Goal: Task Accomplishment & Management: Manage account settings

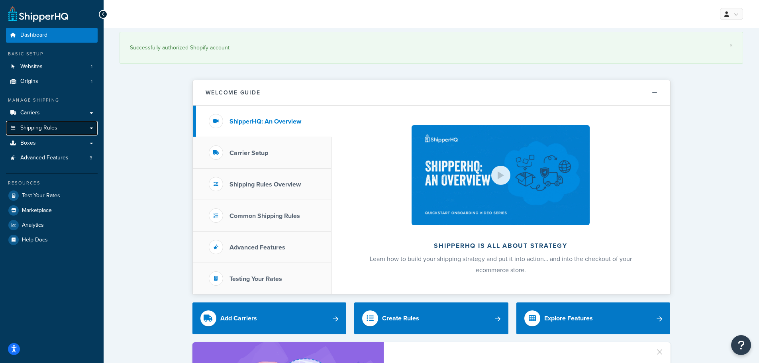
click at [59, 126] on link "Shipping Rules" at bounding box center [52, 128] width 92 height 15
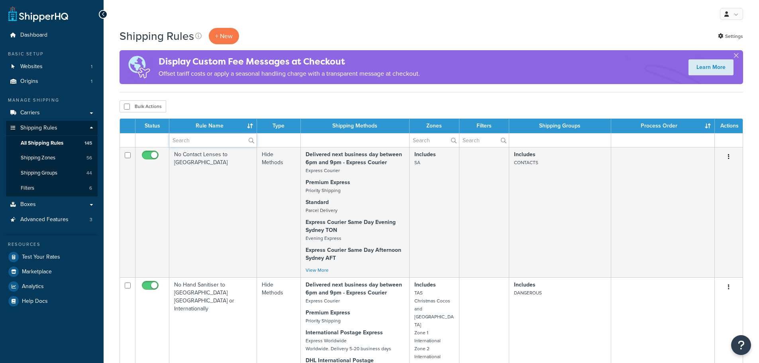
click at [227, 145] on input "text" at bounding box center [212, 141] width 87 height 14
type input "toll"
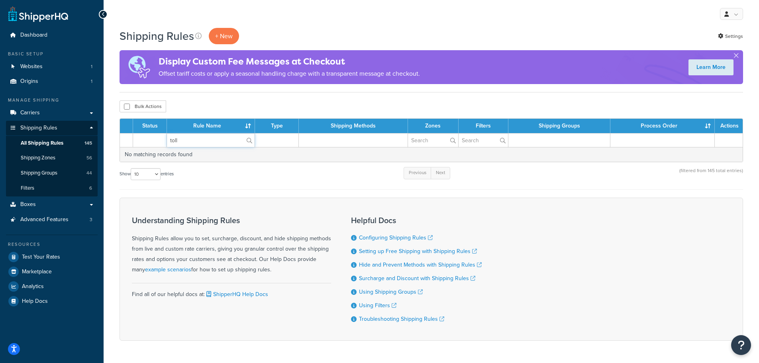
click at [227, 145] on input "toll" at bounding box center [211, 141] width 88 height 14
click at [229, 102] on div "Bulk Actions Duplicate Delete" at bounding box center [432, 106] width 624 height 12
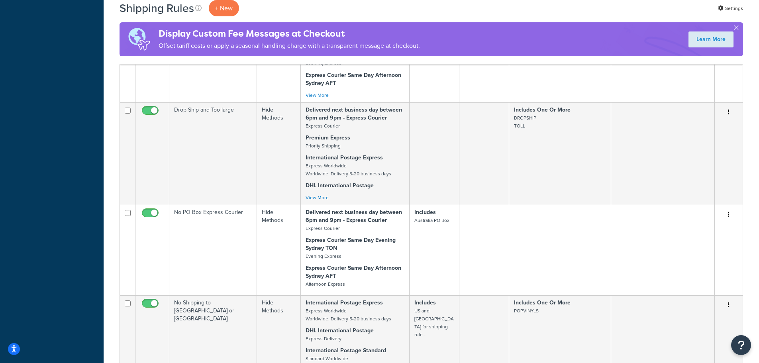
scroll to position [797, 0]
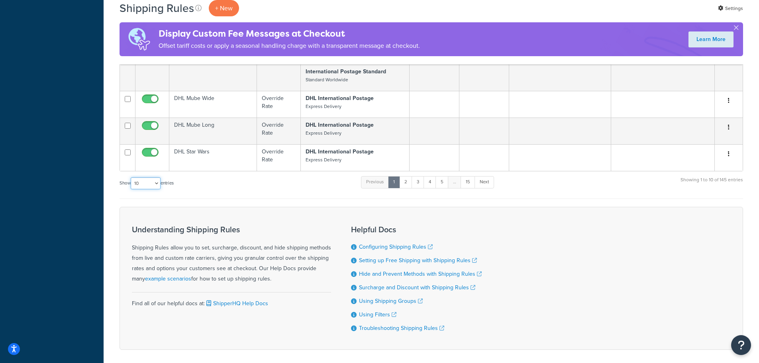
click at [153, 181] on select "10 15 25 50 100 1000" at bounding box center [146, 183] width 30 height 12
select select "100"
click at [132, 177] on select "10 15 25 50 100 1000" at bounding box center [146, 183] width 30 height 12
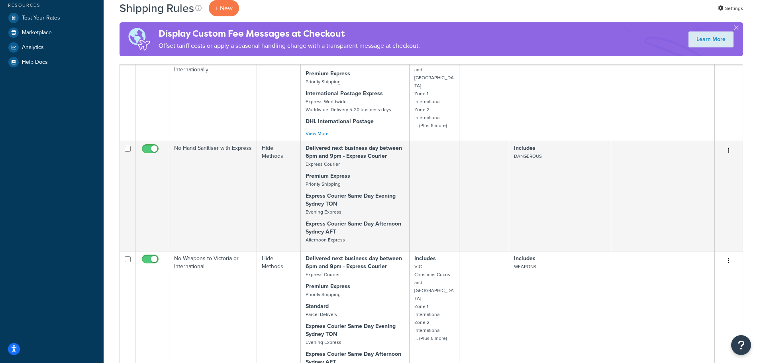
scroll to position [0, 0]
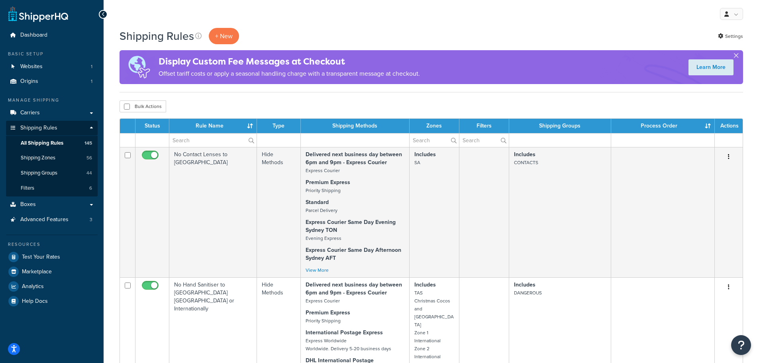
click at [737, 56] on button "button" at bounding box center [736, 57] width 2 height 2
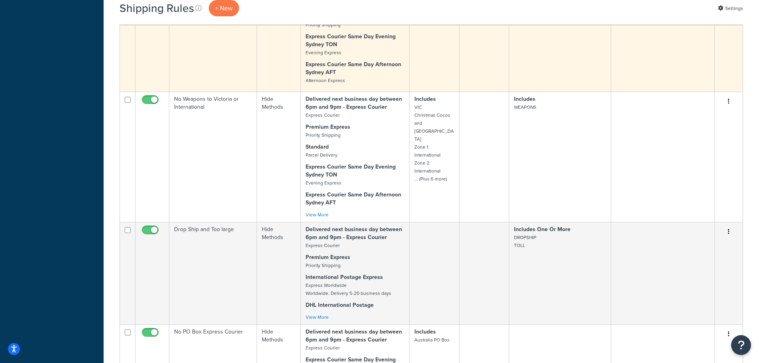
scroll to position [399, 0]
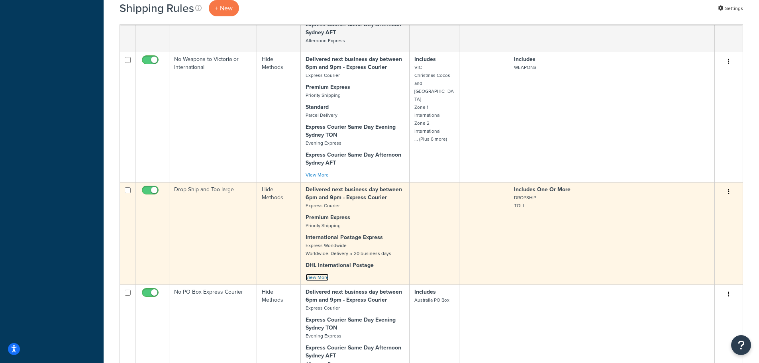
click at [322, 277] on link "View More" at bounding box center [317, 277] width 23 height 7
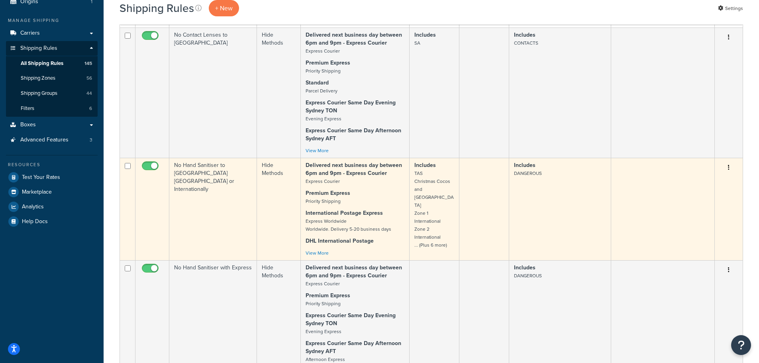
scroll to position [0, 0]
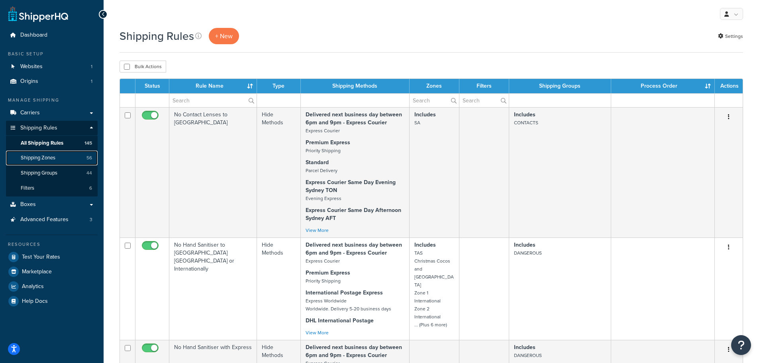
click at [57, 157] on link "Shipping Zones 56" at bounding box center [52, 158] width 92 height 15
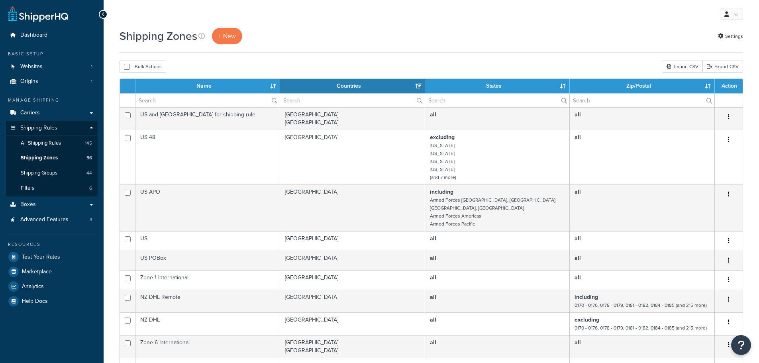
select select "15"
click at [237, 31] on link "+ New" at bounding box center [227, 36] width 30 height 16
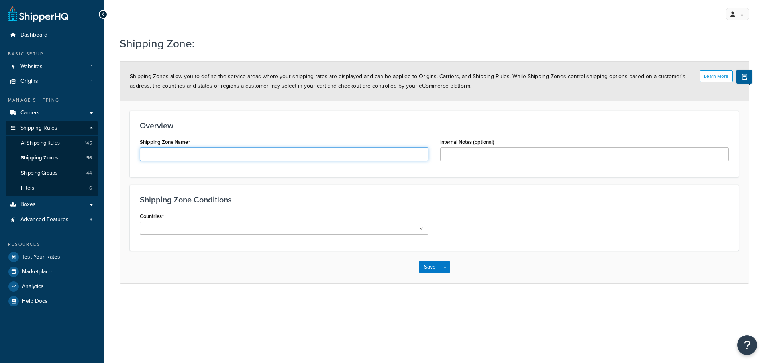
click at [220, 155] on input "Shipping Zone Name" at bounding box center [284, 154] width 289 height 14
type input "Toll Zone 1"
click at [246, 233] on ul at bounding box center [284, 228] width 289 height 13
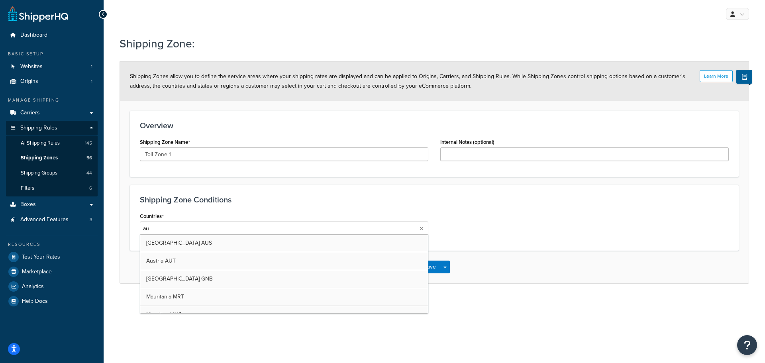
type input "aus"
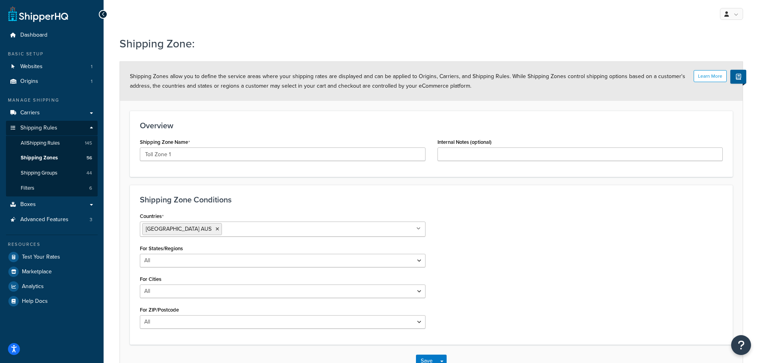
click at [525, 216] on div "Countries Australia AUS All Countries ALL United States USA Afghanistan AFG Alb…" at bounding box center [431, 272] width 595 height 124
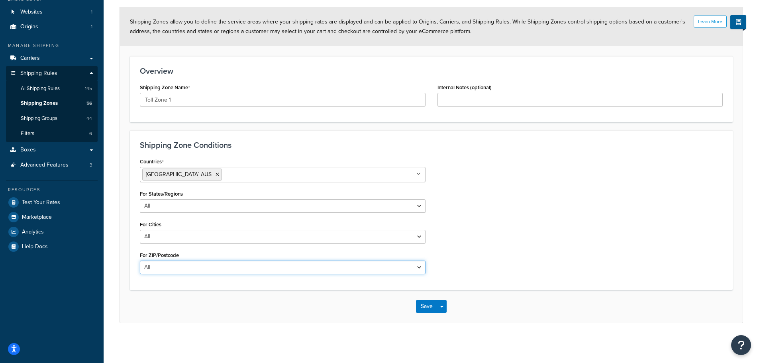
click at [168, 269] on select "All Including Excluding" at bounding box center [283, 268] width 286 height 14
click at [195, 265] on select "All Including Excluding" at bounding box center [283, 268] width 286 height 14
select select "including"
click at [140, 261] on select "All Including Excluding" at bounding box center [283, 268] width 286 height 14
click at [183, 306] on textarea "ZIP/Postcodes" at bounding box center [283, 305] width 286 height 29
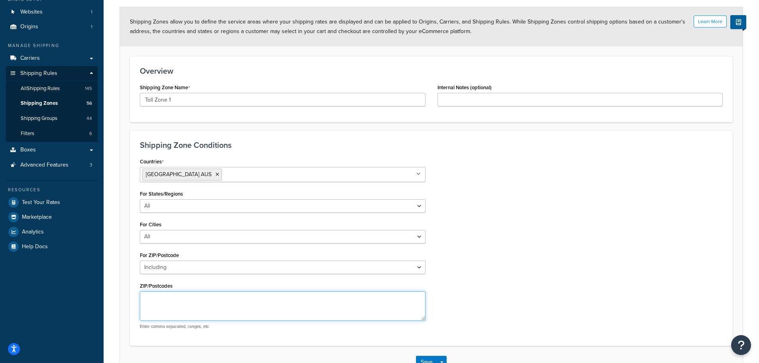
paste textarea "2176,2046,2046,2763,2204,2113,2560,2084,1435,2015,2234,2100,2100,2218,2154,2560…"
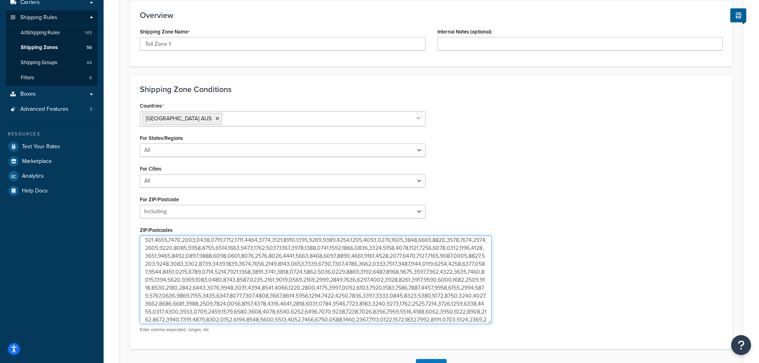
scroll to position [1340, 0]
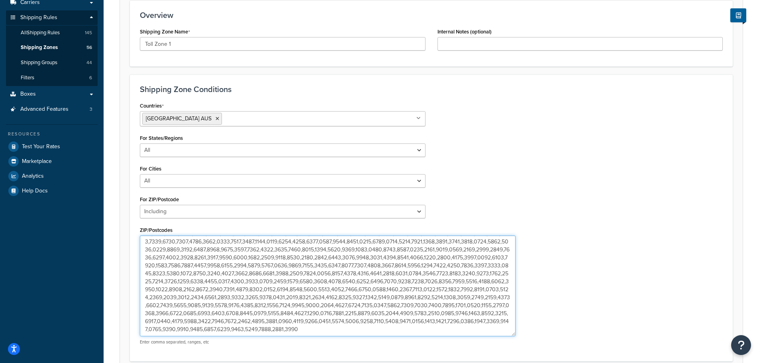
drag, startPoint x: 422, startPoint y: 262, endPoint x: 512, endPoint y: 334, distance: 114.9
click at [512, 334] on textarea "ZIP/Postcodes" at bounding box center [328, 286] width 376 height 101
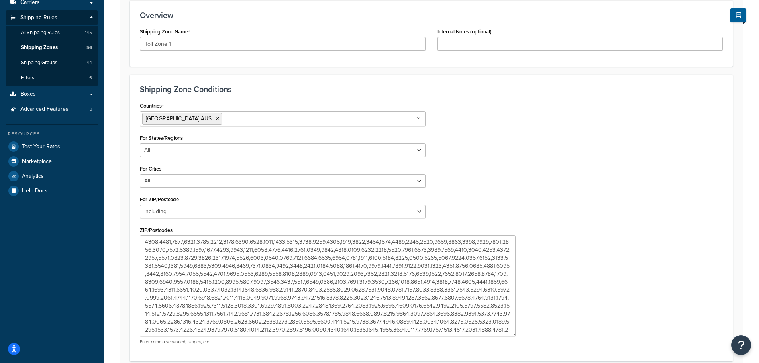
click at [596, 232] on div "Countries Australia AUS All Countries ALL United States USA Afghanistan AFG Alb…" at bounding box center [431, 225] width 595 height 251
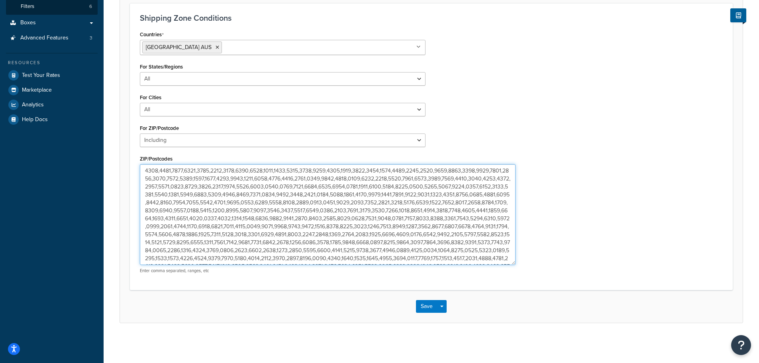
click at [338, 221] on textarea "ZIP/Postcodes" at bounding box center [328, 214] width 376 height 101
paste textarea ",4211,4215,4211,4217,4220,4216,4214,4214,4214,4209,4214,4214,4213,4215,4211,421…"
type textarea "2176,2046,2046,2763,2204,2113,2560,2084,1435,2015,2234,2100,2100,2218,2154,2560…"
click at [489, 241] on textarea "ZIP/Postcodes" at bounding box center [328, 214] width 376 height 101
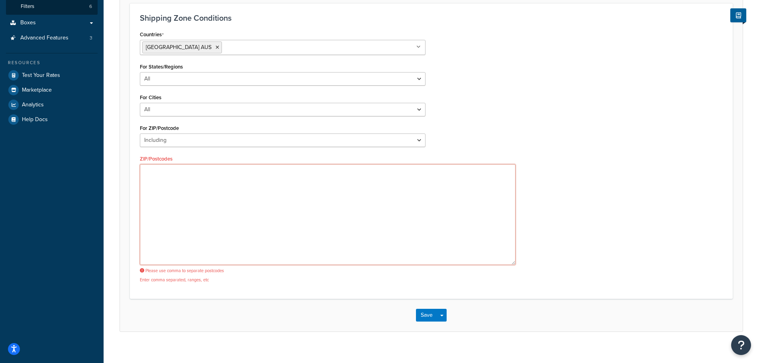
click at [315, 220] on textarea "ZIP/Postcodes" at bounding box center [328, 214] width 376 height 101
click at [180, 180] on textarea "ZIP/Postcodes" at bounding box center [328, 214] width 376 height 101
paste textarea "2176,2046,2046,2763,2204,2113,2560,2084,1435,2015,2234,2100,2100,2218,2154,2560…"
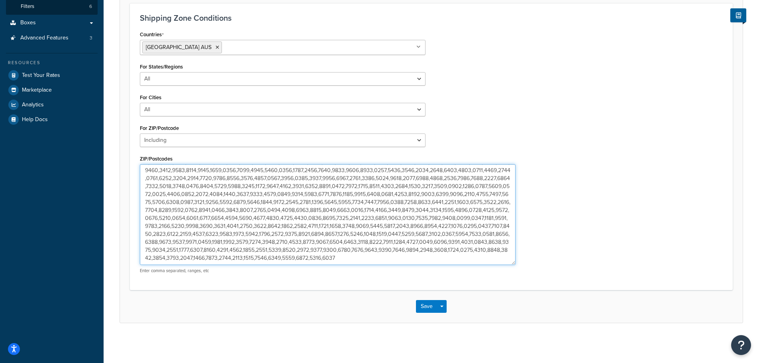
scroll to position [1404, 0]
type textarea "2176,2046,2046,2763,2204,2113,2560,2084,1435,2015,2234,2100,2100,2218,2154,2560…"
click at [253, 246] on textarea "ZIP/Postcodes" at bounding box center [328, 214] width 376 height 101
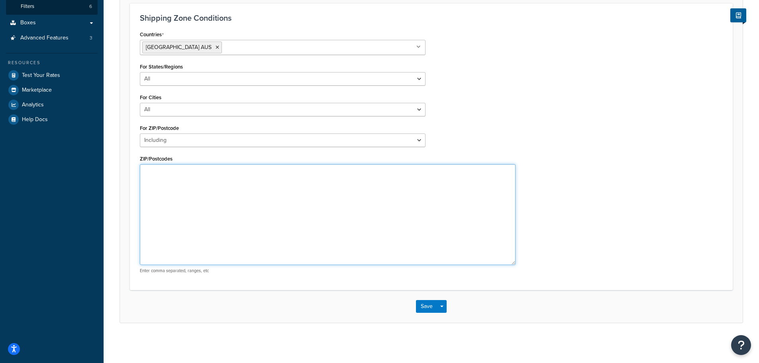
scroll to position [0, 0]
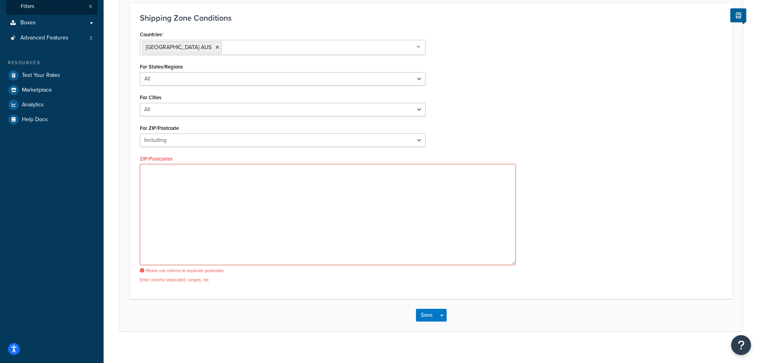
click at [281, 177] on textarea "ZIP/Postcodes" at bounding box center [328, 214] width 376 height 101
paste textarea "2176,2046,2763,2204,2113,2560,2084,1435,2015,2234,2100,2218,2154,2038,2156,2175…"
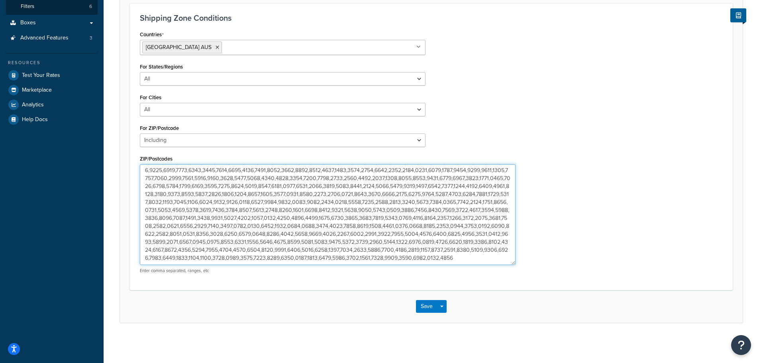
scroll to position [176, 0]
type textarea "2176,2046,2763,2204,2113,2560,2084,1435,2015,2234,2100,2218,2154,2038,2156,2175…"
click at [282, 256] on textarea "ZIP/Postcodes" at bounding box center [328, 214] width 376 height 101
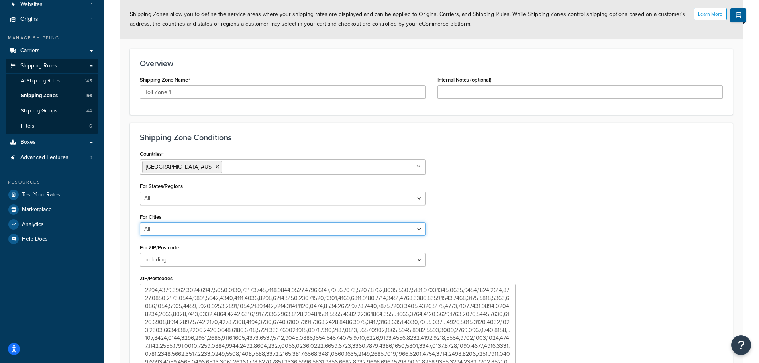
drag, startPoint x: 420, startPoint y: 222, endPoint x: 380, endPoint y: 303, distance: 90.4
click at [420, 222] on select "All Including Excluding" at bounding box center [283, 229] width 286 height 14
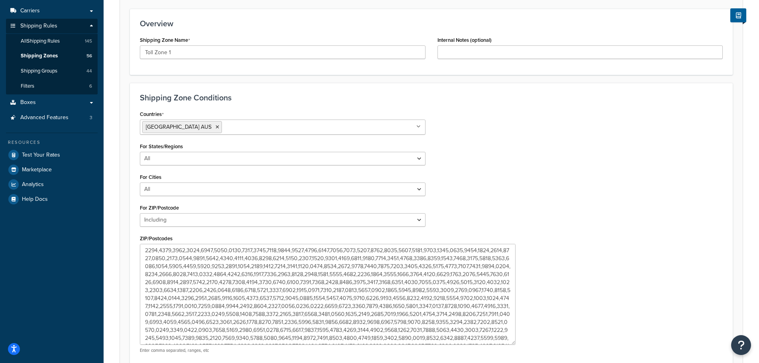
click at [625, 242] on div "Countries Australia AUS All Countries ALL United States USA Afghanistan AFG Alb…" at bounding box center [431, 233] width 595 height 251
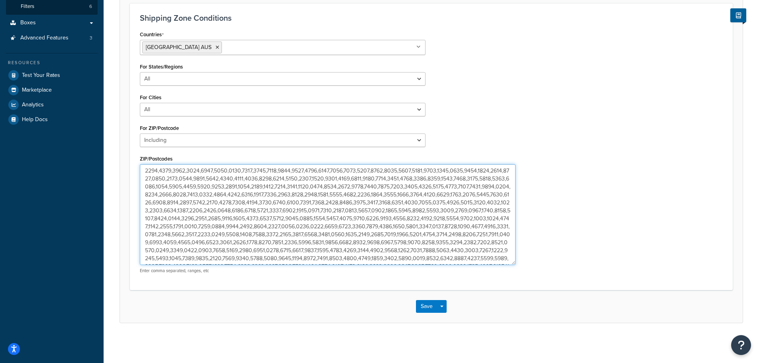
click at [372, 224] on textarea "ZIP/Postcodes" at bounding box center [328, 214] width 376 height 101
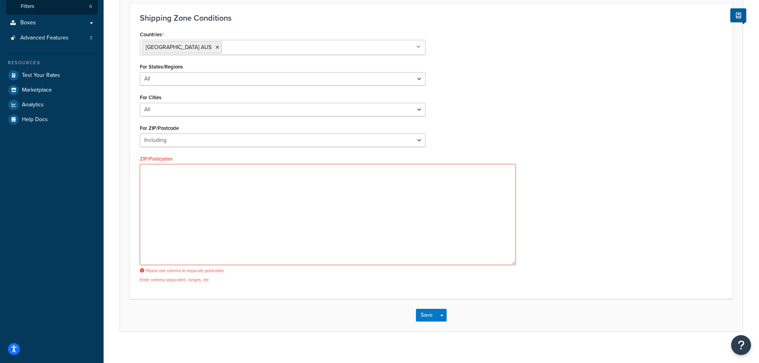
click at [260, 213] on textarea "ZIP/Postcodes" at bounding box center [328, 214] width 376 height 101
paste textarea "2176,2046,2763,2204,2113,2560,2084,1435,2015,2234,2100,2218,2154,2038,2156,2175…"
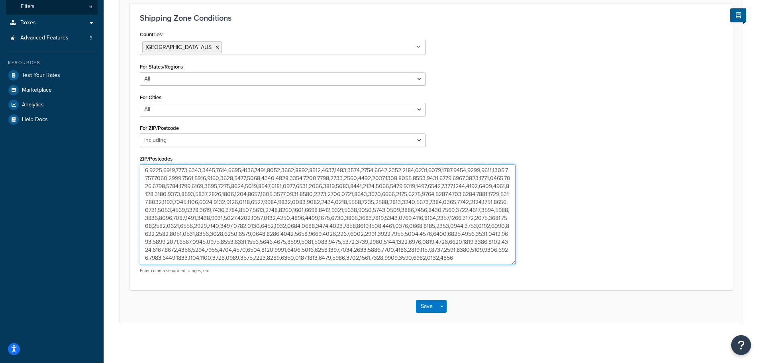
scroll to position [0, 0]
type textarea "2176,2046,2763,2204,2113,2560,2084,1435,2015,2234,2100,2218,2154,2038,2156,2175…"
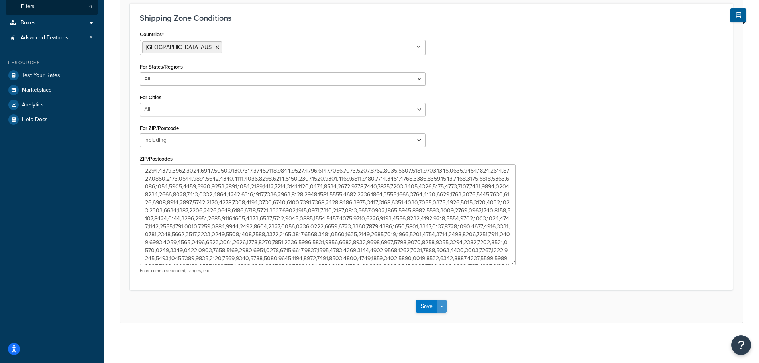
click at [445, 309] on button "Save Dropdown" at bounding box center [442, 306] width 10 height 13
click at [454, 341] on button "Save and Duplicate" at bounding box center [454, 337] width 77 height 17
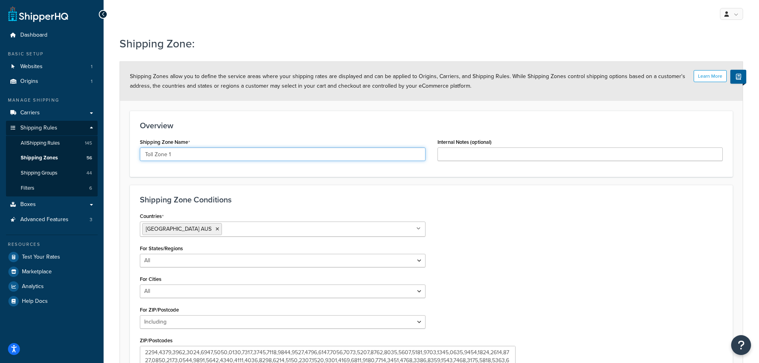
click at [198, 152] on input "Toll Zone 1" at bounding box center [283, 154] width 286 height 14
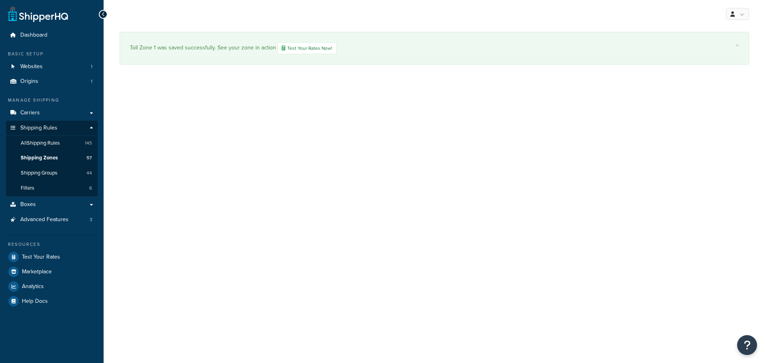
select select "including"
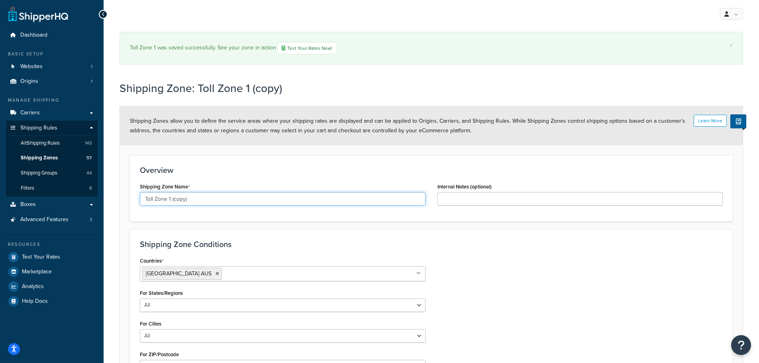
click at [172, 198] on input "Toll Zone 1 (copy)" at bounding box center [283, 199] width 286 height 14
drag, startPoint x: 232, startPoint y: 200, endPoint x: 259, endPoint y: 200, distance: 26.7
click at [259, 200] on input "Toll Zone 1 (copy)" at bounding box center [283, 199] width 286 height 14
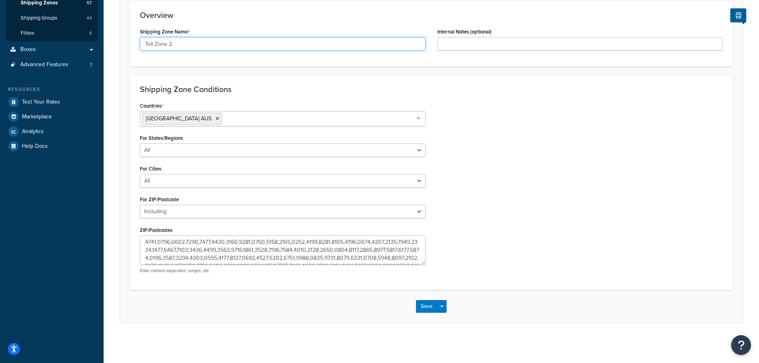
type input "Toll Zone 2"
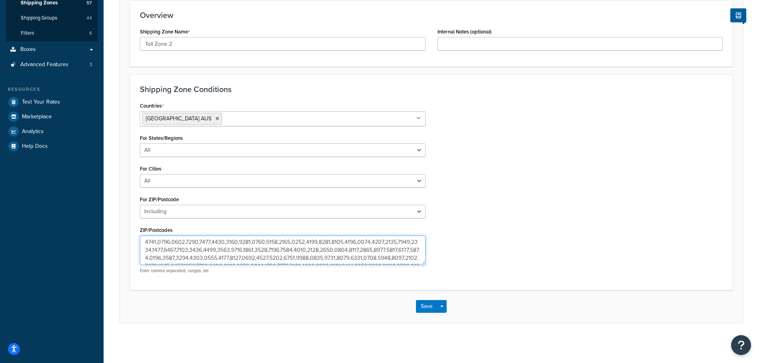
click at [248, 250] on textarea "ZIP/Postcodes" at bounding box center [283, 250] width 286 height 29
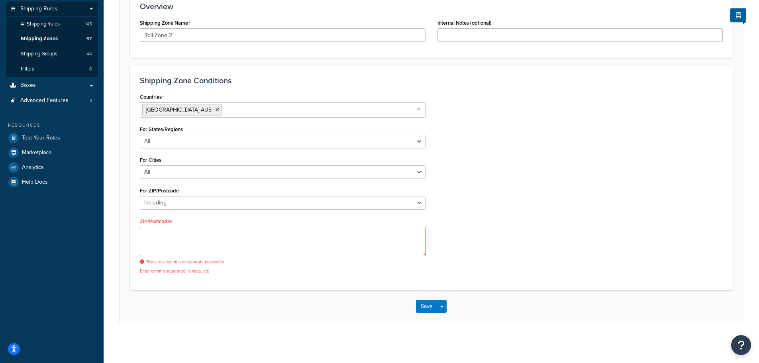
scroll to position [119, 0]
click at [219, 237] on textarea "ZIP/Postcodes" at bounding box center [283, 241] width 286 height 29
paste textarea "2546,2550,2535,2549,2540,2541,2536,2539,2545,2537,2548,2551,2538,2476,2474,2440…"
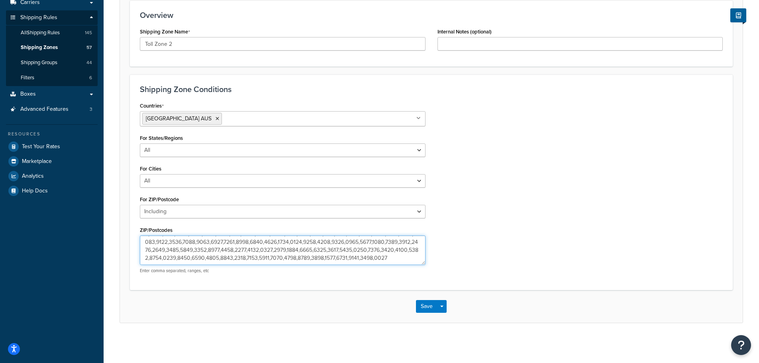
scroll to position [510, 0]
type textarea "2546,2550,2535,2549,2540,2541,2536,2539,2545,2537,2548,2551,2538,2476,2474,2440…"
click at [446, 304] on button "Save Dropdown" at bounding box center [442, 306] width 10 height 13
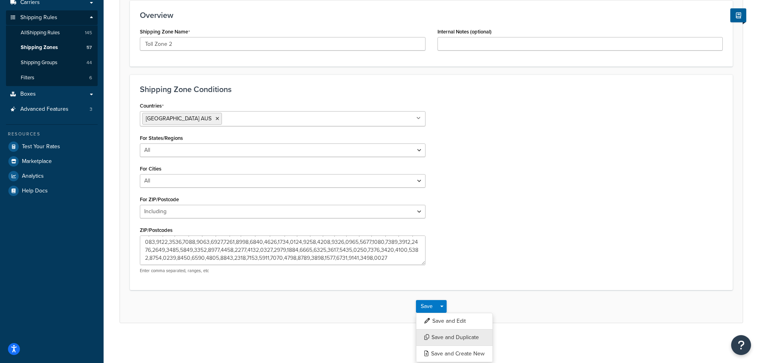
click at [468, 336] on button "Save and Duplicate" at bounding box center [454, 337] width 77 height 17
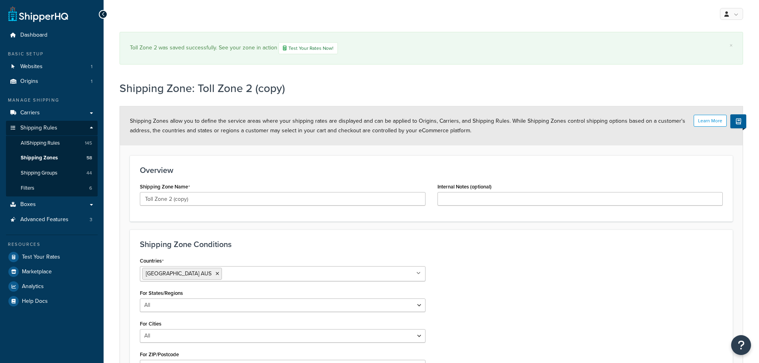
select select "including"
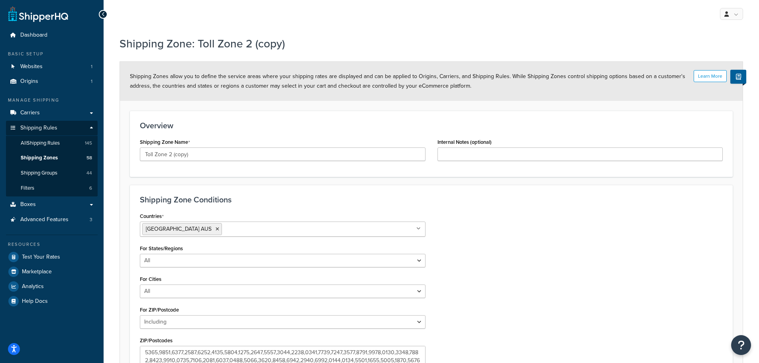
click at [325, 194] on div "Shipping Zone Conditions Countries Australia AUS All Countries ALL United State…" at bounding box center [431, 292] width 603 height 215
click at [201, 152] on input "Toll Zone 2 (copy)" at bounding box center [283, 154] width 286 height 14
drag, startPoint x: 169, startPoint y: 155, endPoint x: 229, endPoint y: 155, distance: 60.2
click at [229, 155] on input "Toll Zone 2 (copy)" at bounding box center [283, 154] width 286 height 14
type input "Toll Zone 3"
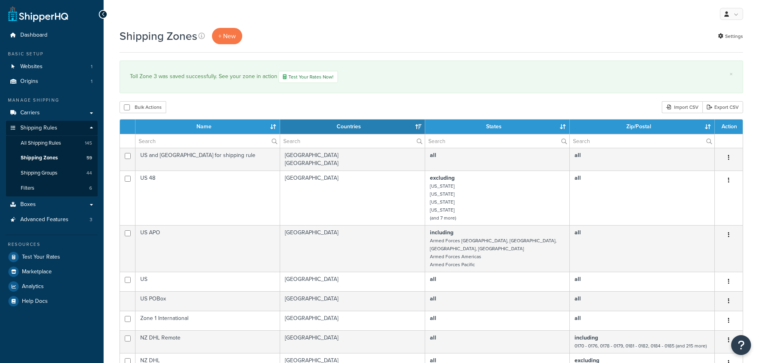
select select "15"
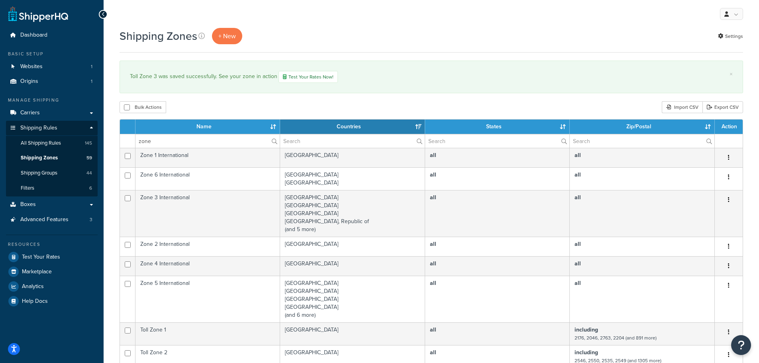
type input "zone"
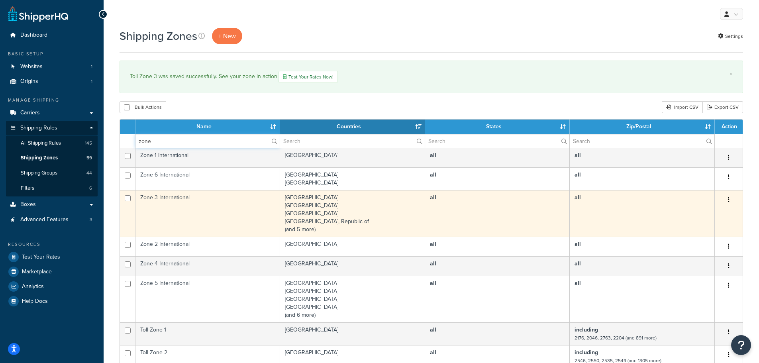
scroll to position [159, 0]
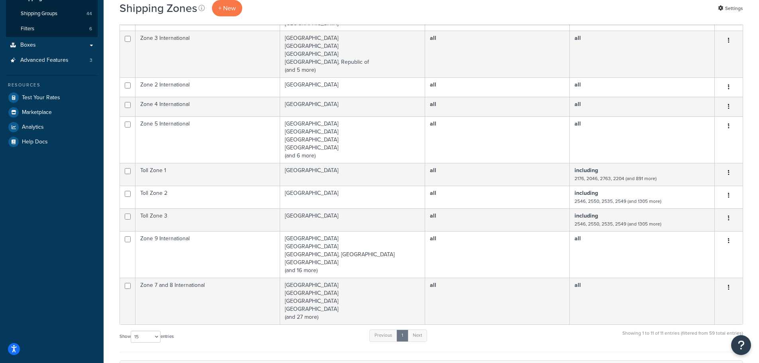
click at [729, 174] on icon "button" at bounding box center [729, 173] width 2 height 6
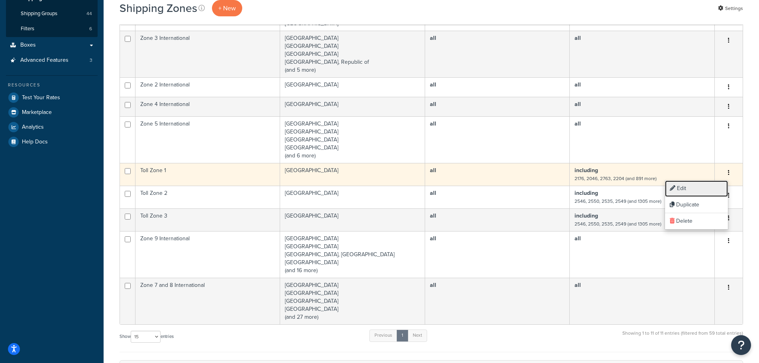
click at [704, 185] on link "Edit" at bounding box center [696, 189] width 63 height 16
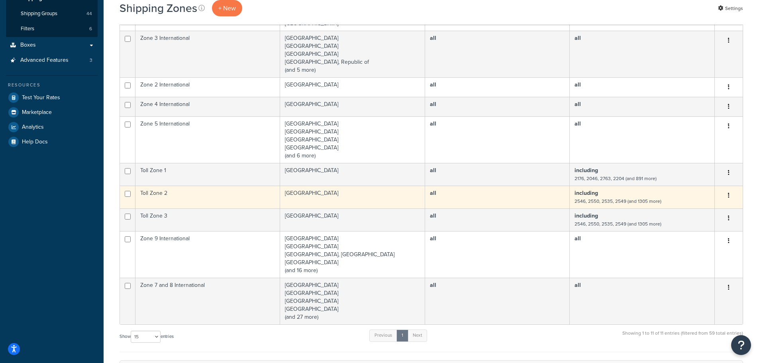
click at [729, 194] on icon "button" at bounding box center [729, 196] width 2 height 6
click at [712, 210] on link "Edit" at bounding box center [696, 211] width 63 height 16
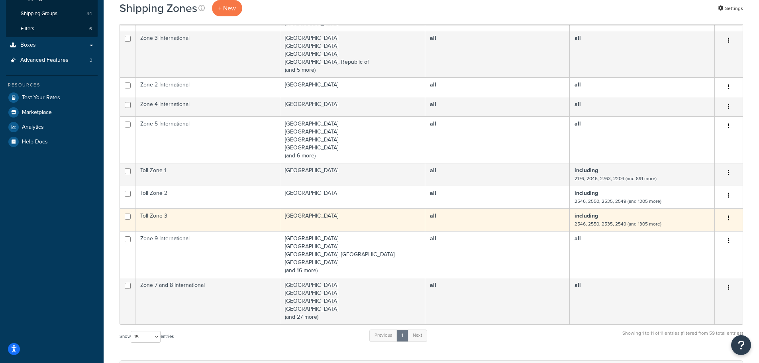
click at [729, 217] on icon "button" at bounding box center [729, 218] width 2 height 6
click at [710, 230] on link "Edit" at bounding box center [696, 234] width 63 height 16
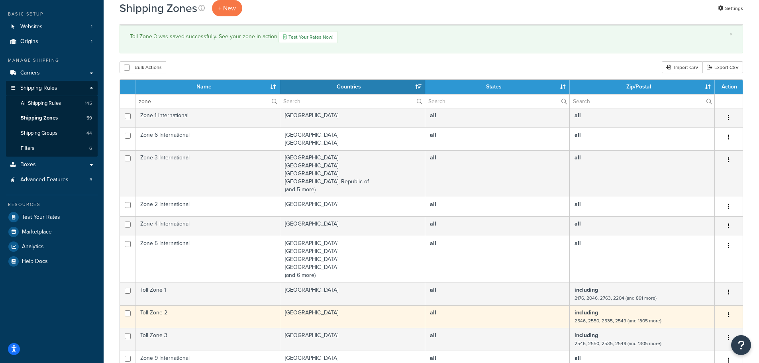
scroll to position [0, 0]
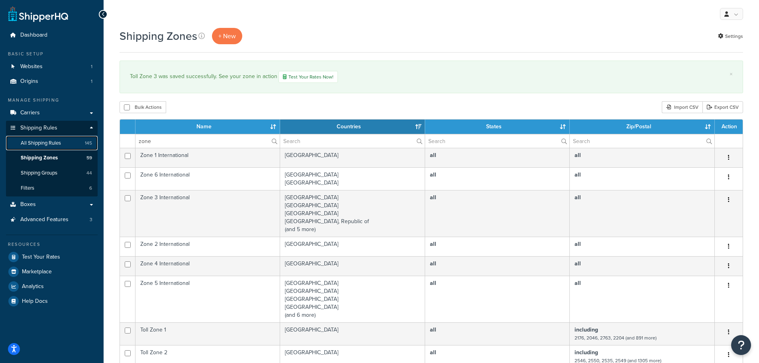
click at [51, 143] on span "All Shipping Rules" at bounding box center [41, 143] width 40 height 7
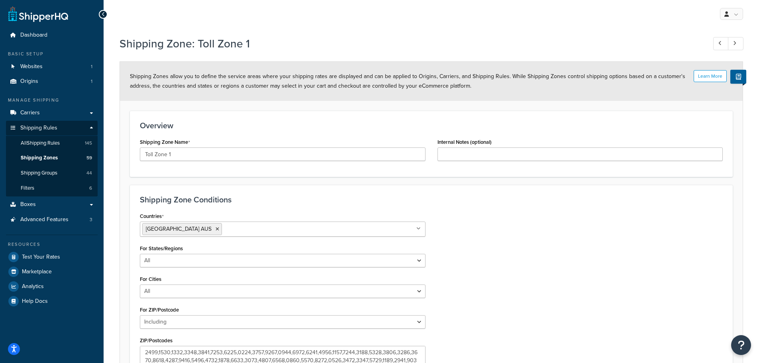
select select "including"
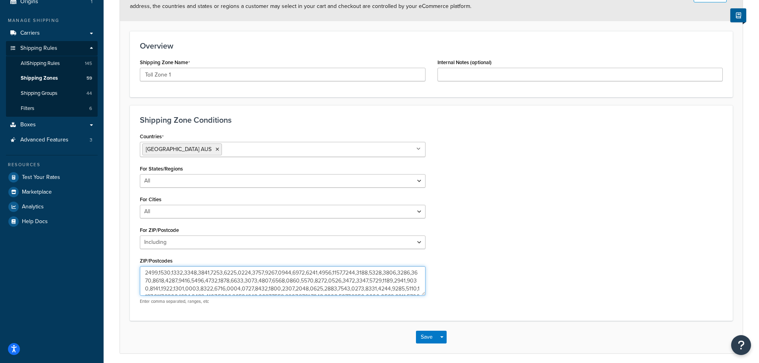
click at [234, 293] on textarea "ZIP/Postcodes" at bounding box center [283, 280] width 286 height 29
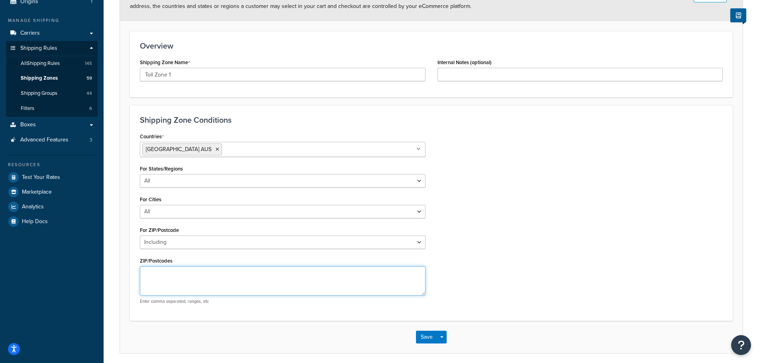
paste textarea "2176,2046,2763,2204,2113,2560,2084,1435,2015,2234,2100,2218,2154,2038,2156,2175…"
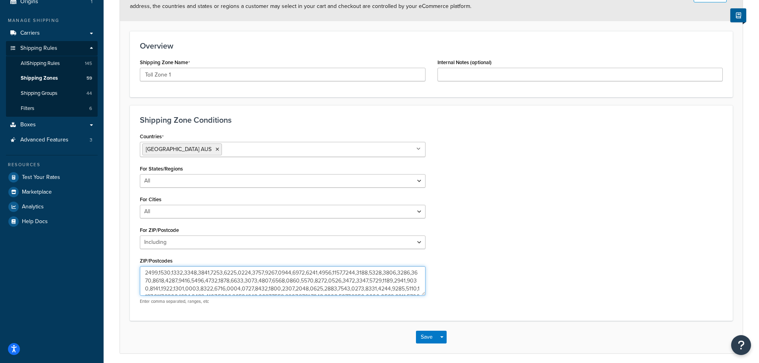
scroll to position [341, 0]
type textarea "2176,2046,2763,2204,2113,2560,2084,1435,2015,2234,2100,2218,2154,2038,2156,2175…"
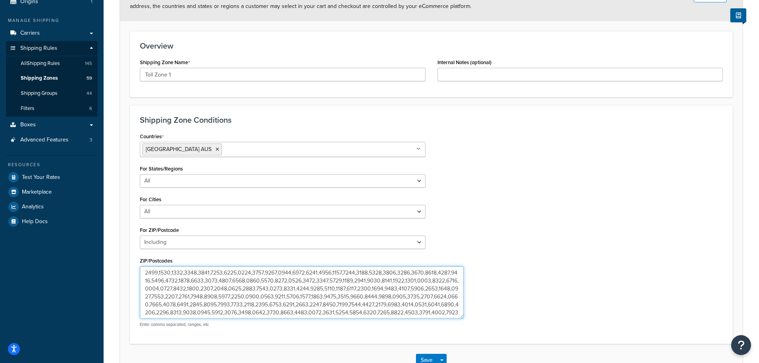
drag, startPoint x: 423, startPoint y: 294, endPoint x: 461, endPoint y: 317, distance: 44.7
click at [461, 317] on textarea "ZIP/Postcodes" at bounding box center [302, 292] width 324 height 53
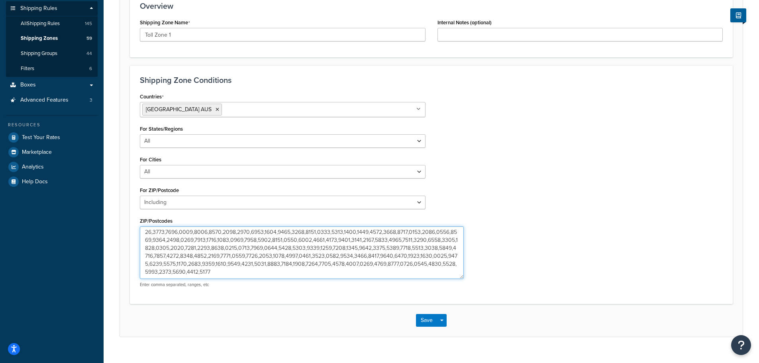
scroll to position [134, 0]
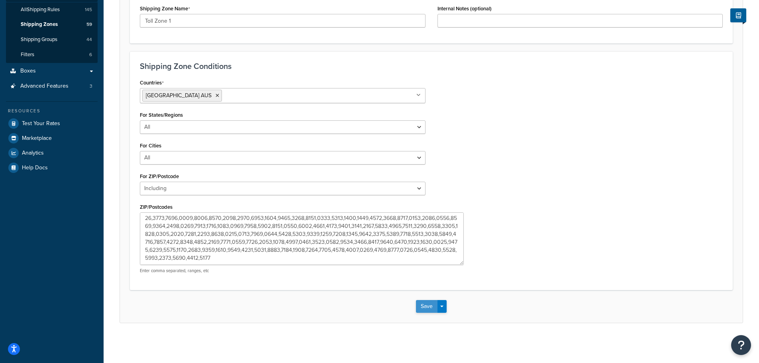
click at [427, 307] on button "Save" at bounding box center [427, 306] width 22 height 13
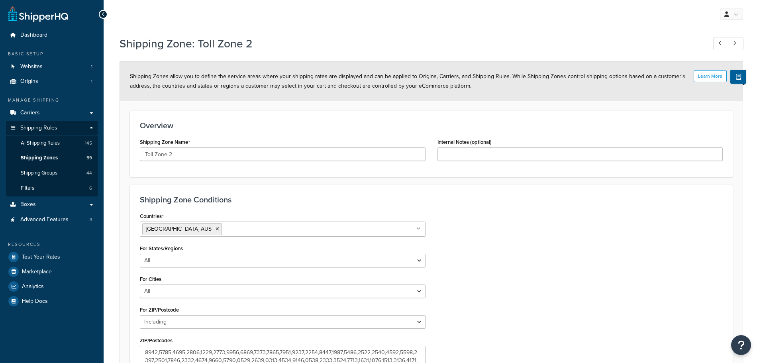
select select "including"
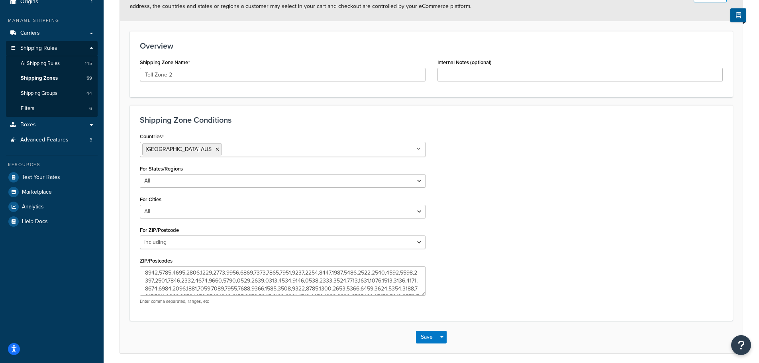
scroll to position [110, 0]
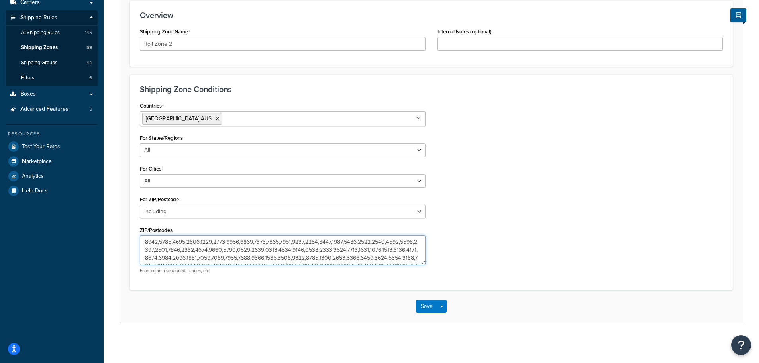
click at [239, 248] on textarea "ZIP/Postcodes" at bounding box center [283, 250] width 286 height 29
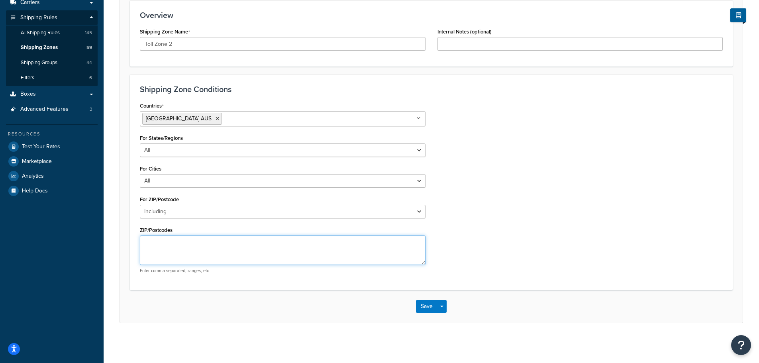
paste textarea "2546,2550,2535,2549,2540,2541,2536,2539,2545,2537,2548,2551,2538,2476,2474,2440…"
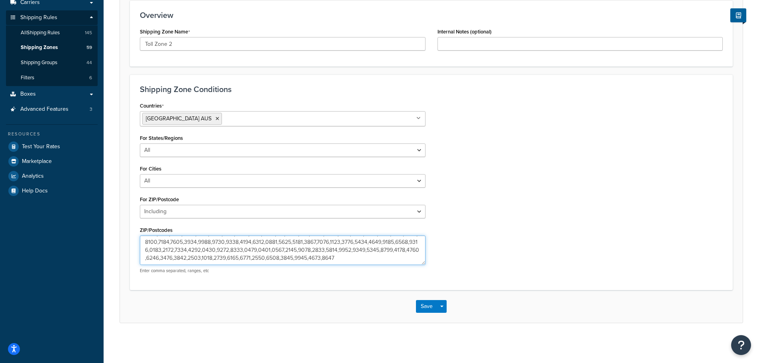
type textarea "2546,2550,2535,2549,2540,2541,2536,2539,2545,2537,2548,2551,2538,2476,2474,2440…"
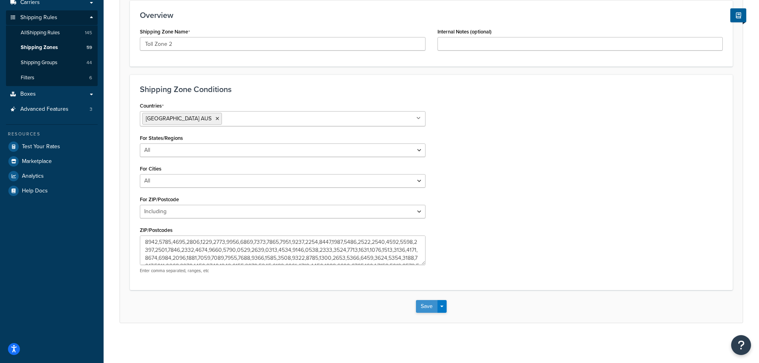
click at [420, 305] on button "Save" at bounding box center [427, 306] width 22 height 13
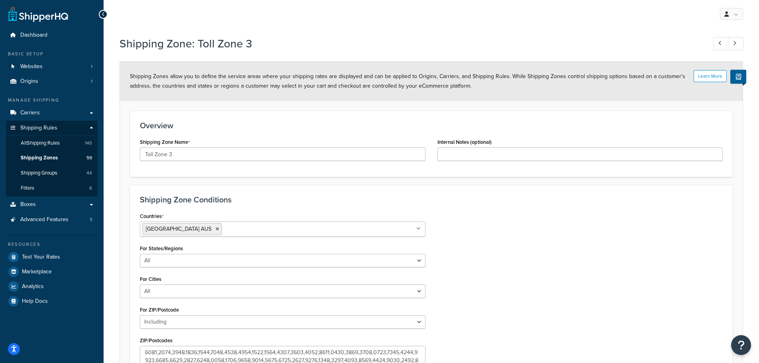
select select "including"
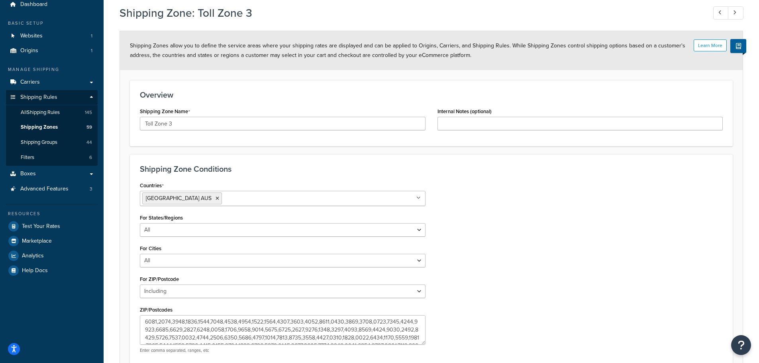
scroll to position [110, 0]
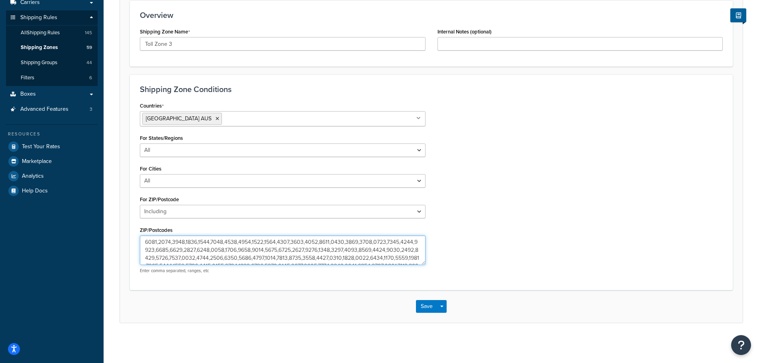
click at [313, 247] on textarea "ZIP/Postcodes" at bounding box center [283, 250] width 286 height 29
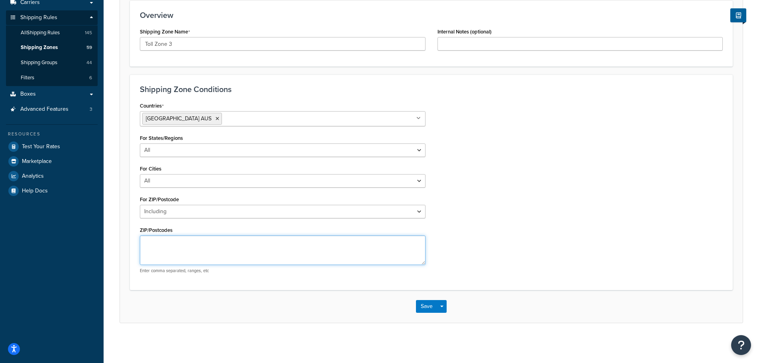
paste textarea "4814,4817,4810,4818,4811,4815,4812,4813,0870,0871,0872,0875,0874,4870,4878,4868…"
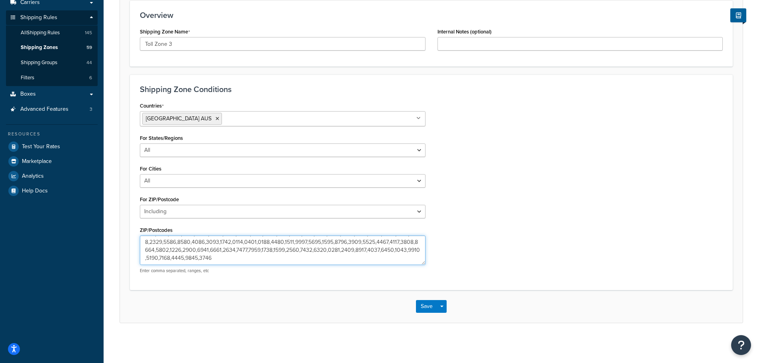
scroll to position [167, 0]
type textarea "4814,4817,4810,4818,4811,4815,4812,4813,0870,0871,0872,0875,0874,4870,4878,4868…"
click at [444, 305] on button "Save Dropdown" at bounding box center [442, 306] width 10 height 13
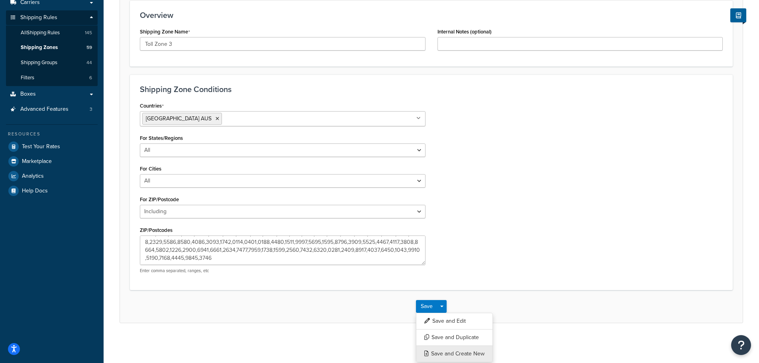
click at [480, 350] on button "Save and Create New" at bounding box center [454, 354] width 77 height 17
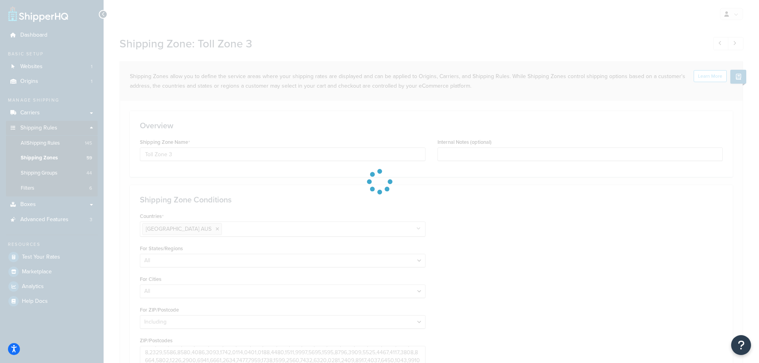
select select "including"
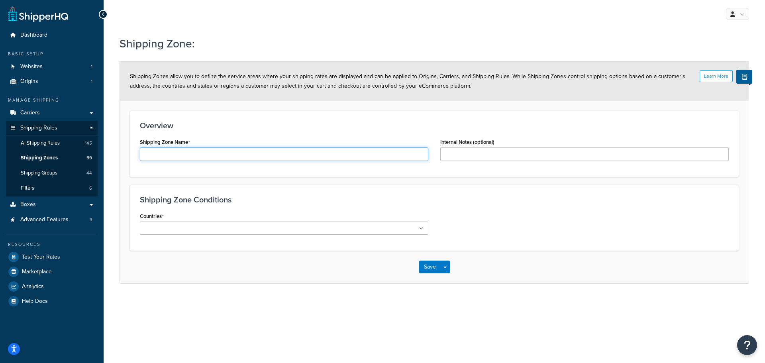
click at [214, 152] on input "Shipping Zone Name" at bounding box center [284, 154] width 289 height 14
type input "Toll Zone 4"
click at [204, 227] on input "Countries" at bounding box center [177, 228] width 71 height 9
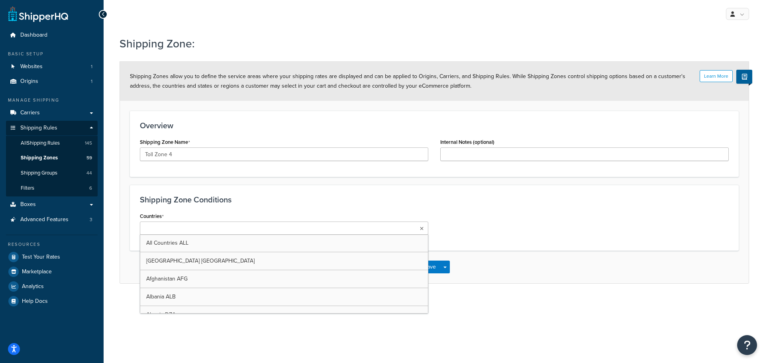
type input "a"
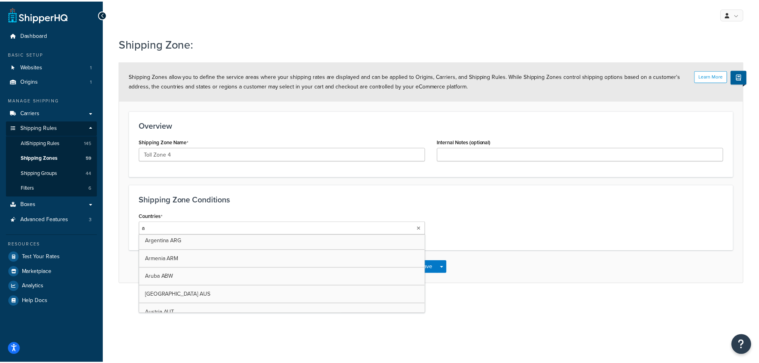
scroll to position [239, 0]
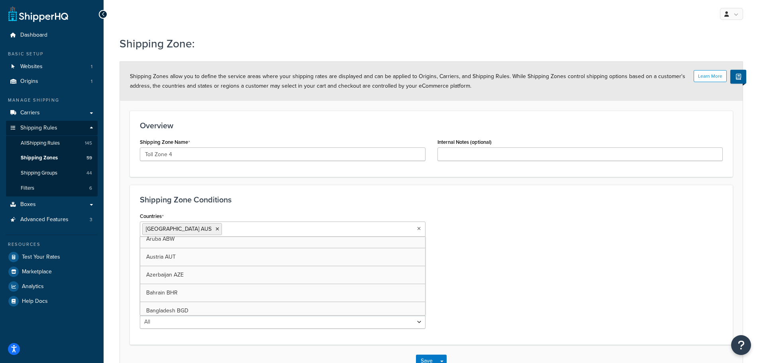
click at [570, 236] on div "Countries Australia AUS All Countries ALL United States USA Afghanistan AFG Alb…" at bounding box center [431, 272] width 595 height 124
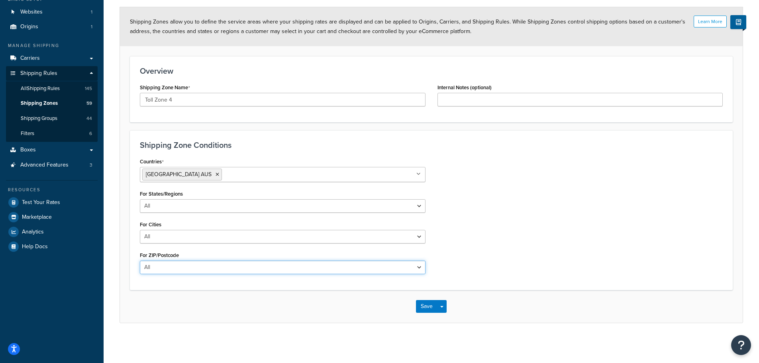
click at [218, 265] on select "All Including Excluding" at bounding box center [283, 268] width 286 height 14
select select "including"
click at [140, 261] on select "All Including Excluding" at bounding box center [283, 268] width 286 height 14
click at [462, 262] on div "Countries Australia AUS All Countries ALL United States USA Afghanistan AFG Alb…" at bounding box center [431, 246] width 595 height 180
click at [167, 301] on textarea "ZIP/Postcodes" at bounding box center [283, 305] width 286 height 29
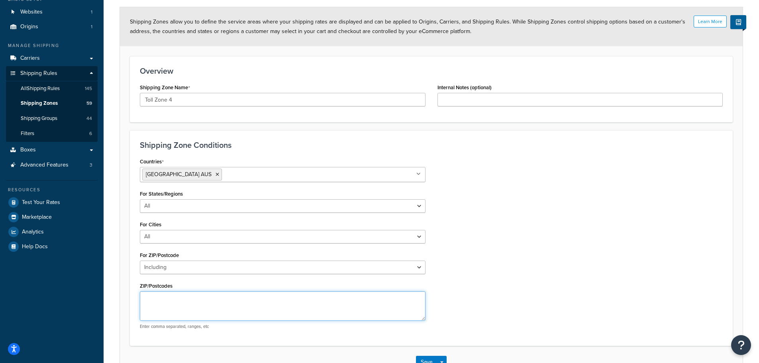
paste textarea "4490,4820,4474,4479,4478,4821,4824,4489,4470,4480,4702,4822,4417,4825,4455,4816…"
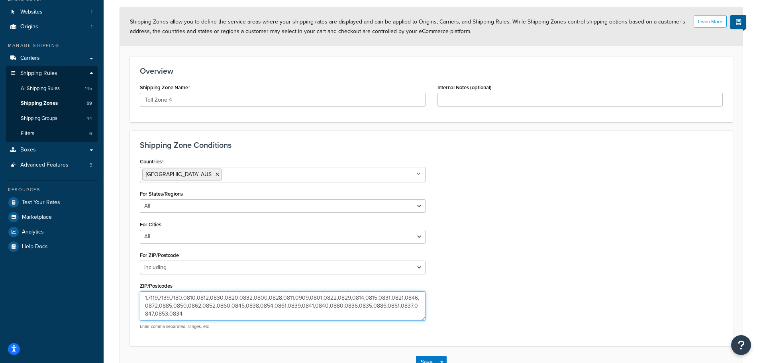
scroll to position [110, 0]
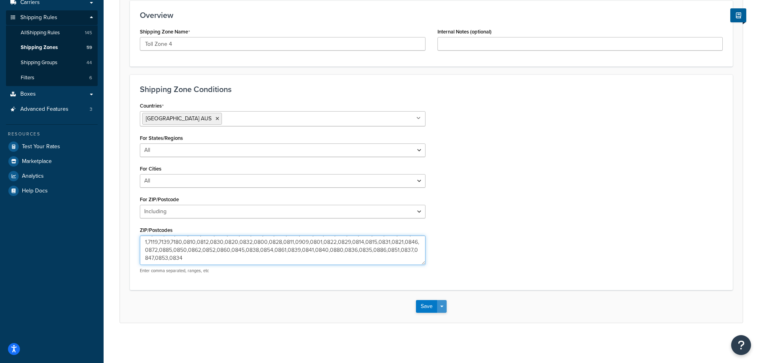
type textarea "4490,4820,4474,4479,4478,4821,4824,4489,4470,4480,4702,4822,4417,4825,4455,4816…"
click at [446, 303] on button "Save Dropdown" at bounding box center [442, 306] width 10 height 13
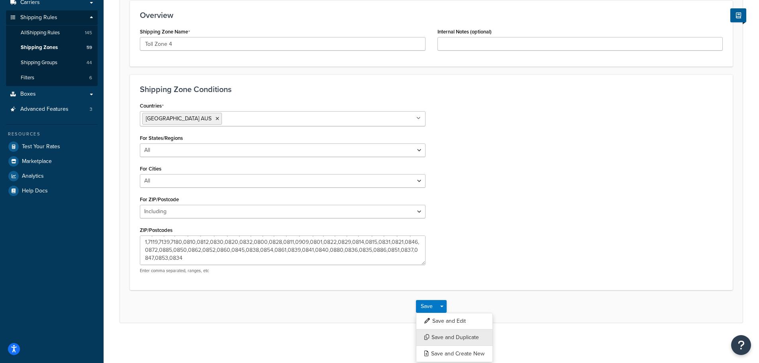
click at [452, 340] on button "Save and Duplicate" at bounding box center [454, 337] width 77 height 17
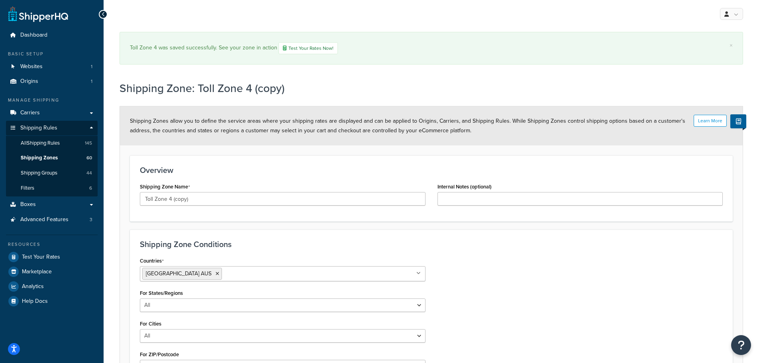
select select "including"
drag, startPoint x: 169, startPoint y: 201, endPoint x: 306, endPoint y: 202, distance: 137.5
click at [305, 202] on input "Toll Zone 4 (copy)" at bounding box center [283, 199] width 286 height 14
type input "Toll Zone 5"
click at [306, 177] on div "Overview Shipping Zone Name Toll Zone 5 Internal Notes (optional)" at bounding box center [431, 188] width 603 height 66
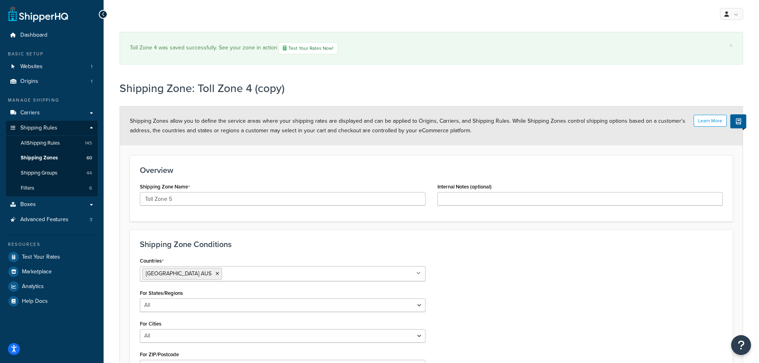
scroll to position [120, 0]
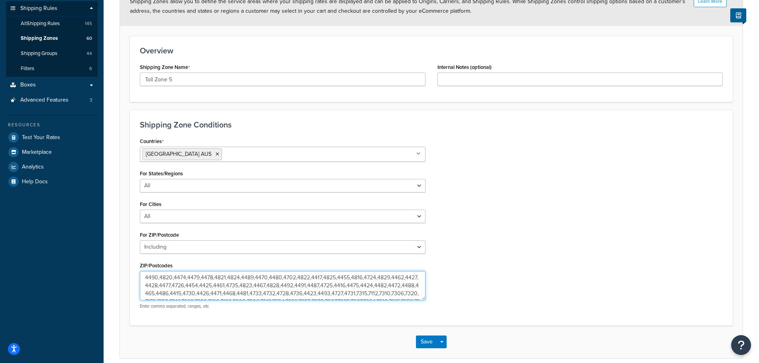
click at [216, 279] on textarea "4490,4820,4474,4479,4478,4821,4824,4489,4470,4480,4702,4822,4417,4825,4455,4816…" at bounding box center [283, 285] width 286 height 29
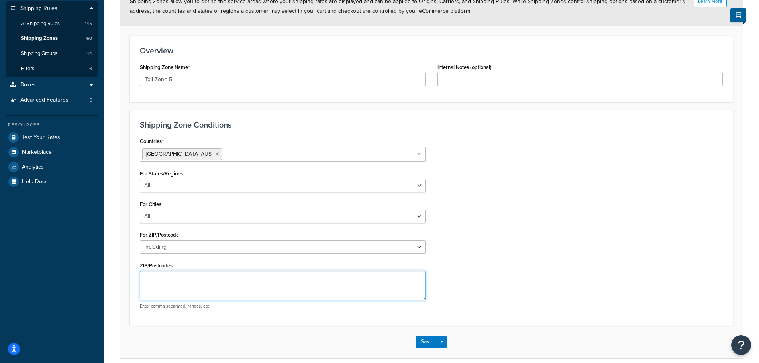
paste textarea "6642,6535,6632,6338,6714,6701,6443,6450,6440,6438,6431,6646,6712,6721,6751,6437…"
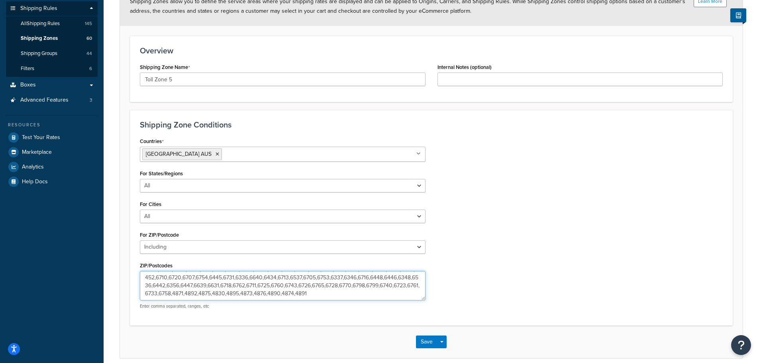
scroll to position [8, 0]
type textarea "6642,6535,6632,6338,6714,6701,6443,6450,6440,6438,6431,6646,6712,6721,6751,6437…"
click at [439, 344] on button "Save Dropdown" at bounding box center [442, 342] width 10 height 13
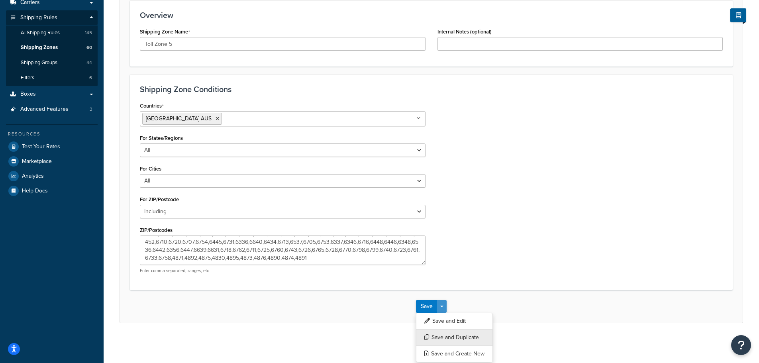
scroll to position [110, 0]
click at [464, 340] on button "Save and Duplicate" at bounding box center [454, 337] width 77 height 17
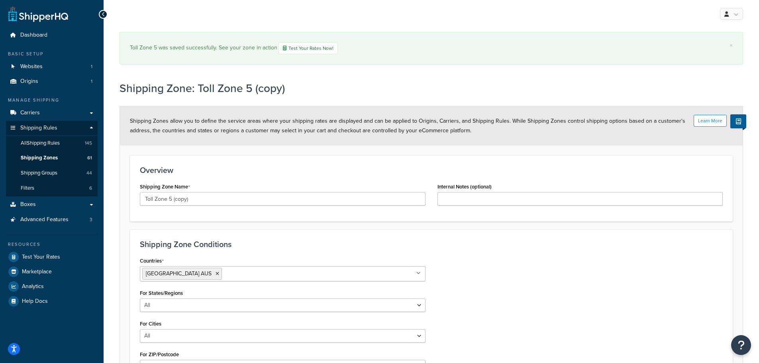
select select "including"
click at [171, 201] on input "Toll Zone 5 (copy)" at bounding box center [283, 199] width 286 height 14
drag, startPoint x: 169, startPoint y: 197, endPoint x: 242, endPoint y: 197, distance: 73.7
click at [242, 197] on input "Toll Zone 5 (copy)" at bounding box center [283, 199] width 286 height 14
type input "Toll Zone No Shipments"
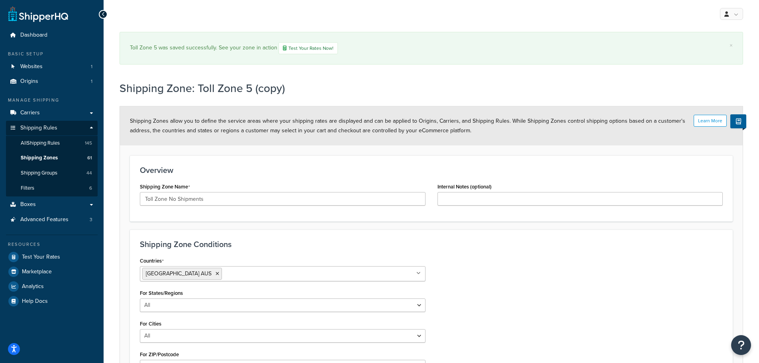
scroll to position [155, 0]
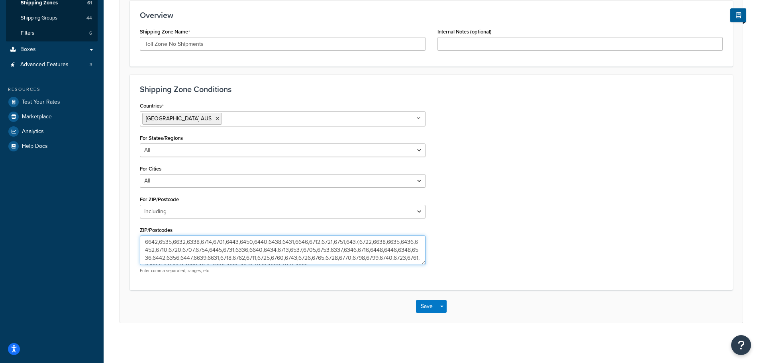
click at [221, 256] on textarea "6642,6535,6632,6338,6714,6701,6443,6450,6440,6438,6431,6646,6712,6721,6751,6437…" at bounding box center [283, 250] width 286 height 29
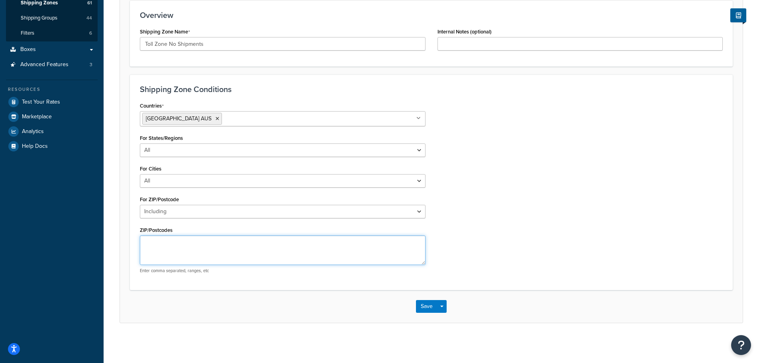
paste textarea "6435,6642,6753,6443,6442,6751,6440,6640,6233,6225,6390,6230,6437,6638,6635,6754…"
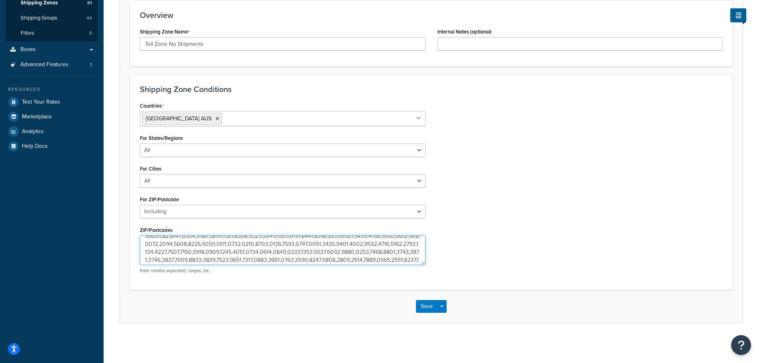
scroll to position [80, 0]
type textarea "6435,6642,6753,6443,6442,6751,6440,6640,6233,6225,6390,6230,6437,6638,6635,6754…"
click at [424, 307] on button "Save" at bounding box center [427, 306] width 22 height 13
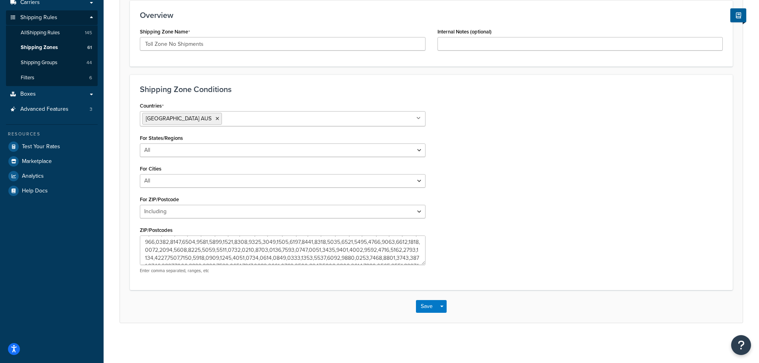
scroll to position [0, 0]
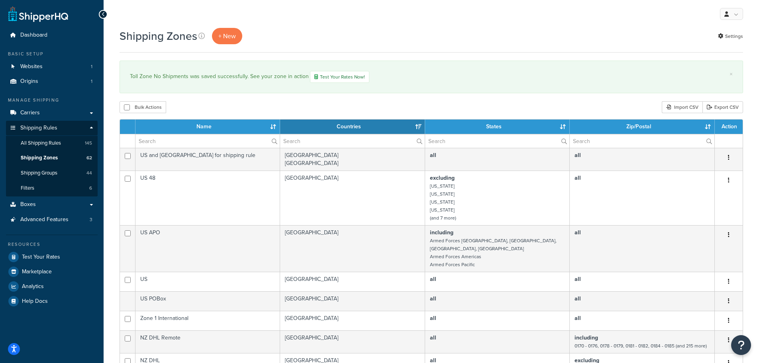
select select "15"
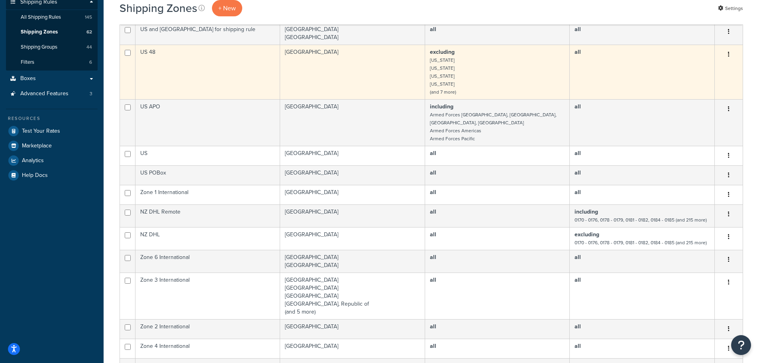
scroll to position [86, 0]
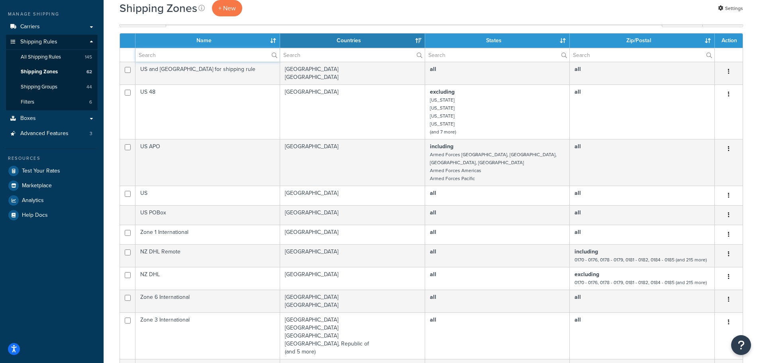
click at [196, 53] on input "text" at bounding box center [208, 55] width 144 height 14
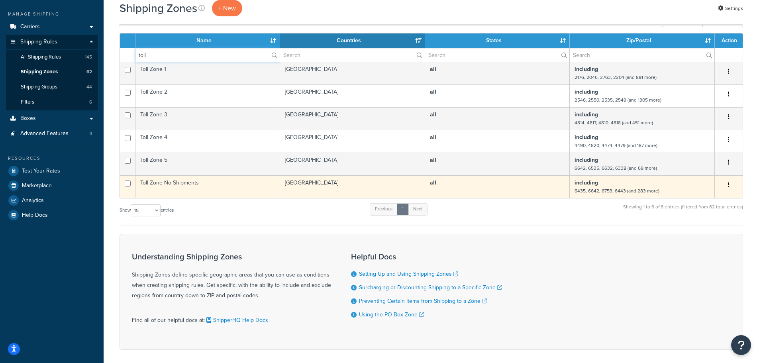
scroll to position [6, 0]
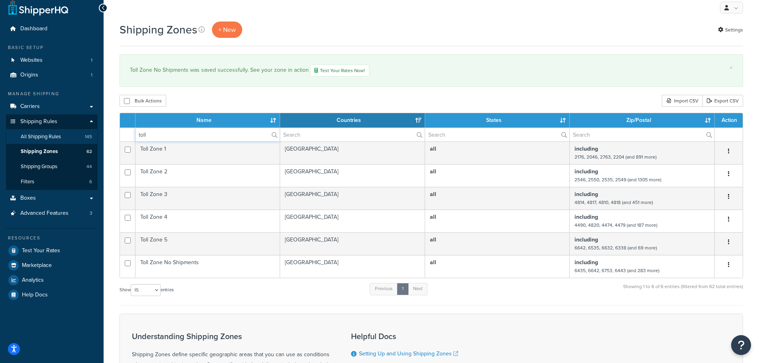
type input "toll"
click at [66, 139] on link "All Shipping Rules 145" at bounding box center [52, 137] width 92 height 15
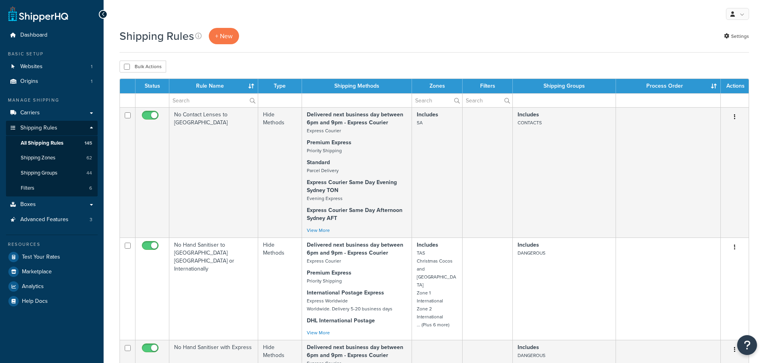
select select "100"
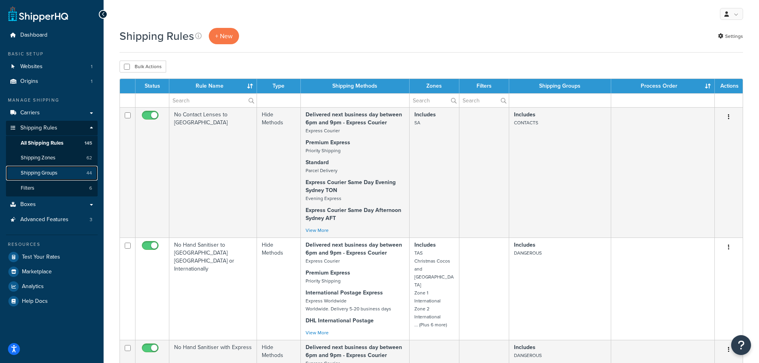
click at [58, 168] on link "Shipping Groups 44" at bounding box center [52, 173] width 92 height 15
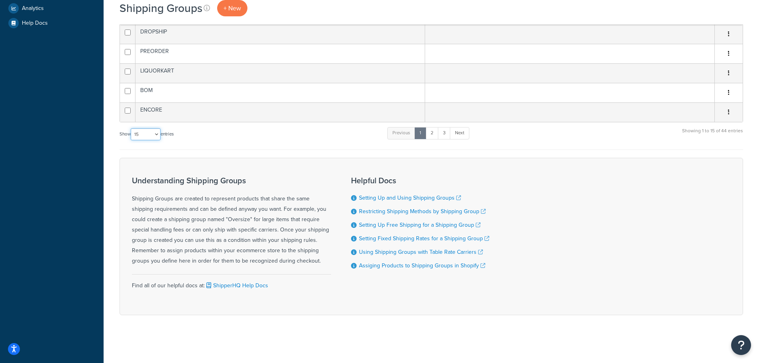
click at [149, 136] on select "10 15 25 50 100" at bounding box center [146, 134] width 30 height 12
select select "50"
click at [132, 140] on select "10 15 25 50 100" at bounding box center [146, 134] width 30 height 12
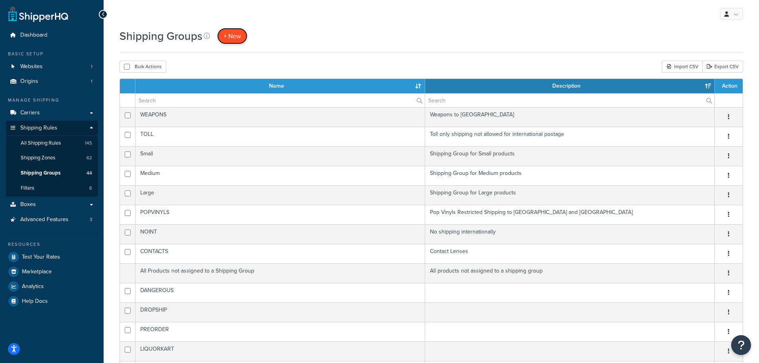
click at [237, 35] on span "+ New" at bounding box center [233, 35] width 18 height 9
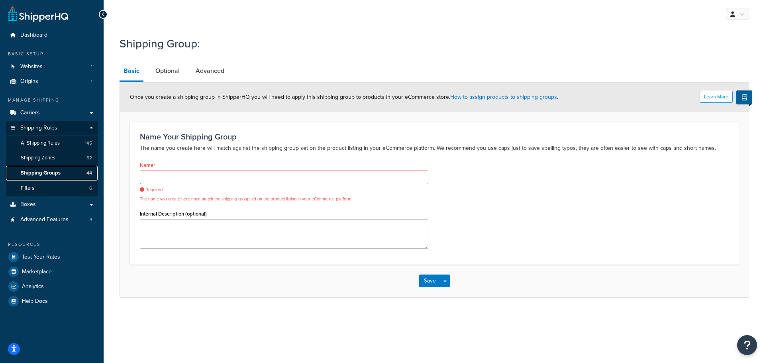
click at [55, 171] on span "Shipping Groups" at bounding box center [41, 173] width 40 height 7
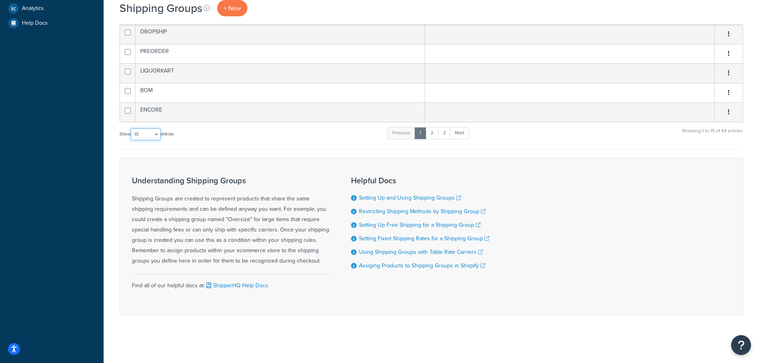
click at [157, 131] on select "10 15 25 50 100" at bounding box center [146, 134] width 30 height 12
select select "25"
click at [132, 140] on select "10 15 25 50 100" at bounding box center [146, 134] width 30 height 12
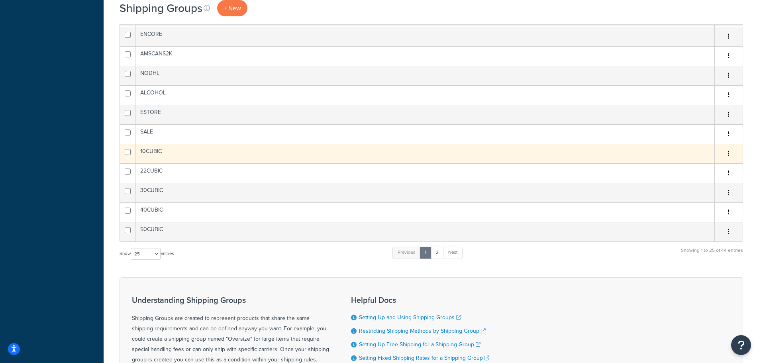
click at [166, 144] on td "10CUBIC" at bounding box center [281, 154] width 290 height 20
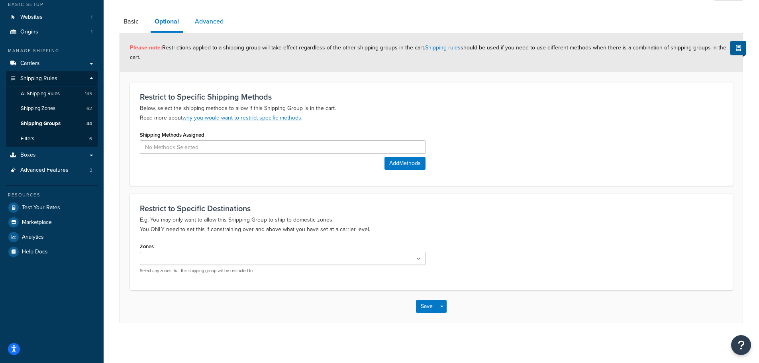
click at [210, 22] on link "Advanced" at bounding box center [209, 21] width 37 height 19
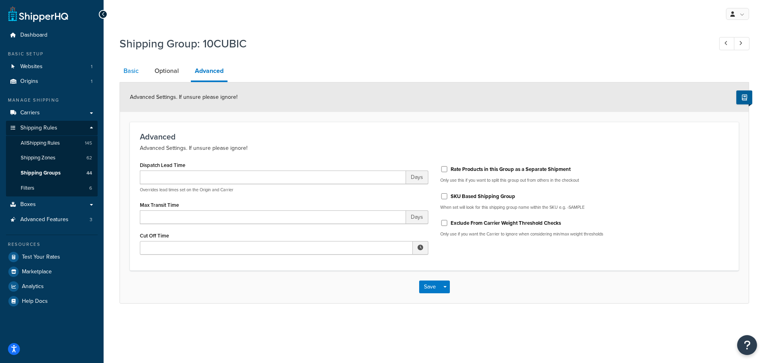
click at [125, 70] on link "Basic" at bounding box center [131, 70] width 23 height 19
click at [35, 171] on span "Shipping Groups" at bounding box center [41, 173] width 40 height 7
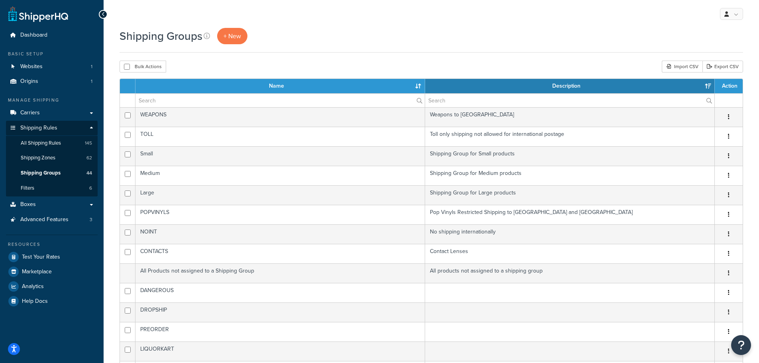
select select "15"
click at [229, 38] on span "+ New" at bounding box center [233, 35] width 18 height 9
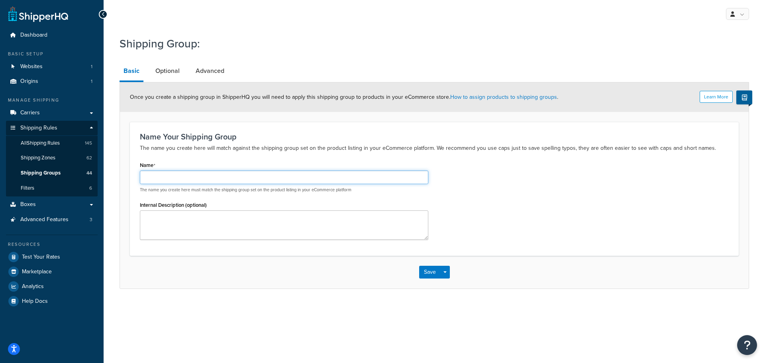
click at [260, 177] on input "Name" at bounding box center [284, 178] width 289 height 14
paste input "20CUBICTOLL"
type input "20CUBICTOLL"
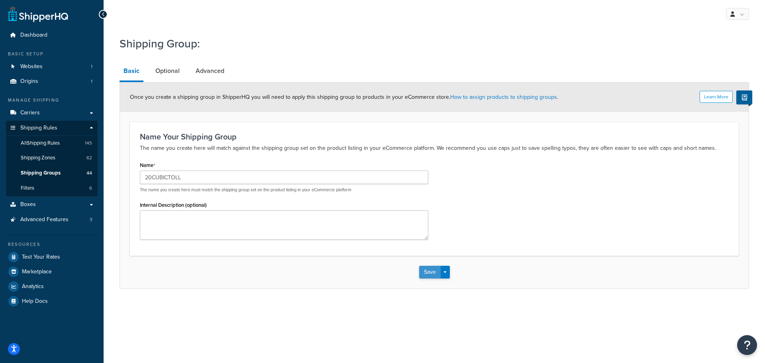
click at [429, 268] on button "Save" at bounding box center [430, 272] width 22 height 13
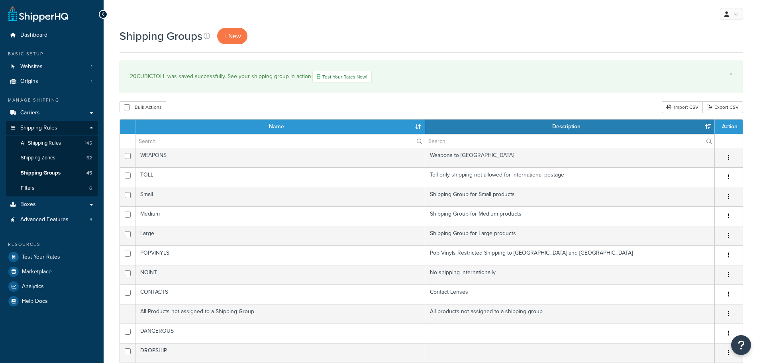
select select "15"
click at [233, 39] on span "+ New" at bounding box center [233, 35] width 18 height 9
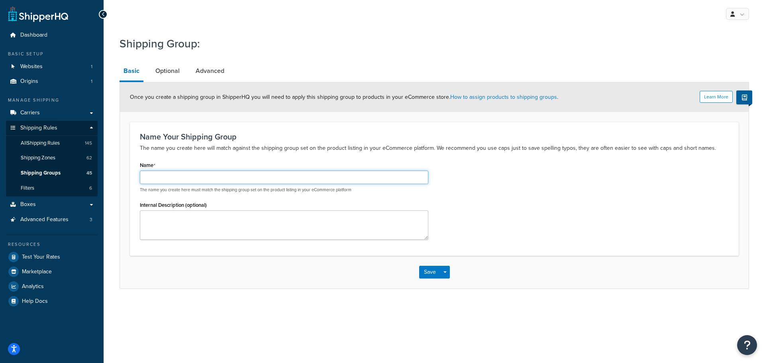
click at [207, 179] on input "Name" at bounding box center [284, 178] width 289 height 14
paste input "40CUBICTOLL"
type input "40CUBICTOLL"
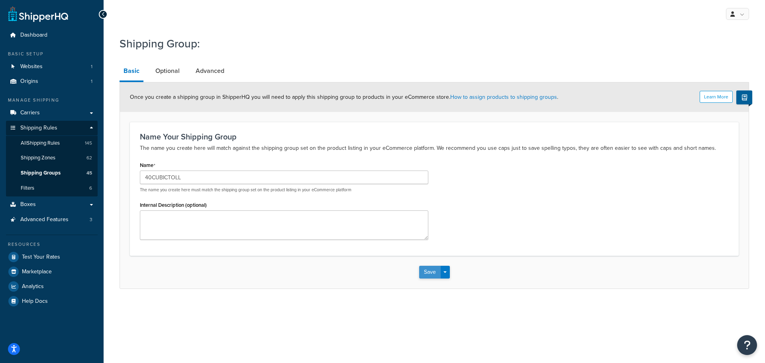
click at [427, 274] on button "Save" at bounding box center [430, 272] width 22 height 13
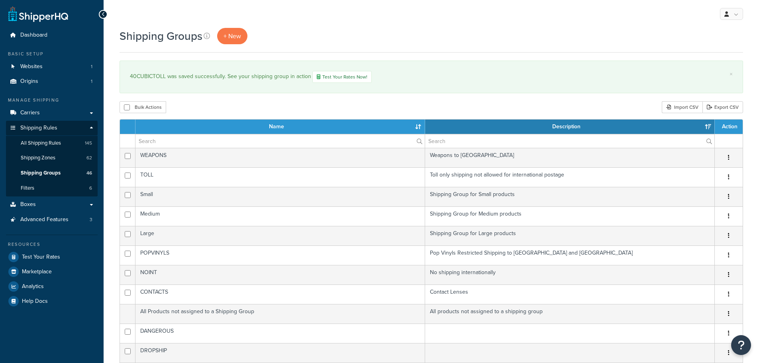
select select "15"
click at [231, 37] on span "+ New" at bounding box center [233, 35] width 18 height 9
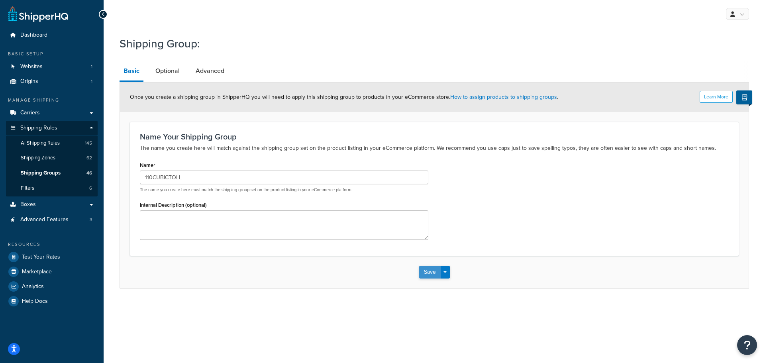
type input "110CUBICTOLL"
click at [427, 275] on button "Save" at bounding box center [430, 272] width 22 height 13
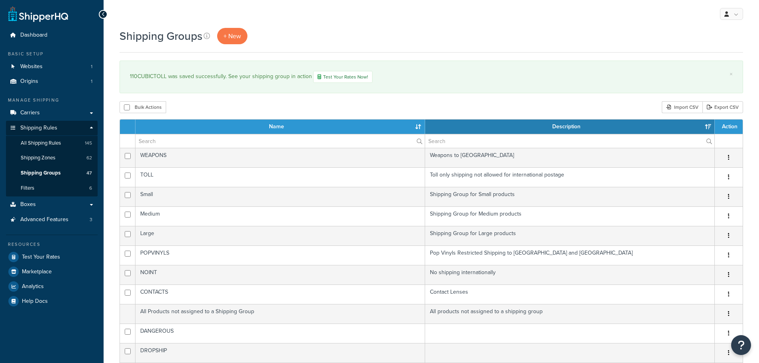
select select "15"
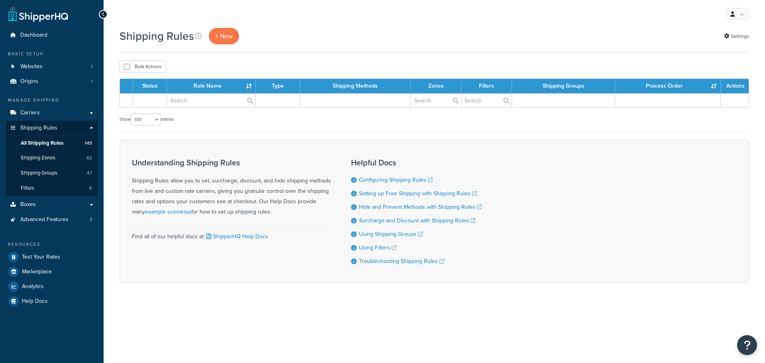
select select "100"
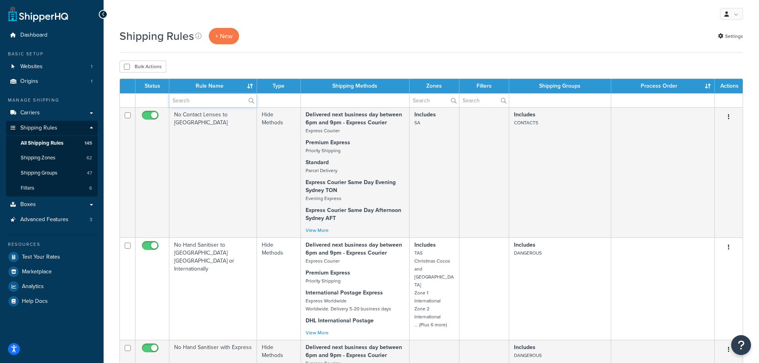
click at [208, 99] on input "text" at bounding box center [212, 101] width 87 height 14
type input "cubic"
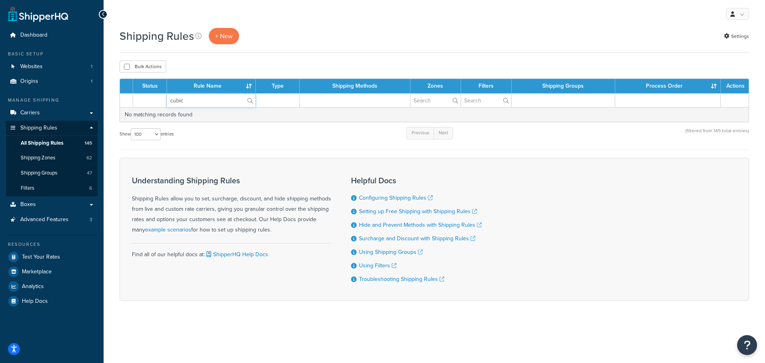
click at [208, 101] on input "cubic" at bounding box center [211, 101] width 88 height 14
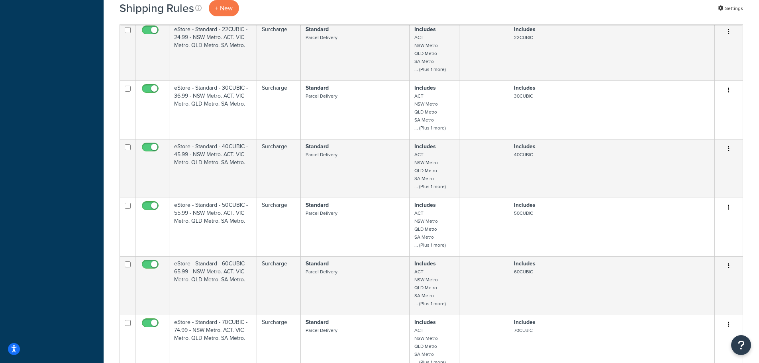
scroll to position [2531, 0]
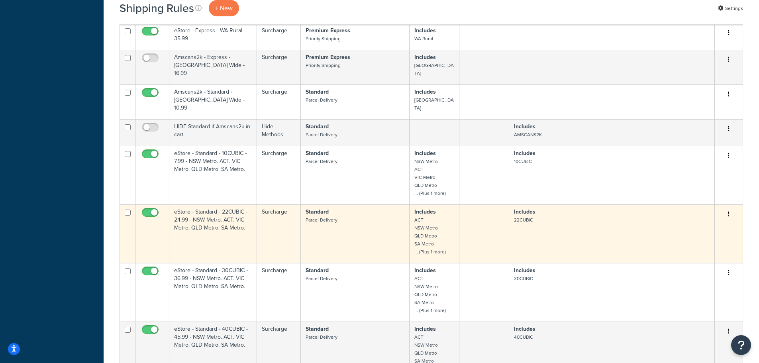
click at [731, 208] on button "button" at bounding box center [728, 214] width 11 height 13
click at [716, 238] on link "Duplicate" at bounding box center [702, 246] width 63 height 16
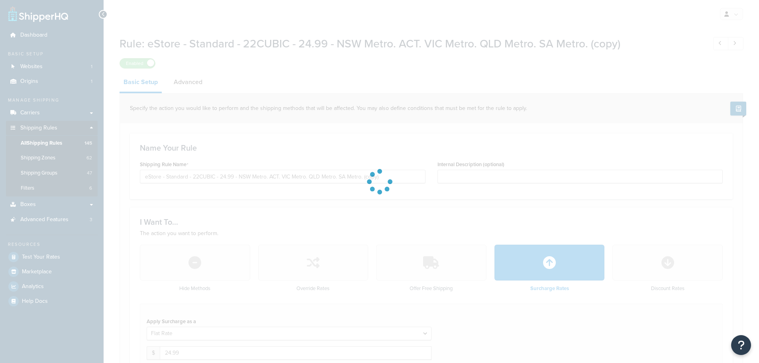
select select "ITEM"
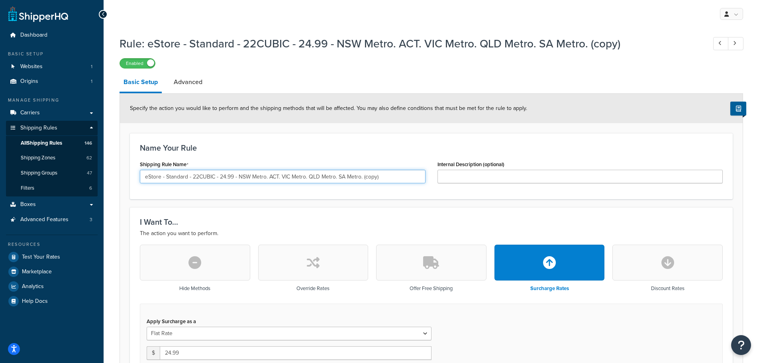
click at [209, 177] on input "eStore - Standard - 22CUBIC - 24.99 - NSW Metro. ACT. VIC Metro. QLD Metro. SA …" at bounding box center [283, 177] width 286 height 14
paste input "Toll - #20CUBICTOLL - 33.99 - Toll Zone 1"
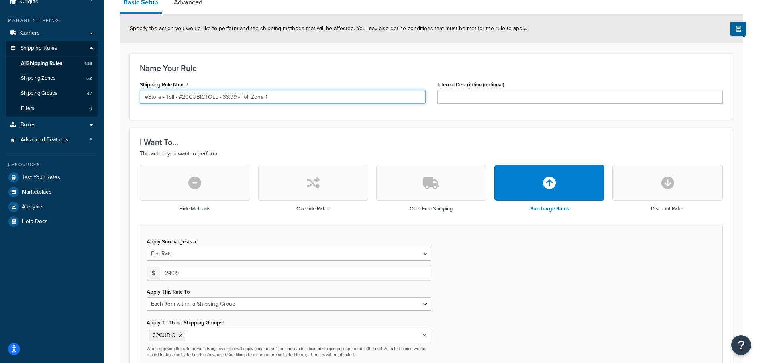
scroll to position [120, 0]
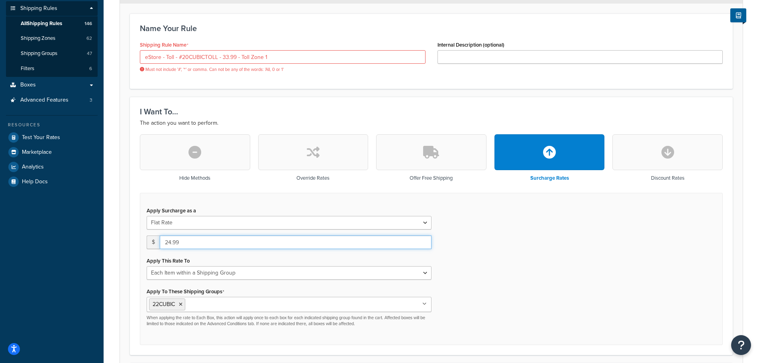
click at [199, 234] on div "Apply Surcharge as a Flat Rate Percentage Flat Rate & Percentage $ 24.99 Apply …" at bounding box center [289, 266] width 297 height 122
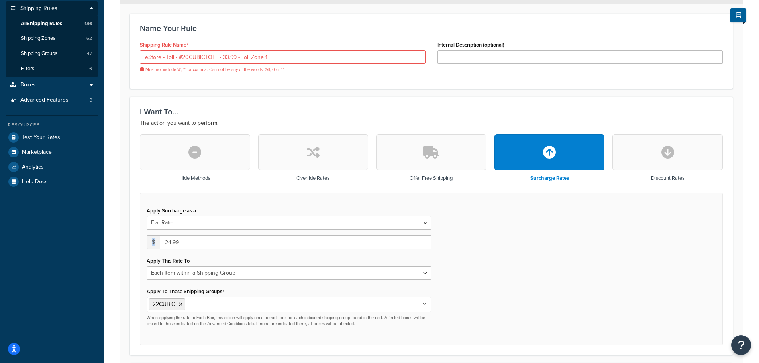
click at [199, 234] on div "Apply Surcharge as a Flat Rate Percentage Flat Rate & Percentage $ 24.99 Apply …" at bounding box center [289, 266] width 297 height 122
click at [259, 235] on div "Apply Surcharge as a Flat Rate Percentage Flat Rate & Percentage $ 24.99 Apply …" at bounding box center [289, 266] width 297 height 122
click at [288, 59] on input "eStore - Toll - #20CUBICTOLL - 33.99 - Toll Zone 1" at bounding box center [283, 57] width 286 height 14
click at [181, 58] on input "eStore - Toll - #20CUBICTOLL - 33.99 - Toll Zone 1" at bounding box center [283, 57] width 286 height 14
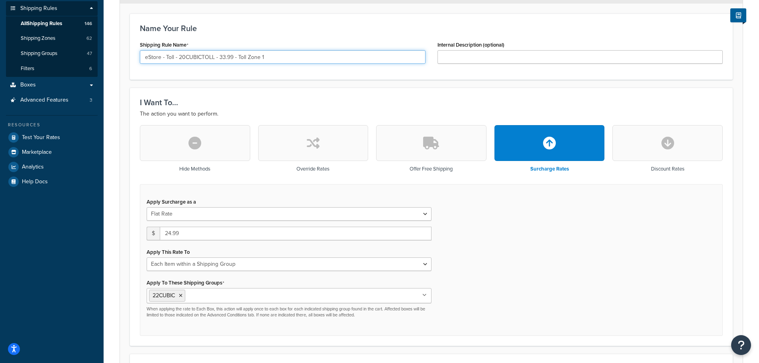
type input "eStore - Toll - 20CUBICTOLL - 33.99 - Toll Zone 1"
click at [292, 55] on input "eStore - Toll - 20CUBICTOLL - 33.99 - Toll Zone 1" at bounding box center [283, 57] width 286 height 14
click at [284, 76] on div "Name Your Rule Shipping Rule Name eStore - Toll - 20CUBICTOLL - 33.99 - Toll Zo…" at bounding box center [431, 47] width 603 height 66
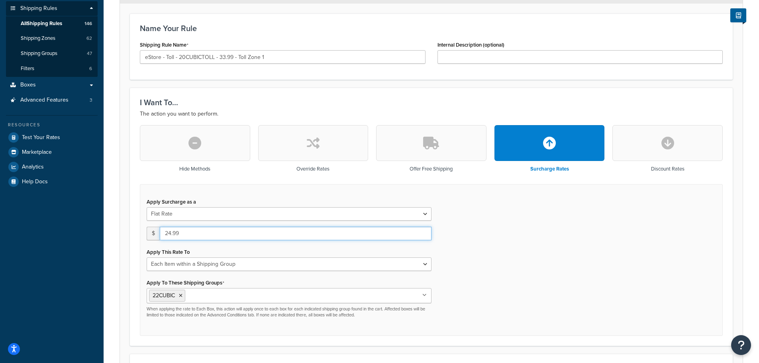
click at [193, 227] on input "24.99" at bounding box center [296, 234] width 272 height 14
click at [190, 231] on input "24.99" at bounding box center [296, 234] width 272 height 14
type input "33.99"
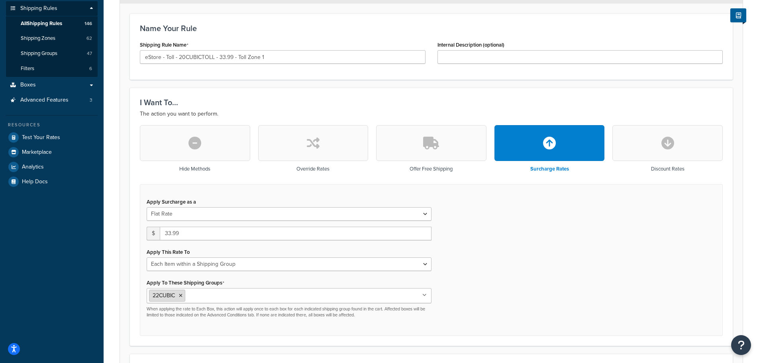
click at [183, 296] on li "22CUBIC" at bounding box center [167, 296] width 36 height 12
click at [180, 295] on icon at bounding box center [181, 295] width 4 height 5
click at [184, 295] on input "Apply To These Shipping Groups" at bounding box center [184, 295] width 71 height 9
click at [129, 284] on form "Specify the action you would like to perform and the shipping methods that will…" at bounding box center [431, 359] width 623 height 771
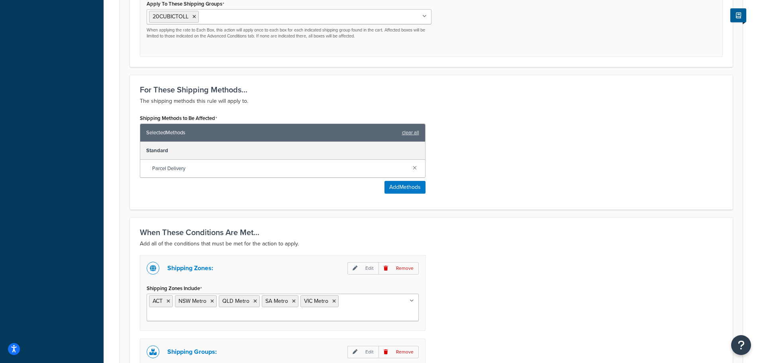
scroll to position [478, 0]
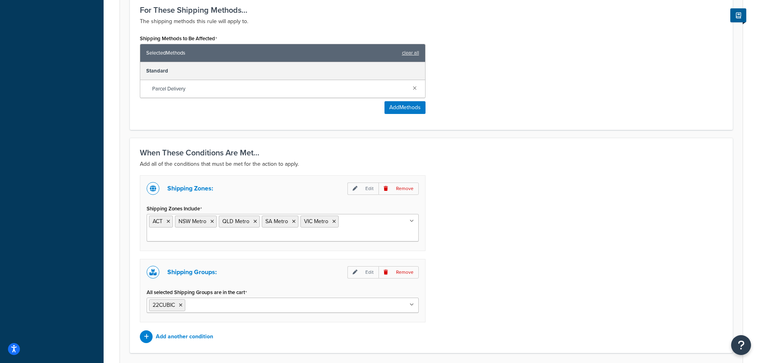
click at [200, 310] on ul "22CUBIC" at bounding box center [283, 305] width 272 height 15
type input "20"
click at [182, 305] on icon at bounding box center [181, 305] width 4 height 5
click at [169, 222] on icon at bounding box center [169, 221] width 4 height 5
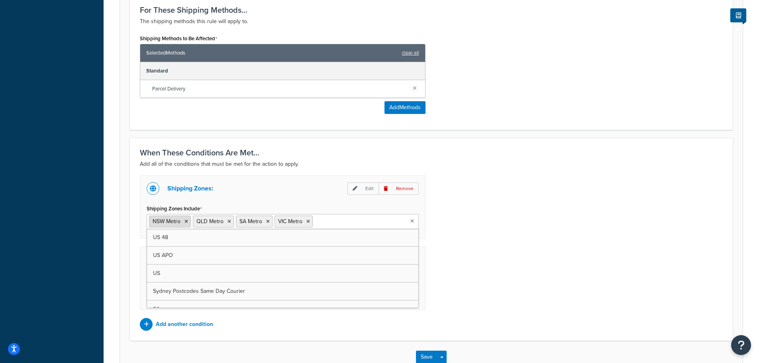
click at [186, 220] on icon at bounding box center [187, 221] width 4 height 5
click at [187, 220] on icon at bounding box center [186, 221] width 4 height 5
click at [262, 223] on input "Shipping Zones Include" at bounding box center [263, 221] width 71 height 9
type input "zone 1"
click at [180, 222] on icon at bounding box center [181, 221] width 4 height 5
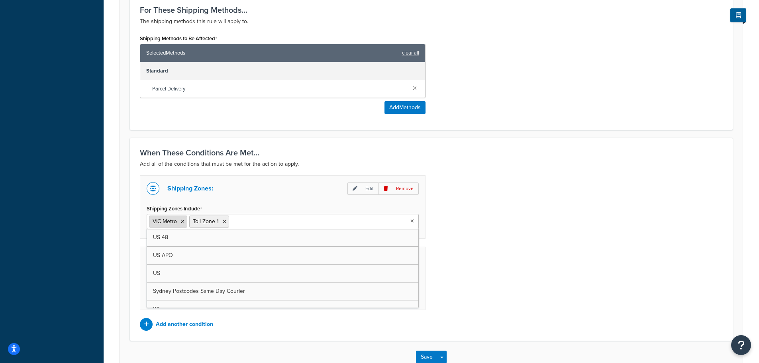
click at [182, 222] on icon at bounding box center [183, 221] width 4 height 5
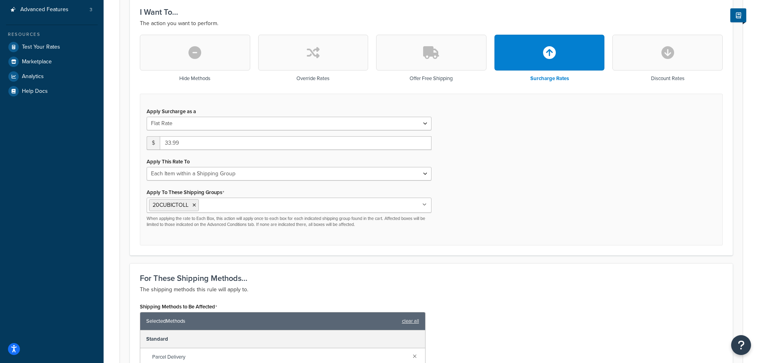
scroll to position [11, 0]
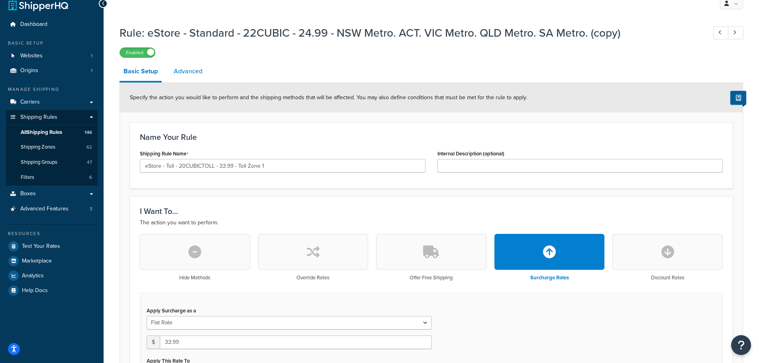
click at [189, 72] on link "Advanced" at bounding box center [188, 71] width 37 height 19
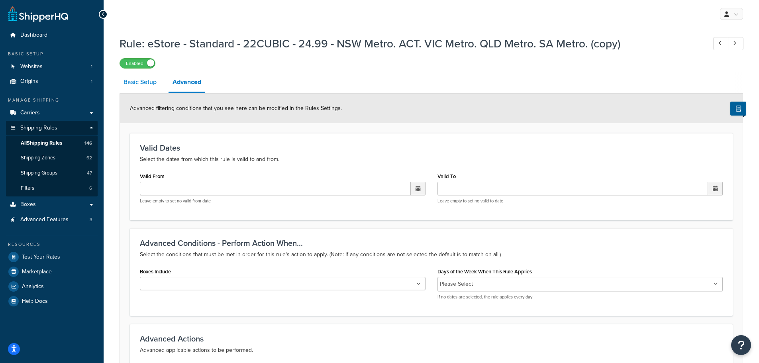
click at [138, 84] on link "Basic Setup" at bounding box center [140, 82] width 41 height 19
select select "ITEM"
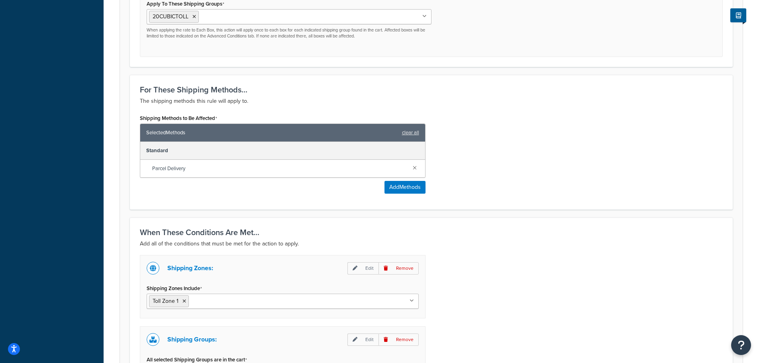
scroll to position [529, 0]
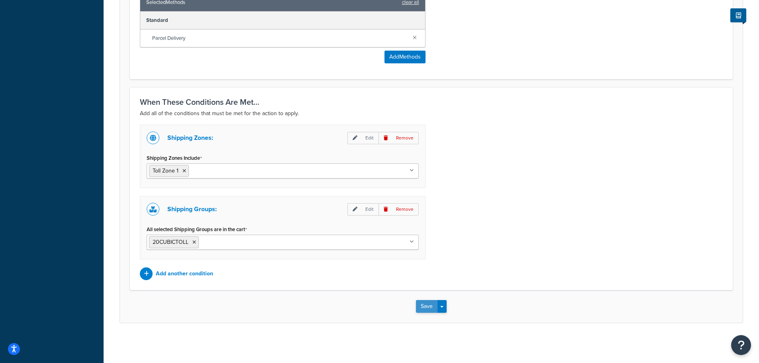
click at [419, 305] on button "Save" at bounding box center [427, 306] width 22 height 13
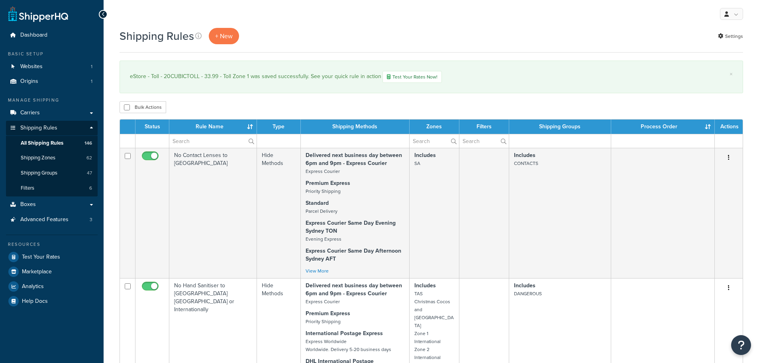
select select "100"
click at [190, 142] on input "text" at bounding box center [212, 141] width 87 height 14
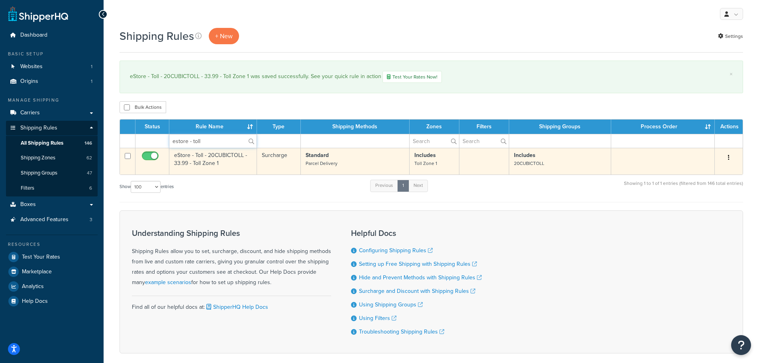
type input "estore - toll"
click at [731, 154] on button "button" at bounding box center [728, 157] width 11 height 13
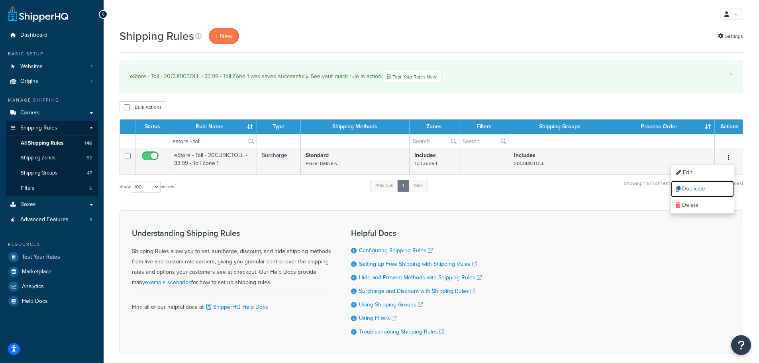
drag, startPoint x: 714, startPoint y: 187, endPoint x: 431, endPoint y: 29, distance: 323.8
click at [714, 187] on link "Duplicate" at bounding box center [702, 189] width 63 height 16
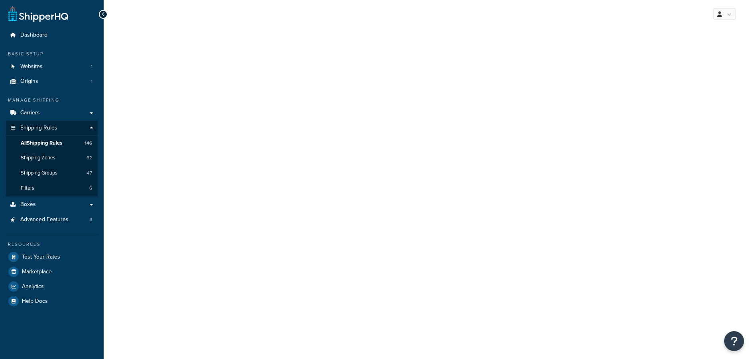
select select "ITEM"
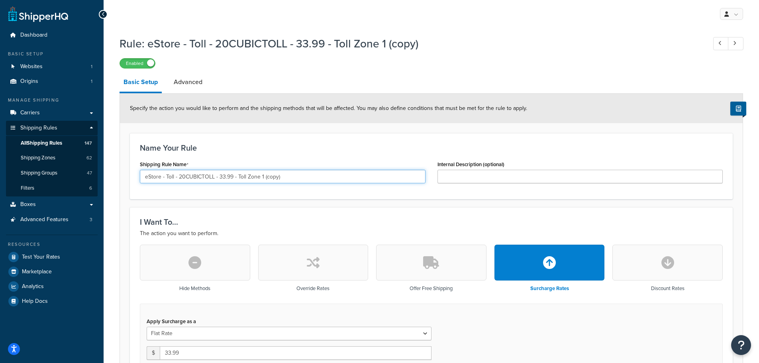
click at [307, 178] on input "eStore - Toll - 20CUBICTOLL - 33.99 - Toll Zone 1 (copy)" at bounding box center [283, 177] width 286 height 14
paste input "50.99 - Toll Zone 2"
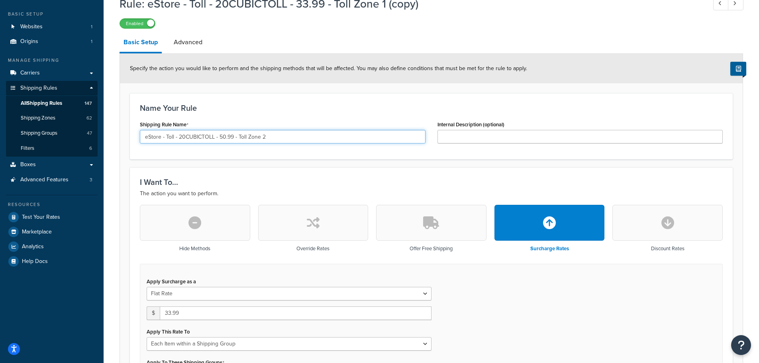
type input "eStore - Toll - 20CUBICTOLL - 50.99 - Toll Zone 2"
click at [310, 174] on div "I Want To... The action you want to perform. Hide Methods Override Rates Offer …" at bounding box center [431, 296] width 603 height 258
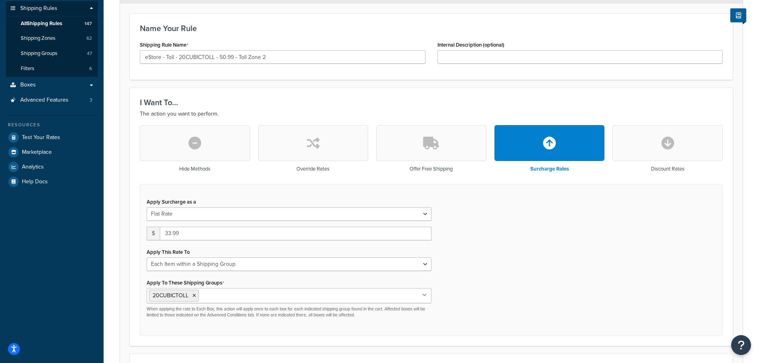
scroll to position [159, 0]
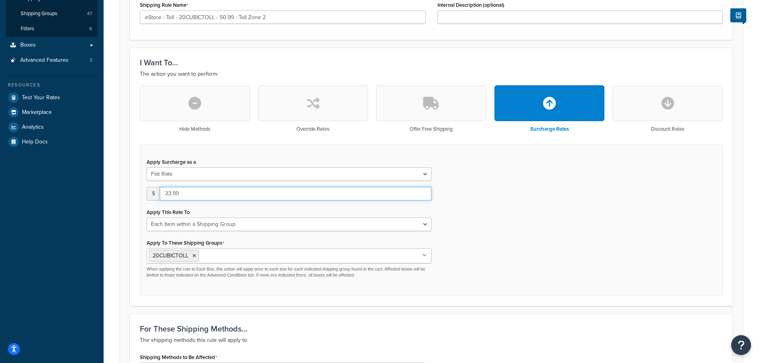
click at [204, 196] on input "33.99" at bounding box center [296, 194] width 272 height 14
type input "50.99"
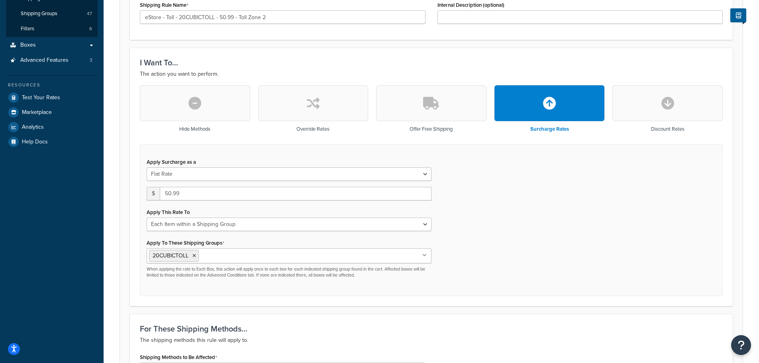
click at [537, 196] on div "Apply Surcharge as a Flat Rate Percentage Flat Rate & Percentage $ 50.99 Apply …" at bounding box center [431, 220] width 583 height 152
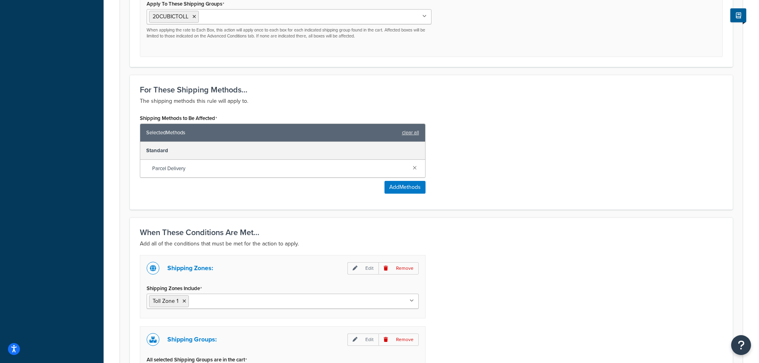
scroll to position [478, 0]
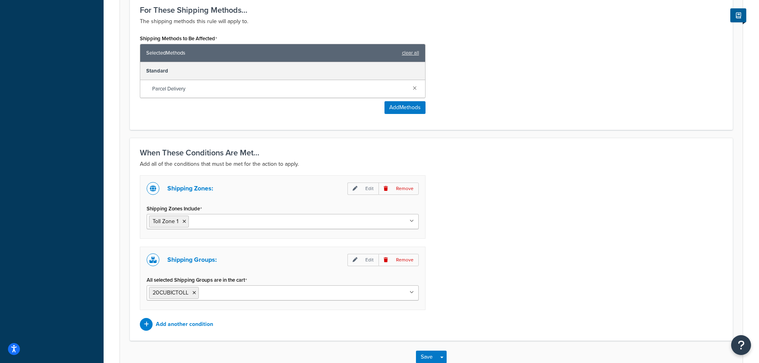
click at [212, 222] on input "Shipping Zones Include" at bounding box center [226, 221] width 71 height 9
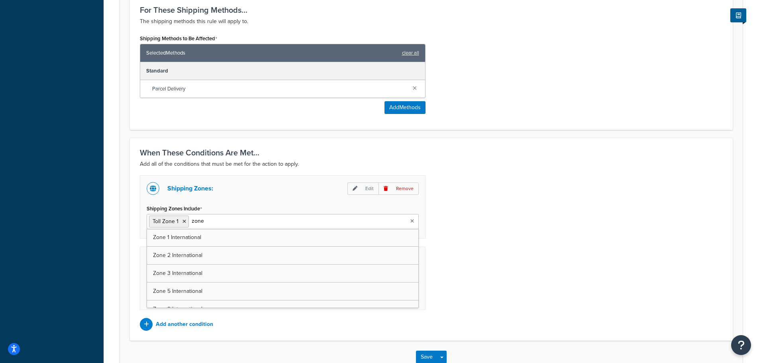
type input "zone 2"
click at [183, 220] on icon at bounding box center [185, 221] width 4 height 5
click at [549, 260] on div "Shipping Zones: Edit Remove Shipping Zones Include Toll Zone 2 US 48 US APO US …" at bounding box center [431, 252] width 595 height 155
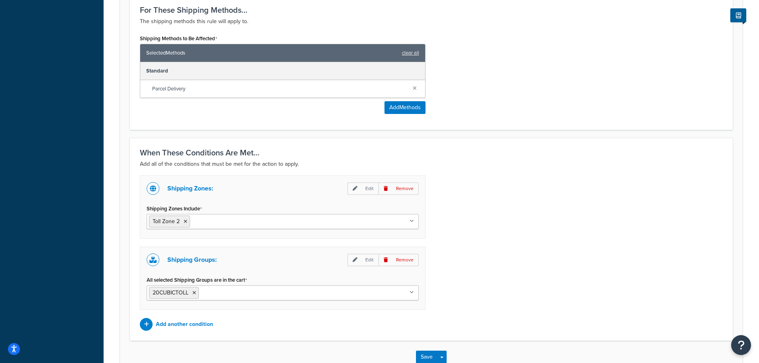
scroll to position [529, 0]
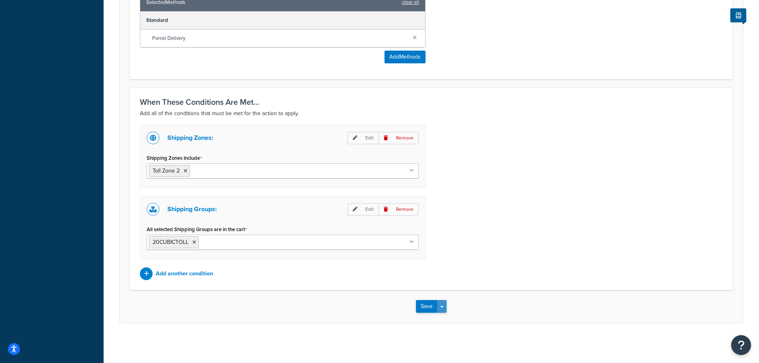
click at [445, 307] on button "Save Dropdown" at bounding box center [442, 306] width 10 height 13
click at [454, 338] on button "Save and Duplicate" at bounding box center [454, 337] width 77 height 17
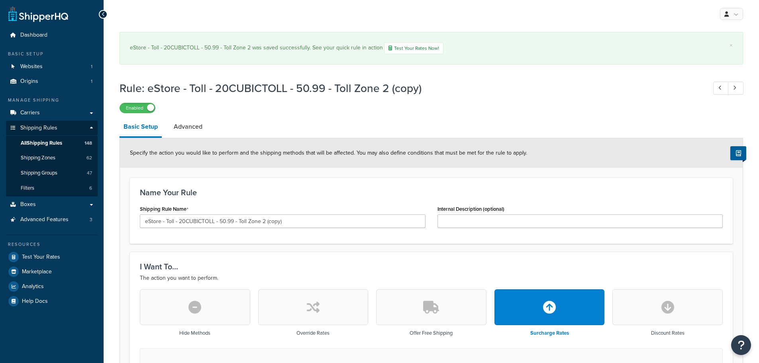
select select "ITEM"
click at [313, 220] on input "eStore - Toll - 20CUBICTOLL - 50.99 - Toll Zone 2 (copy)" at bounding box center [283, 221] width 286 height 14
paste input "66.99 - Toll Zone 3"
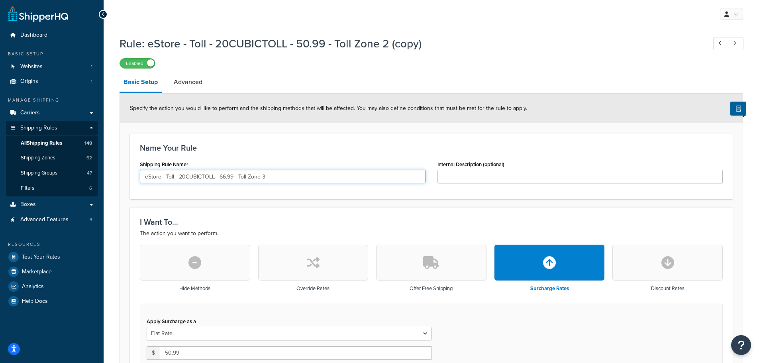
scroll to position [159, 0]
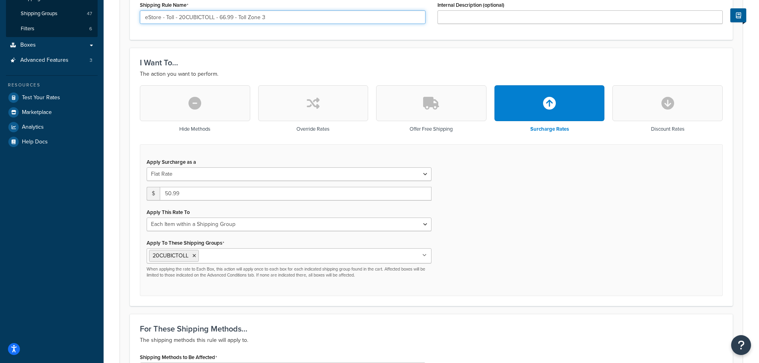
type input "eStore - Toll - 20CUBICTOLL - 66.99 - Toll Zone 3"
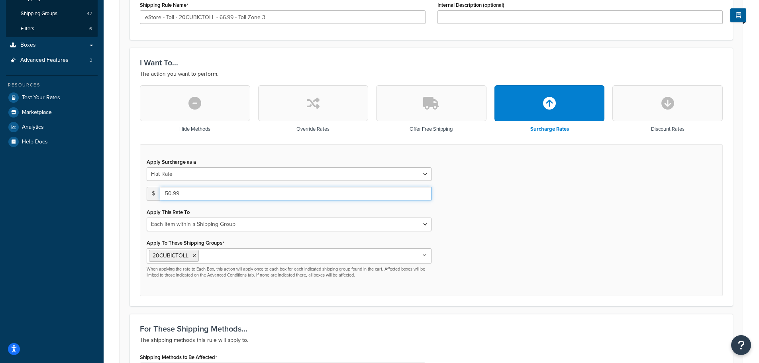
click at [224, 191] on input "50.99" at bounding box center [296, 194] width 272 height 14
click at [222, 191] on input "50.99" at bounding box center [296, 194] width 272 height 14
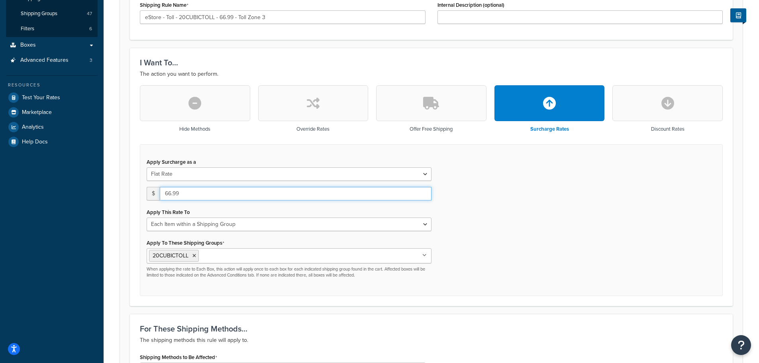
type input "66.99"
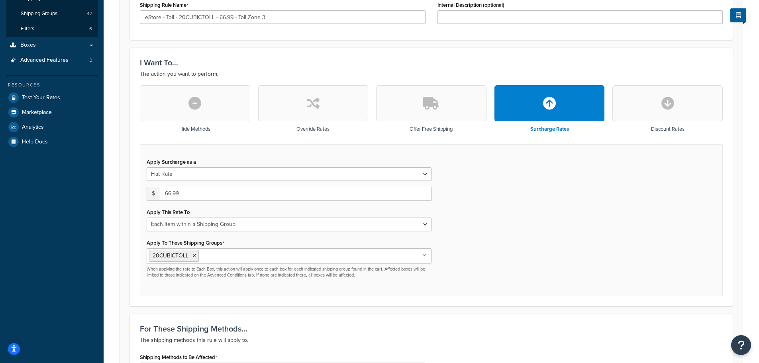
click at [136, 203] on div "Hide Methods Override Rates Offer Free Shipping Surcharge Rates Discount Rates …" at bounding box center [431, 190] width 595 height 211
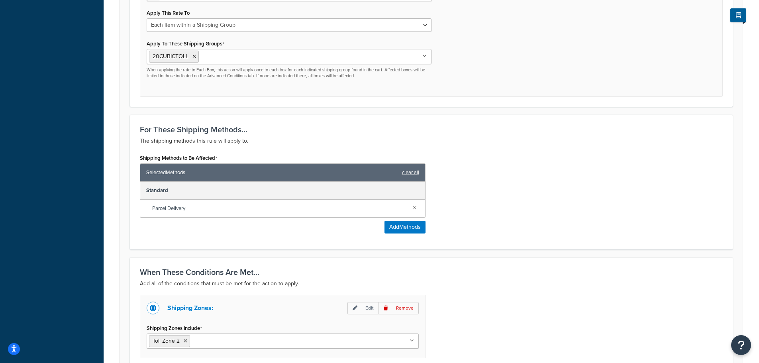
scroll to position [478, 0]
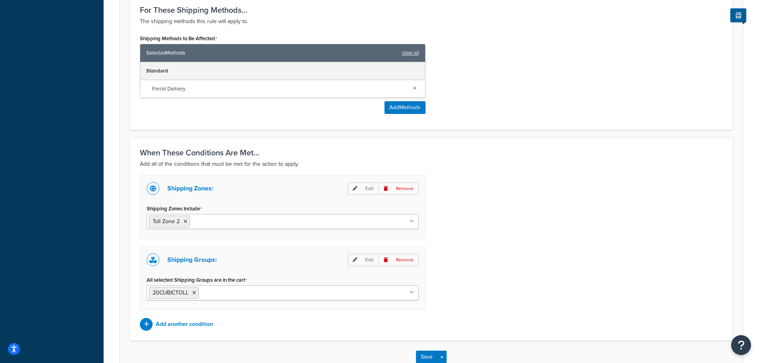
click at [247, 224] on input "Shipping Zones Include" at bounding box center [227, 221] width 71 height 9
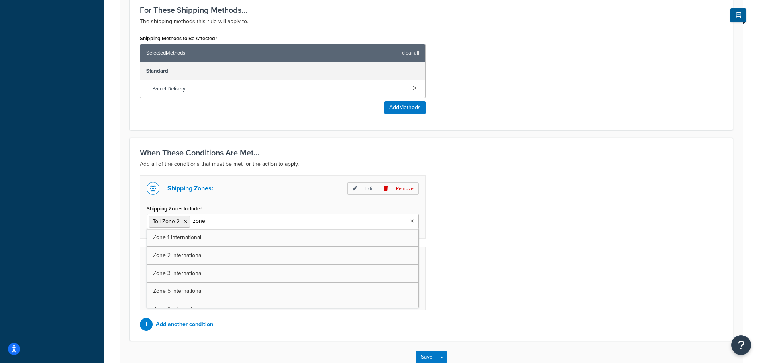
type input "zone 3"
click at [185, 224] on icon at bounding box center [186, 221] width 4 height 5
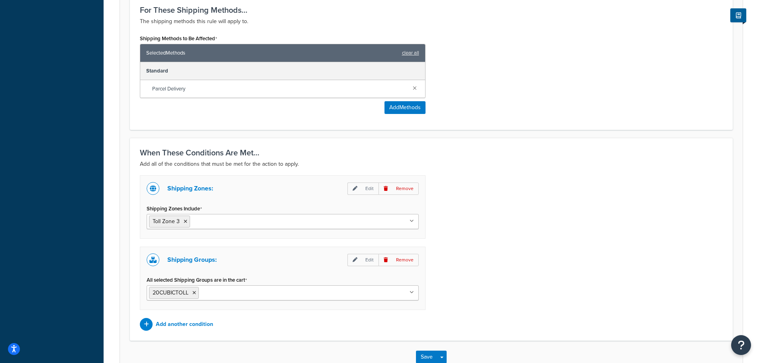
click at [490, 239] on div "Shipping Zones: Edit Remove Shipping Zones Include Toll Zone 3 [GEOGRAPHIC_DATA…" at bounding box center [431, 252] width 595 height 155
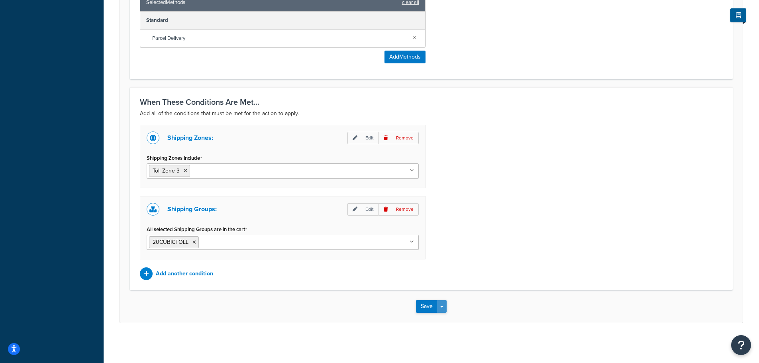
click at [444, 306] on button "Save Dropdown" at bounding box center [442, 306] width 10 height 13
click at [448, 333] on button "Save and Duplicate" at bounding box center [454, 337] width 77 height 17
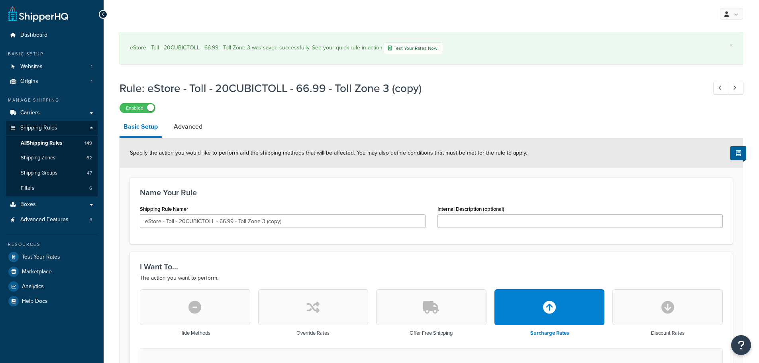
select select "ITEM"
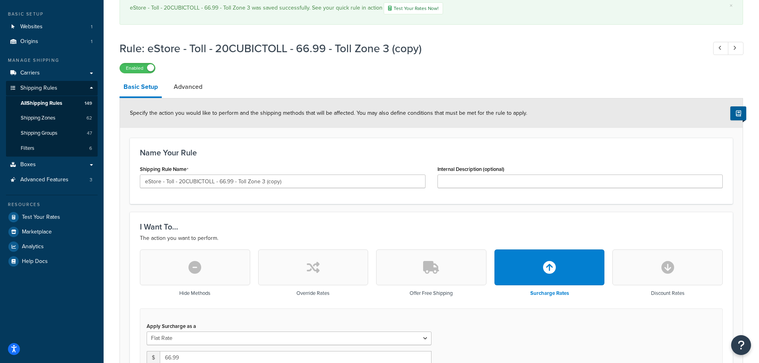
scroll to position [80, 0]
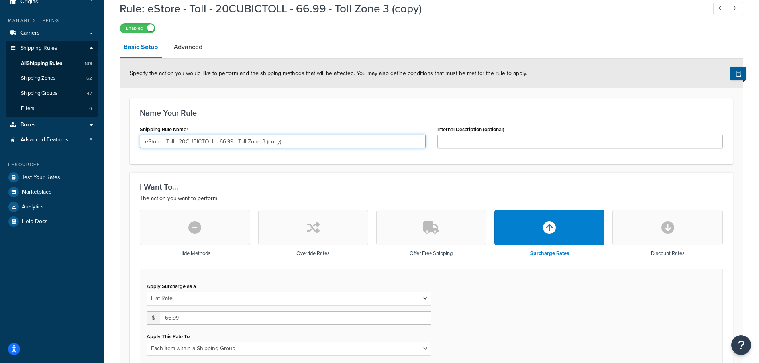
click at [310, 144] on input "eStore - Toll - 20CUBICTOLL - 66.99 - Toll Zone 3 (copy)" at bounding box center [283, 142] width 286 height 14
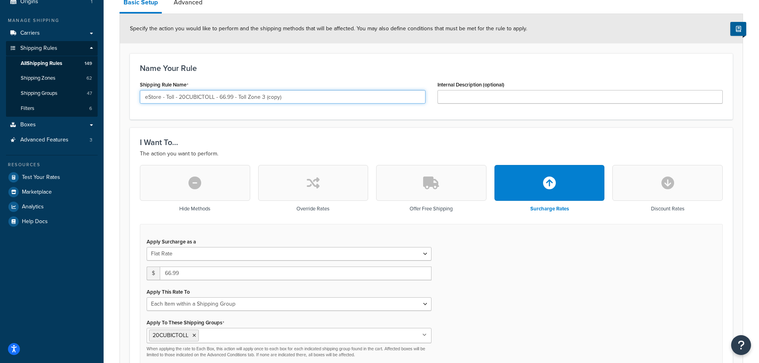
paste input "101.99 - Toll Zone 4"
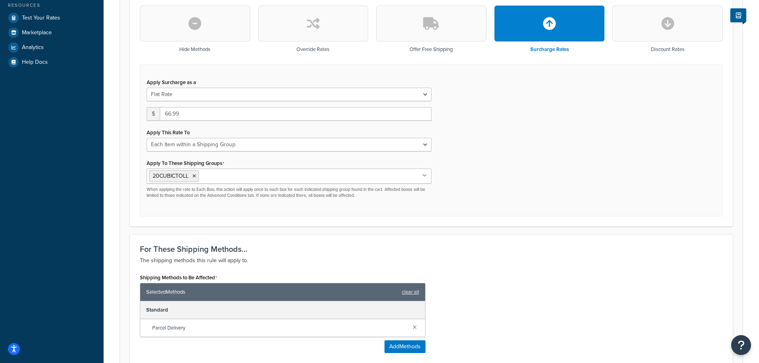
scroll to position [159, 0]
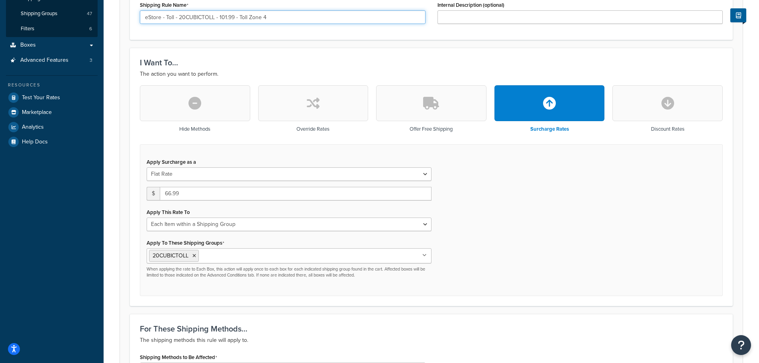
type input "eStore - Toll - 20CUBICTOLL - 101.99 - Toll Zone 4"
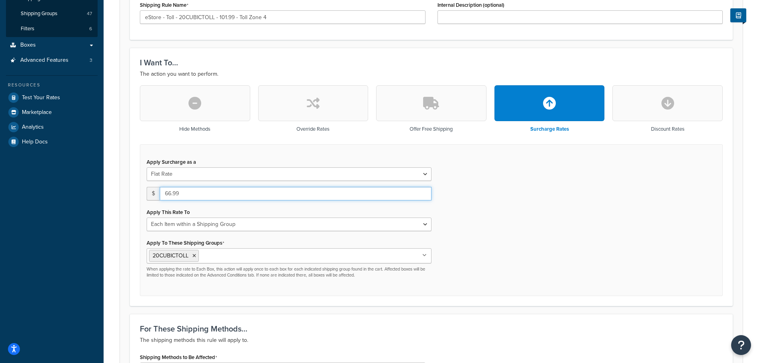
click at [210, 194] on input "66.99" at bounding box center [296, 194] width 272 height 14
type input "101.99"
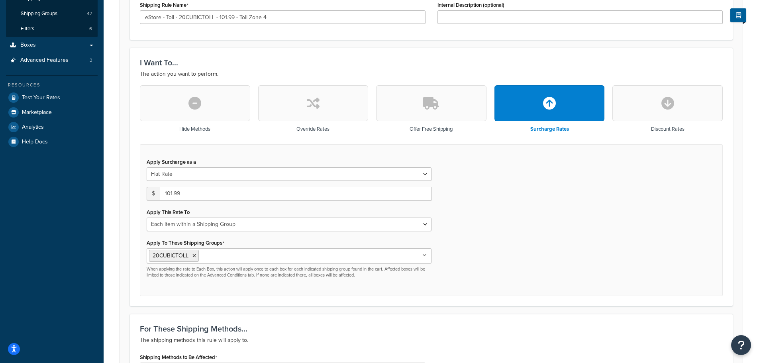
click at [619, 187] on div "Apply Surcharge as a Flat Rate Percentage Flat Rate & Percentage $ 101.99 Apply…" at bounding box center [431, 220] width 583 height 152
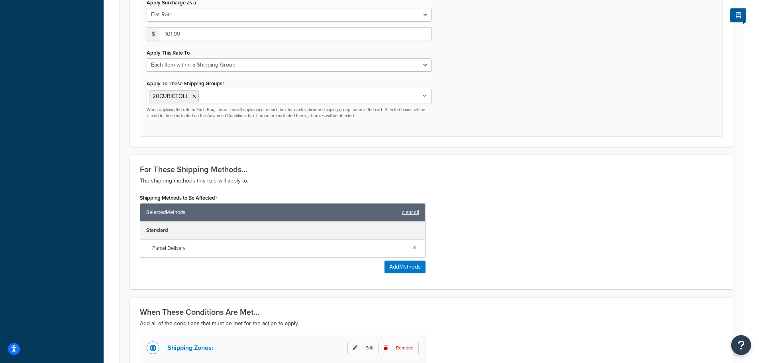
scroll to position [399, 0]
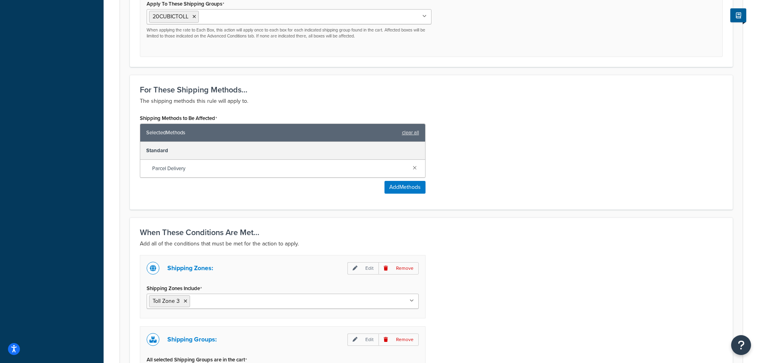
click at [241, 301] on input "Shipping Zones Include" at bounding box center [227, 301] width 71 height 9
type input "zone 4"
click at [184, 300] on icon at bounding box center [186, 301] width 4 height 5
click at [502, 291] on div "Shipping Zones: Edit Remove Shipping Zones Include Toll Zone 4 US 48 US APO US …" at bounding box center [431, 332] width 595 height 155
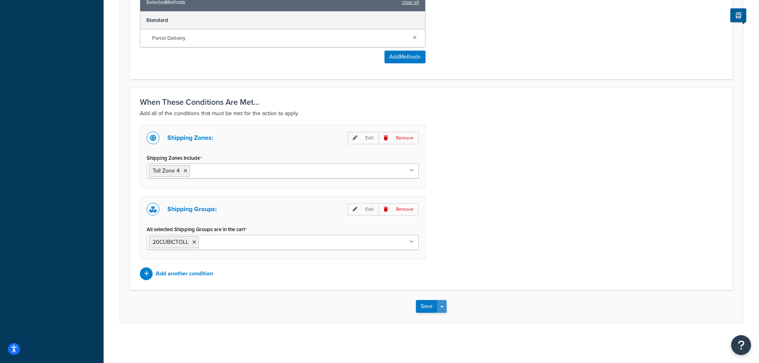
click at [442, 303] on button "Save Dropdown" at bounding box center [442, 306] width 10 height 13
click at [446, 336] on button "Save and Duplicate" at bounding box center [454, 337] width 77 height 17
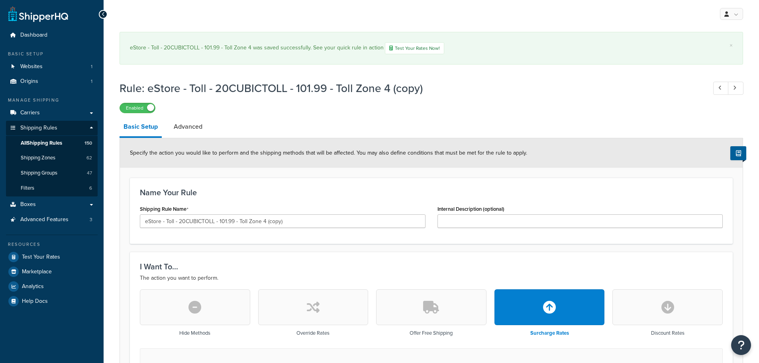
select select "ITEM"
click at [318, 214] on input "eStore - Toll - 20CUBICTOLL - 101.99 - Toll Zone 4 (copy)" at bounding box center [283, 221] width 286 height 14
paste input "81.99 - Toll Zone 5"
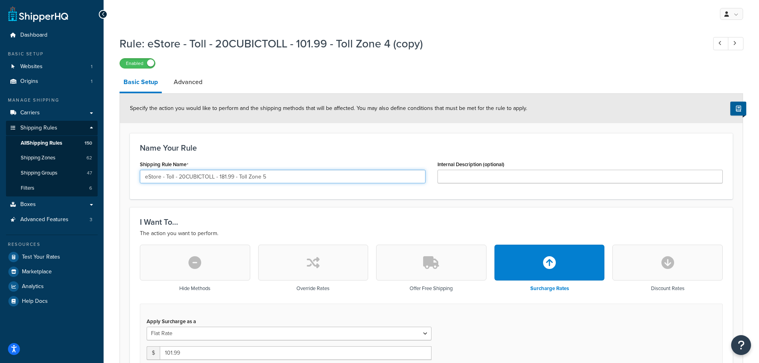
type input "eStore - Toll - 20CUBICTOLL - 181.99 - Toll Zone 5"
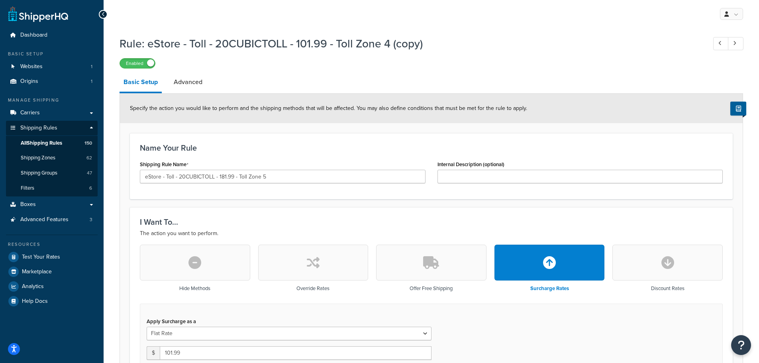
click at [318, 183] on div "Shipping Rule Name eStore - Toll - 20CUBICTOLL - 181.99 - Toll Zone 5" at bounding box center [283, 171] width 286 height 25
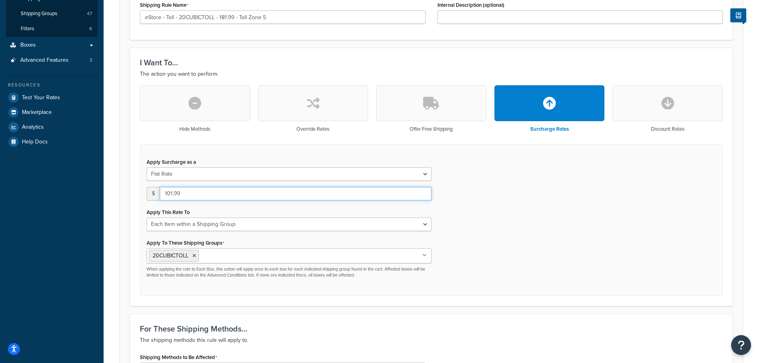
click at [226, 194] on input "101.99" at bounding box center [296, 194] width 272 height 14
drag, startPoint x: 226, startPoint y: 194, endPoint x: 170, endPoint y: 194, distance: 56.2
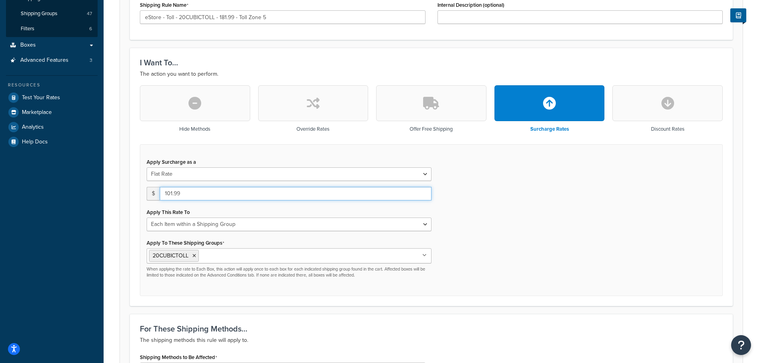
click at [170, 194] on input "101.99" at bounding box center [296, 194] width 272 height 14
type input "181.99"
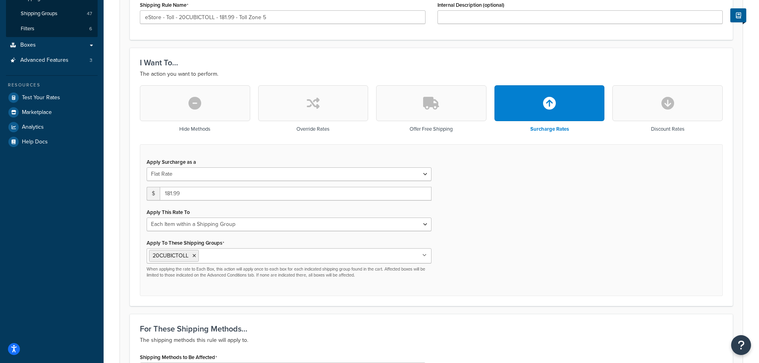
click at [124, 186] on form "Specify the action you would like to perform and the shipping methods that will…" at bounding box center [431, 313] width 623 height 758
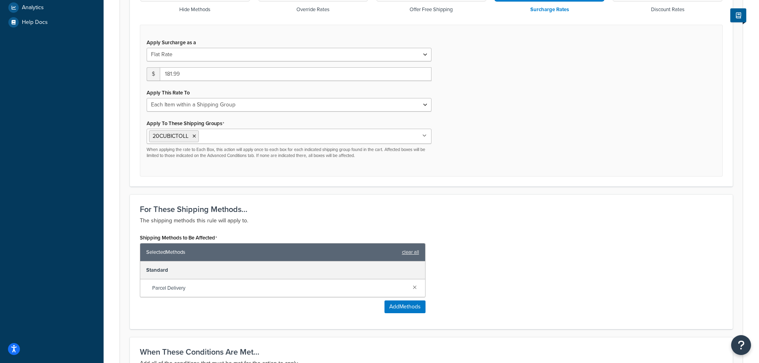
scroll to position [438, 0]
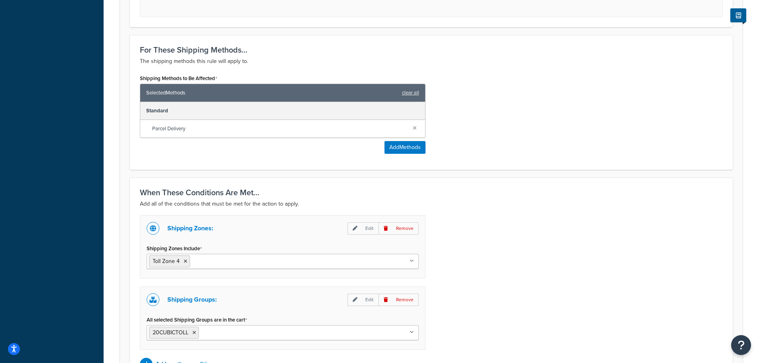
click at [226, 259] on input "Shipping Zones Include" at bounding box center [227, 261] width 71 height 9
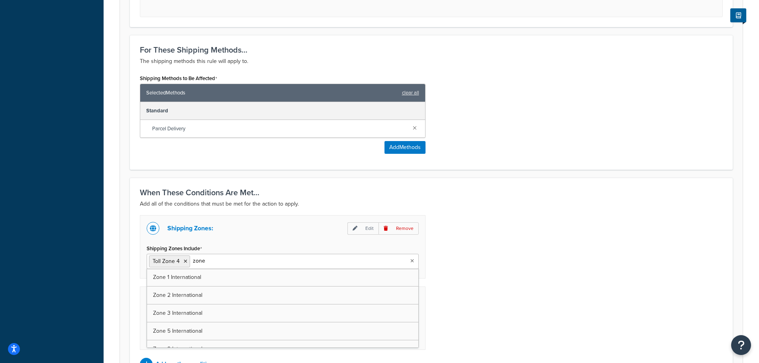
type input "zone 5"
click at [185, 261] on icon at bounding box center [186, 261] width 4 height 5
click at [512, 264] on div "Shipping Zones: Edit Remove Shipping Zones Include Toll Zone 5 US 48 US APO US …" at bounding box center [431, 292] width 595 height 155
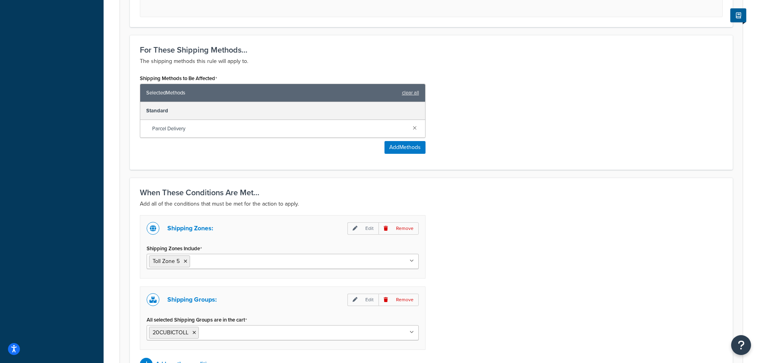
scroll to position [529, 0]
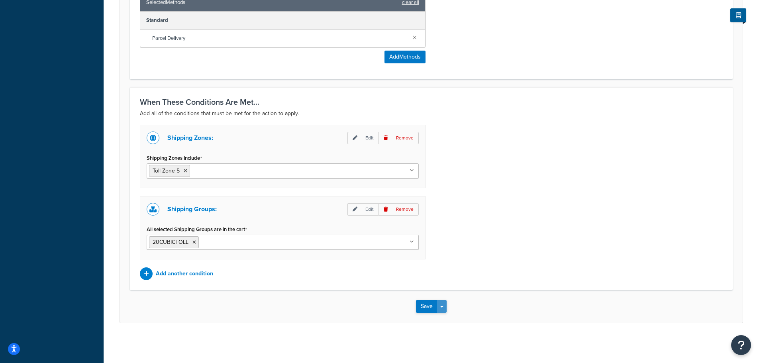
click at [440, 305] on button "Save Dropdown" at bounding box center [442, 306] width 10 height 13
click at [452, 338] on button "Save and Duplicate" at bounding box center [454, 337] width 77 height 17
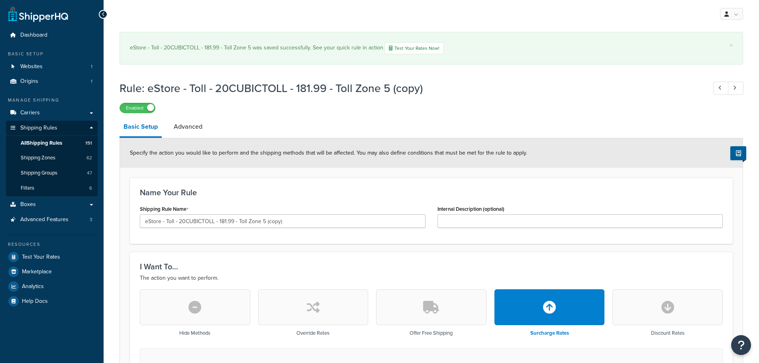
select select "ITEM"
click at [325, 221] on input "eStore - Toll - 20CUBICTOLL - 181.99 - Toll Zone 5 (copy)" at bounding box center [283, 221] width 286 height 14
paste input "40CUBICTOLL - 50.99 - Toll Zone 1"
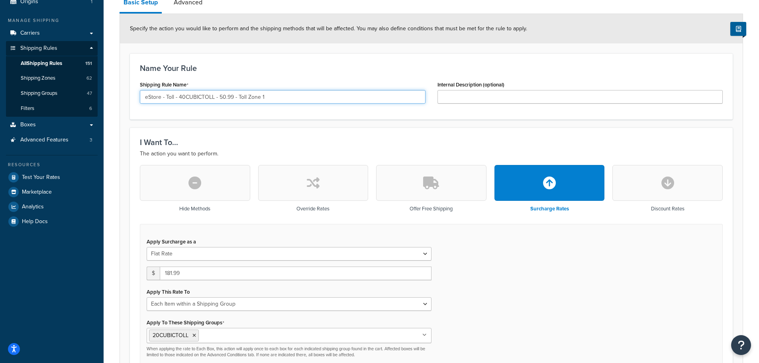
scroll to position [159, 0]
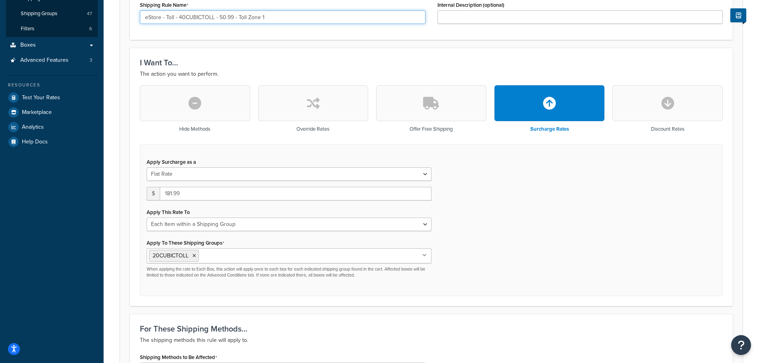
type input "eStore - Toll - 40CUBICTOLL - 50.99 - Toll Zone 1"
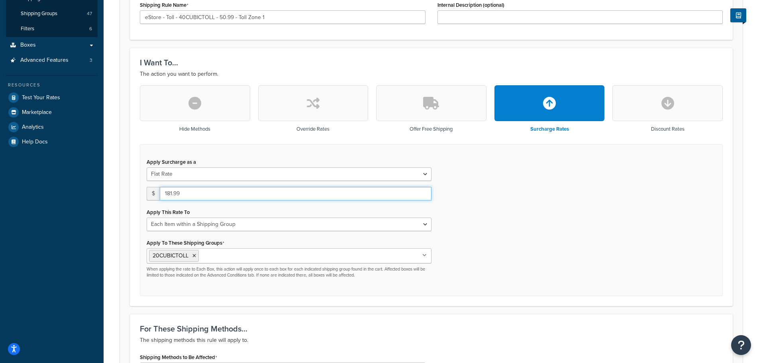
click at [201, 196] on input "181.99" at bounding box center [296, 194] width 272 height 14
type input "50.99"
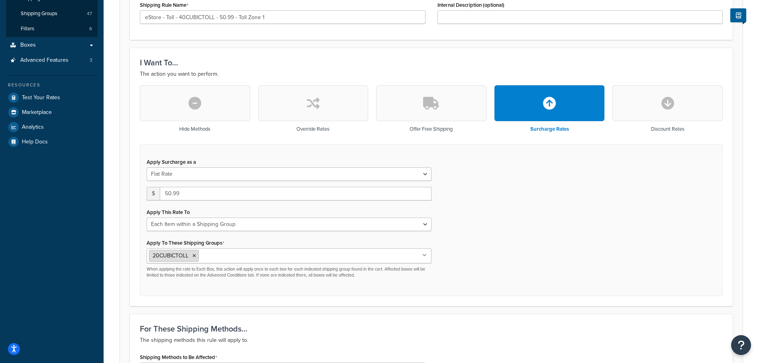
click at [195, 254] on icon at bounding box center [195, 256] width 4 height 5
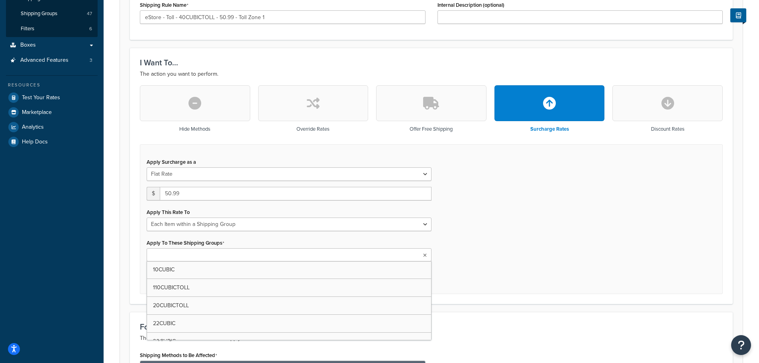
click at [210, 256] on input "Apply To These Shipping Groups" at bounding box center [184, 255] width 71 height 9
type input "40c"
click at [145, 255] on div "Apply Surcharge as a Flat Rate Percentage Flat Rate & Percentage $ 50.99 Apply …" at bounding box center [289, 217] width 297 height 122
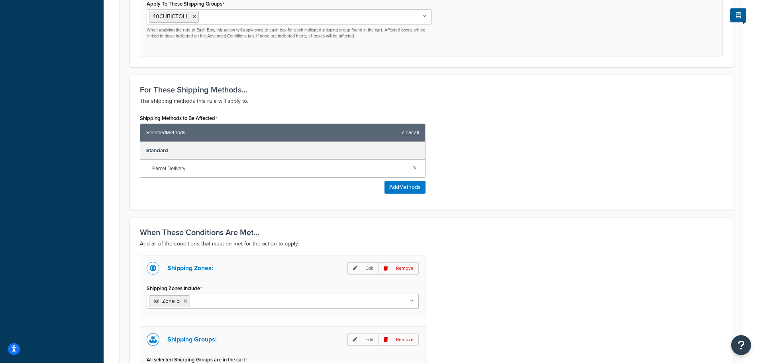
scroll to position [518, 0]
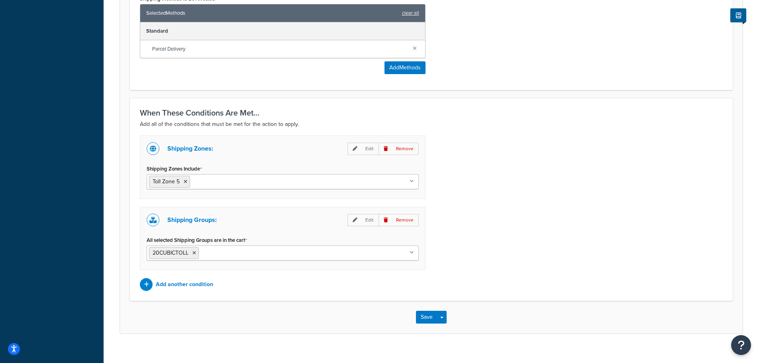
click at [216, 183] on input "Shipping Zones Include" at bounding box center [227, 181] width 71 height 9
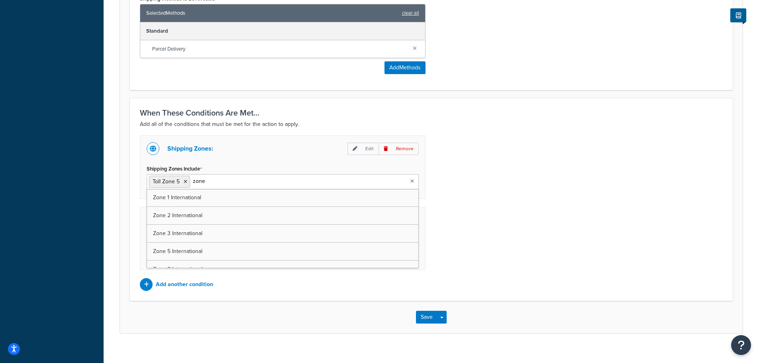
type input "zone 1"
click at [226, 182] on icon at bounding box center [228, 181] width 4 height 5
click at [574, 195] on div "Shipping Zones: Edit Remove Shipping Zones Include Toll Zone 1 US 48 US APO US …" at bounding box center [431, 213] width 595 height 155
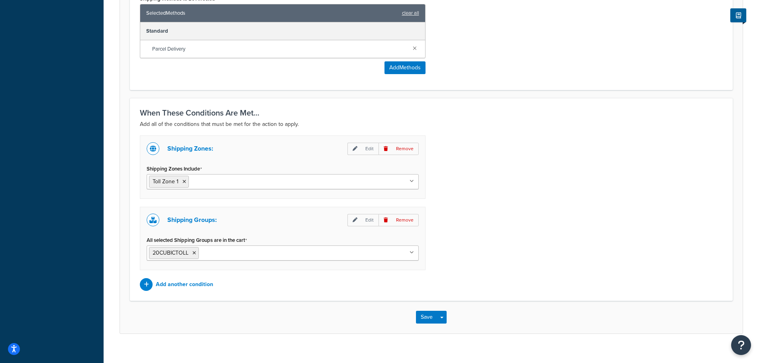
click at [221, 252] on input "All selected Shipping Groups are in the cart" at bounding box center [236, 252] width 71 height 9
type input "40c"
click at [193, 252] on icon at bounding box center [195, 253] width 4 height 5
click at [591, 243] on div "Shipping Zones: Edit Remove Shipping Zones Include Toll Zone 1 US 48 US APO US …" at bounding box center [431, 213] width 595 height 155
click at [442, 318] on span "button" at bounding box center [441, 318] width 3 height 2
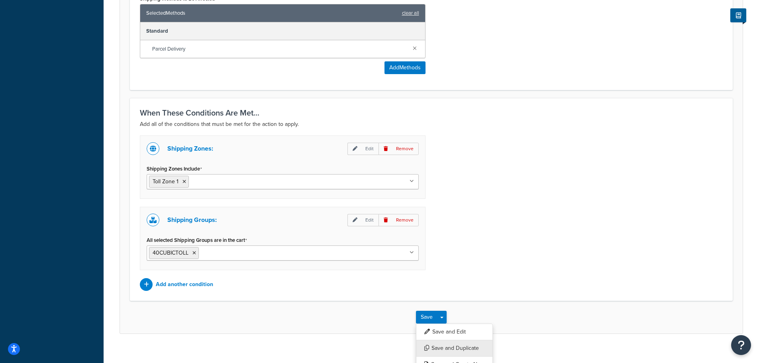
click at [448, 346] on button "Save and Duplicate" at bounding box center [454, 348] width 77 height 17
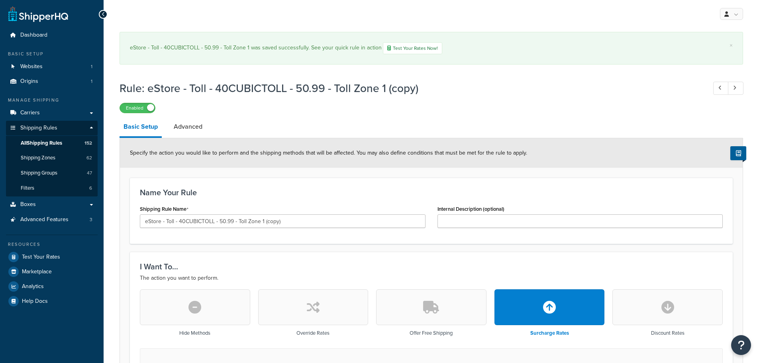
select select "ITEM"
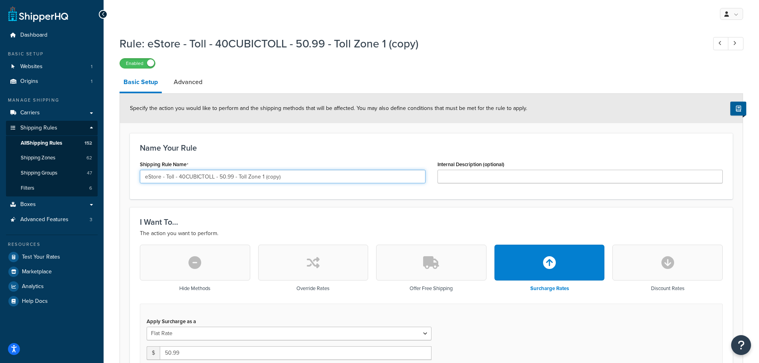
click at [302, 179] on input "eStore - Toll - 40CUBICTOLL - 50.99 - Toll Zone 1 (copy)" at bounding box center [283, 177] width 286 height 14
paste input "81.99 - Toll Zone 2"
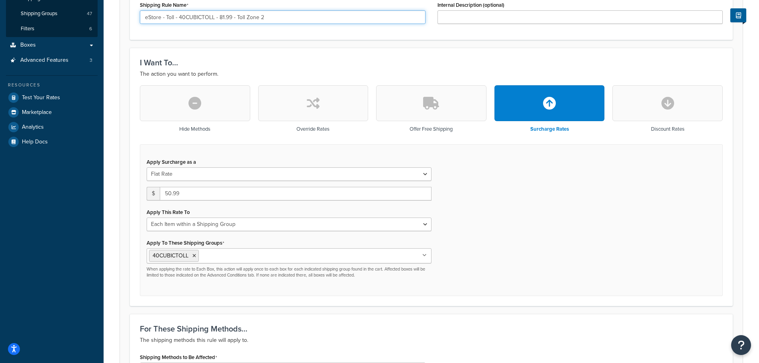
scroll to position [199, 0]
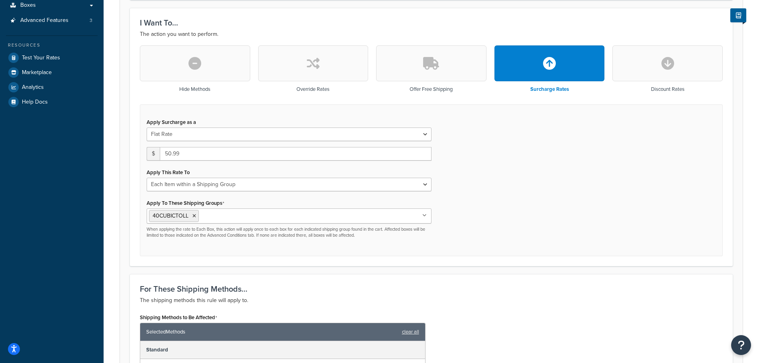
type input "eStore - Toll - 40CUBICTOLL - 81.99 - Toll Zone 2"
click at [189, 154] on input "50.99" at bounding box center [296, 154] width 272 height 14
type input "81.99"
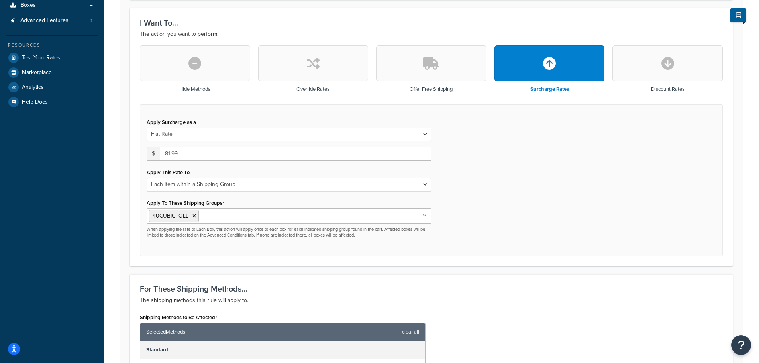
click at [535, 162] on div "Apply Surcharge as a Flat Rate Percentage Flat Rate & Percentage $ 81.99 Apply …" at bounding box center [431, 180] width 583 height 152
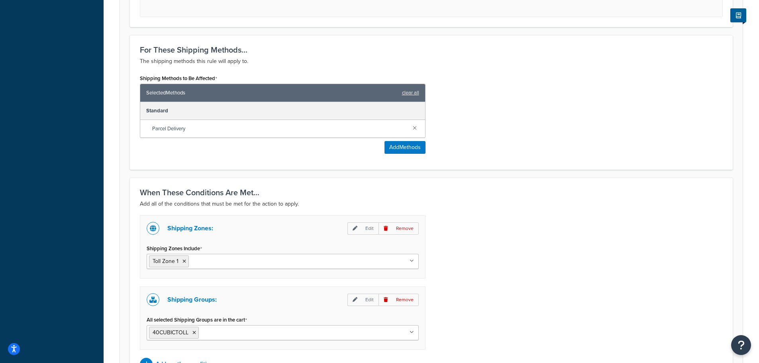
scroll to position [529, 0]
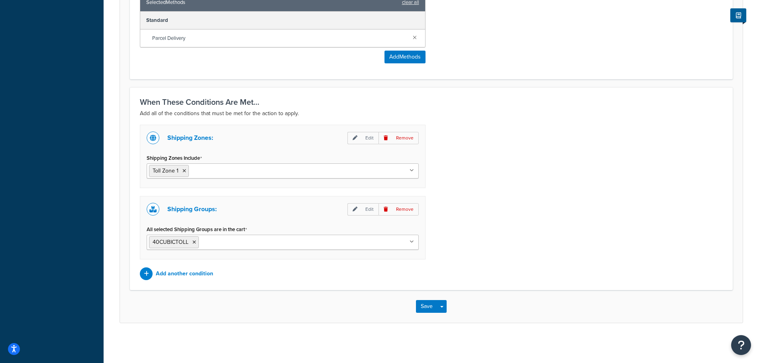
click at [203, 174] on input "Shipping Zones Include" at bounding box center [226, 170] width 71 height 9
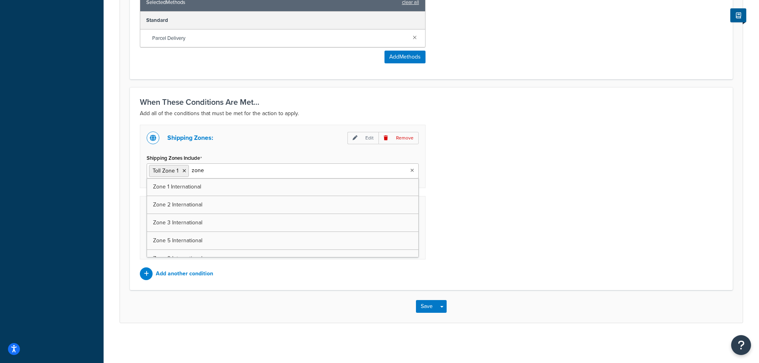
type input "zone 2"
click at [183, 170] on icon at bounding box center [185, 171] width 4 height 5
click at [514, 206] on div "Shipping Zones: Edit Remove Shipping Zones Include Toll Zone 2 US 48 US APO US …" at bounding box center [431, 202] width 595 height 155
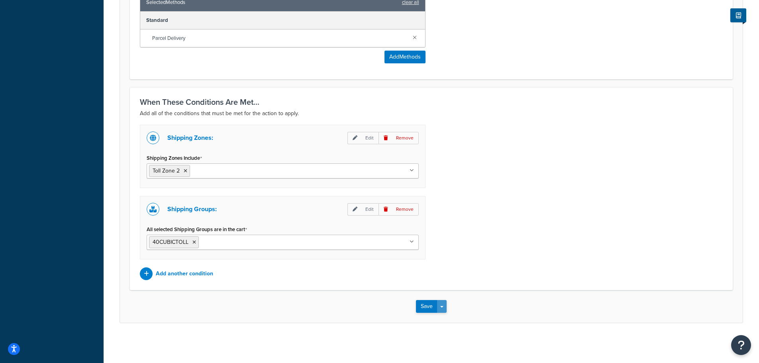
click at [440, 307] on button "Save Dropdown" at bounding box center [442, 306] width 10 height 13
click at [452, 334] on button "Save and Duplicate" at bounding box center [454, 337] width 77 height 17
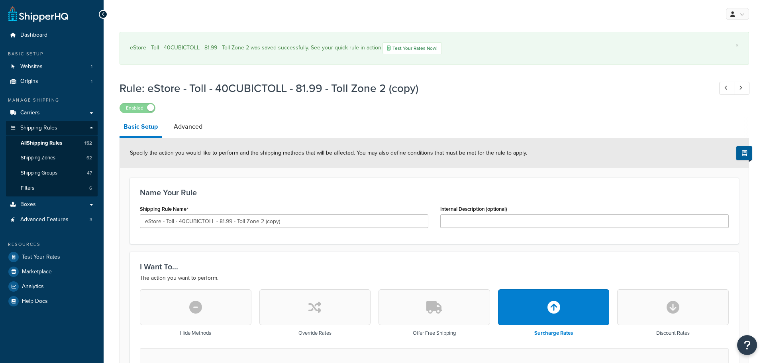
select select "ITEM"
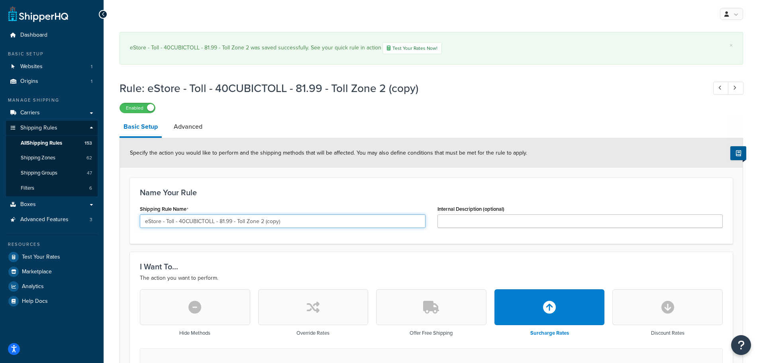
click at [330, 219] on input "eStore - Toll - 40CUBICTOLL - 81.99 - Toll Zone 2 (copy)" at bounding box center [283, 221] width 286 height 14
paste input "111.99 - Toll Zone 3"
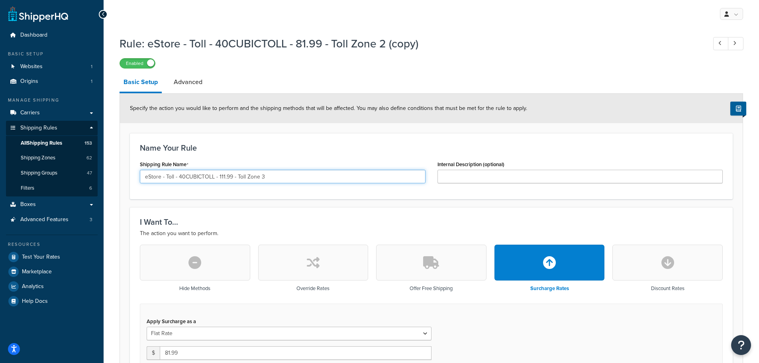
scroll to position [120, 0]
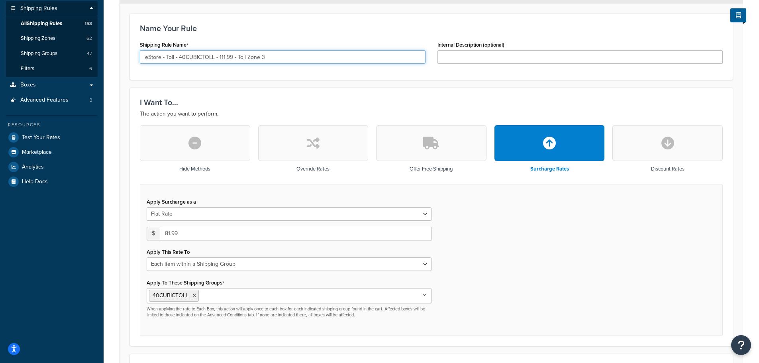
type input "eStore - Toll - 40CUBICTOLL - 111.99 - Toll Zone 3"
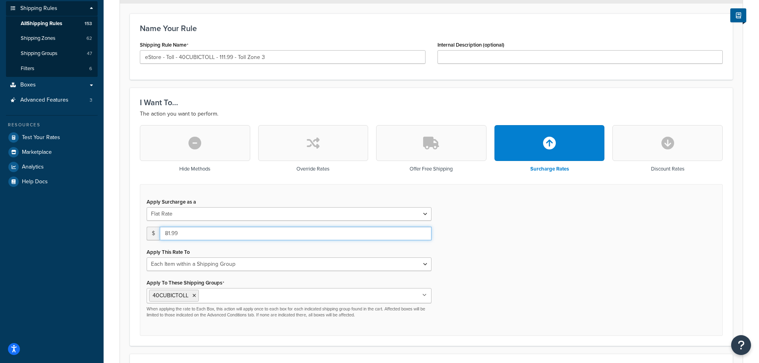
click at [202, 232] on input "81.99" at bounding box center [296, 234] width 272 height 14
type input "111.99"
click at [564, 242] on div "Apply Surcharge as a Flat Rate Percentage Flat Rate & Percentage $ 111.99 Apply…" at bounding box center [431, 260] width 583 height 152
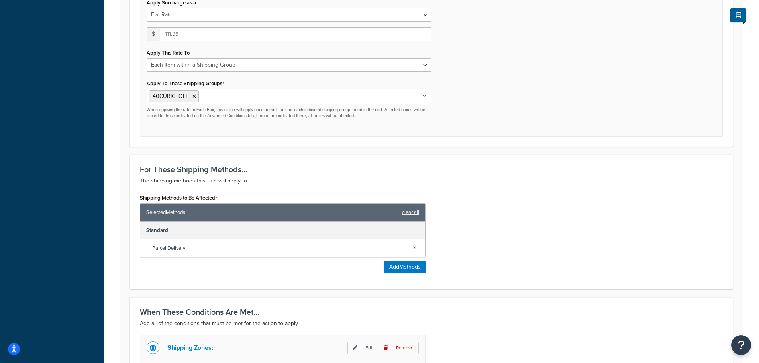
scroll to position [399, 0]
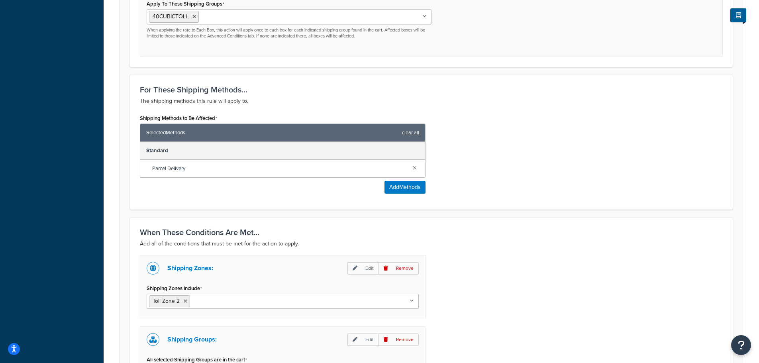
click at [248, 301] on input "Shipping Zones Include" at bounding box center [227, 301] width 71 height 9
type input "zone 3"
click at [185, 302] on icon at bounding box center [186, 301] width 4 height 5
click at [468, 289] on div "Shipping Zones: Edit Remove Shipping Zones Include Toll Zone 3 [GEOGRAPHIC_DATA…" at bounding box center [431, 332] width 595 height 155
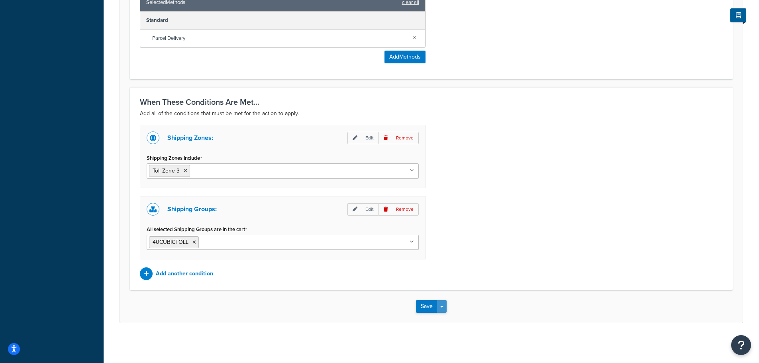
click at [440, 306] on button "Save Dropdown" at bounding box center [442, 306] width 10 height 13
click at [444, 338] on button "Save and Duplicate" at bounding box center [454, 337] width 77 height 17
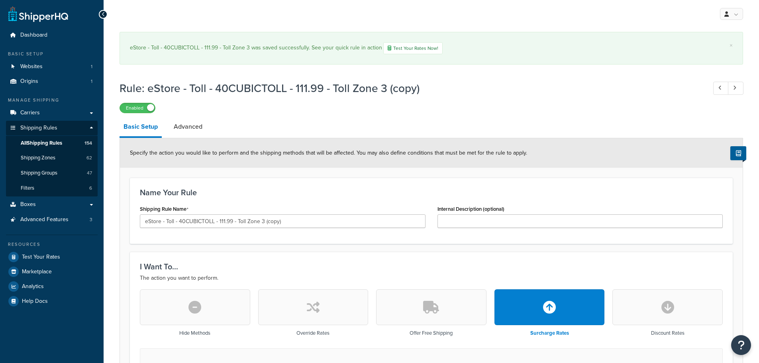
select select "ITEM"
click at [288, 218] on input "eStore - Toll - 40CUBICTOLL - 111.99 - Toll Zone 3 (copy)" at bounding box center [283, 221] width 286 height 14
paste input "76.99 - Toll Zone 4"
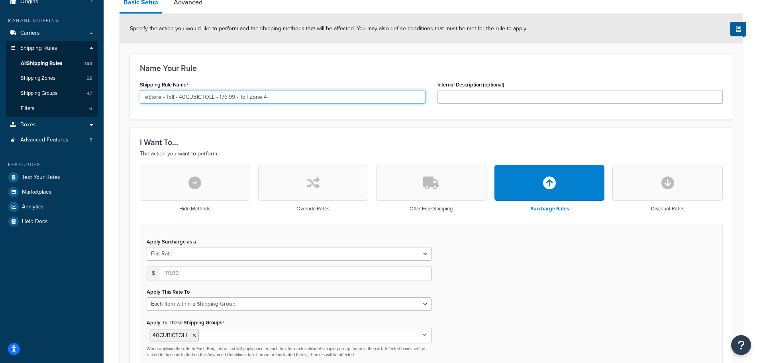
scroll to position [120, 0]
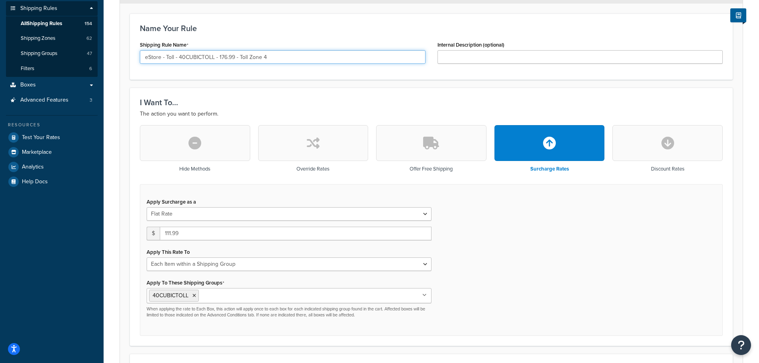
type input "eStore - Toll - 40CUBICTOLL - 176.99 - Toll Zone 4"
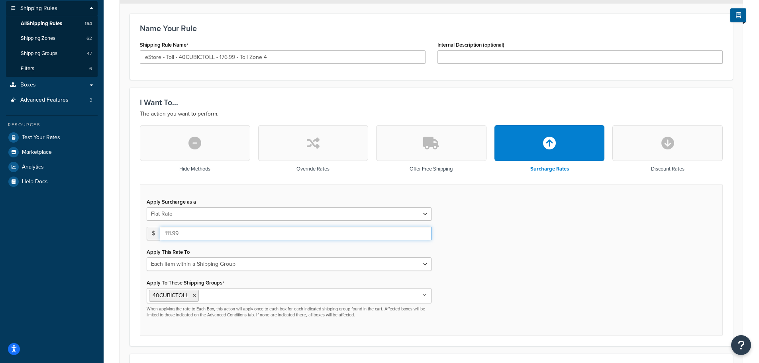
click at [168, 232] on input "111.99" at bounding box center [296, 234] width 272 height 14
type input "176.99"
click at [576, 258] on div "Apply Surcharge as a Flat Rate Percentage Flat Rate & Percentage $ 176.99 Apply…" at bounding box center [431, 260] width 583 height 152
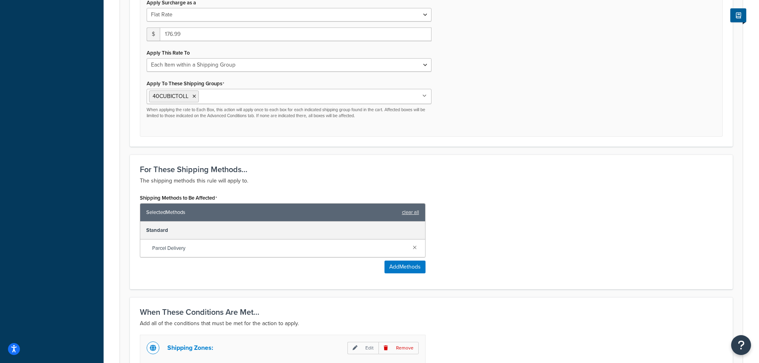
scroll to position [478, 0]
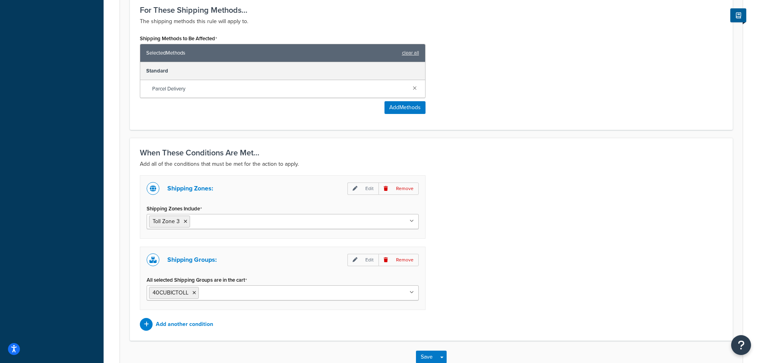
click at [246, 220] on input "Shipping Zones Include" at bounding box center [227, 221] width 71 height 9
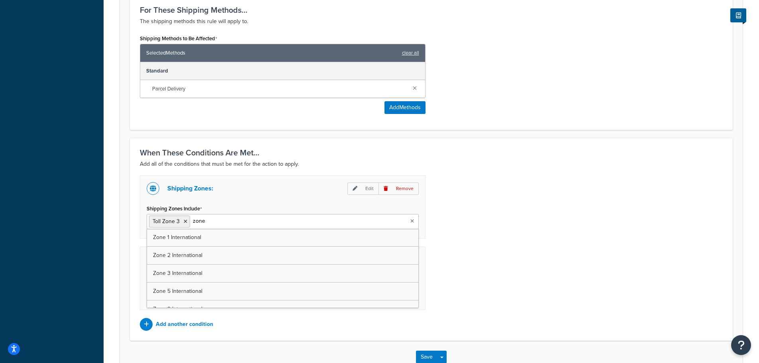
type input "zone 4"
click at [185, 220] on icon at bounding box center [186, 221] width 4 height 5
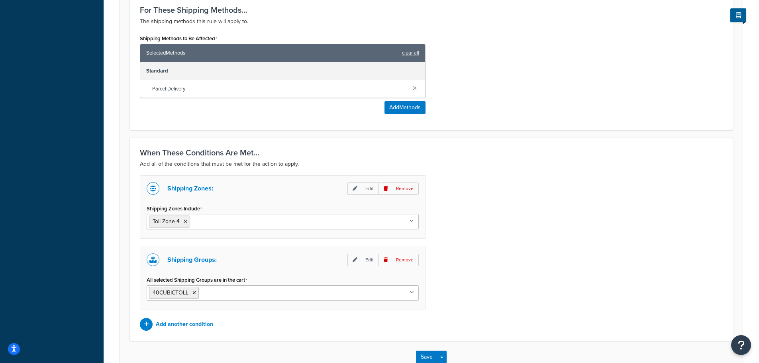
click at [495, 232] on div "Shipping Zones: Edit Remove Shipping Zones Include Toll Zone 4 [GEOGRAPHIC_DATA…" at bounding box center [431, 252] width 595 height 155
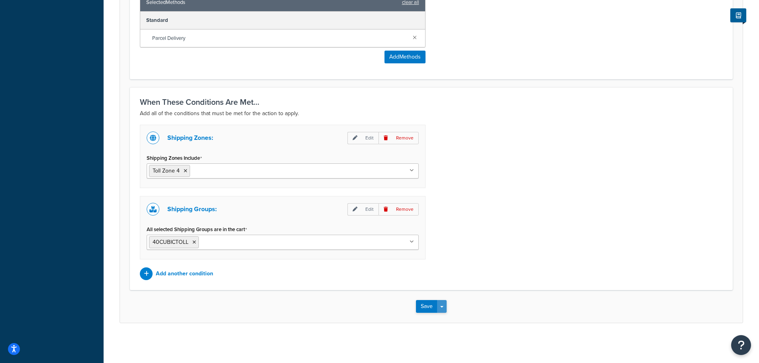
click at [444, 305] on button "Save Dropdown" at bounding box center [442, 306] width 10 height 13
click at [463, 336] on button "Save and Duplicate" at bounding box center [454, 337] width 77 height 17
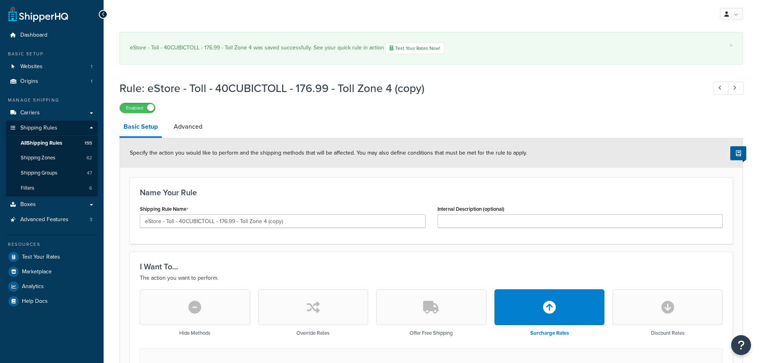
select select "ITEM"
click at [326, 223] on input "eStore - Toll - 40CUBICTOLL - 176.99 - Toll Zone 4 (copy)" at bounding box center [283, 221] width 286 height 14
paste input "335.99 - Toll Zone 5"
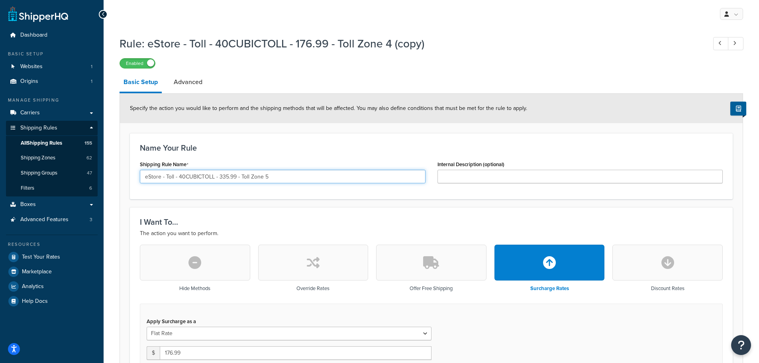
scroll to position [120, 0]
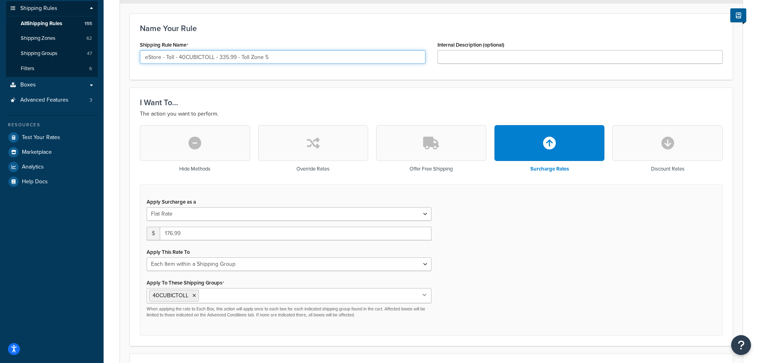
type input "eStore - Toll - 40CUBICTOLL - 335.99 - Toll Zone 5"
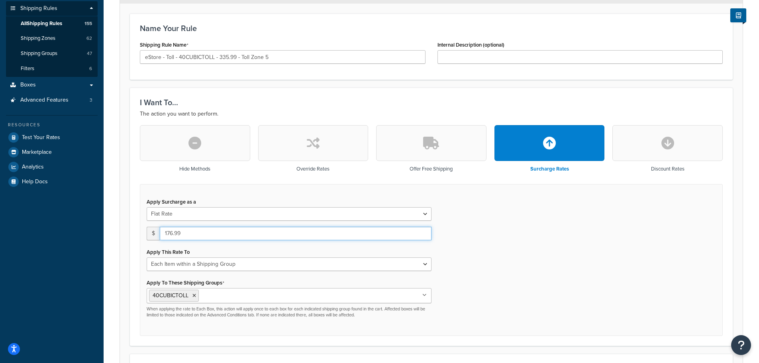
click at [170, 236] on input "176.99" at bounding box center [296, 234] width 272 height 14
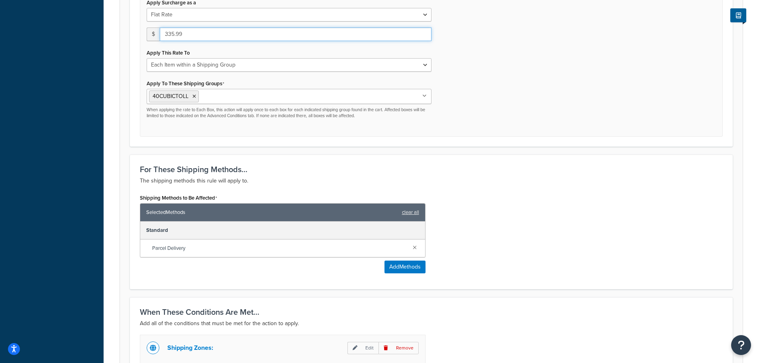
scroll to position [438, 0]
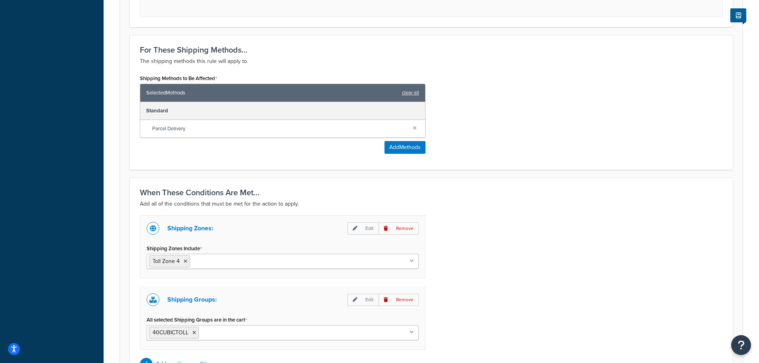
type input "335.99"
click at [246, 267] on ul "Toll Zone 4" at bounding box center [283, 261] width 272 height 15
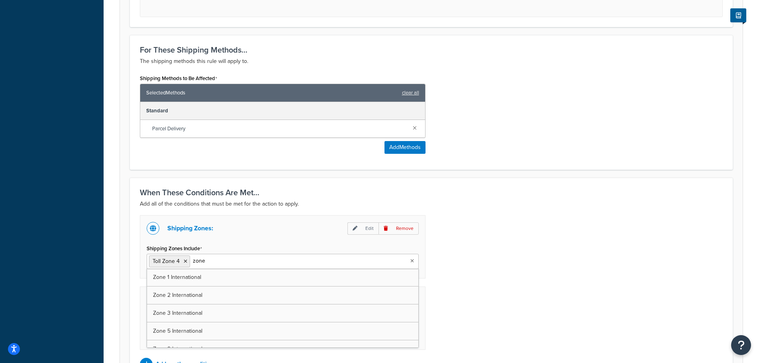
type input "zone 5"
drag, startPoint x: 185, startPoint y: 263, endPoint x: 309, endPoint y: 266, distance: 124.0
click at [185, 263] on icon at bounding box center [186, 261] width 4 height 5
click at [509, 259] on div "Shipping Zones: Edit Remove Shipping Zones Include Toll Zone 5 US 48 US APO US …" at bounding box center [431, 292] width 595 height 155
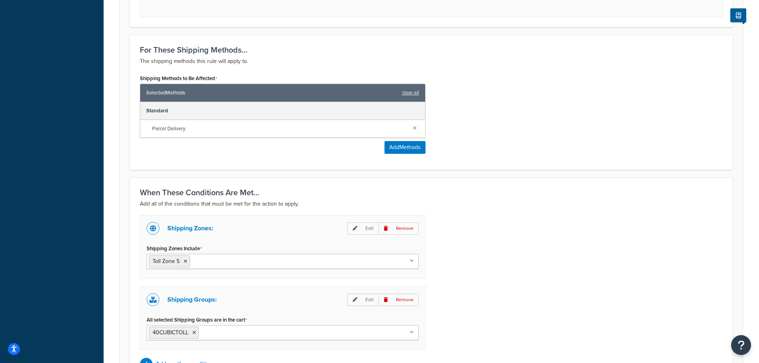
scroll to position [529, 0]
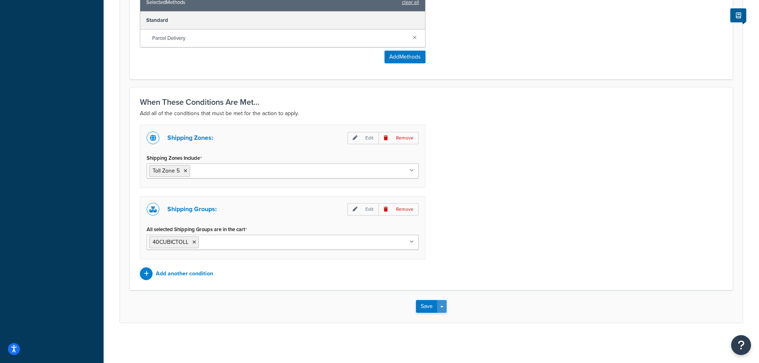
click at [445, 308] on button "Save Dropdown" at bounding box center [442, 306] width 10 height 13
click at [447, 336] on button "Save and Duplicate" at bounding box center [454, 337] width 77 height 17
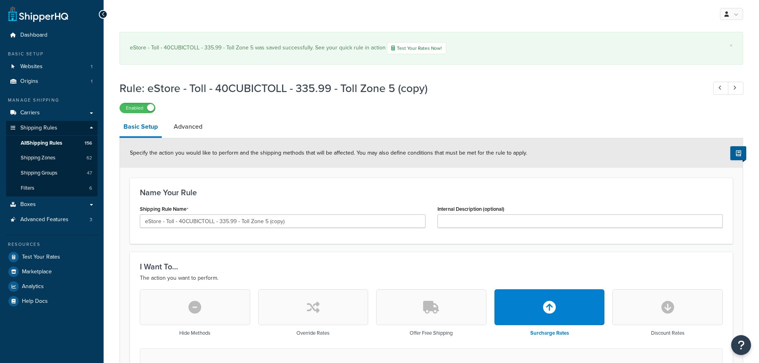
select select "ITEM"
click at [312, 220] on input "eStore - Toll - 40CUBICTOLL - 335.99 - Toll Zone 5 (copy)" at bounding box center [283, 221] width 286 height 14
paste input "110CUBICTOLL - 110.99 - Toll Zone 1"
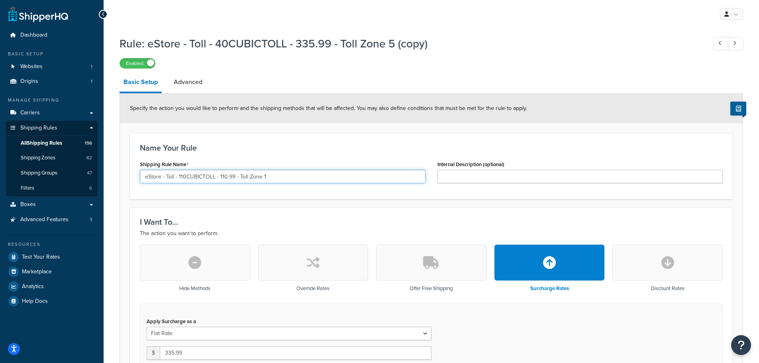
scroll to position [120, 0]
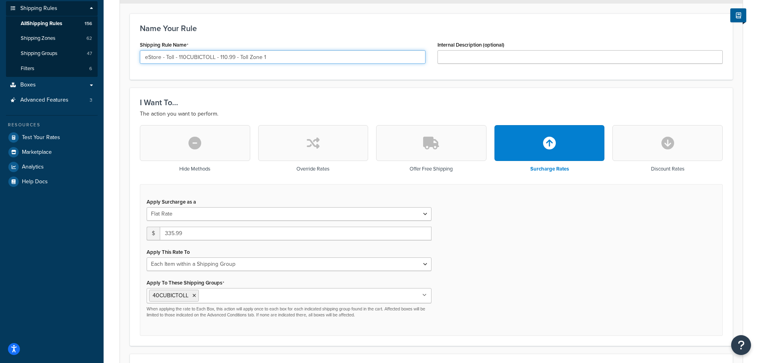
type input "eStore - Toll - 110CUBICTOLL - 110.99 - Toll Zone 1"
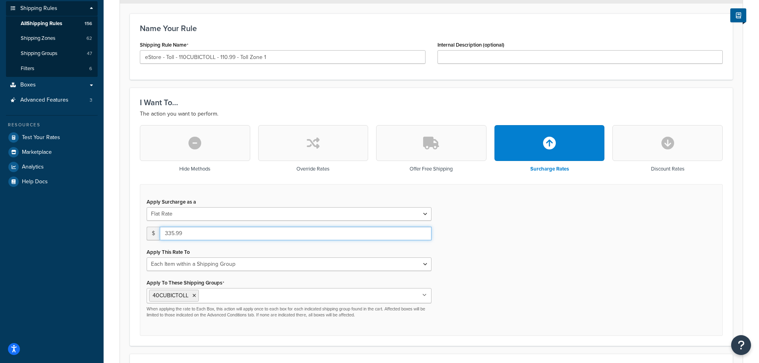
click at [201, 236] on input "335.99" at bounding box center [296, 234] width 272 height 14
type input "110.99"
click at [228, 296] on input "Apply To These Shipping Groups" at bounding box center [236, 295] width 71 height 9
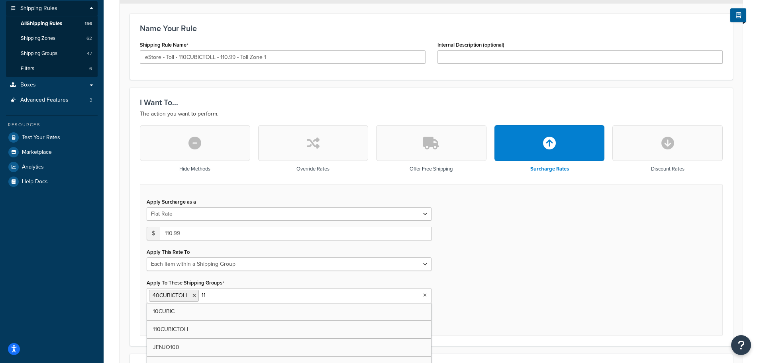
type input "110"
click at [194, 294] on icon at bounding box center [195, 295] width 4 height 5
click at [532, 277] on div "Apply Surcharge as a Flat Rate Percentage Flat Rate & Percentage $ 110.99 Apply…" at bounding box center [431, 260] width 583 height 152
click at [228, 298] on input "Apply To These Shipping Groups" at bounding box center [236, 295] width 71 height 9
type input "110"
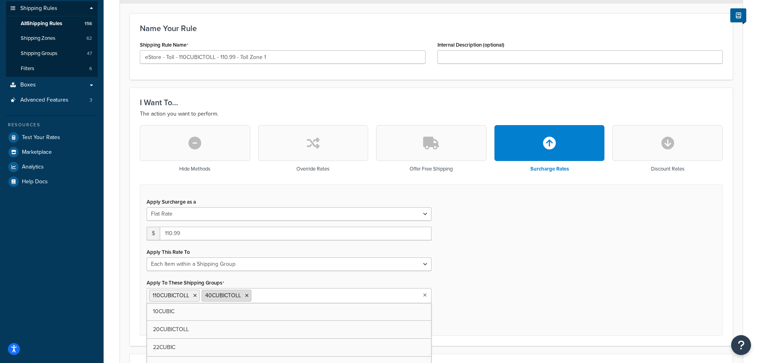
click at [246, 296] on icon at bounding box center [247, 295] width 4 height 5
click at [470, 284] on div "Apply Surcharge as a Flat Rate Percentage Flat Rate & Percentage $ 110.99 Apply…" at bounding box center [431, 260] width 583 height 152
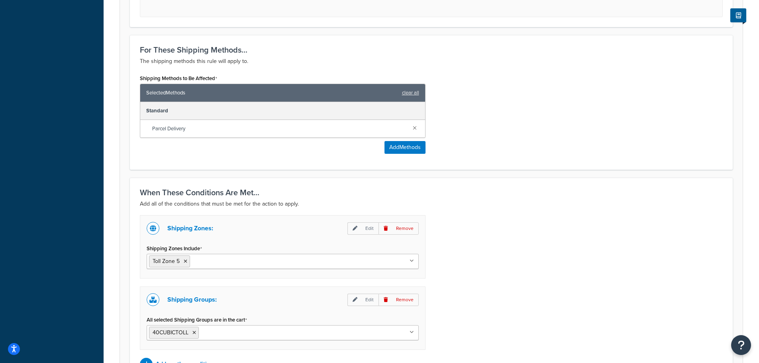
scroll to position [478, 0]
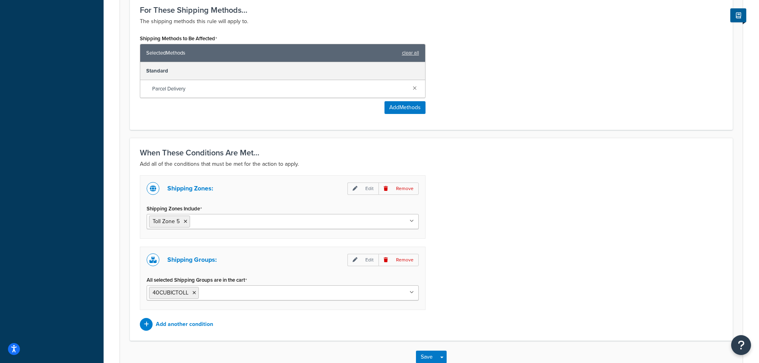
click at [209, 219] on input "Shipping Zones Include" at bounding box center [227, 221] width 71 height 9
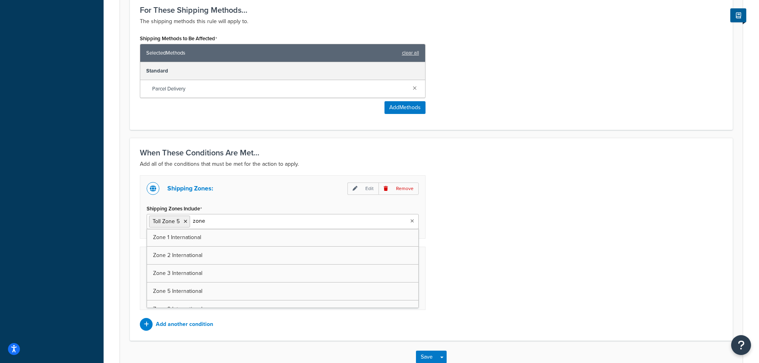
type input "zone 1"
click at [227, 221] on icon at bounding box center [228, 221] width 4 height 5
click at [525, 285] on div "Shipping Zones: Edit Remove Shipping Zones Include Toll Zone 1 US 48 US APO US …" at bounding box center [431, 252] width 595 height 155
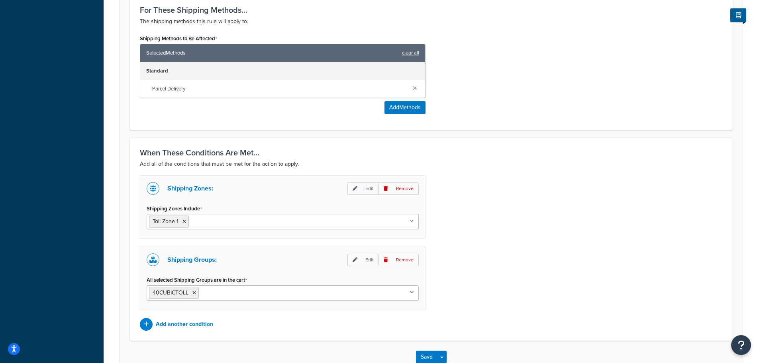
click at [342, 295] on ul "40CUBICTOLL" at bounding box center [283, 292] width 272 height 15
type input "110"
click at [195, 292] on icon at bounding box center [195, 293] width 4 height 5
click at [491, 294] on div "Shipping Zones: Edit Remove Shipping Zones Include Toll Zone 1 US 48 US APO US …" at bounding box center [431, 252] width 595 height 155
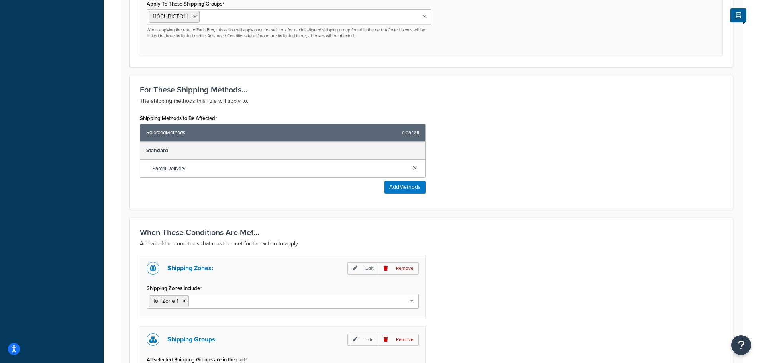
scroll to position [529, 0]
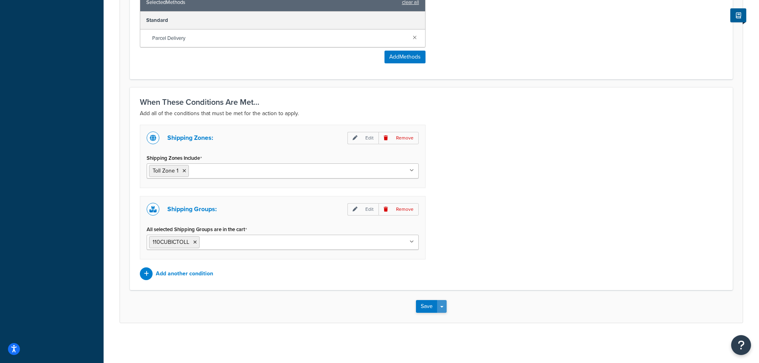
click at [444, 304] on button "Save Dropdown" at bounding box center [442, 306] width 10 height 13
click at [444, 337] on button "Save and Duplicate" at bounding box center [454, 337] width 77 height 17
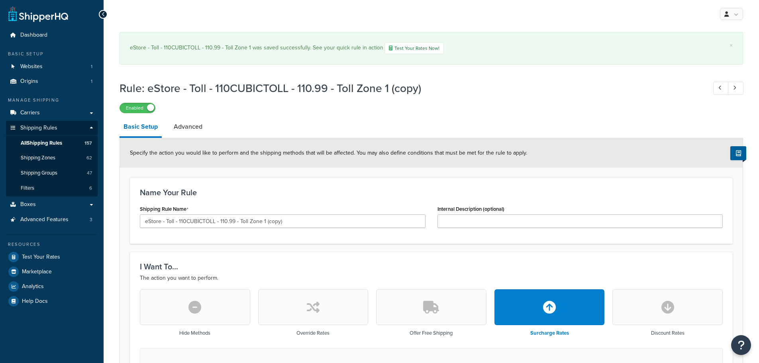
select select "ITEM"
click at [308, 222] on input "eStore - Toll - 110CUBICTOLL - 110.99 - Toll Zone 1 (copy)" at bounding box center [283, 221] width 286 height 14
paste input "89.99 - Toll Zone 2"
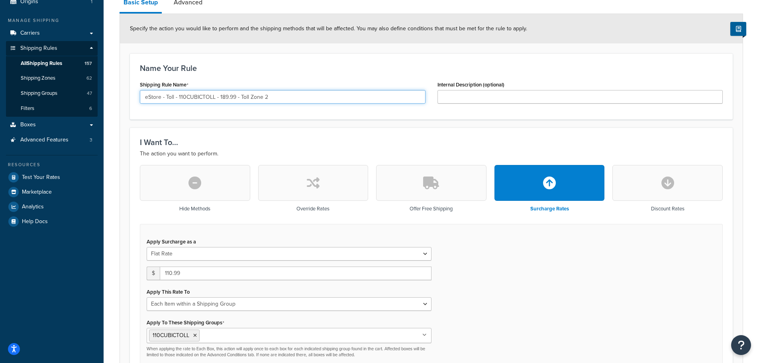
scroll to position [159, 0]
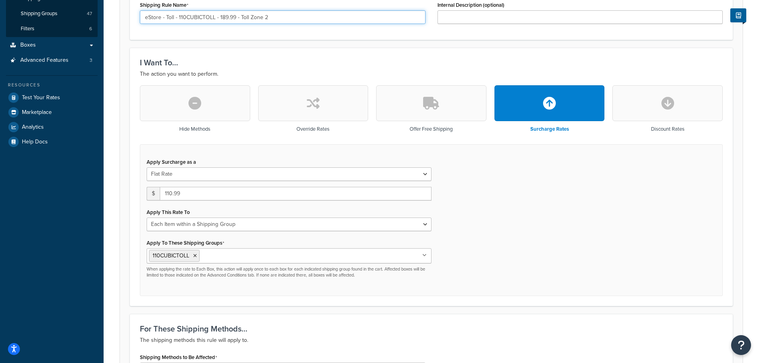
type input "eStore - Toll - 110CUBICTOLL - 189.99 - Toll Zone 2"
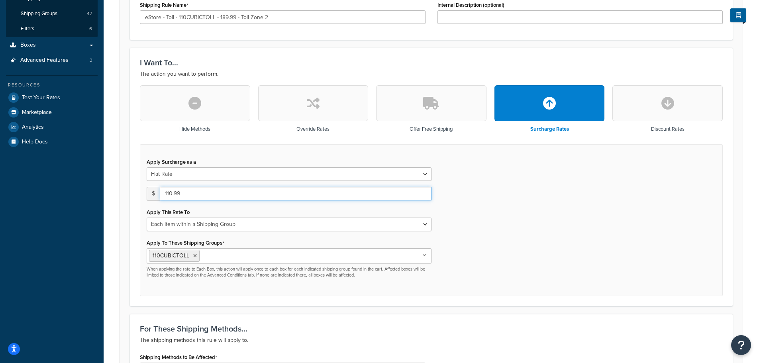
click at [216, 195] on input "110.99" at bounding box center [296, 194] width 272 height 14
type input "189.99"
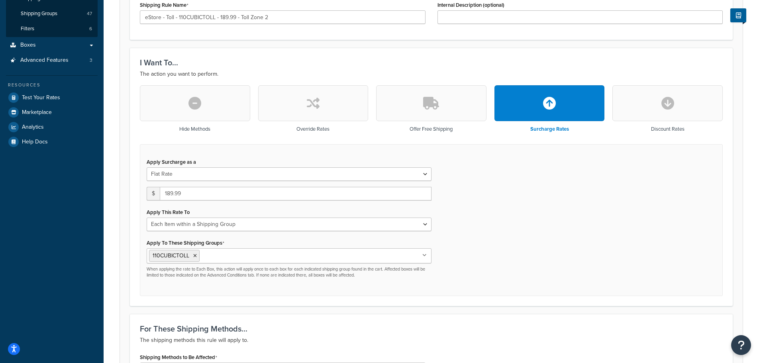
click at [546, 263] on div "Apply Surcharge as a Flat Rate Percentage Flat Rate & Percentage $ 189.99 Apply…" at bounding box center [431, 220] width 583 height 152
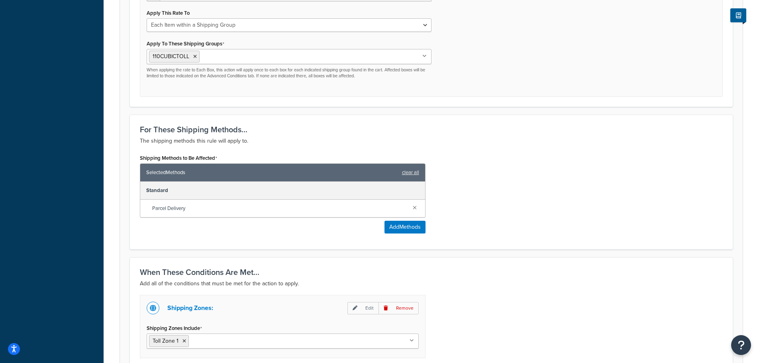
scroll to position [438, 0]
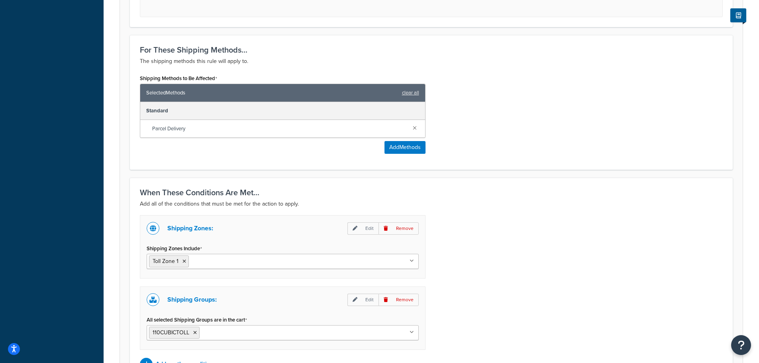
click at [246, 262] on input "Shipping Zones Include" at bounding box center [226, 261] width 71 height 9
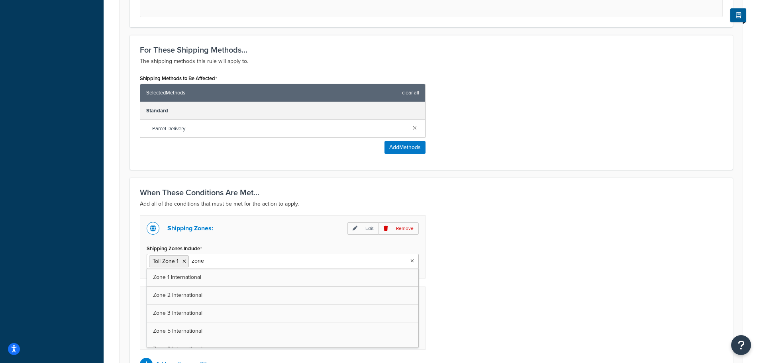
type input "zone 2"
click at [185, 261] on icon at bounding box center [185, 261] width 4 height 5
click at [486, 237] on div "Shipping Zones: Edit Remove Shipping Zones Include Toll Zone 2 US 48 US APO US …" at bounding box center [431, 292] width 595 height 155
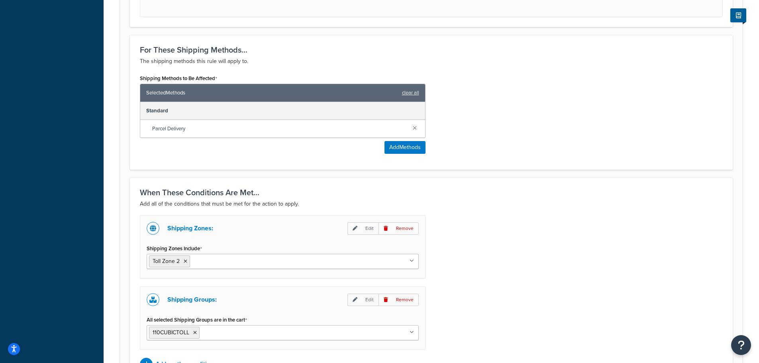
scroll to position [529, 0]
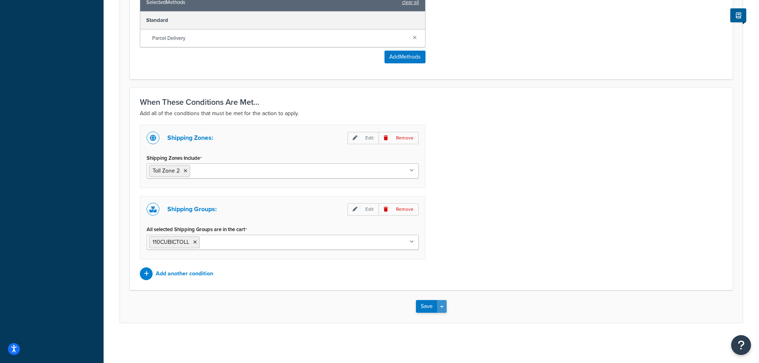
click at [445, 307] on button "Save Dropdown" at bounding box center [442, 306] width 10 height 13
click at [445, 335] on button "Save and Duplicate" at bounding box center [454, 337] width 77 height 17
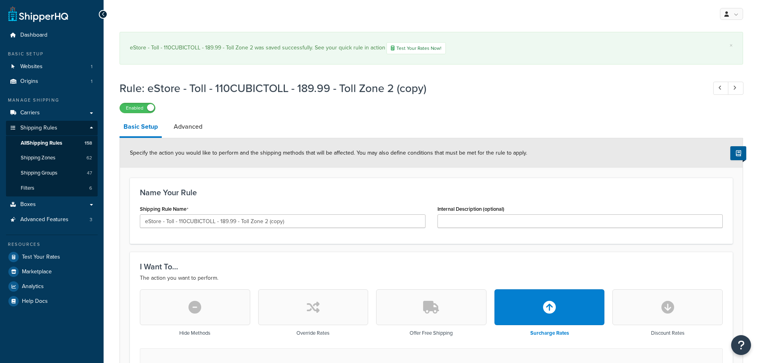
select select "ITEM"
click at [308, 223] on input "eStore - Toll - 110CUBICTOLL - 189.99 - Toll Zone 2 (copy)" at bounding box center [283, 221] width 286 height 14
paste input "269.99 - Toll Zone 3"
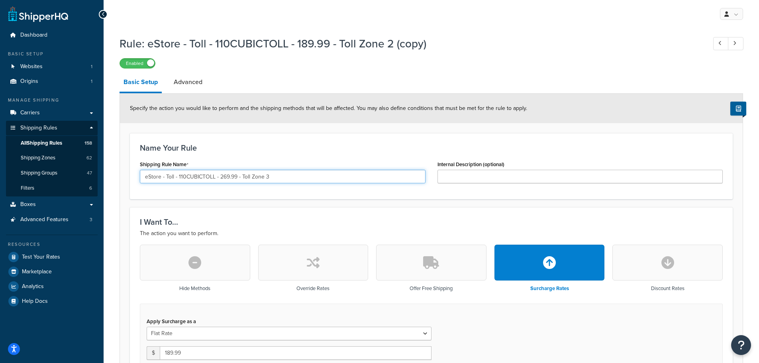
scroll to position [80, 0]
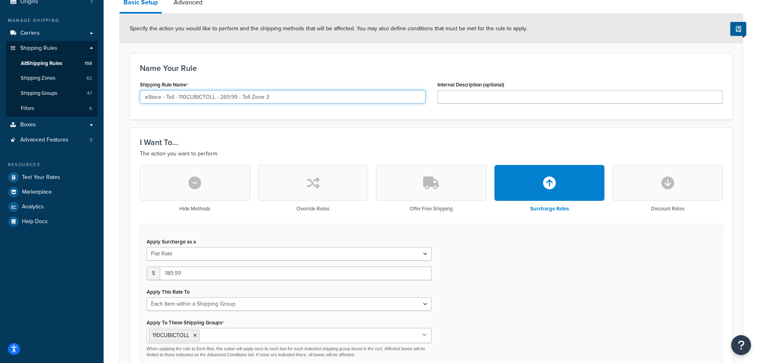
type input "eStore - Toll - 110CUBICTOLL - 269.99 - Toll Zone 3"
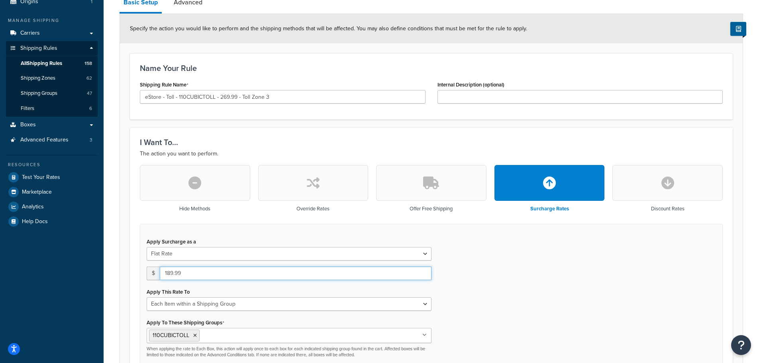
click at [171, 272] on input "189.99" at bounding box center [296, 274] width 272 height 14
type input "6"
type input "269.99"
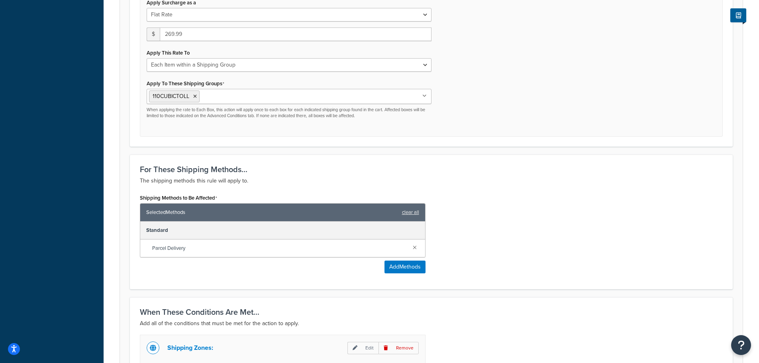
scroll to position [438, 0]
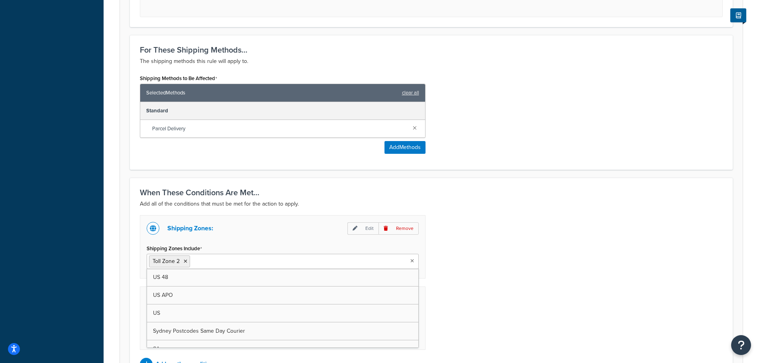
click at [234, 261] on input "Shipping Zones Include" at bounding box center [227, 261] width 71 height 9
type input "zone 3"
click at [186, 260] on icon at bounding box center [186, 261] width 4 height 5
click at [131, 248] on div "When These Conditions Are Met... Add all of the conditions that must be met for…" at bounding box center [431, 279] width 603 height 203
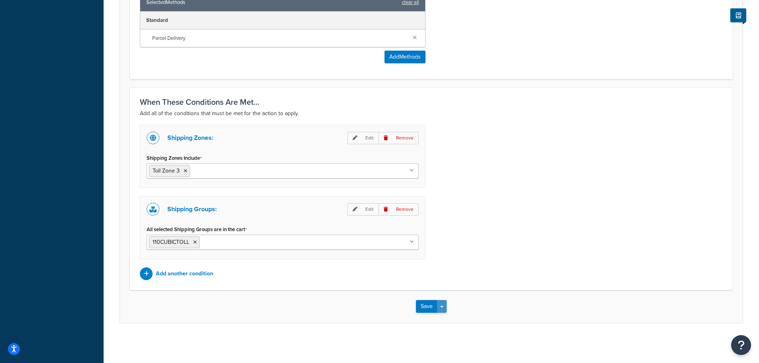
click at [440, 310] on button "Save Dropdown" at bounding box center [442, 306] width 10 height 13
click at [450, 337] on button "Save and Duplicate" at bounding box center [454, 337] width 77 height 17
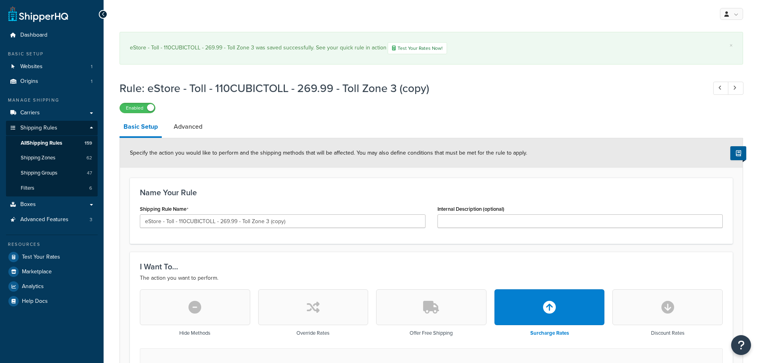
select select "ITEM"
click at [320, 223] on input "eStore - Toll - 110CUBICTOLL - 269.99 - Toll Zone 3 (copy)" at bounding box center [283, 221] width 286 height 14
paste input "437.99 - Toll Zone 4"
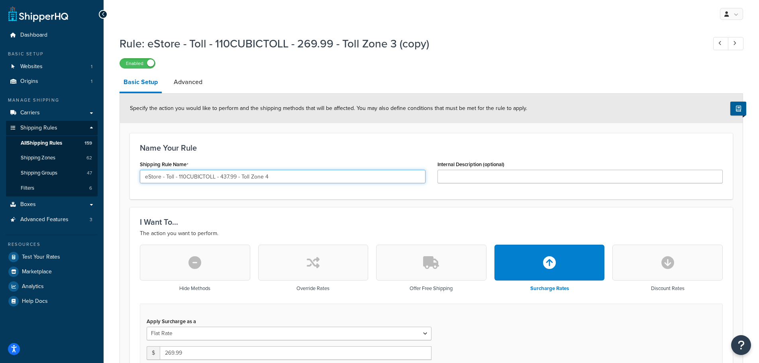
scroll to position [120, 0]
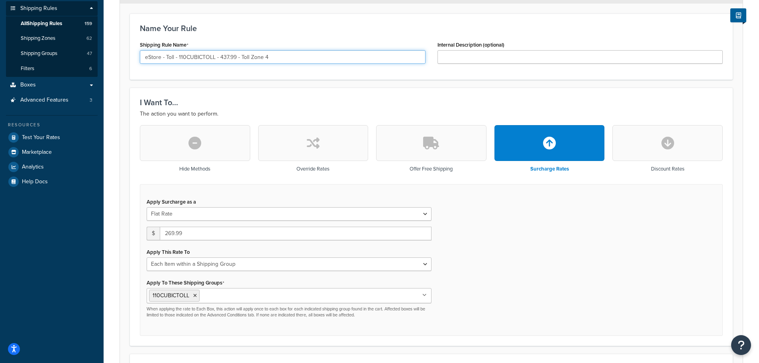
type input "eStore - Toll - 110CUBICTOLL - 437.99 - Toll Zone 4"
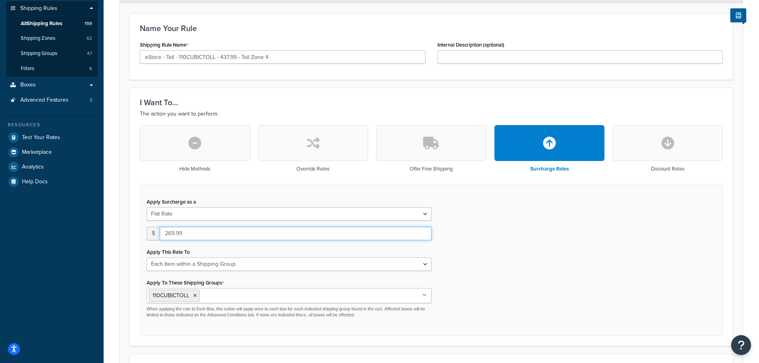
click at [210, 236] on input "269.99" at bounding box center [296, 234] width 272 height 14
type input "437.99"
click at [140, 241] on div "Apply Surcharge as a Flat Rate Percentage Flat Rate & Percentage $ 437.99 Apply…" at bounding box center [431, 260] width 583 height 152
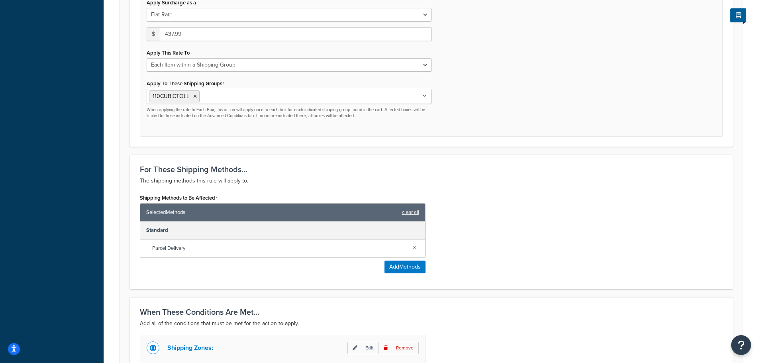
scroll to position [438, 0]
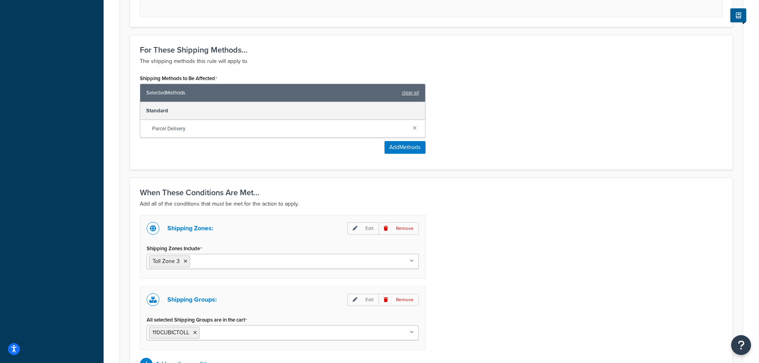
click at [244, 265] on input "Shipping Zones Include" at bounding box center [227, 261] width 71 height 9
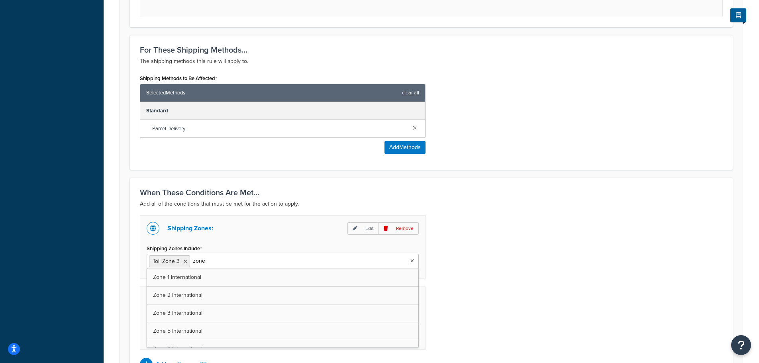
type input "zone 4"
click at [184, 261] on icon at bounding box center [186, 261] width 4 height 5
click at [503, 256] on div "Shipping Zones: Edit Remove Shipping Zones Include Toll Zone 4 US 48 US APO US …" at bounding box center [431, 292] width 595 height 155
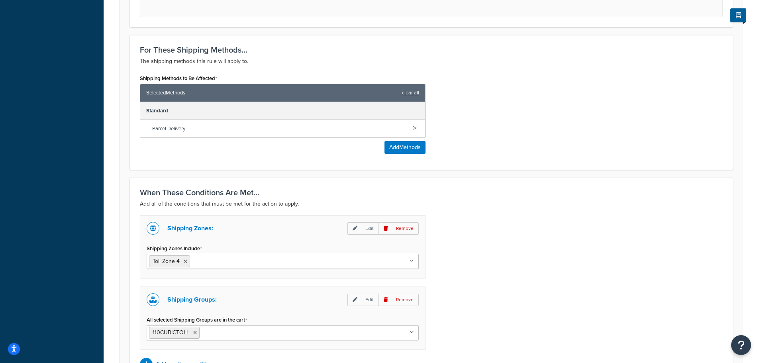
scroll to position [529, 0]
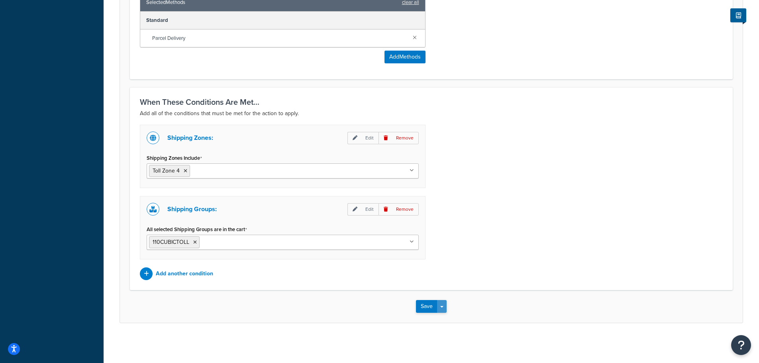
click at [444, 306] on span "button" at bounding box center [441, 307] width 3 height 2
click at [452, 334] on button "Save and Duplicate" at bounding box center [454, 337] width 77 height 17
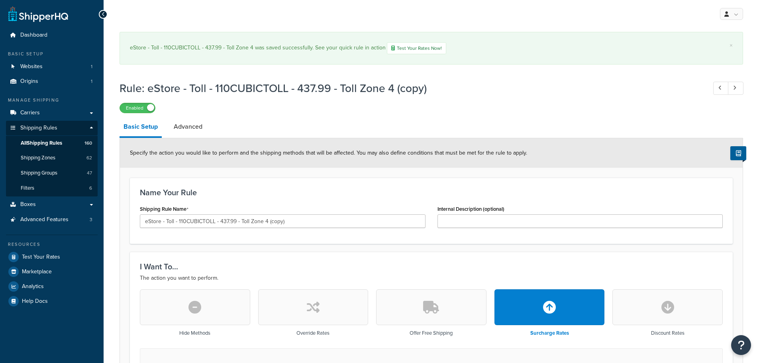
select select "ITEM"
click at [295, 222] on input "eStore - Toll - 110CUBICTOLL - 437.99 - Toll Zone 4 (copy)" at bounding box center [283, 221] width 286 height 14
paste input "873.99 - Toll Zone 5"
type input "eStore - Toll - 110CUBICTOLL - 873.99 - Toll Zone 5"
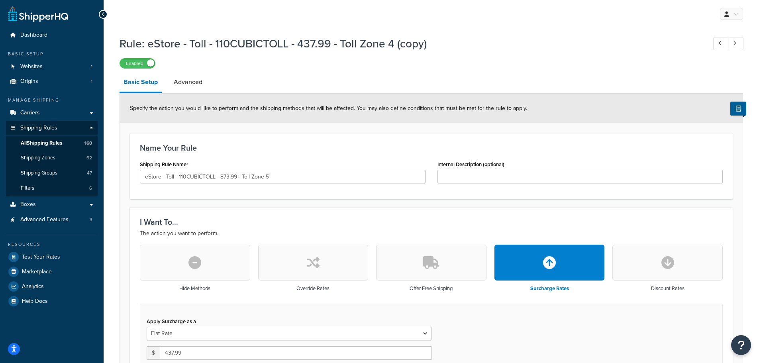
scroll to position [120, 0]
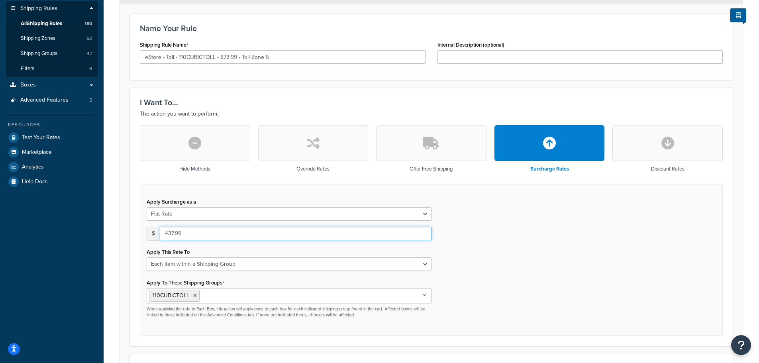
click at [170, 228] on input "437.99" at bounding box center [296, 234] width 272 height 14
type input "873.99"
click at [121, 242] on form "Specify the action you would like to perform and the shipping methods that will…" at bounding box center [431, 353] width 623 height 758
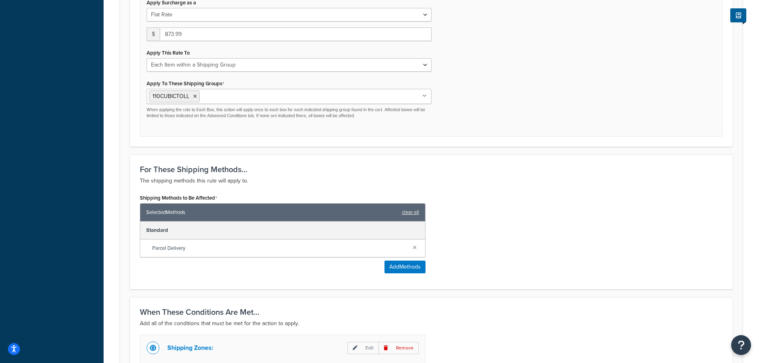
scroll to position [518, 0]
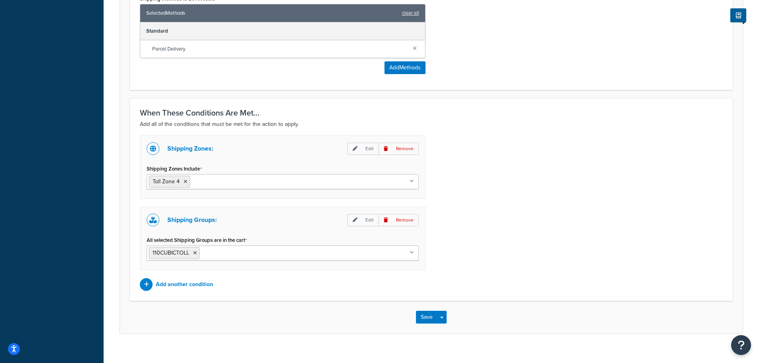
click at [231, 253] on input "All selected Shipping Groups are in the cart" at bounding box center [237, 252] width 71 height 9
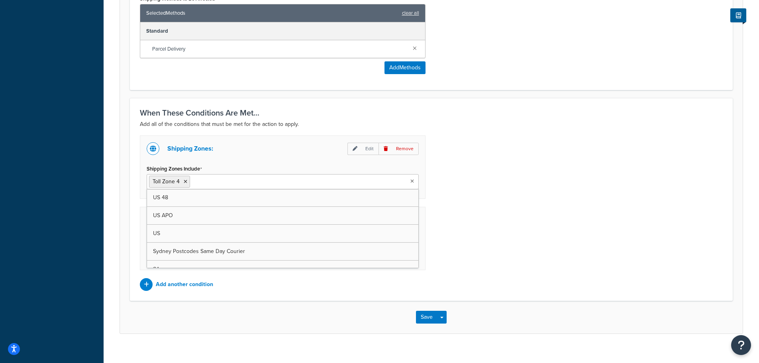
click at [253, 181] on input "Shipping Zones Include" at bounding box center [227, 181] width 71 height 9
type input "zone 5"
click at [185, 181] on icon at bounding box center [186, 181] width 4 height 5
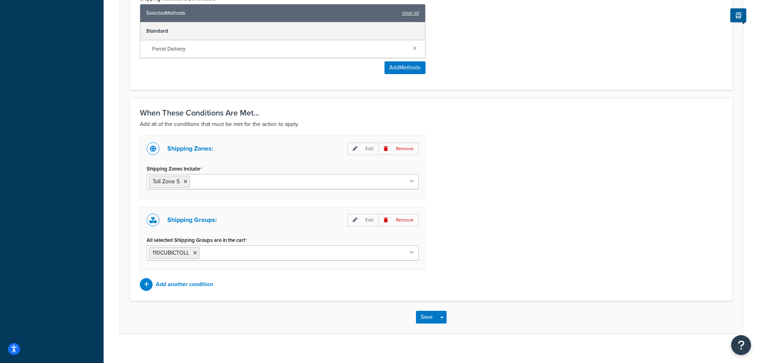
click at [523, 188] on div "Shipping Zones: Edit Remove Shipping Zones Include Toll Zone 5 US 48 US APO US …" at bounding box center [431, 213] width 595 height 155
click at [425, 319] on button "Save" at bounding box center [427, 317] width 22 height 13
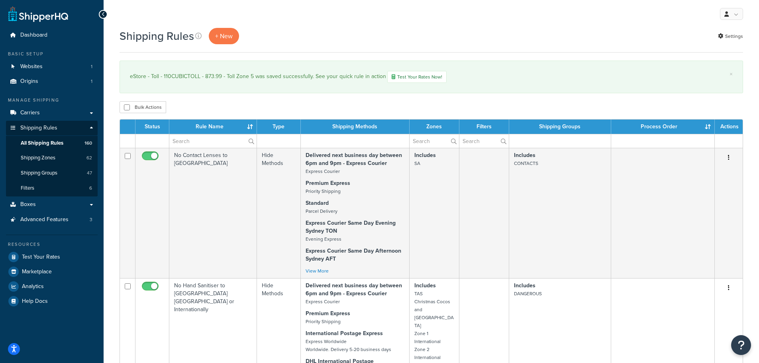
select select "100"
click at [225, 142] on input "text" at bounding box center [212, 141] width 87 height 14
click at [224, 32] on p "+ New" at bounding box center [224, 36] width 30 height 16
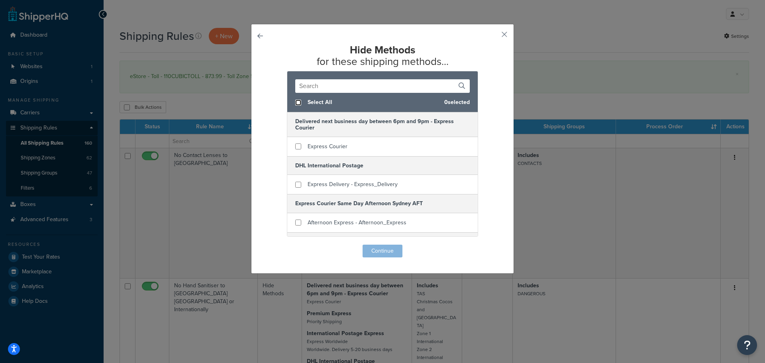
click at [296, 102] on input "checkbox" at bounding box center [298, 103] width 6 height 6
checkbox input "true"
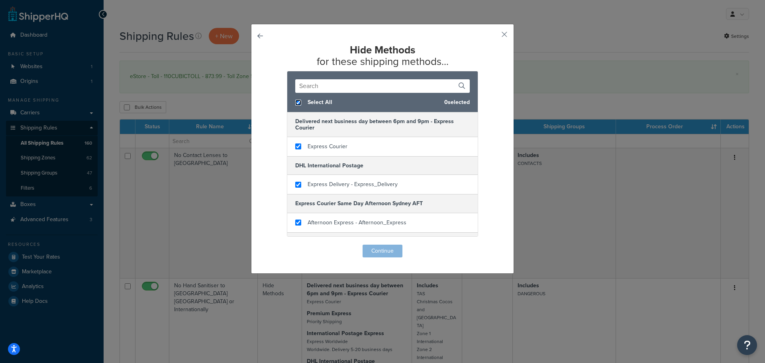
checkbox input "true"
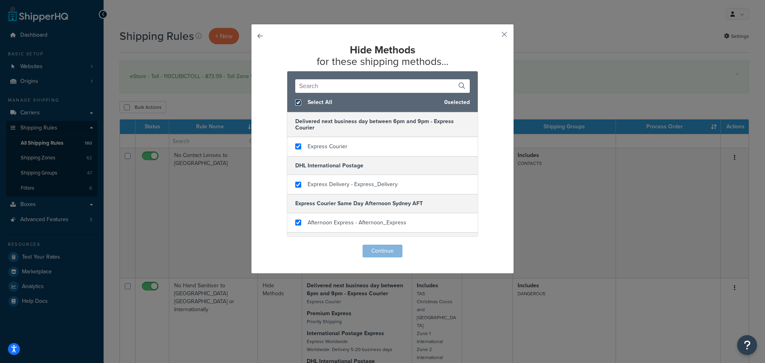
checkbox input "true"
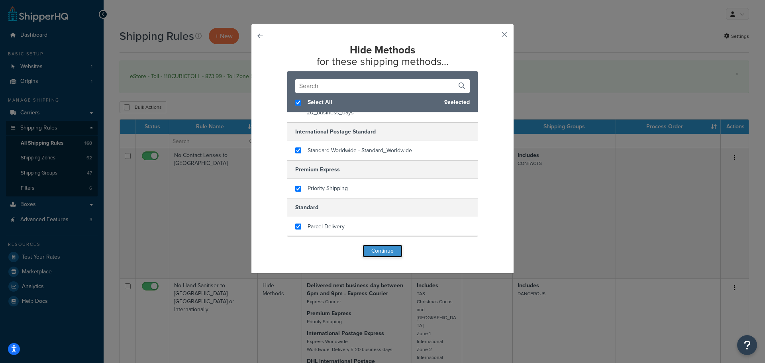
click at [375, 252] on button "Continue" at bounding box center [383, 251] width 40 height 13
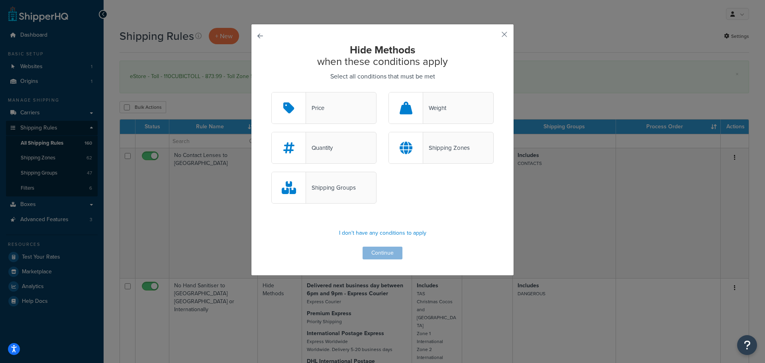
click at [330, 196] on div "Shipping Groups" at bounding box center [323, 188] width 105 height 32
click at [0, 0] on input "Shipping Groups" at bounding box center [0, 0] width 0 height 0
click at [465, 132] on div "Shipping Zones" at bounding box center [441, 148] width 105 height 32
click at [0, 0] on input "Shipping Zones" at bounding box center [0, 0] width 0 height 0
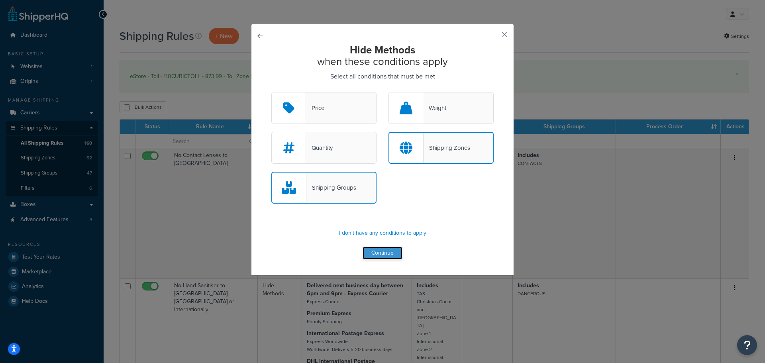
click at [377, 251] on button "Continue" at bounding box center [383, 253] width 40 height 13
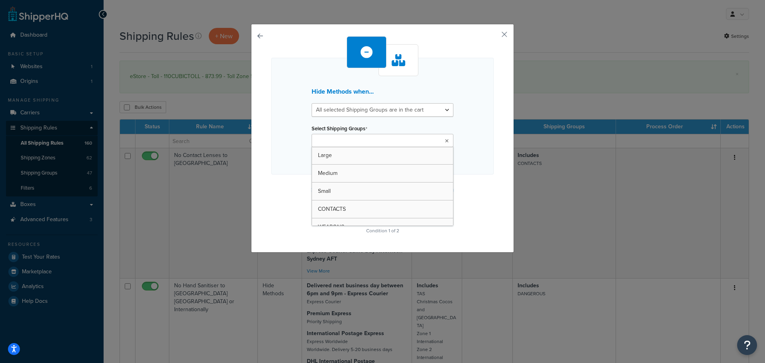
click at [353, 138] on input "Select Shipping Groups" at bounding box center [349, 141] width 71 height 9
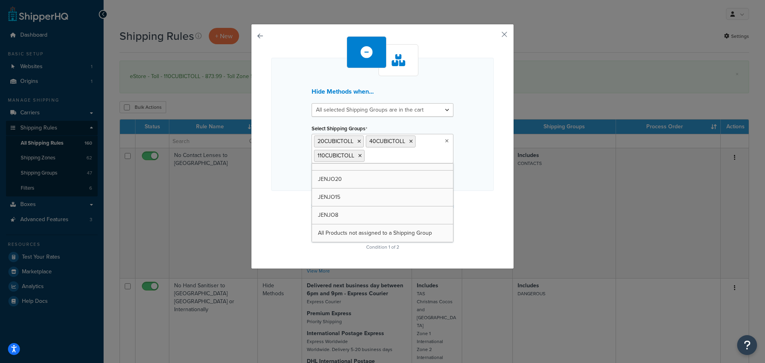
scroll to position [710, 0]
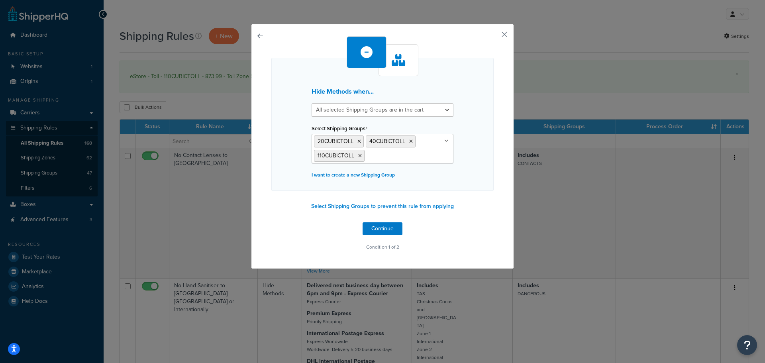
click at [475, 202] on div "Hide Methods when... All selected Shipping Groups are in the cart Any selected …" at bounding box center [382, 144] width 222 height 216
click at [371, 229] on button "Continue" at bounding box center [383, 228] width 40 height 13
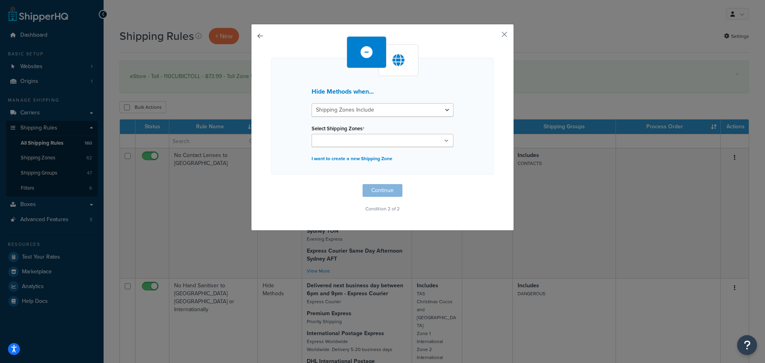
click at [369, 132] on div "Select Shipping Zones US 48 US APO US Sydney Postcodes Same Day Courier SA Aust…" at bounding box center [383, 135] width 142 height 24
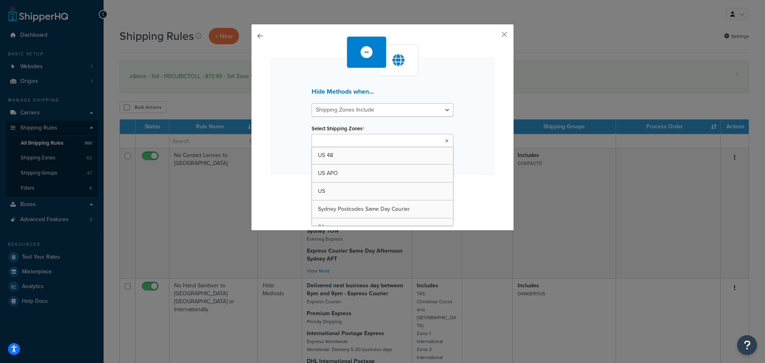
click at [368, 142] on input "Select Shipping Zones" at bounding box center [349, 141] width 71 height 9
type input "toll"
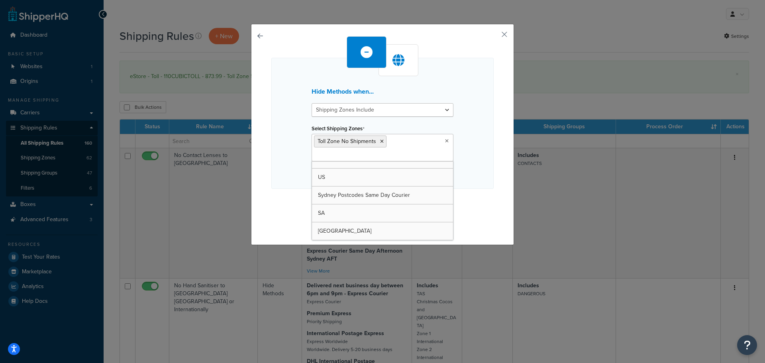
scroll to position [48, 0]
click at [478, 183] on div "Hide Methods when... Shipping Zones Include Shipping Zones Do Not Include Selec…" at bounding box center [382, 123] width 222 height 131
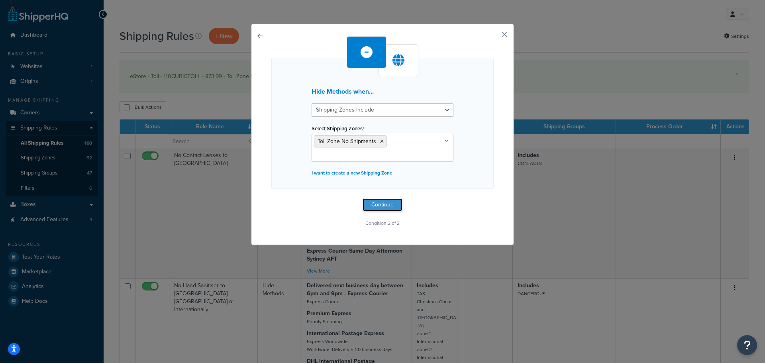
click at [372, 205] on button "Continue" at bounding box center [383, 205] width 40 height 13
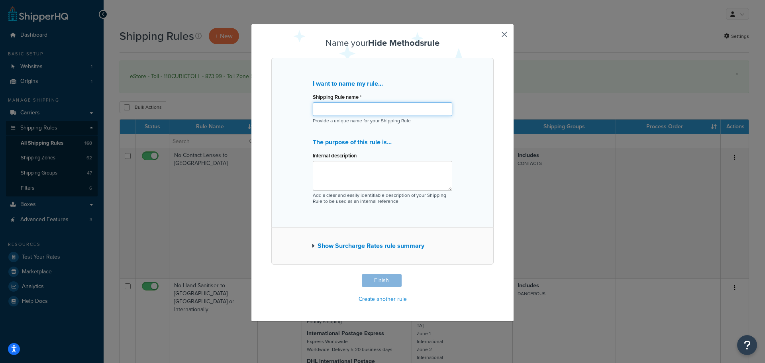
click at [352, 108] on input "Shipping Rule name *" at bounding box center [383, 109] width 140 height 14
type input "No Toll to certain postcodes"
click at [419, 273] on div "Name your Hide Methods rule I want to name my rule... Shipping Rule name * No T…" at bounding box center [382, 171] width 222 height 267
click at [370, 278] on button "Finish" at bounding box center [382, 280] width 40 height 13
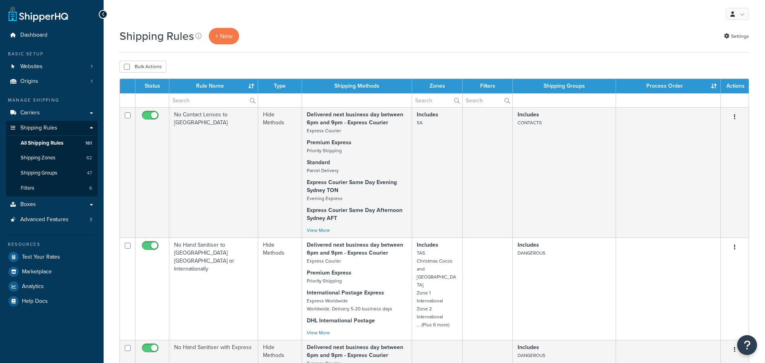
select select "100"
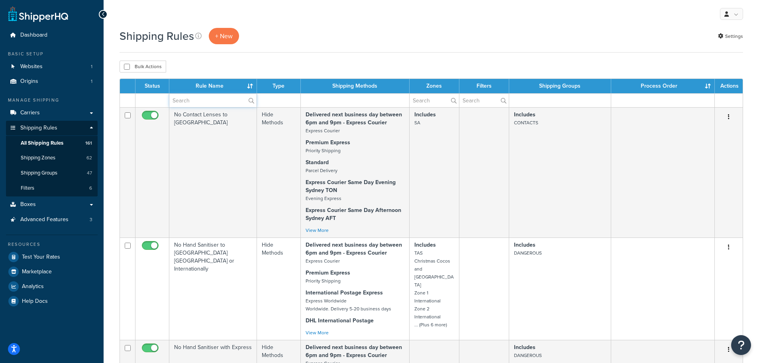
click at [216, 102] on input "text" at bounding box center [212, 101] width 87 height 14
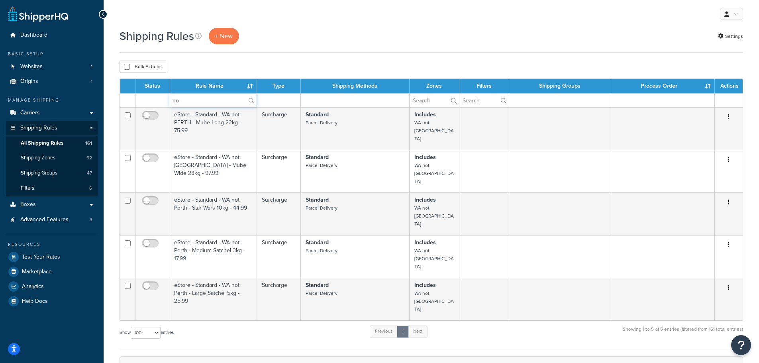
type input "n"
click at [337, 51] on div "Shipping Rules + New Settings" at bounding box center [432, 40] width 624 height 25
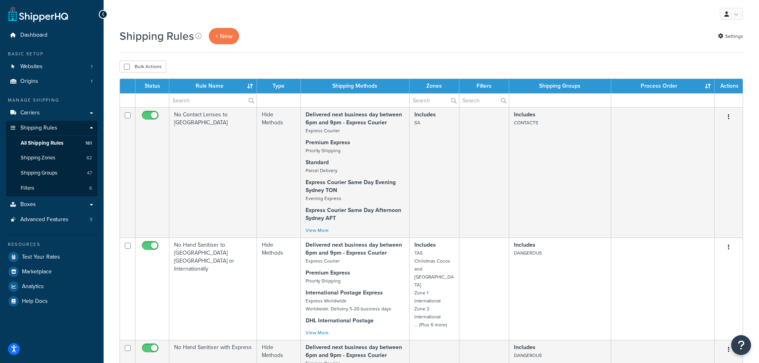
scroll to position [4635, 0]
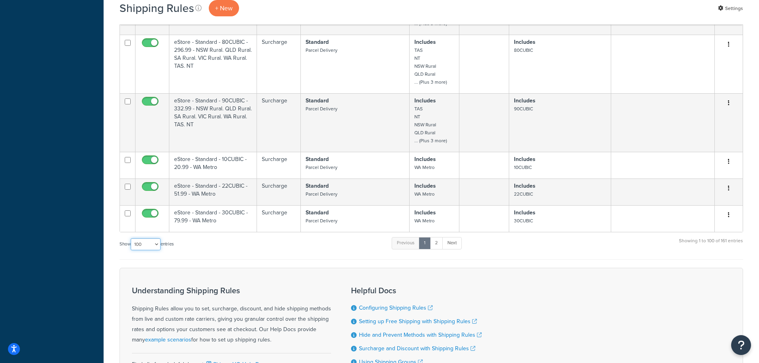
click at [143, 238] on select "10 15 25 50 100 1000" at bounding box center [146, 244] width 30 height 12
select select "1000"
click at [132, 238] on select "10 15 25 50 100 1000" at bounding box center [146, 244] width 30 height 12
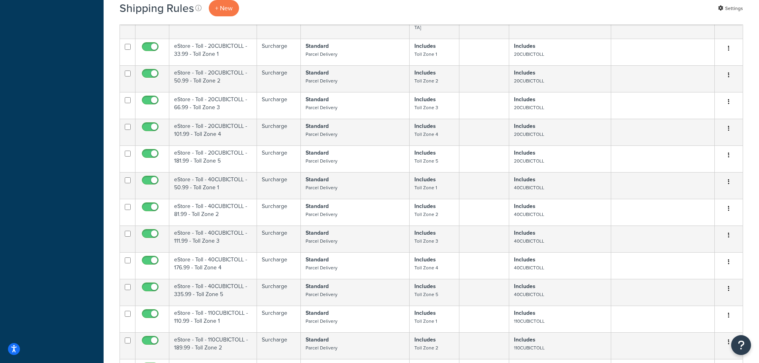
scroll to position [6309, 0]
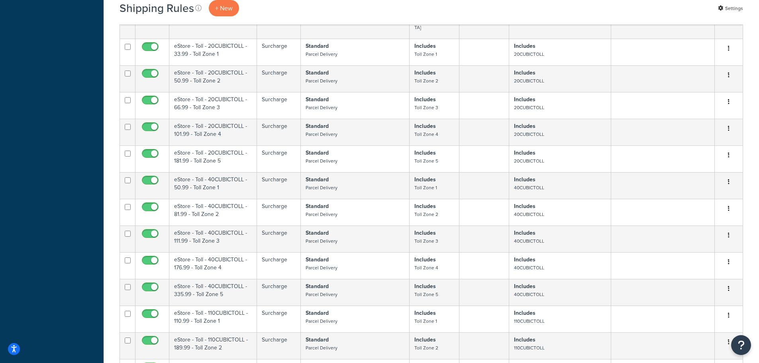
scroll to position [6349, 0]
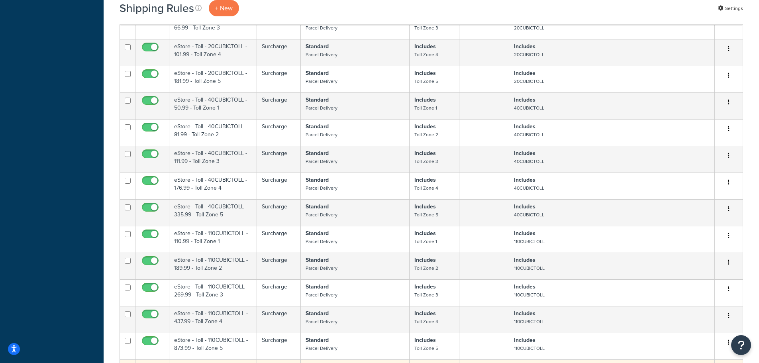
click at [733, 363] on button "button" at bounding box center [728, 369] width 11 height 13
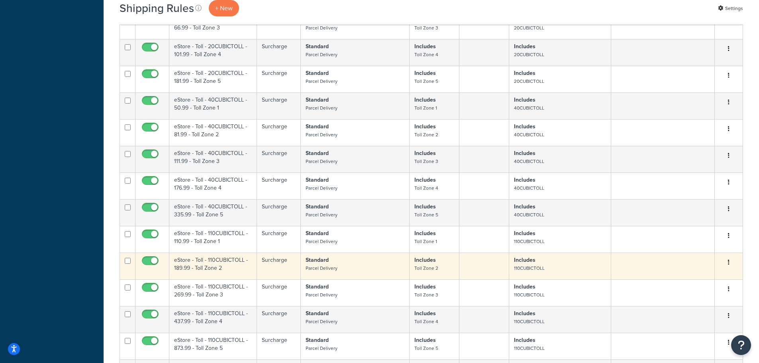
drag, startPoint x: 718, startPoint y: 185, endPoint x: 419, endPoint y: 32, distance: 335.7
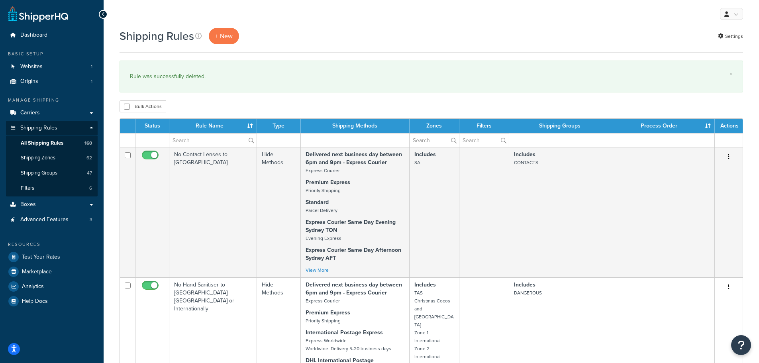
select select "1000"
click at [53, 170] on span "Shipping Groups" at bounding box center [39, 173] width 37 height 7
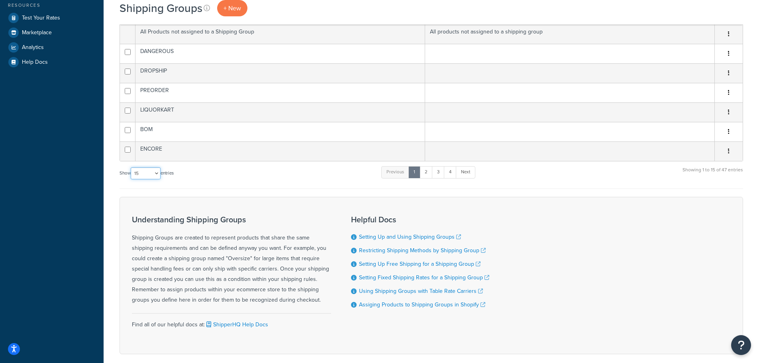
click at [156, 172] on select "10 15 25 50 100" at bounding box center [146, 173] width 30 height 12
select select "50"
click at [132, 179] on select "10 15 25 50 100" at bounding box center [146, 173] width 30 height 12
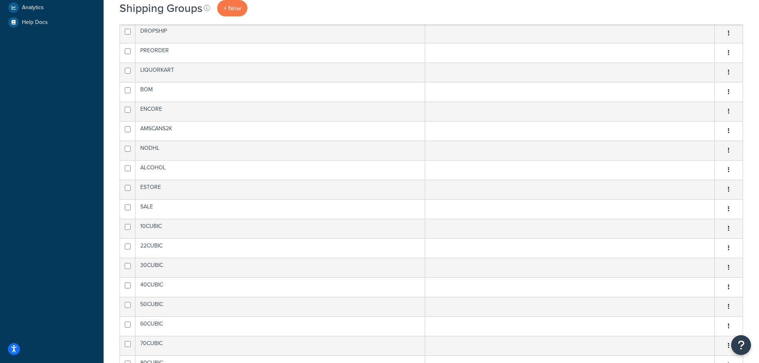
scroll to position [80, 0]
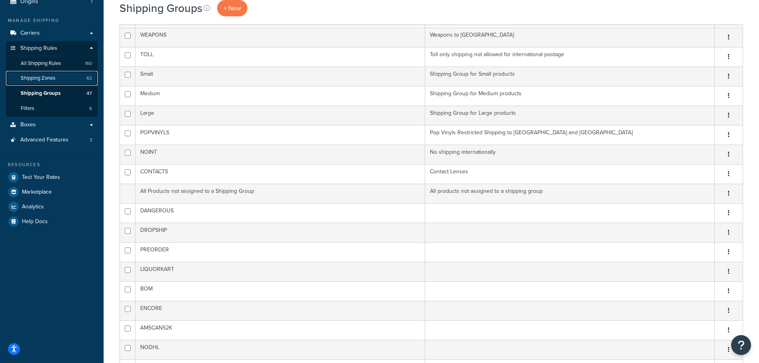
click at [74, 78] on link "Shipping Zones 62" at bounding box center [52, 78] width 92 height 15
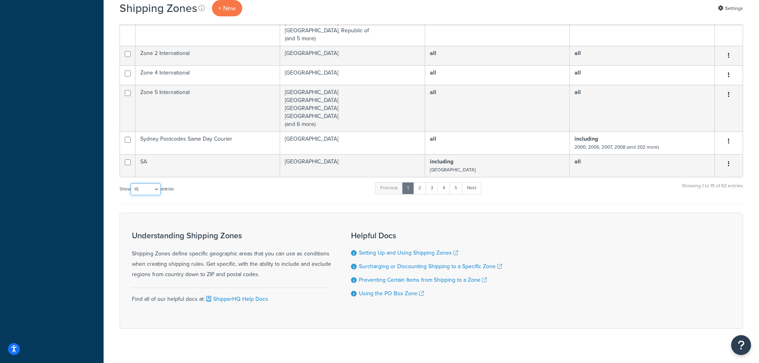
click at [145, 183] on select "10 15 25 50 100" at bounding box center [146, 189] width 30 height 12
select select "100"
click at [132, 195] on select "10 15 25 50 100" at bounding box center [146, 189] width 30 height 12
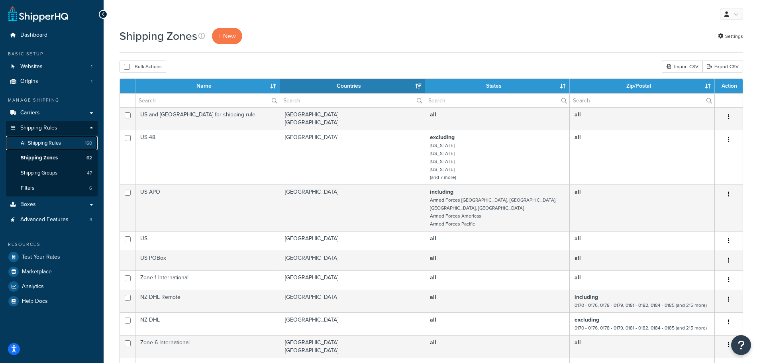
click at [56, 143] on span "All Shipping Rules" at bounding box center [41, 143] width 40 height 7
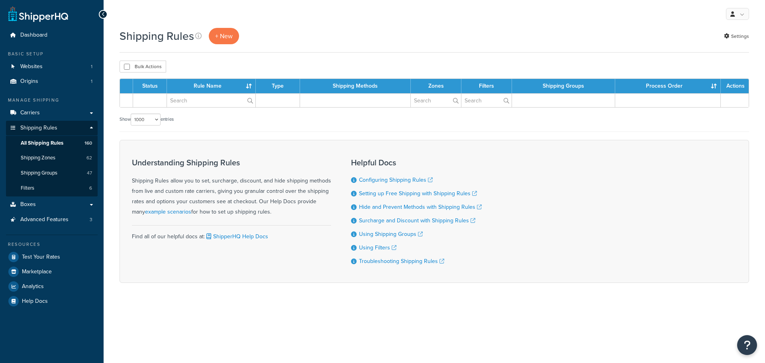
select select "1000"
click at [220, 39] on p "+ New" at bounding box center [224, 36] width 30 height 16
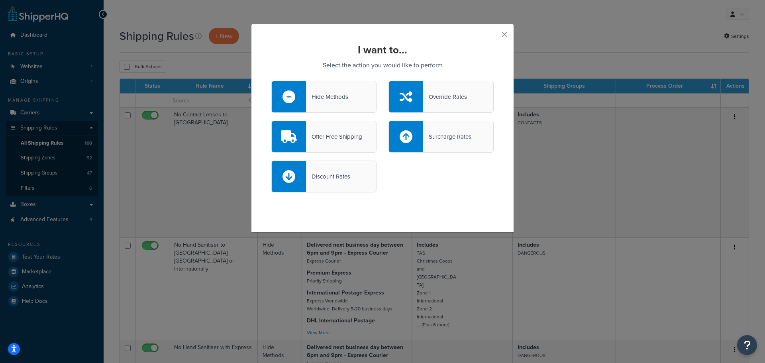
click at [335, 98] on div "Hide Methods" at bounding box center [327, 96] width 42 height 11
click at [0, 0] on input "Hide Methods" at bounding box center [0, 0] width 0 height 0
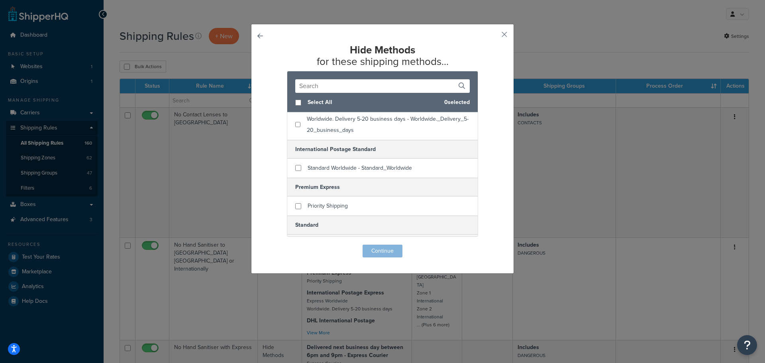
scroll to position [217, 0]
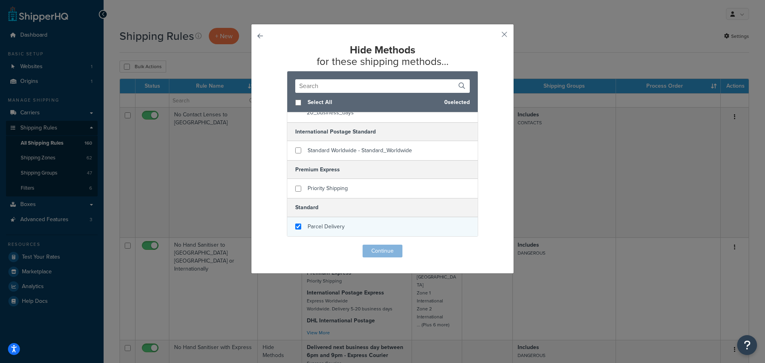
checkbox input "true"
click at [332, 230] on span "Parcel Delivery" at bounding box center [326, 226] width 37 height 8
click at [379, 244] on div "Hide Methods for these shipping methods... Select All 1 selected Delivered next…" at bounding box center [382, 150] width 222 height 213
click at [381, 254] on button "Continue" at bounding box center [383, 251] width 40 height 13
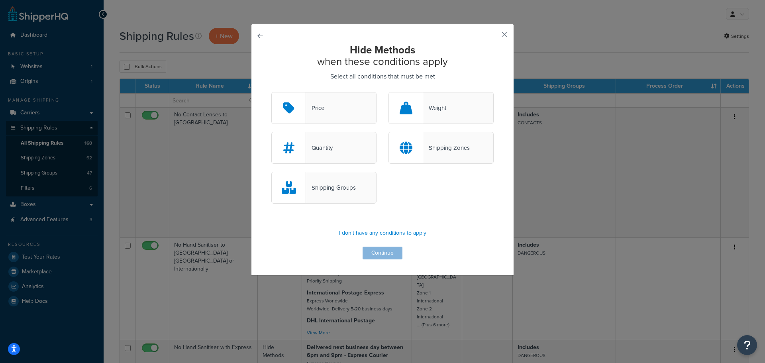
click at [434, 151] on div "Shipping Zones" at bounding box center [446, 147] width 47 height 11
click at [0, 0] on input "Shipping Zones" at bounding box center [0, 0] width 0 height 0
click at [359, 195] on div "Shipping Groups" at bounding box center [323, 188] width 105 height 32
click at [0, 0] on input "Shipping Groups" at bounding box center [0, 0] width 0 height 0
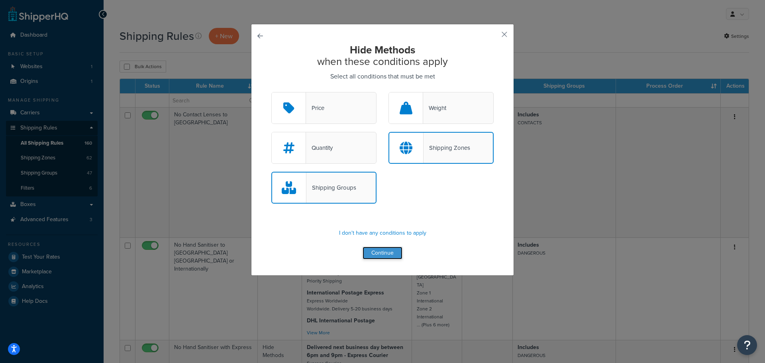
click at [385, 254] on button "Continue" at bounding box center [383, 253] width 40 height 13
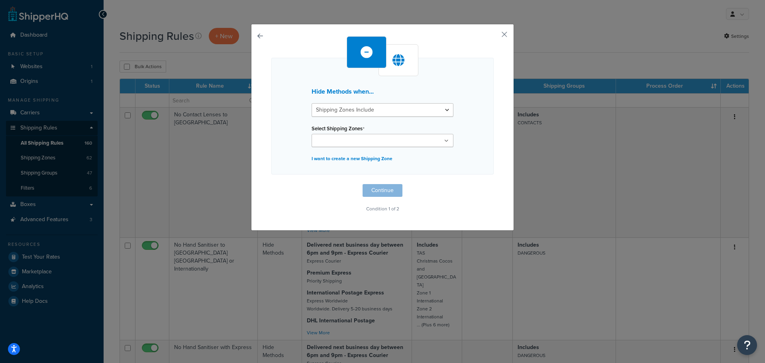
click at [377, 142] on ul at bounding box center [383, 140] width 142 height 13
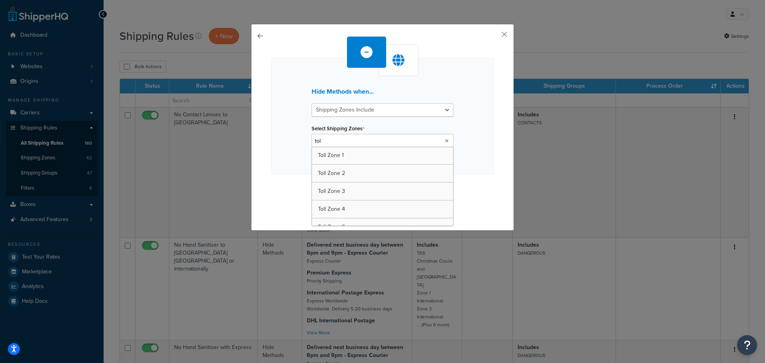
type input "toll"
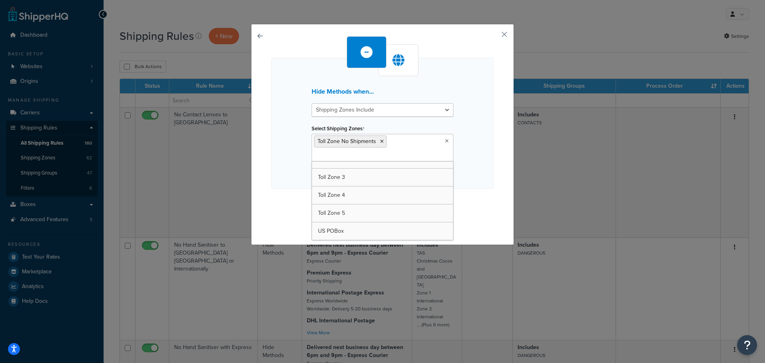
click at [484, 151] on div "Hide Methods when... Shipping Zones Include Shipping Zones Do Not Include Selec…" at bounding box center [382, 123] width 222 height 131
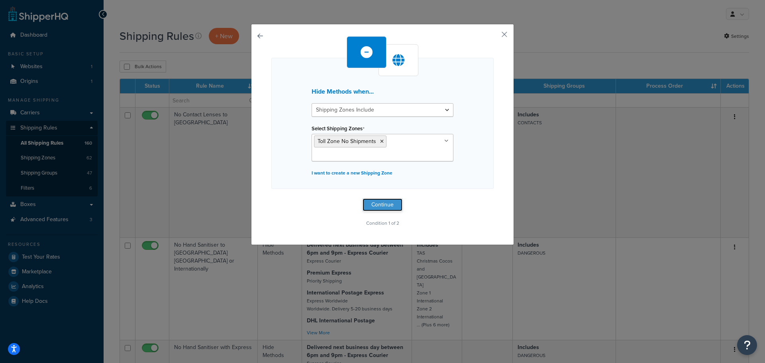
click at [379, 206] on button "Continue" at bounding box center [383, 205] width 40 height 13
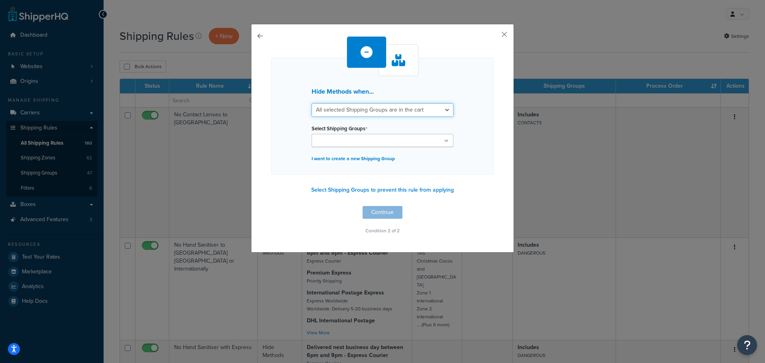
click at [371, 114] on select "All selected Shipping Groups are in the cart Any selected Shipping Groups are i…" at bounding box center [383, 110] width 142 height 14
select select "any"
click at [312, 103] on select "All selected Shipping Groups are in the cart Any selected Shipping Groups are i…" at bounding box center [383, 110] width 142 height 14
click at [363, 139] on input "Select Shipping Groups" at bounding box center [349, 141] width 71 height 9
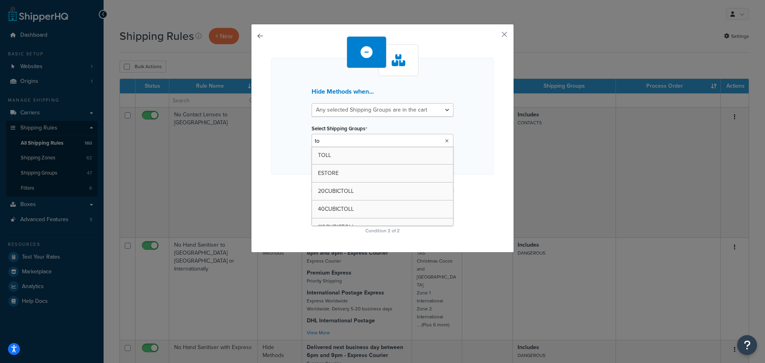
type input "tol"
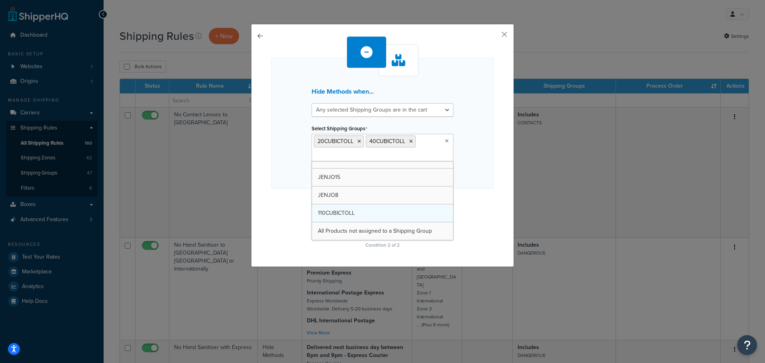
scroll to position [710, 0]
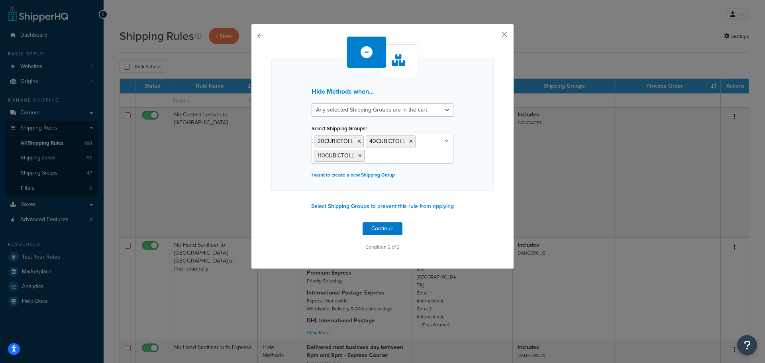
click at [477, 171] on div "Hide Methods when... All selected Shipping Groups are in the cart Any selected …" at bounding box center [382, 124] width 222 height 133
click at [429, 106] on select "All selected Shipping Groups are in the cart Any selected Shipping Groups are i…" at bounding box center [383, 110] width 142 height 14
click at [472, 158] on div "Hide Methods when... All selected Shipping Groups are in the cart Any selected …" at bounding box center [382, 124] width 222 height 133
click at [377, 229] on button "Continue" at bounding box center [383, 228] width 40 height 13
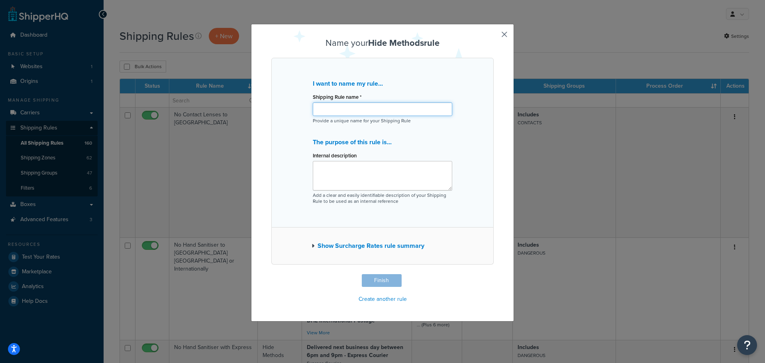
click at [366, 113] on input "Shipping Rule name *" at bounding box center [383, 109] width 140 height 14
type input "No TOLL to certain postcodes"
click at [477, 246] on div "Show Surcharge Rates rule summary" at bounding box center [382, 246] width 222 height 37
click at [379, 282] on button "Finish" at bounding box center [382, 280] width 40 height 13
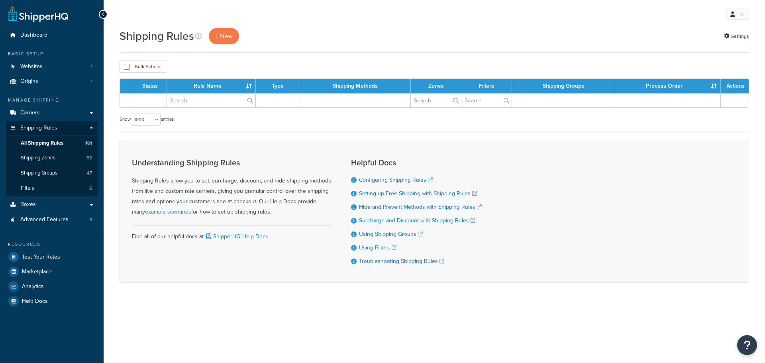
select select "1000"
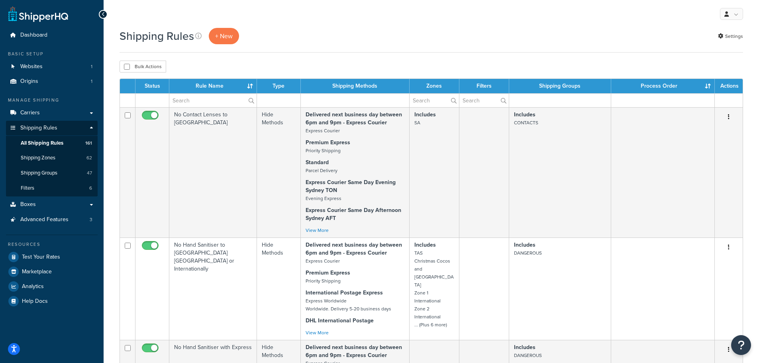
click at [253, 62] on div "Bulk Actions Duplicate [GEOGRAPHIC_DATA]" at bounding box center [432, 67] width 624 height 12
click at [57, 159] on link "Shipping Zones 62" at bounding box center [52, 158] width 92 height 15
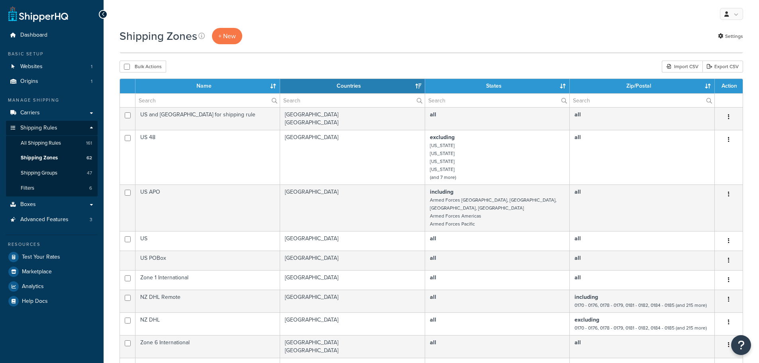
select select "15"
click at [195, 103] on input "text" at bounding box center [208, 101] width 144 height 14
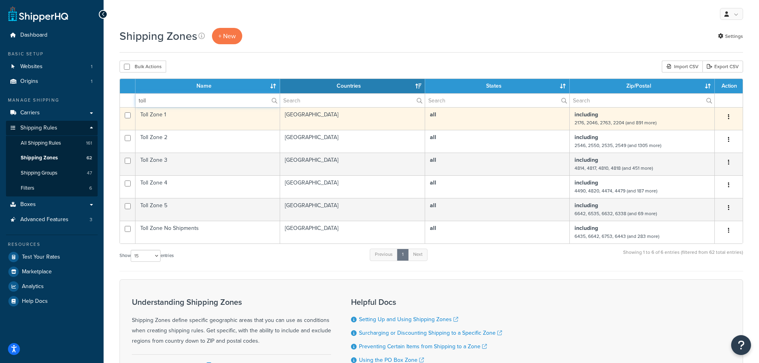
type input "toll"
click at [731, 117] on button "button" at bounding box center [728, 117] width 11 height 13
click at [712, 130] on link "Edit" at bounding box center [696, 133] width 63 height 16
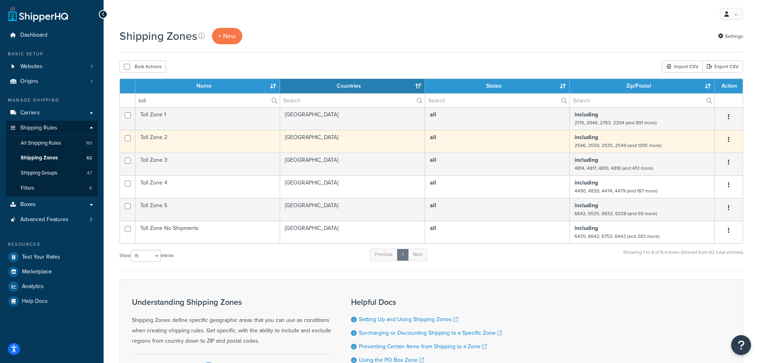
click at [727, 138] on button "button" at bounding box center [728, 140] width 11 height 13
click at [690, 160] on link "Edit" at bounding box center [696, 155] width 63 height 16
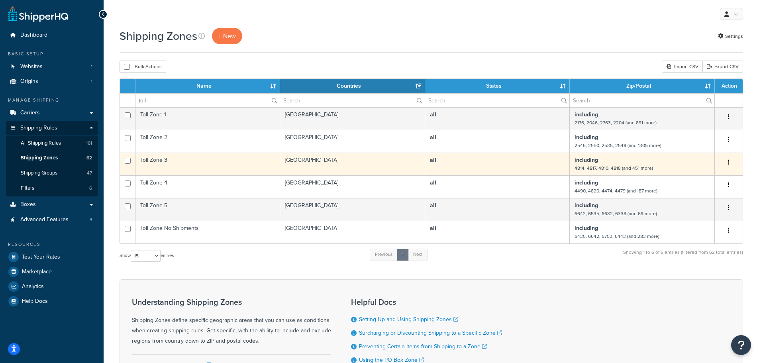
click at [729, 161] on icon "button" at bounding box center [729, 162] width 2 height 6
click at [698, 179] on link "Edit" at bounding box center [696, 178] width 63 height 16
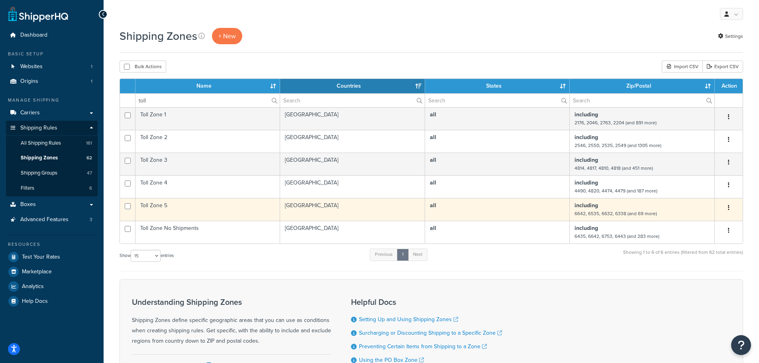
click at [729, 207] on icon "button" at bounding box center [729, 208] width 2 height 6
click at [702, 220] on link "Edit" at bounding box center [696, 224] width 63 height 16
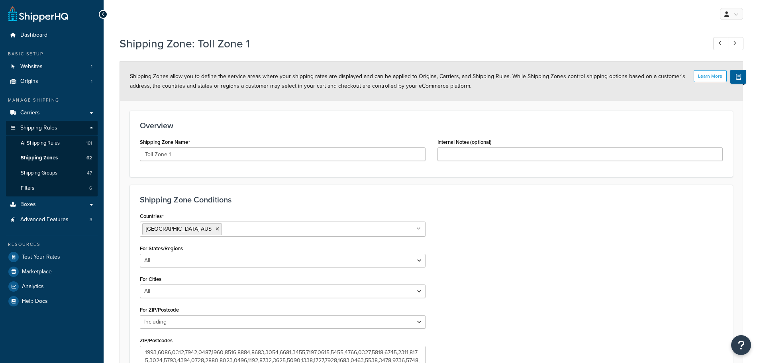
select select "including"
click at [517, 208] on div "Shipping Zone Conditions Countries [GEOGRAPHIC_DATA] [GEOGRAPHIC_DATA] All Coun…" at bounding box center [431, 292] width 603 height 215
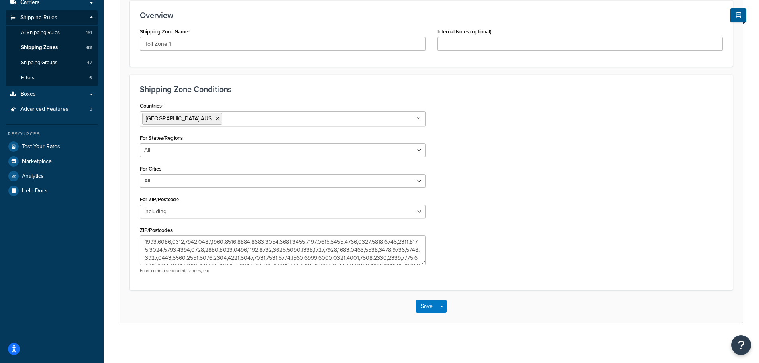
scroll to position [239, 0]
click at [263, 249] on textarea "ZIP/Postcodes" at bounding box center [283, 250] width 286 height 29
click at [507, 173] on div "Countries [GEOGRAPHIC_DATA] [GEOGRAPHIC_DATA] All Countries ALL [GEOGRAPHIC_DAT…" at bounding box center [431, 190] width 595 height 180
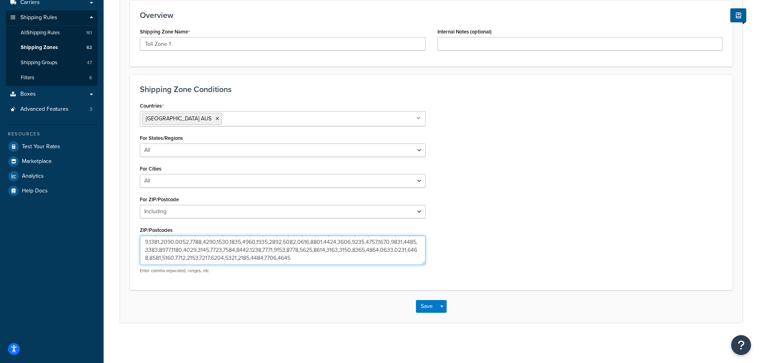
click at [277, 250] on textarea "ZIP/Postcodes" at bounding box center [283, 250] width 286 height 29
type textarea "2176,2046,2763,2204,2113,2560,2084,1435,2015,2234,2100,2218,2154,2038,2156,2175…"
click at [487, 287] on div "Shipping Zone Conditions Countries [GEOGRAPHIC_DATA] [GEOGRAPHIC_DATA] All Coun…" at bounding box center [431, 182] width 603 height 215
click at [426, 306] on button "Save" at bounding box center [427, 306] width 22 height 13
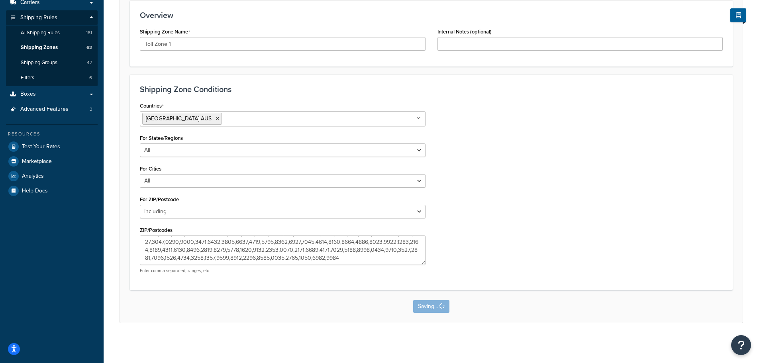
scroll to position [0, 0]
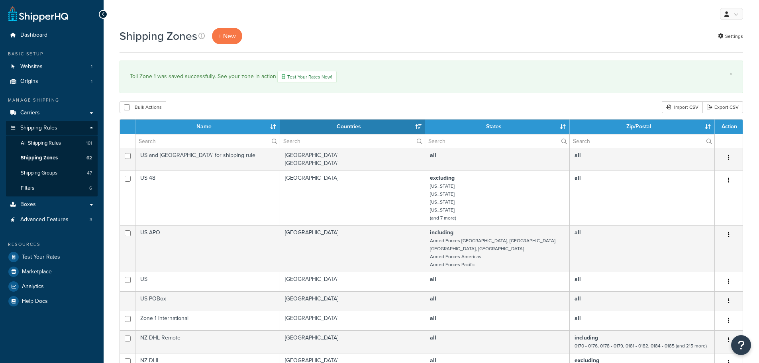
select select "15"
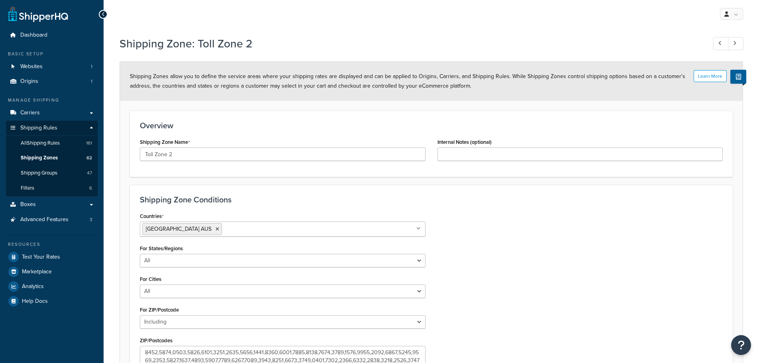
select select "including"
click at [475, 202] on h3 "Shipping Zone Conditions" at bounding box center [431, 199] width 583 height 9
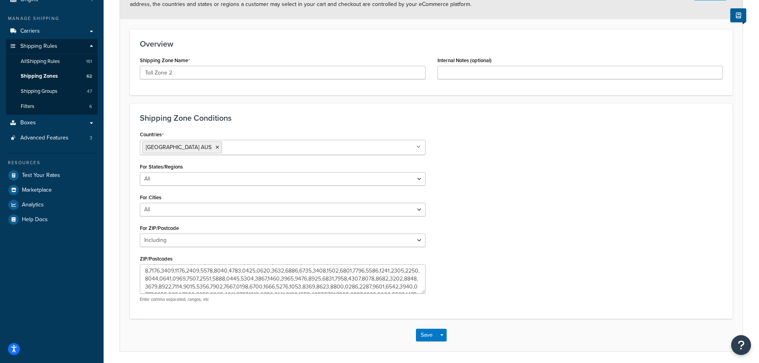
scroll to position [110, 0]
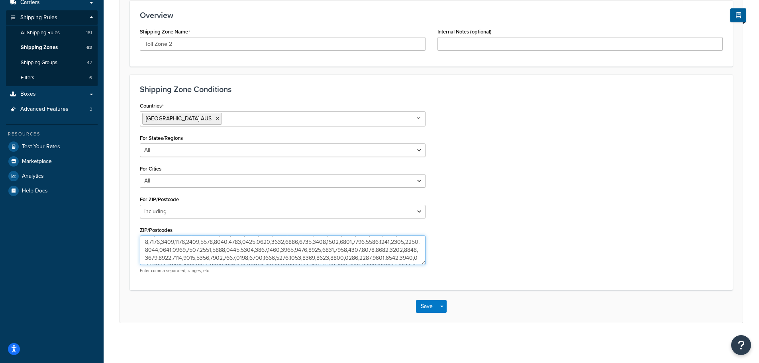
click at [246, 248] on textarea "ZIP/Postcodes" at bounding box center [283, 250] width 286 height 29
click at [239, 254] on textarea "ZIP/Postcodes" at bounding box center [283, 250] width 286 height 29
click at [246, 251] on textarea "ZIP/Postcodes" at bounding box center [283, 250] width 286 height 29
click at [477, 113] on div "Countries Australia AUS All Countries ALL United States USA Afghanistan AFG Alb…" at bounding box center [431, 190] width 595 height 180
click at [246, 249] on textarea "ZIP/Postcodes" at bounding box center [283, 250] width 286 height 29
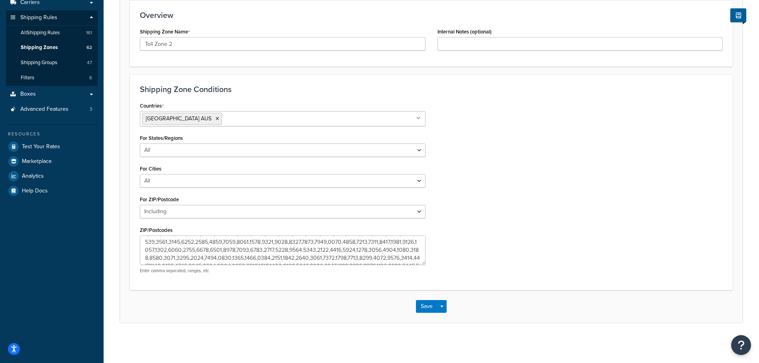
drag, startPoint x: 658, startPoint y: 159, endPoint x: 545, endPoint y: 55, distance: 153.8
click at [658, 159] on div "Countries Australia AUS All Countries ALL United States USA Afghanistan AFG Alb…" at bounding box center [431, 190] width 595 height 180
click at [244, 250] on textarea "ZIP/Postcodes" at bounding box center [283, 250] width 286 height 29
type textarea "2546,2550,2535,2549,2540,2541,2536,2539,2545,2537,2548,2551,2538,2476,2474,2440…"
click at [429, 307] on button "Save" at bounding box center [427, 306] width 22 height 13
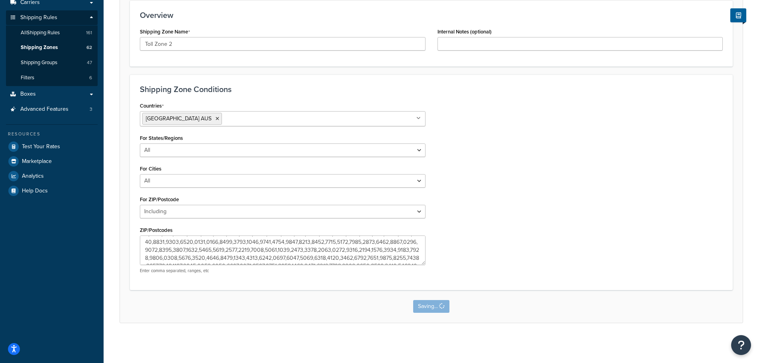
scroll to position [0, 0]
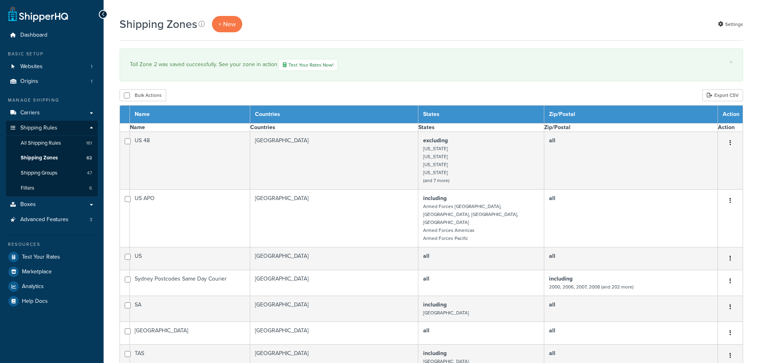
select select "15"
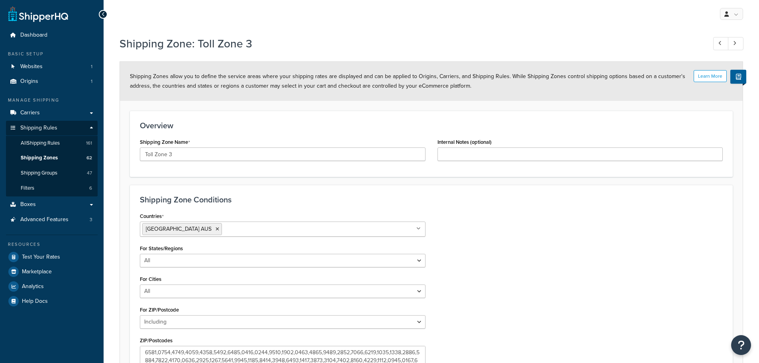
select select "including"
click at [546, 233] on div "Countries [GEOGRAPHIC_DATA] [GEOGRAPHIC_DATA] All Countries ALL [GEOGRAPHIC_DAT…" at bounding box center [431, 300] width 595 height 180
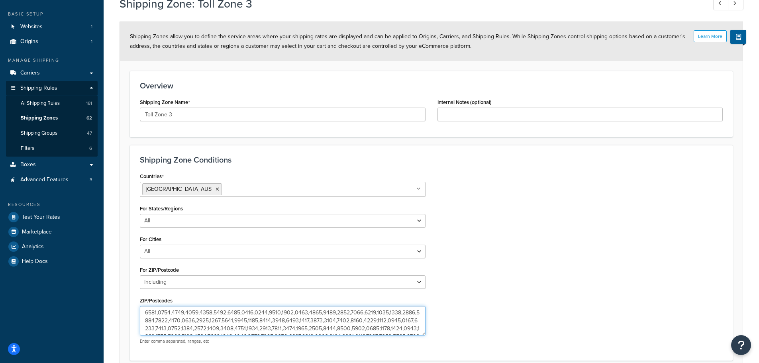
click at [285, 312] on textarea "ZIP/Postcodes" at bounding box center [283, 320] width 286 height 29
click at [583, 227] on div "Countries [GEOGRAPHIC_DATA] [GEOGRAPHIC_DATA] All Countries ALL [GEOGRAPHIC_DAT…" at bounding box center [431, 261] width 595 height 180
click at [382, 313] on textarea "ZIP/Postcodes" at bounding box center [283, 320] width 286 height 29
click at [649, 258] on div "Countries [GEOGRAPHIC_DATA] [GEOGRAPHIC_DATA] All Countries ALL [GEOGRAPHIC_DAT…" at bounding box center [431, 261] width 595 height 180
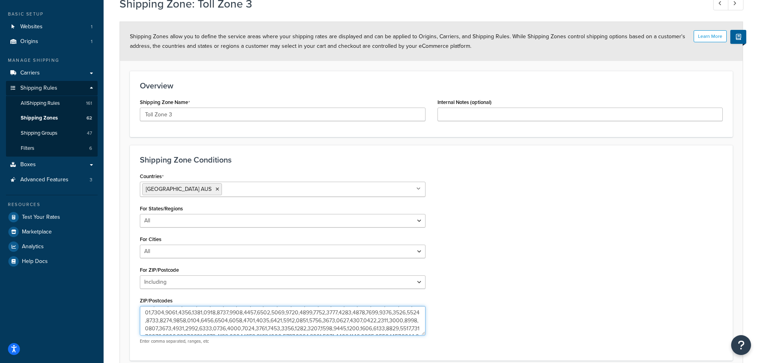
click at [171, 319] on textarea "ZIP/Postcodes" at bounding box center [283, 320] width 286 height 29
click at [535, 183] on div "Countries [GEOGRAPHIC_DATA] [GEOGRAPHIC_DATA] All Countries ALL [GEOGRAPHIC_DAT…" at bounding box center [431, 261] width 595 height 180
click at [264, 319] on textarea "ZIP/Postcodes" at bounding box center [283, 320] width 286 height 29
click at [547, 265] on div "Countries [GEOGRAPHIC_DATA] [GEOGRAPHIC_DATA] All Countries ALL [GEOGRAPHIC_DAT…" at bounding box center [431, 261] width 595 height 180
click at [269, 327] on textarea "ZIP/Postcodes" at bounding box center [283, 320] width 286 height 29
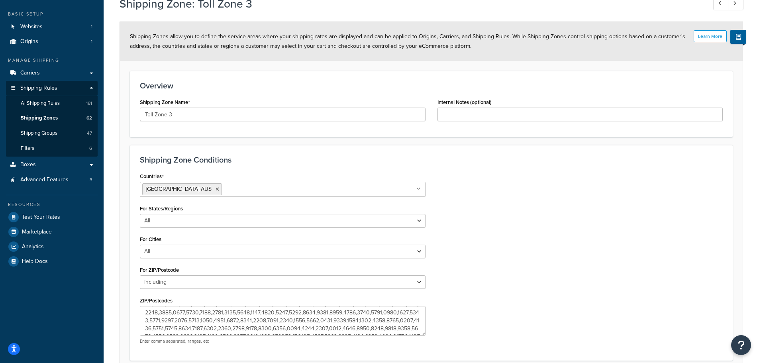
click at [569, 234] on div "Countries [GEOGRAPHIC_DATA] [GEOGRAPHIC_DATA] All Countries ALL [GEOGRAPHIC_DAT…" at bounding box center [431, 261] width 595 height 180
click at [307, 331] on textarea "ZIP/Postcodes" at bounding box center [283, 320] width 286 height 29
click at [471, 277] on div "Countries Australia AUS All Countries ALL United States USA Afghanistan AFG Alb…" at bounding box center [431, 261] width 595 height 180
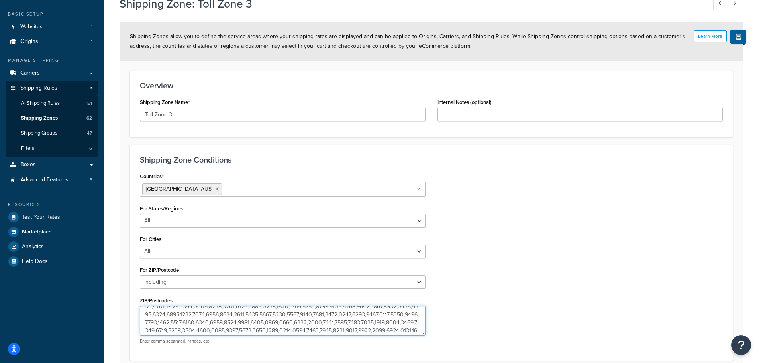
drag, startPoint x: 210, startPoint y: 329, endPoint x: 244, endPoint y: 332, distance: 34.8
click at [210, 330] on textarea "ZIP/Postcodes" at bounding box center [283, 320] width 286 height 29
click at [539, 224] on div "Countries Australia AUS All Countries ALL United States USA Afghanistan AFG Alb…" at bounding box center [431, 261] width 595 height 180
click at [412, 329] on textarea "ZIP/Postcodes" at bounding box center [283, 320] width 286 height 29
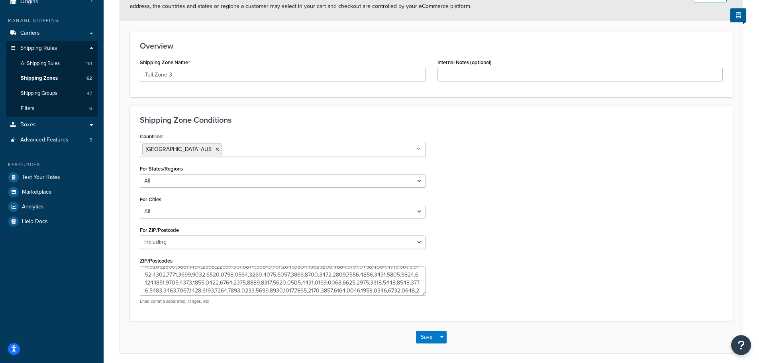
drag, startPoint x: 531, startPoint y: 226, endPoint x: 513, endPoint y: 162, distance: 66.4
click at [531, 226] on div "Countries Australia AUS All Countries ALL United States USA Afghanistan AFG Alb…" at bounding box center [431, 221] width 595 height 180
click at [354, 277] on textarea "ZIP/Postcodes" at bounding box center [283, 280] width 286 height 29
click at [510, 233] on div "Countries Australia AUS All Countries ALL United States USA Afghanistan AFG Alb…" at bounding box center [431, 221] width 595 height 180
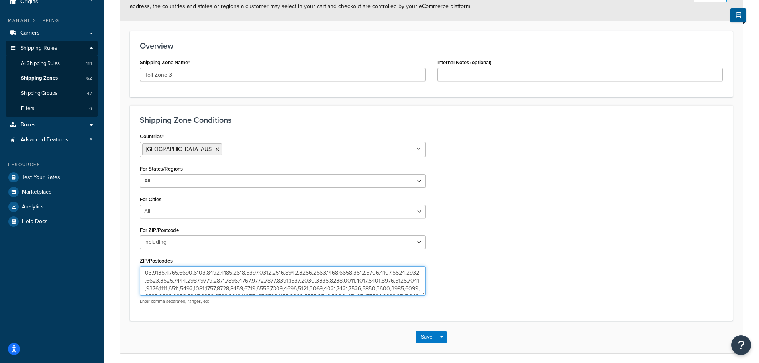
click at [166, 287] on textarea "ZIP/Postcodes" at bounding box center [283, 280] width 286 height 29
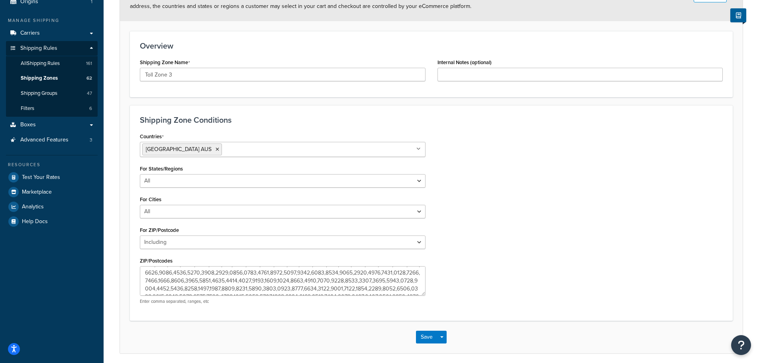
click at [514, 295] on div "Countries Australia AUS All Countries ALL United States USA Afghanistan AFG Alb…" at bounding box center [431, 221] width 595 height 180
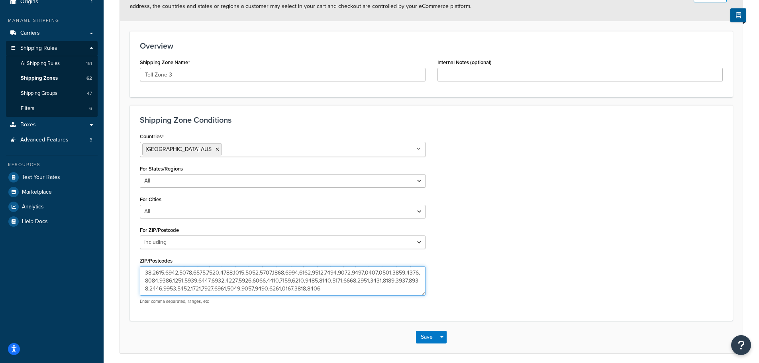
click at [157, 272] on textarea "ZIP/Postcodes" at bounding box center [283, 280] width 286 height 29
type textarea "4814,4817,4810,4818,4811,4815,4812,4813,0870,0871,0875,0874,4870,4878,4868,4869…"
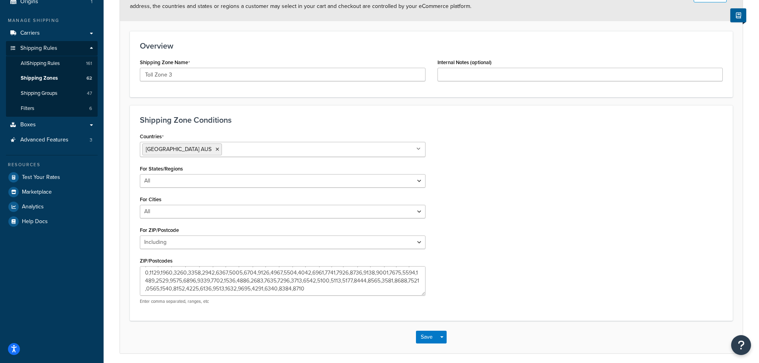
drag, startPoint x: 527, startPoint y: 196, endPoint x: 496, endPoint y: 244, distance: 57.1
click at [527, 196] on div "Countries Australia AUS All Countries ALL United States USA Afghanistan AFG Alb…" at bounding box center [431, 221] width 595 height 180
click at [430, 336] on button "Save" at bounding box center [427, 337] width 22 height 13
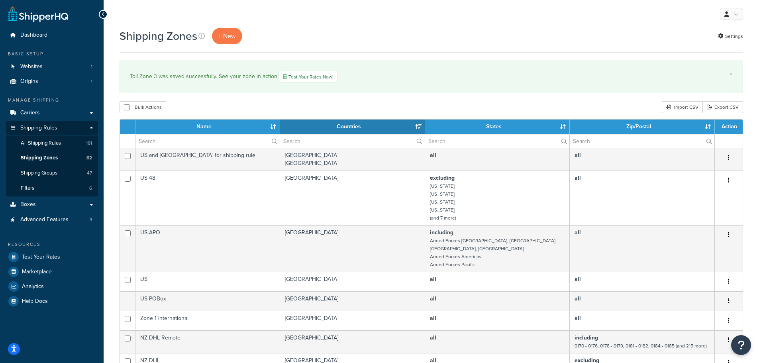
select select "15"
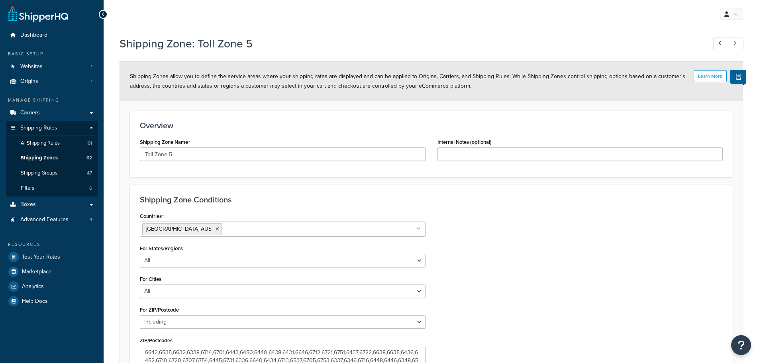
select select "including"
click at [584, 254] on div "Countries [GEOGRAPHIC_DATA] [GEOGRAPHIC_DATA] All Countries ALL [GEOGRAPHIC_DAT…" at bounding box center [431, 300] width 595 height 180
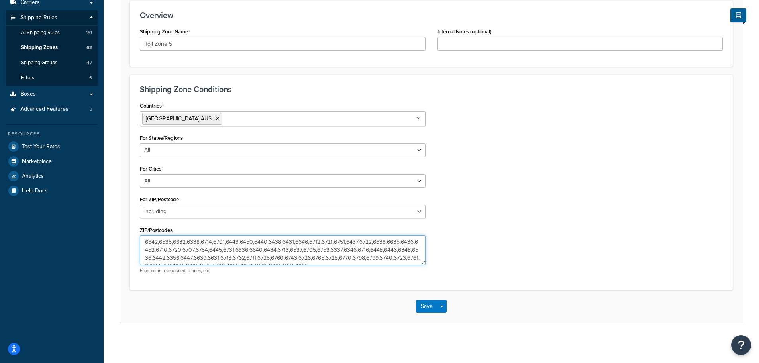
drag, startPoint x: 159, startPoint y: 240, endPoint x: 110, endPoint y: 238, distance: 49.5
click at [110, 238] on div "Shipping Zone: Toll Zone 5 Learn More Shipping Zones allow you to define the se…" at bounding box center [432, 132] width 656 height 422
drag, startPoint x: 543, startPoint y: 155, endPoint x: 545, endPoint y: 51, distance: 103.7
click at [543, 154] on div "Countries [GEOGRAPHIC_DATA] [GEOGRAPHIC_DATA] All Countries ALL [GEOGRAPHIC_DAT…" at bounding box center [431, 190] width 595 height 180
click at [228, 240] on textarea "6535,6632,6338,6714,6701,6443,6450,6440,6438,6431,6646,6712,6721,6751,6437,6722…" at bounding box center [283, 250] width 286 height 29
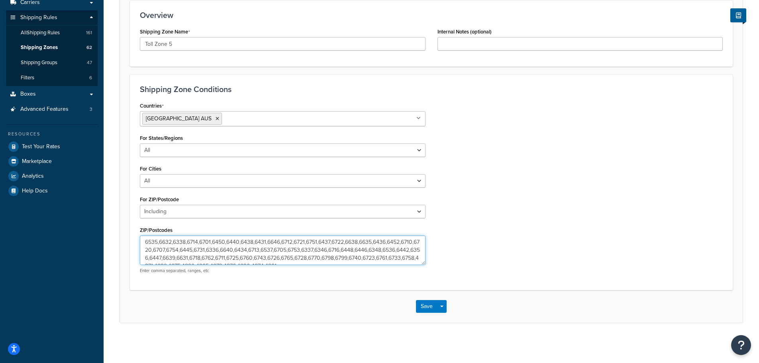
click at [242, 241] on textarea "6535,6632,6338,6714,6701,6450,6440,6438,6431,6646,6712,6721,6751,6437,6722,6638…" at bounding box center [283, 250] width 286 height 29
click at [559, 139] on div "Countries [GEOGRAPHIC_DATA] [GEOGRAPHIC_DATA] All Countries ALL [GEOGRAPHIC_DAT…" at bounding box center [431, 190] width 595 height 180
click at [242, 242] on textarea "6535,6632,6338,6714,6701,6450,6438,6431,6646,6712,6721,6751,6437,6722,6638,6635…" at bounding box center [283, 250] width 286 height 29
click at [486, 226] on div "Countries Australia AUS All Countries ALL United States USA Afghanistan AFG Alb…" at bounding box center [431, 190] width 595 height 180
click at [254, 242] on textarea "6535,6632,6338,6714,6701,6450,6431,6646,6712,6721,6751,6437,6722,6638,6635,6436…" at bounding box center [283, 250] width 286 height 29
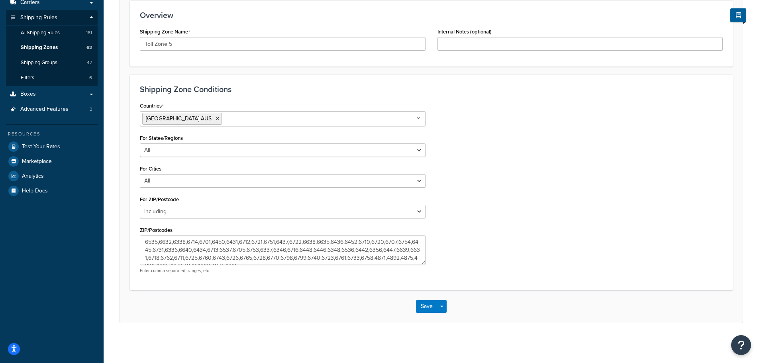
click at [550, 164] on div "Countries Australia AUS All Countries ALL United States USA Afghanistan AFG Alb…" at bounding box center [431, 190] width 595 height 180
click at [265, 241] on textarea "6535,6632,6338,6714,6701,6450,6431,6712,6721,6751,6437,6722,6638,6635,6436,6452…" at bounding box center [283, 250] width 286 height 29
click at [530, 206] on div "Countries Australia AUS All Countries ALL United States USA Afghanistan AFG Alb…" at bounding box center [431, 190] width 595 height 180
click at [265, 242] on textarea "6535,6632,6338,6714,6701,6450,6431,6712,6751,6437,6722,6638,6635,6436,6452,6710…" at bounding box center [283, 250] width 286 height 29
click at [539, 202] on div "Countries Australia AUS All Countries ALL United States USA Afghanistan AFG Alb…" at bounding box center [431, 190] width 595 height 180
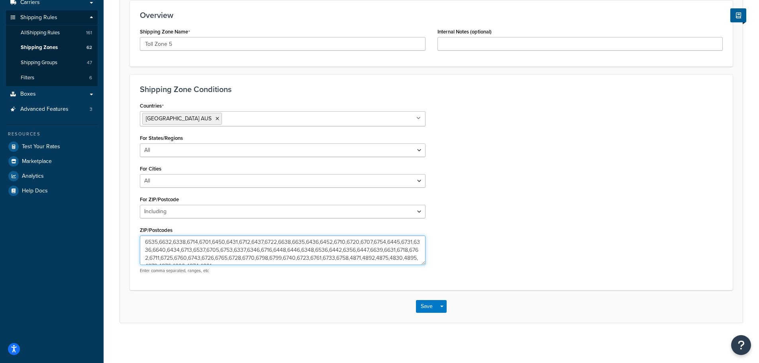
click at [265, 242] on textarea "6535,6632,6338,6714,6701,6450,6431,6712,6437,6722,6638,6635,6436,6452,6710,6720…" at bounding box center [283, 250] width 286 height 29
drag, startPoint x: 558, startPoint y: 216, endPoint x: 535, endPoint y: 142, distance: 76.9
click at [558, 215] on div "Countries Australia AUS All Countries ALL United States USA Afghanistan AFG Alb…" at bounding box center [431, 190] width 595 height 180
click at [267, 241] on textarea "6535,6632,6338,6714,6701,6450,6431,6712,6722,6638,6635,6436,6452,6710,6720,6707…" at bounding box center [283, 250] width 286 height 29
click at [562, 183] on div "Countries Australia AUS All Countries ALL United States USA Afghanistan AFG Alb…" at bounding box center [431, 190] width 595 height 180
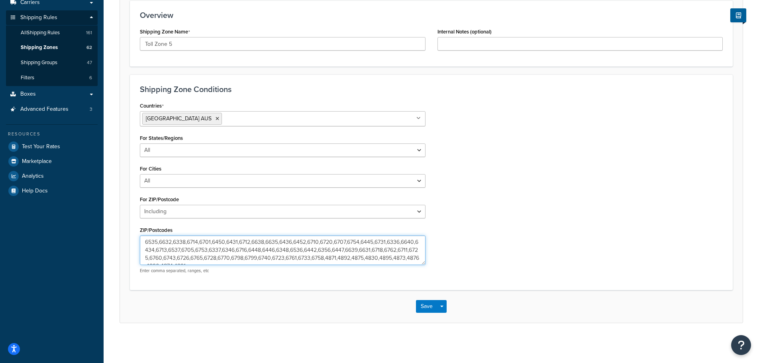
click at [267, 242] on textarea "6535,6632,6338,6714,6701,6450,6431,6712,6638,6635,6436,6452,6710,6720,6707,6754…" at bounding box center [283, 250] width 286 height 29
click at [574, 162] on div "Countries Australia AUS All Countries ALL United States USA Afghanistan AFG Alb…" at bounding box center [431, 190] width 595 height 180
click at [268, 241] on textarea "6535,6632,6338,6714,6701,6450,6431,6712,6635,6436,6452,6710,6720,6707,6754,6445…" at bounding box center [283, 250] width 286 height 29
click at [538, 166] on div "Countries Australia AUS All Countries ALL United States USA Afghanistan AFG Alb…" at bounding box center [431, 190] width 595 height 180
click at [294, 240] on textarea "6535,6632,6338,6714,6701,6450,6431,6712,6436,6452,6710,6720,6707,6754,6445,6731…" at bounding box center [283, 250] width 286 height 29
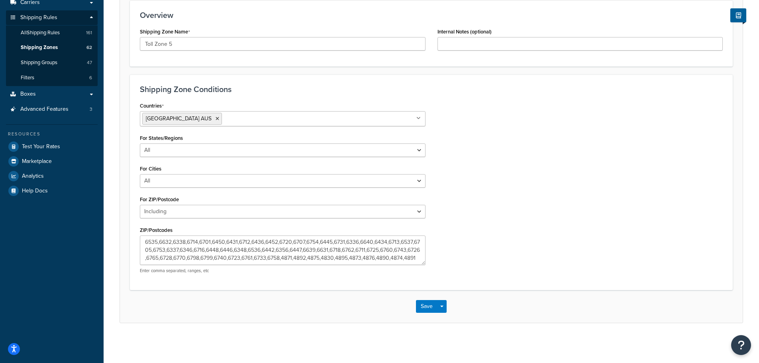
click at [605, 244] on div "Countries Australia AUS All Countries ALL United States USA Afghanistan AFG Alb…" at bounding box center [431, 190] width 595 height 180
click at [323, 242] on textarea "6535,6632,6338,6714,6701,6450,6431,6712,6436,6452,6720,6707,6754,6445,6731,6336…" at bounding box center [283, 250] width 286 height 29
click at [457, 183] on div "Countries Australia AUS All Countries ALL United States USA Afghanistan AFG Alb…" at bounding box center [431, 190] width 595 height 180
click at [363, 241] on textarea "6535,6632,6338,6714,6701,6450,6431,6712,6436,6452,6720,6707,6445,6731,6336,6640…" at bounding box center [283, 250] width 286 height 29
click at [556, 182] on div "Countries Australia AUS All Countries ALL United States USA Afghanistan AFG Alb…" at bounding box center [431, 190] width 595 height 180
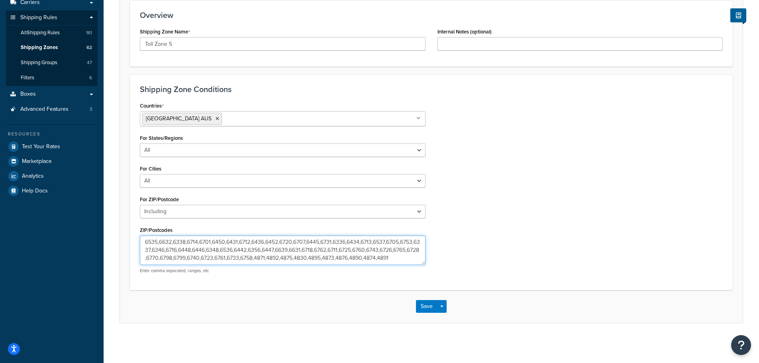
click at [388, 241] on textarea "6535,6632,6338,6714,6701,6450,6431,6712,6436,6452,6720,6707,6445,6731,6336,6434…" at bounding box center [283, 250] width 286 height 29
click at [494, 164] on div "Countries Australia AUS All Countries ALL United States USA Afghanistan AFG Alb…" at bounding box center [431, 190] width 595 height 180
click at [389, 243] on textarea "6535,6632,6338,6714,6701,6450,6431,6712,6436,6452,6720,6707,6445,6731,6336,6434…" at bounding box center [283, 250] width 286 height 29
click at [495, 206] on div "Countries Australia AUS All Countries ALL United States USA Afghanistan AFG Alb…" at bounding box center [431, 190] width 595 height 180
click at [390, 241] on textarea "6535,6632,6338,6714,6701,6450,6431,6712,6436,6452,6720,6707,6445,6731,6336,6434…" at bounding box center [283, 250] width 286 height 29
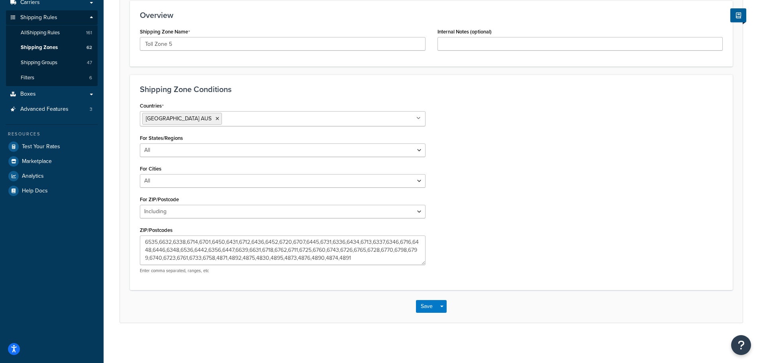
click at [497, 217] on div "Countries Australia AUS All Countries ALL United States USA Afghanistan AFG Alb…" at bounding box center [431, 190] width 595 height 180
click at [213, 250] on textarea "6535,6632,6338,6714,6701,6450,6431,6712,6436,6452,6720,6707,6445,6731,6336,6434…" at bounding box center [283, 250] width 286 height 29
click at [577, 234] on div "Countries Australia AUS All Countries ALL United States USA Afghanistan AFG Alb…" at bounding box center [431, 190] width 595 height 180
click at [242, 249] on textarea "6535,6632,6338,6714,6701,6450,6431,6712,6436,6452,6720,6707,6445,6731,6336,6434…" at bounding box center [283, 250] width 286 height 29
click at [562, 219] on div "Countries Australia AUS All Countries ALL United States USA Afghanistan AFG Alb…" at bounding box center [431, 190] width 595 height 180
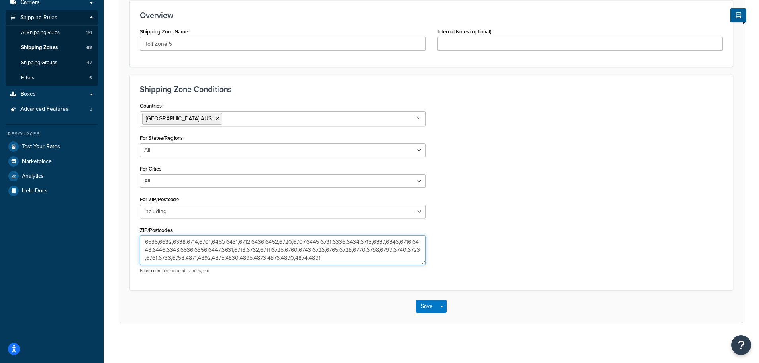
click at [253, 249] on textarea "6535,6632,6338,6714,6701,6450,6431,6712,6436,6452,6720,6707,6445,6731,6336,6434…" at bounding box center [283, 250] width 286 height 29
type textarea "6535,6632,6338,6714,6701,6450,6431,6712,6436,6452,6720,6707,6445,6731,6336,6434…"
click at [501, 232] on div "Countries Australia AUS All Countries ALL United States USA Afghanistan AFG Alb…" at bounding box center [431, 190] width 595 height 180
click at [419, 308] on button "Save" at bounding box center [427, 306] width 22 height 13
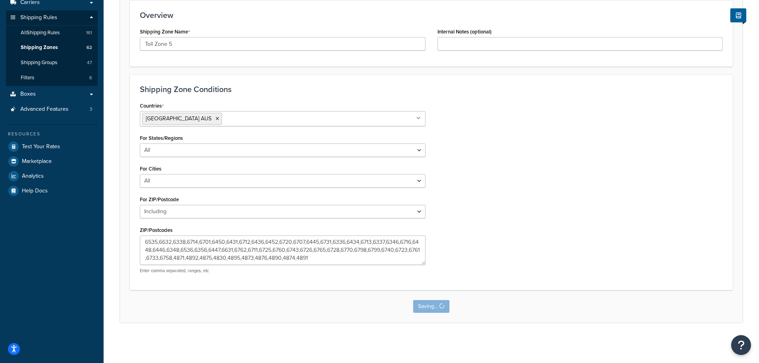
scroll to position [0, 0]
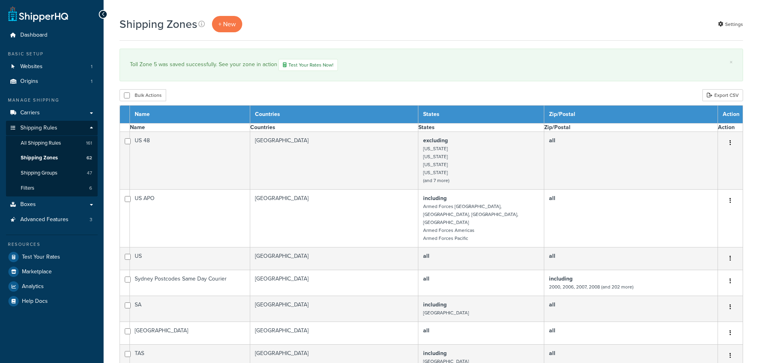
select select "15"
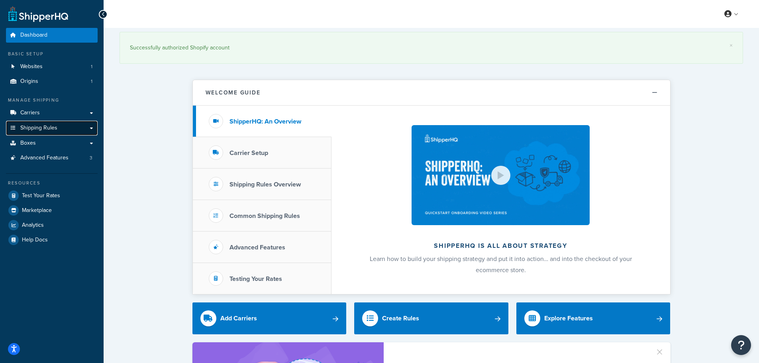
click at [42, 130] on span "Shipping Rules" at bounding box center [38, 128] width 37 height 7
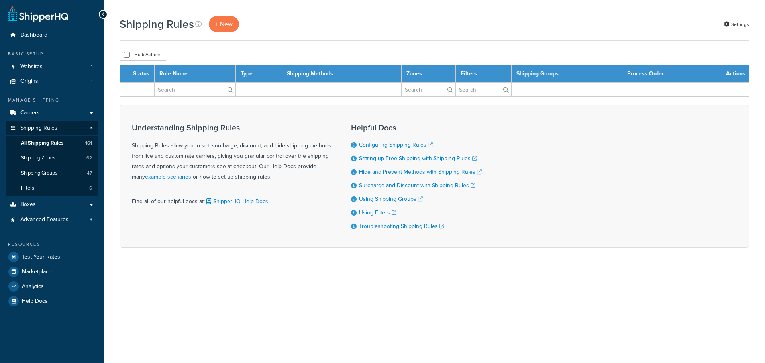
select select "1000"
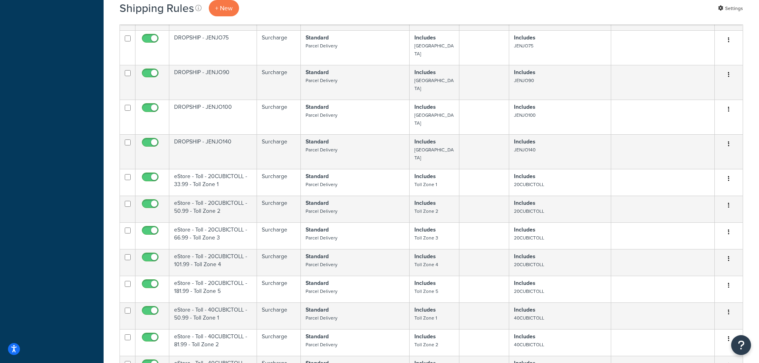
scroll to position [6218, 0]
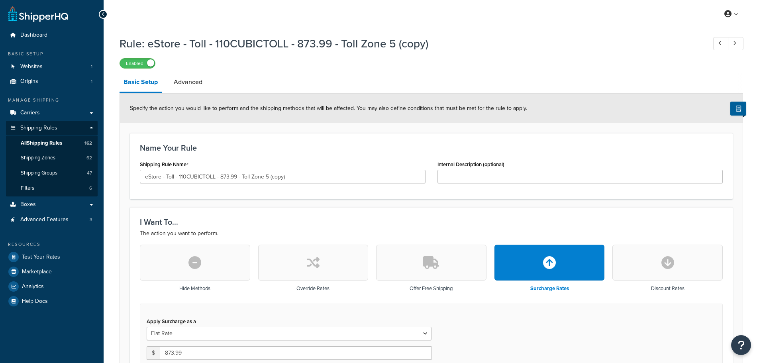
select select "ITEM"
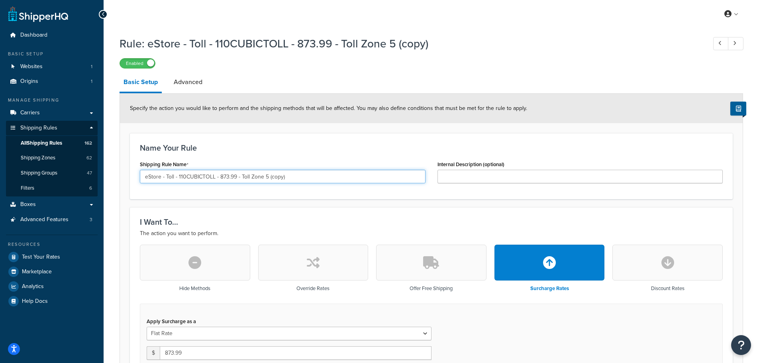
click at [307, 175] on input "eStore - Toll - 110CUBICTOLL - 873.99 - Toll Zone 5 (copy)" at bounding box center [283, 177] width 286 height 14
paste input "0CUBICTOLL - 24.99 - Toll Zone 1"
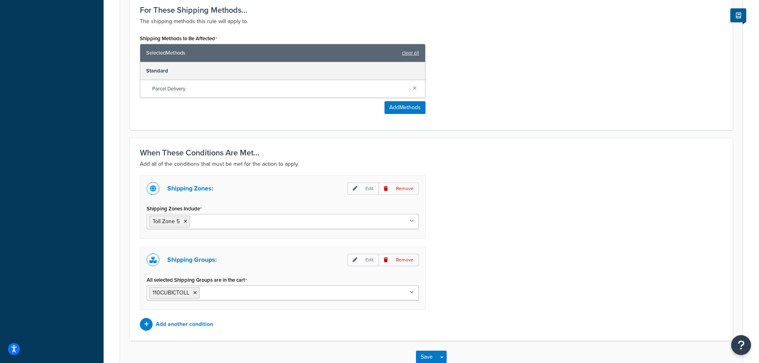
scroll to position [518, 0]
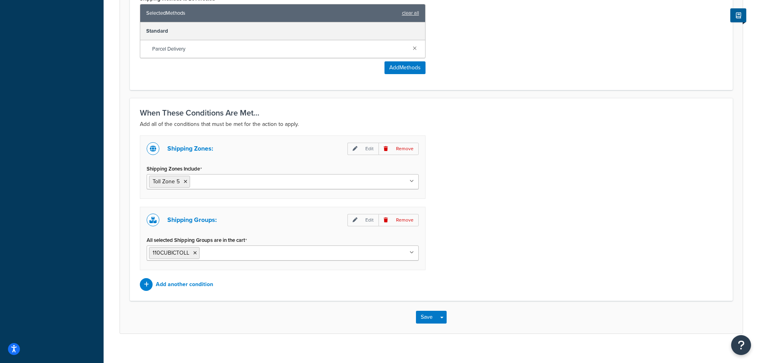
type input "eStore - Toll - 10CUBICTOLL - 24.99 - Toll Zone 1"
click at [291, 254] on ul "110CUBICTOLL" at bounding box center [283, 253] width 272 height 15
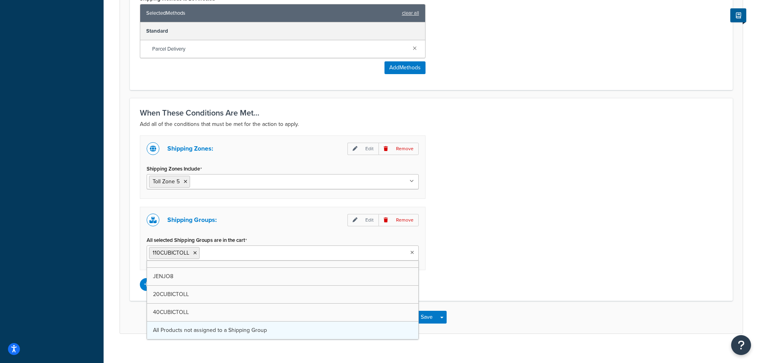
scroll to position [529, 0]
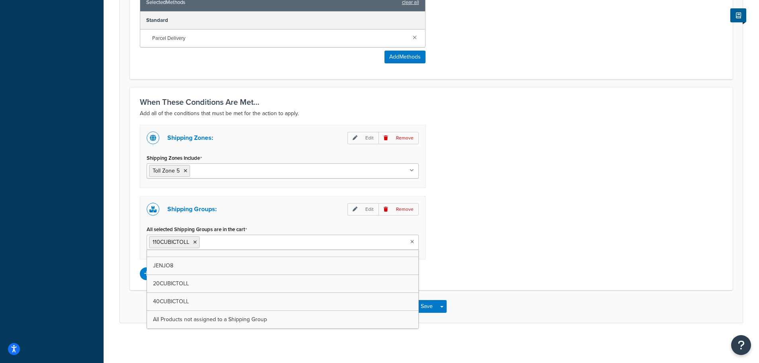
click at [291, 207] on div "Shipping Groups: Edit Remove" at bounding box center [283, 209] width 272 height 13
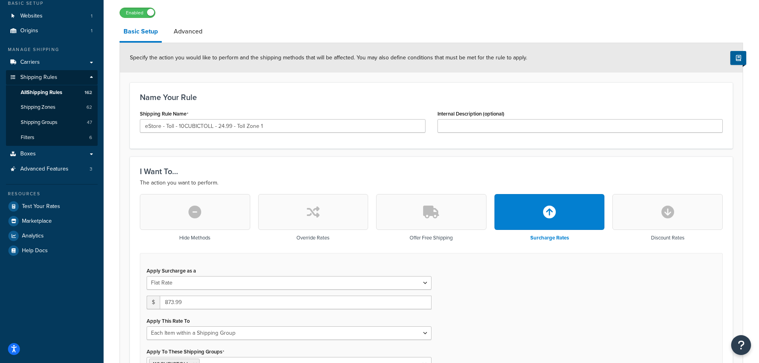
scroll to position [11, 0]
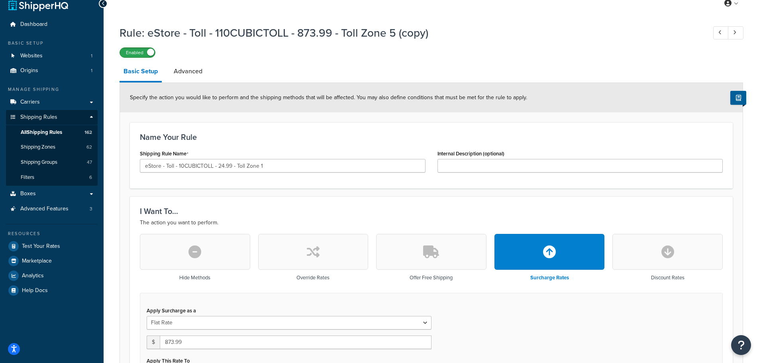
click at [140, 53] on label "Enabled" at bounding box center [137, 53] width 35 height 10
click at [266, 141] on h3 "Name Your Rule" at bounding box center [431, 137] width 583 height 9
click at [63, 158] on link "Shipping Groups 47" at bounding box center [52, 162] width 92 height 15
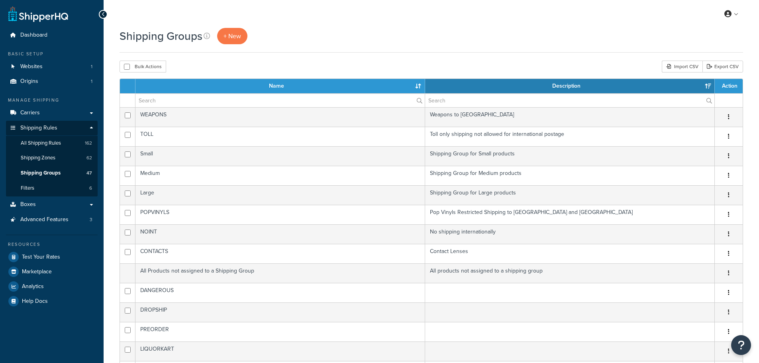
select select "15"
click at [230, 36] on span "+ New" at bounding box center [233, 35] width 18 height 9
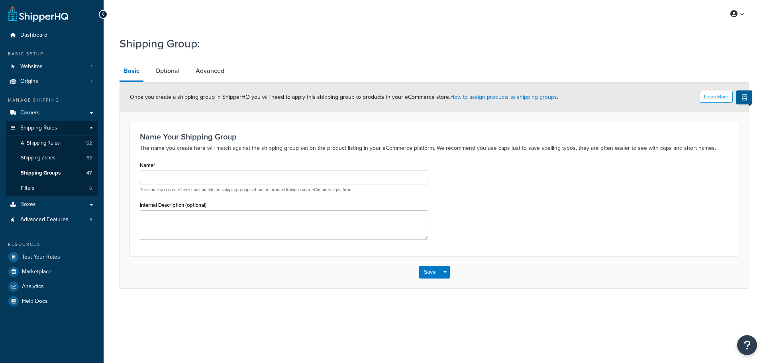
click at [253, 172] on input "Name" at bounding box center [284, 178] width 289 height 14
type input "10CUBICTOLL"
click at [424, 266] on button "Save" at bounding box center [430, 272] width 22 height 13
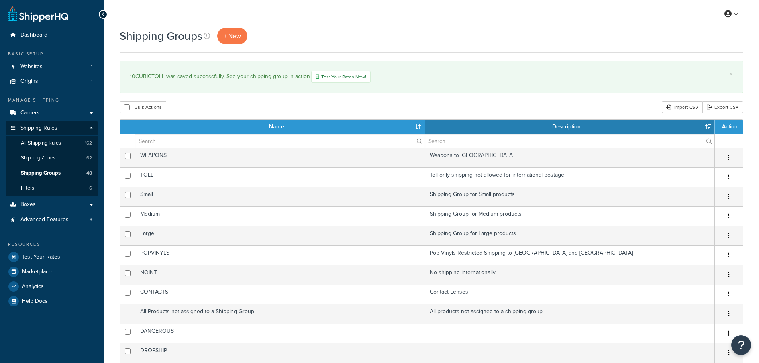
select select "15"
click at [53, 140] on span "All Shipping Rules" at bounding box center [41, 143] width 40 height 7
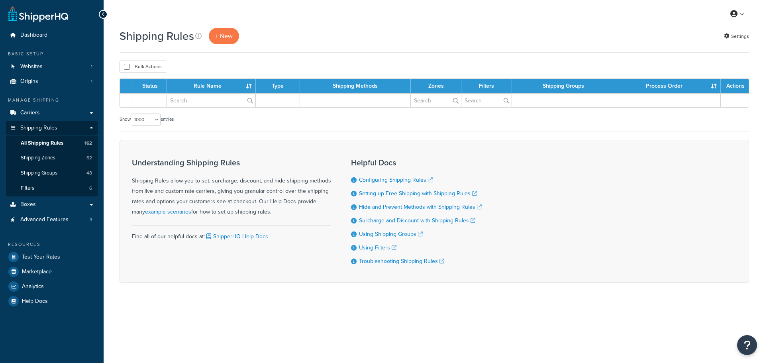
select select "1000"
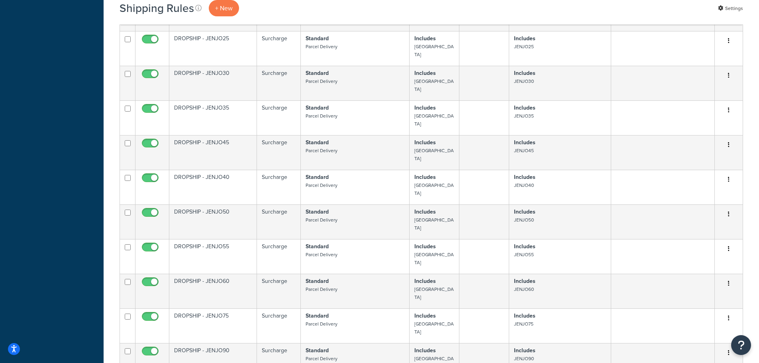
scroll to position [6410, 0]
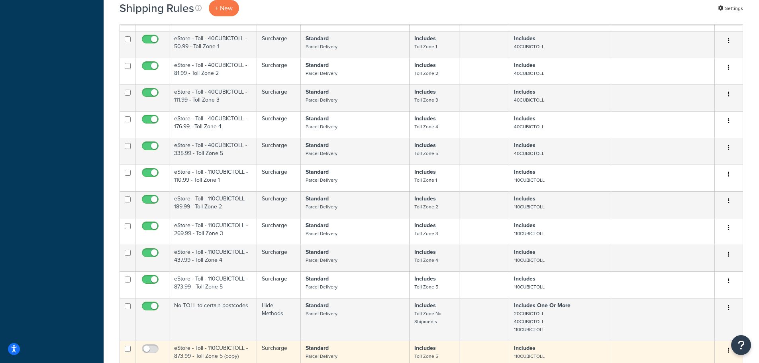
click at [241, 341] on td "eStore - Toll - 110CUBICTOLL - 873.99 - Toll Zone 5 (copy)" at bounding box center [213, 354] width 88 height 27
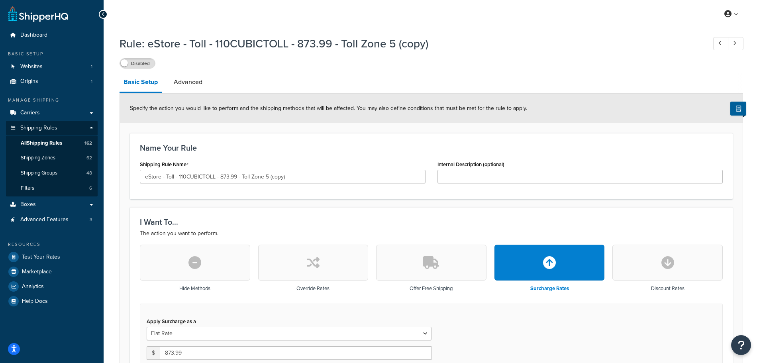
select select "ITEM"
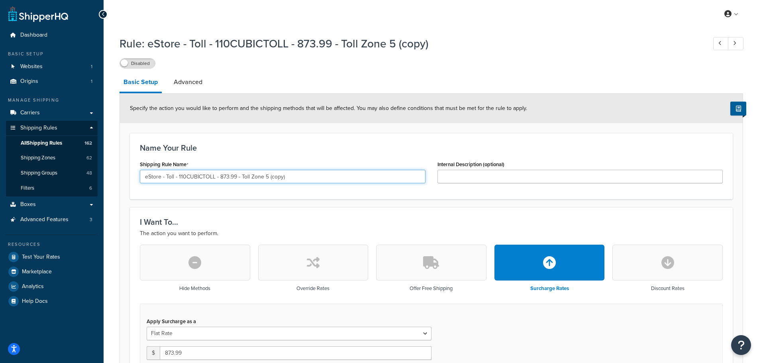
click at [311, 181] on input "eStore - Toll - 110CUBICTOLL - 873.99 - Toll Zone 5 (copy)" at bounding box center [283, 177] width 286 height 14
paste input "0CUBICTOLL - 24.99 - Toll Zone 1"
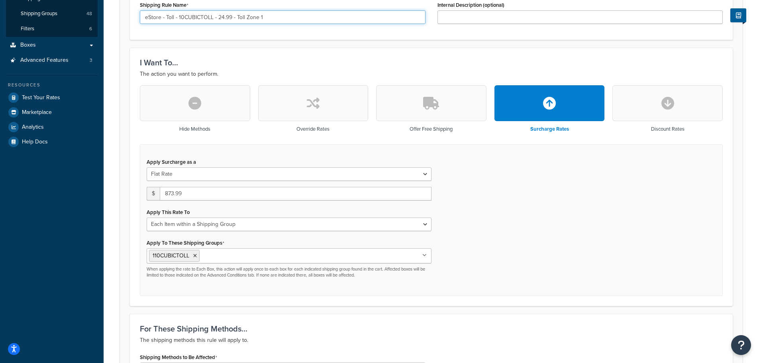
type input "eStore - Toll - 10CUBICTOLL - 24.99 - Toll Zone 1"
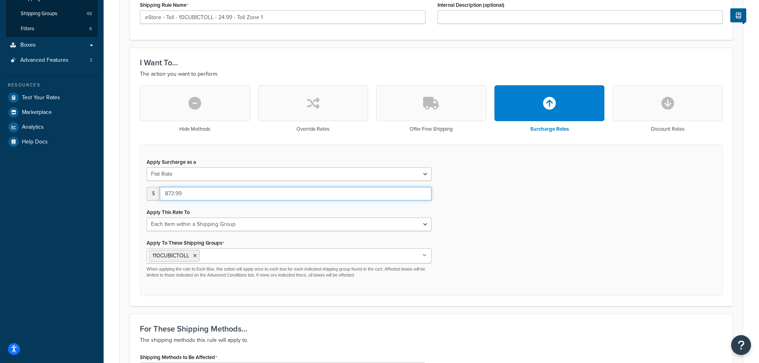
click at [192, 193] on input "873.99" at bounding box center [296, 194] width 272 height 14
click at [192, 193] on input "873.992" at bounding box center [296, 194] width 272 height 14
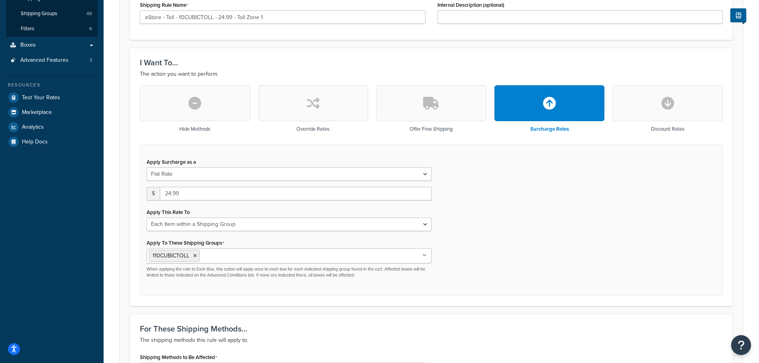
click at [237, 255] on input "Apply To These Shipping Groups" at bounding box center [237, 255] width 71 height 9
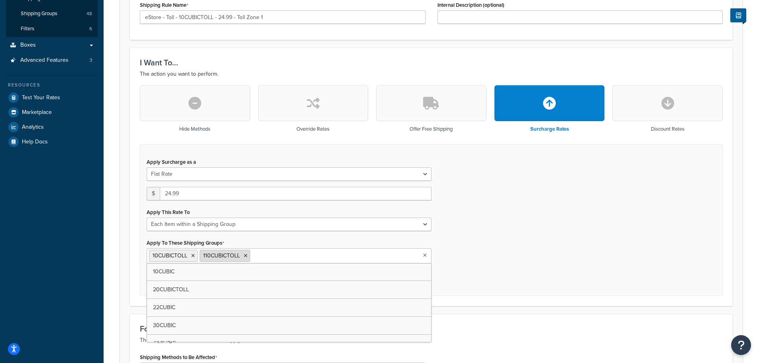
click at [247, 256] on icon at bounding box center [246, 256] width 4 height 5
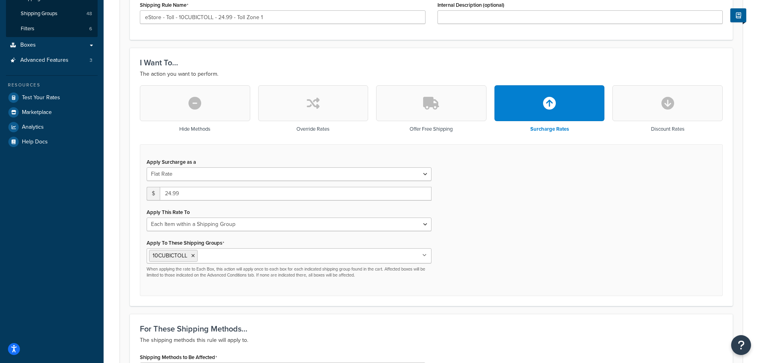
click at [507, 250] on div "Apply Surcharge as a Flat Rate Percentage Flat Rate & Percentage $ 24.99 Apply …" at bounding box center [431, 220] width 583 height 152
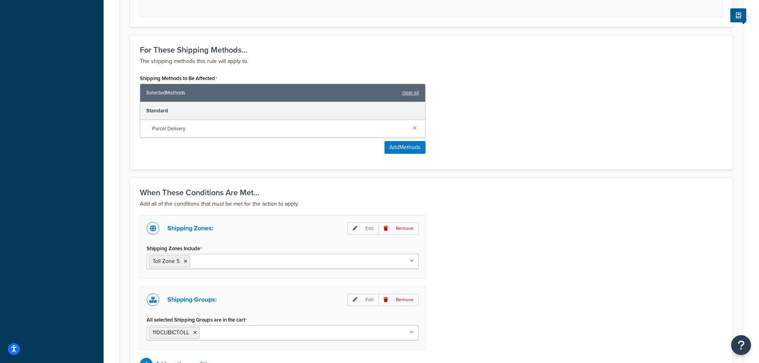
scroll to position [478, 0]
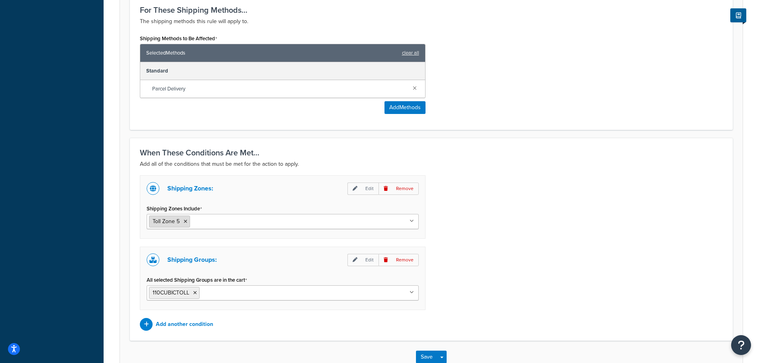
click at [187, 223] on li "Toll Zone 5" at bounding box center [169, 222] width 41 height 12
click at [184, 220] on icon at bounding box center [186, 221] width 4 height 5
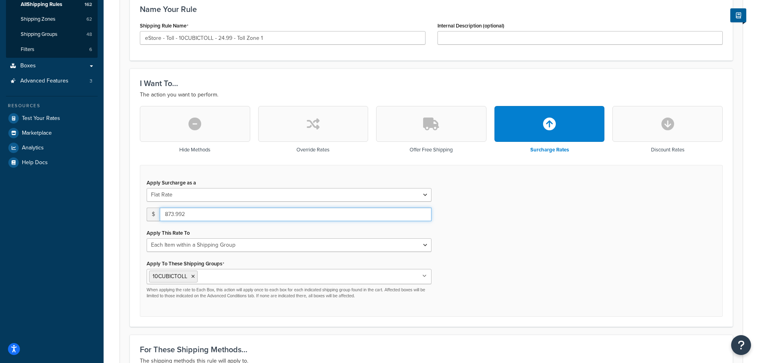
scroll to position [0, 0]
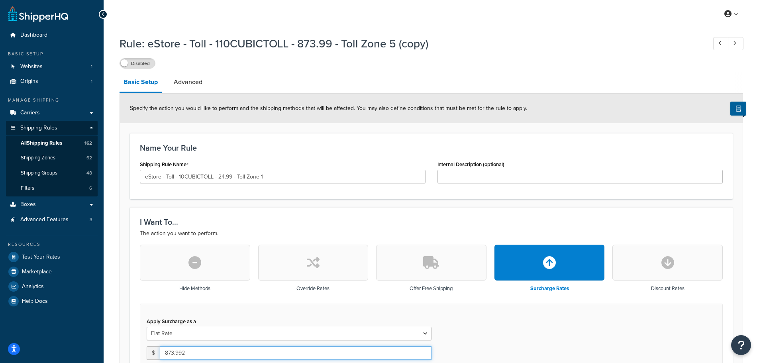
type input "873.992"
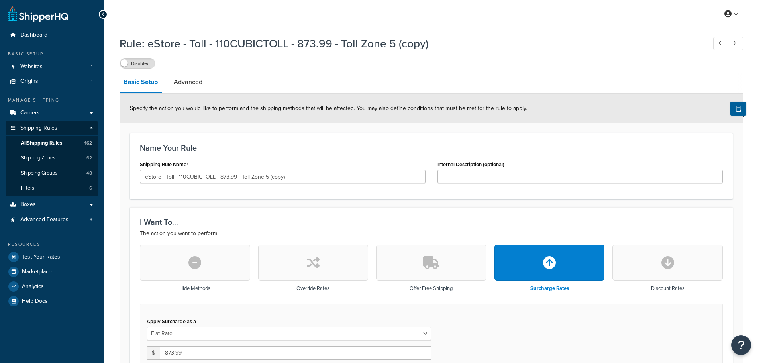
select select "ITEM"
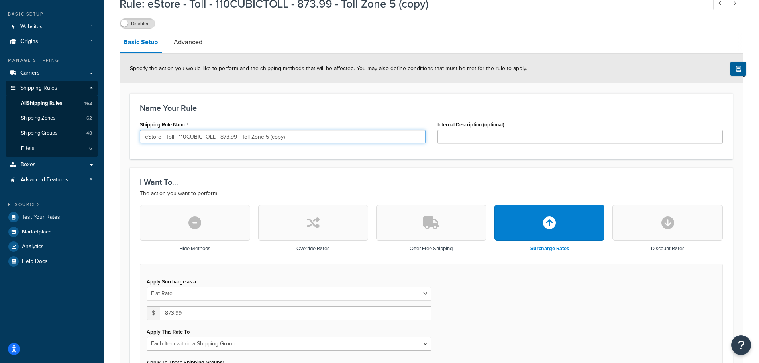
click at [307, 134] on input "eStore - Toll - 110CUBICTOLL - 873.99 - Toll Zone 5 (copy)" at bounding box center [283, 137] width 286 height 14
paste input "0CUBICTOLL - 24.99 - Toll Zone 1"
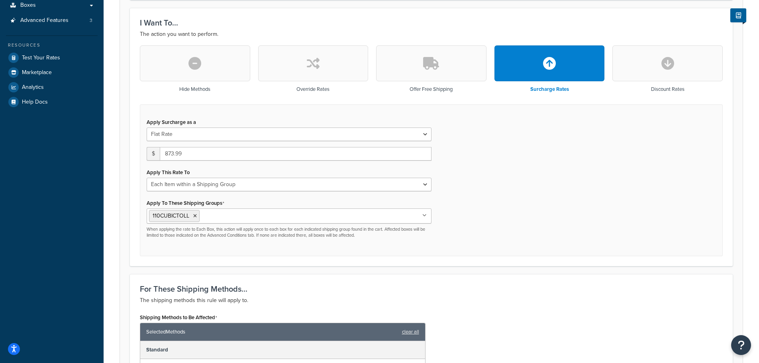
scroll to position [120, 0]
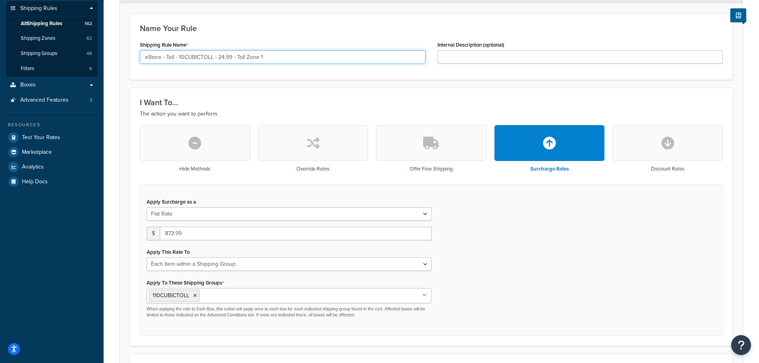
type input "eStore - Toll - 10CUBICTOLL - 24.99 - Toll Zone 1"
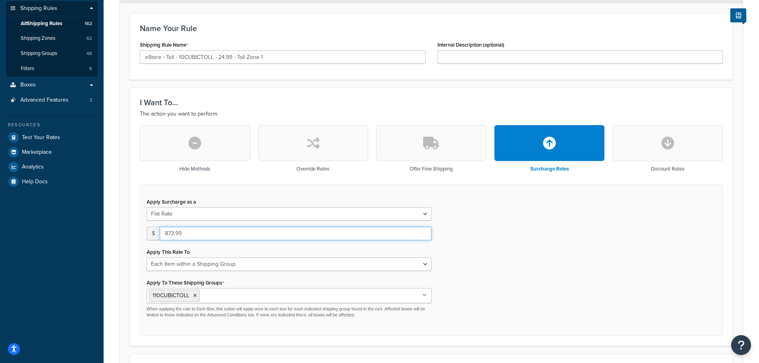
click at [198, 231] on input "873.99" at bounding box center [296, 234] width 272 height 14
type input "24.99"
click at [533, 276] on div "Apply Surcharge as a Flat Rate Percentage Flat Rate & Percentage $ 24.99 Apply …" at bounding box center [431, 260] width 583 height 152
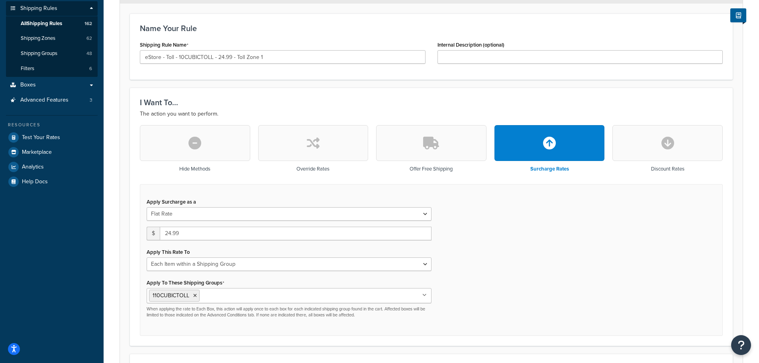
scroll to position [199, 0]
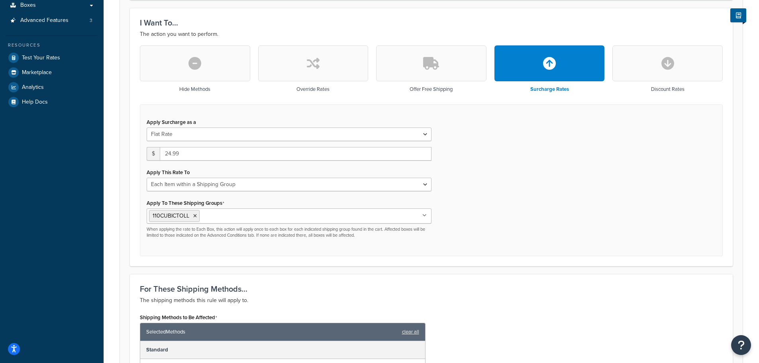
click at [244, 217] on input "Apply To These Shipping Groups" at bounding box center [237, 215] width 71 height 9
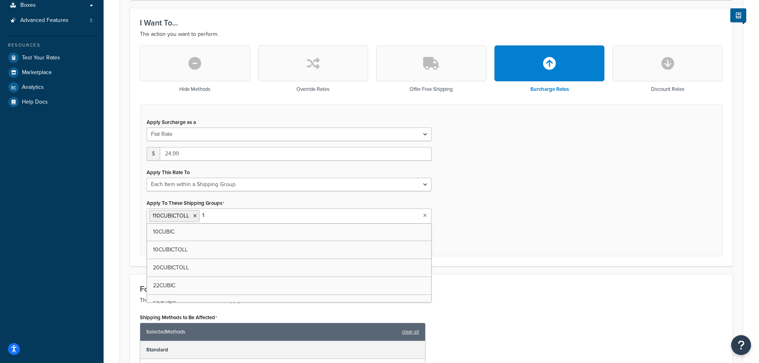
type input "10"
drag, startPoint x: 244, startPoint y: 217, endPoint x: 287, endPoint y: 217, distance: 42.7
click at [244, 217] on icon at bounding box center [246, 216] width 4 height 5
click at [485, 218] on div "Apply Surcharge as a Flat Rate Percentage Flat Rate & Percentage $ 24.99 Apply …" at bounding box center [431, 180] width 583 height 152
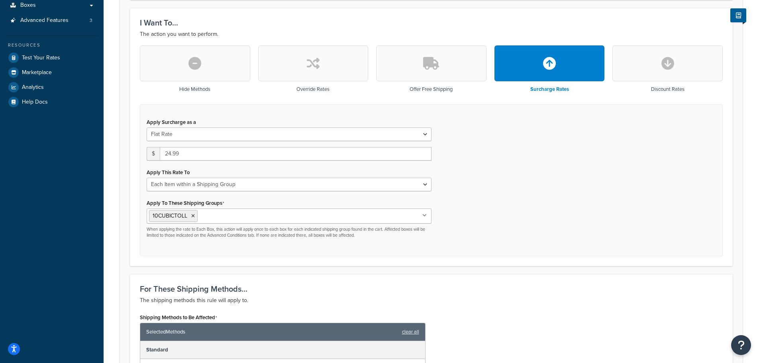
scroll to position [399, 0]
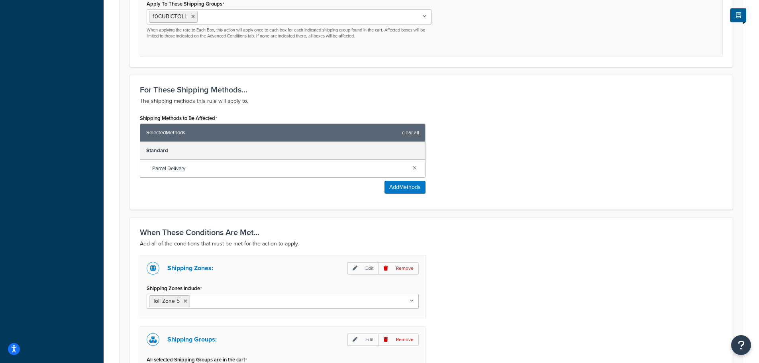
click at [237, 302] on input "Shipping Zones Include" at bounding box center [227, 301] width 71 height 9
type input "zone 1"
click at [228, 301] on icon at bounding box center [228, 301] width 4 height 5
click at [483, 292] on div "Shipping Zones: Edit Remove Shipping Zones Include Toll Zone 1 [GEOGRAPHIC_DATA…" at bounding box center [431, 332] width 595 height 155
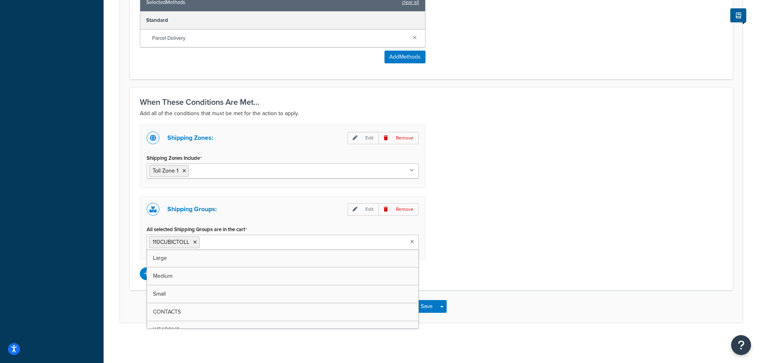
click at [240, 241] on input "All selected Shipping Groups are in the cart" at bounding box center [237, 242] width 71 height 9
type input "10"
click at [192, 241] on li "110CUBICTOLL" at bounding box center [174, 242] width 51 height 12
click at [193, 242] on icon at bounding box center [195, 242] width 4 height 5
click at [483, 248] on div "Shipping Zones: Edit Remove Shipping Zones Include Toll Zone 1 US 48 US APO US …" at bounding box center [431, 202] width 595 height 155
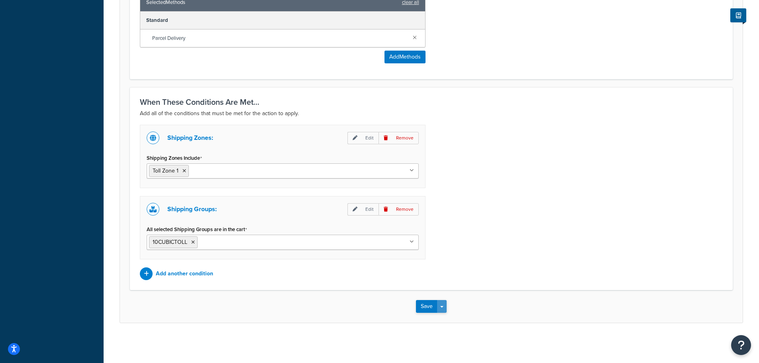
click at [441, 307] on span "button" at bounding box center [441, 307] width 3 height 2
click at [449, 334] on button "Save and Duplicate" at bounding box center [454, 337] width 77 height 17
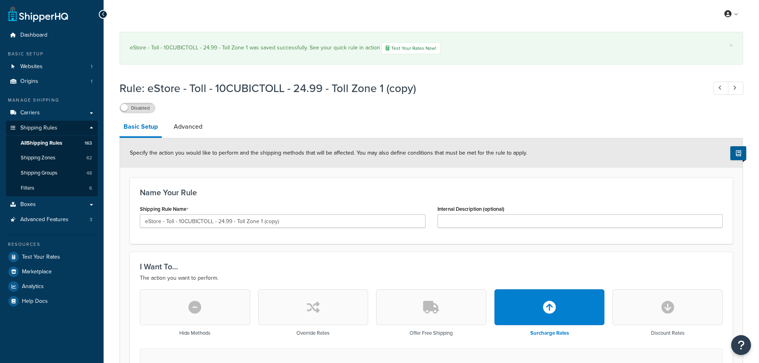
select select "ITEM"
click at [326, 225] on input "eStore - Toll - 10CUBICTOLL - 24.99 - Toll Zone 1 (copy)" at bounding box center [283, 221] width 286 height 14
paste input "35.99 - Toll Zone 2"
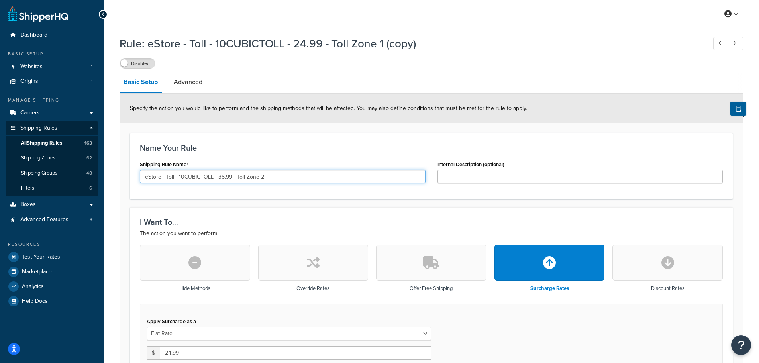
scroll to position [159, 0]
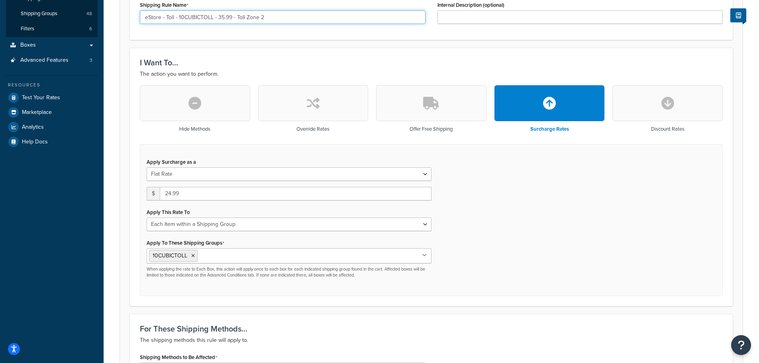
type input "eStore - Toll - 10CUBICTOLL - 35.99 - Toll Zone 2"
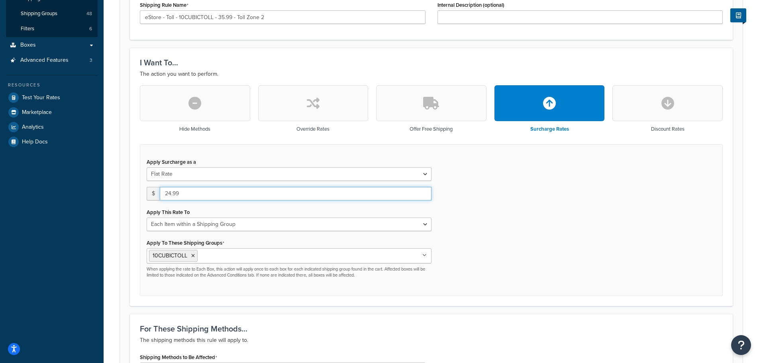
drag, startPoint x: 194, startPoint y: 191, endPoint x: 138, endPoint y: 184, distance: 55.9
click at [138, 184] on div "Hide Methods Override Rates Offer Free Shipping Surcharge Rates Discount Rates …" at bounding box center [431, 190] width 595 height 211
type input "35.99"
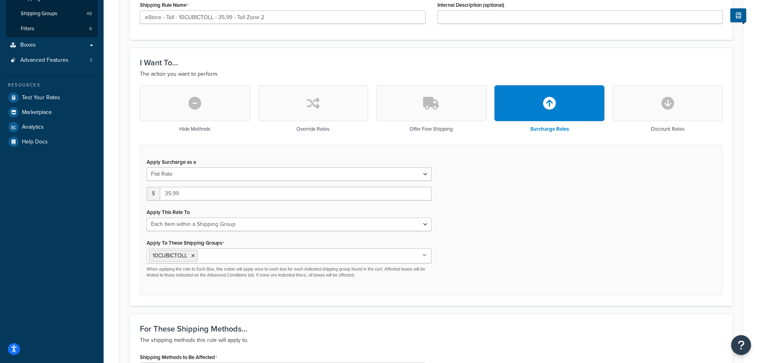
click at [137, 183] on div "Hide Methods Override Rates Offer Free Shipping Surcharge Rates Discount Rates …" at bounding box center [431, 190] width 595 height 211
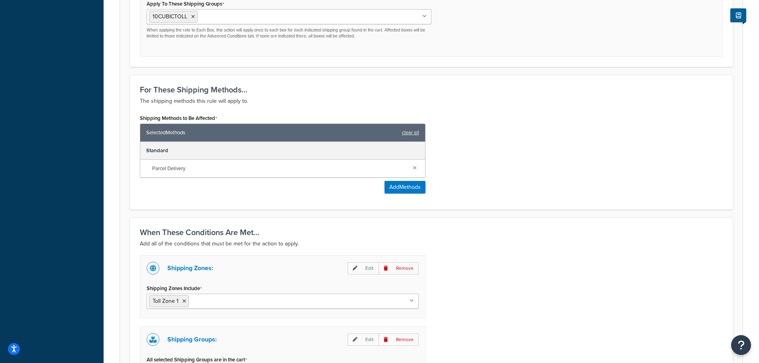
click at [250, 305] on input "Shipping Zones Include" at bounding box center [226, 301] width 71 height 9
type input "zone 2"
click at [184, 301] on icon at bounding box center [185, 301] width 4 height 5
click at [512, 277] on div "Shipping Zones: Edit Remove Shipping Zones Include Toll Zone 2 US 48 US APO US …" at bounding box center [431, 332] width 595 height 155
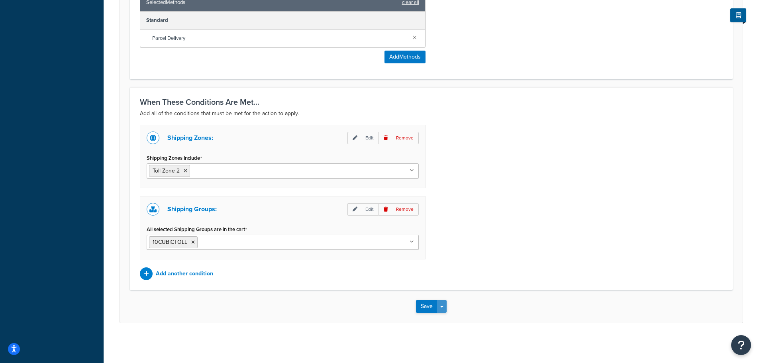
click at [442, 308] on button "Save Dropdown" at bounding box center [442, 306] width 10 height 13
click at [464, 340] on button "Save and Duplicate" at bounding box center [454, 337] width 77 height 17
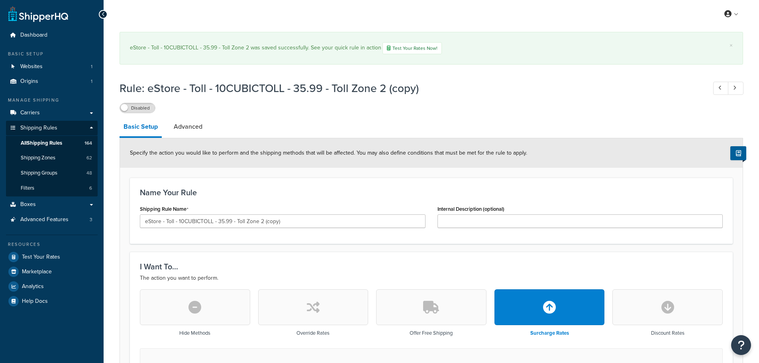
select select "ITEM"
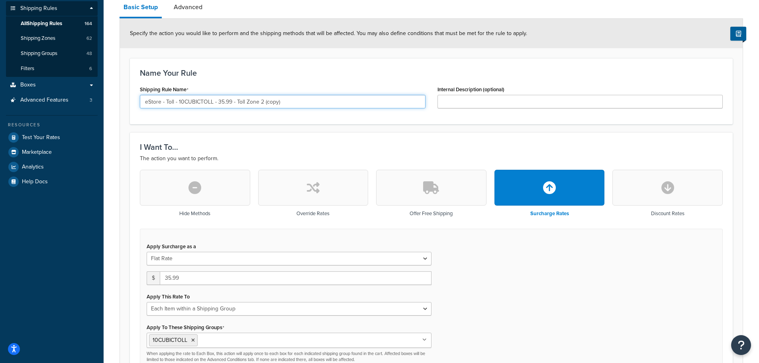
click at [305, 97] on input "eStore - Toll - 10CUBICTOLL - 35.99 - Toll Zone 2 (copy)" at bounding box center [283, 102] width 286 height 14
paste input "43.99 - Toll Zone 3"
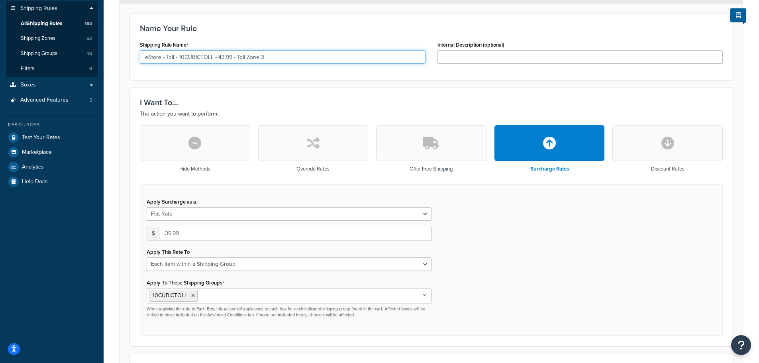
type input "eStore - Toll - 10CUBICTOLL - 43.99 - Toll Zone 3"
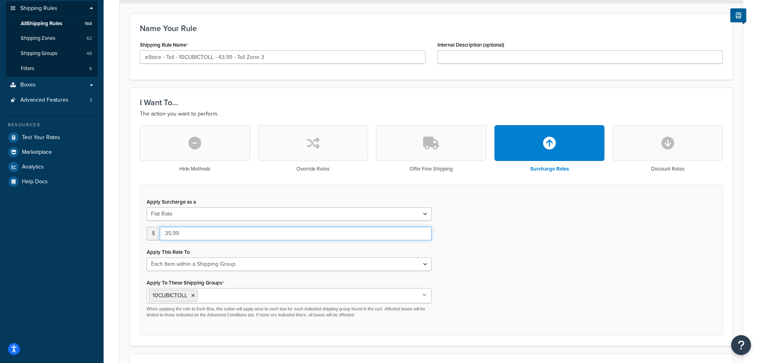
click at [195, 232] on input "35.99" at bounding box center [296, 234] width 272 height 14
type input "43.99"
click at [563, 255] on div "Apply Surcharge as a Flat Rate Percentage Flat Rate & Percentage $ 43.99 Apply …" at bounding box center [431, 260] width 583 height 152
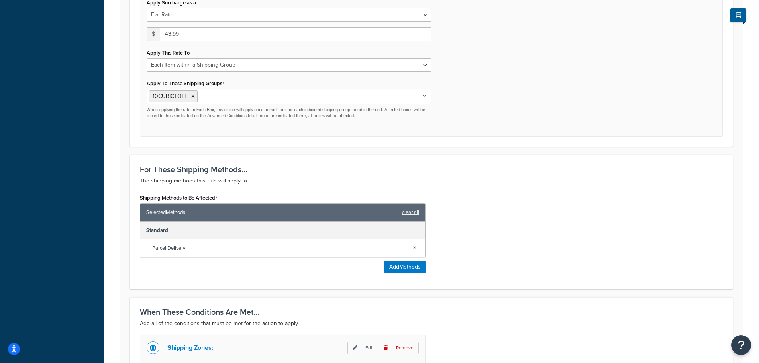
scroll to position [399, 0]
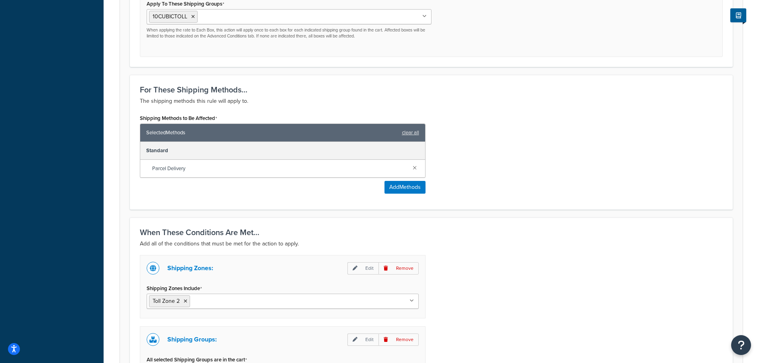
click at [246, 298] on input "Shipping Zones Include" at bounding box center [227, 301] width 71 height 9
type input "zone 3"
click at [184, 301] on icon at bounding box center [186, 301] width 4 height 5
click at [481, 279] on div "Shipping Zones: Edit Remove Shipping Zones Include Toll Zone 3 US 48 US APO US …" at bounding box center [431, 332] width 595 height 155
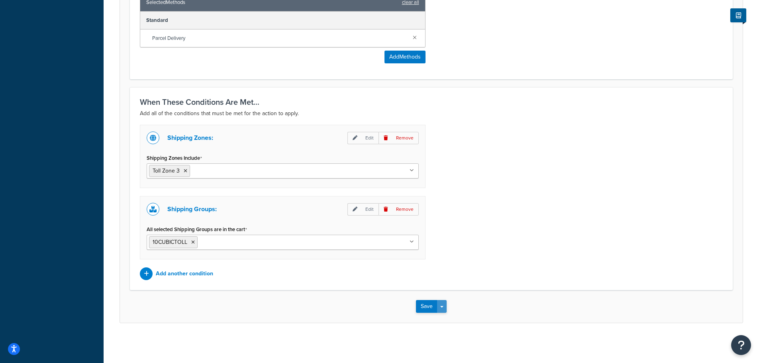
click at [442, 306] on button "Save Dropdown" at bounding box center [442, 306] width 10 height 13
click at [461, 340] on button "Save and Duplicate" at bounding box center [454, 337] width 77 height 17
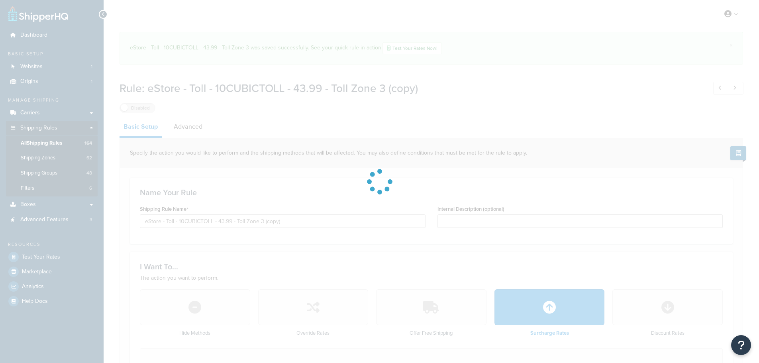
select select "ITEM"
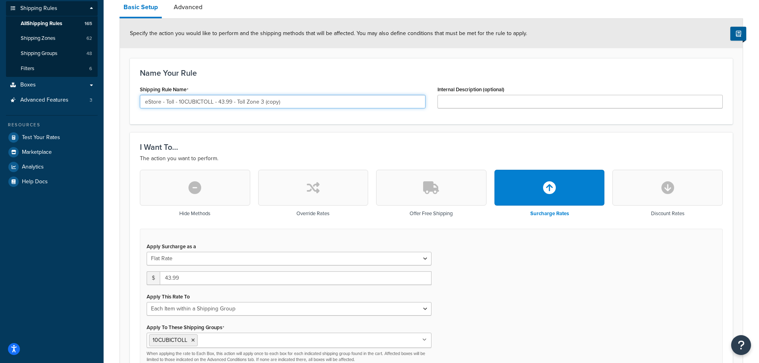
click at [308, 108] on input "eStore - Toll - 10CUBICTOLL - 43.99 - Toll Zone 3 (copy)" at bounding box center [283, 102] width 286 height 14
paste input "64.99 - Toll Zone 4"
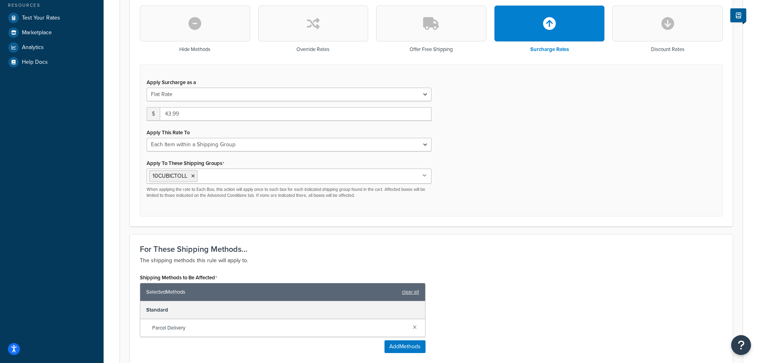
scroll to position [120, 0]
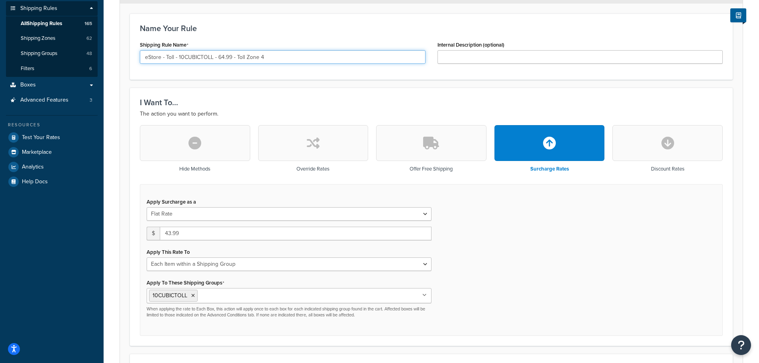
type input "eStore - Toll - 10CUBICTOLL - 64.99 - Toll Zone 4"
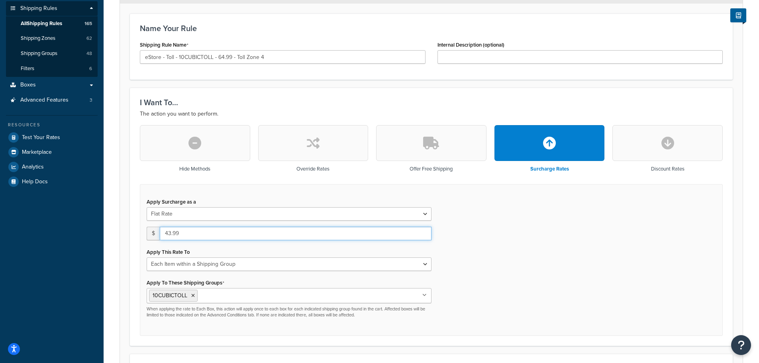
drag, startPoint x: 193, startPoint y: 233, endPoint x: 98, endPoint y: 226, distance: 94.3
click at [99, 227] on div "Dashboard Basic Setup Websites 1 Origins 1 Manage Shipping Carriers Carriers Al…" at bounding box center [379, 326] width 759 height 892
type input "64.99"
click at [122, 225] on form "Specify the action you would like to perform and the shipping methods that will…" at bounding box center [431, 353] width 623 height 758
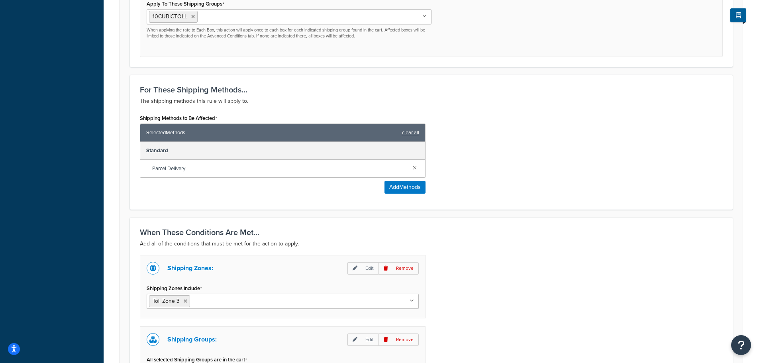
scroll to position [438, 0]
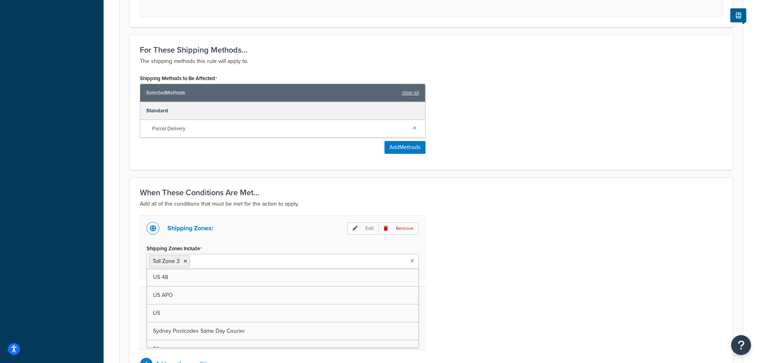
click at [270, 262] on ul "Toll Zone 3" at bounding box center [283, 261] width 272 height 15
type input "zone 4"
click at [185, 261] on icon at bounding box center [186, 261] width 4 height 5
click at [531, 259] on div "Shipping Zones: Edit Remove Shipping Zones Include Toll Zone 4 US 48 US APO US …" at bounding box center [431, 292] width 595 height 155
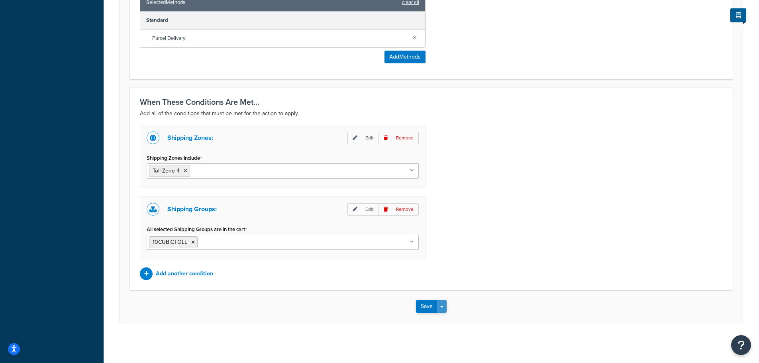
click at [444, 307] on button "Save Dropdown" at bounding box center [442, 306] width 10 height 13
click at [445, 336] on button "Save and Duplicate" at bounding box center [454, 337] width 77 height 17
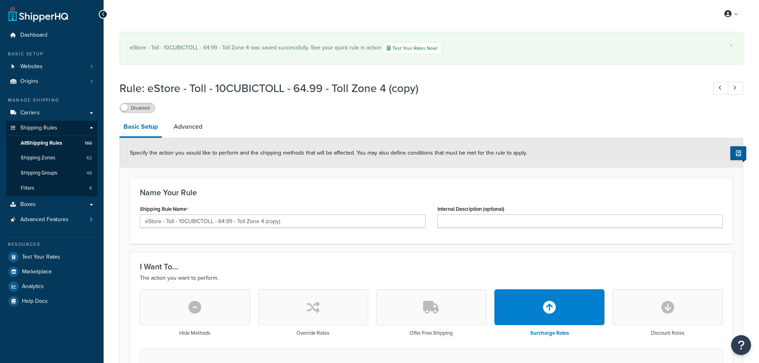
select select "ITEM"
click at [312, 222] on input "eStore - Toll - 10CUBICTOLL - 64.99 - Toll Zone 4 (copy)" at bounding box center [283, 221] width 286 height 14
paste input "104.99 - Toll Zone 5"
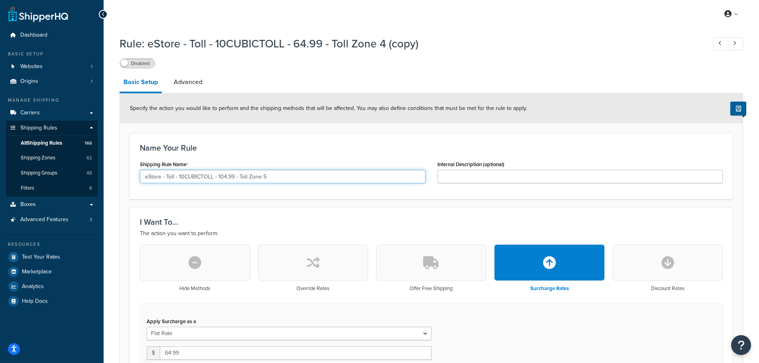
scroll to position [159, 0]
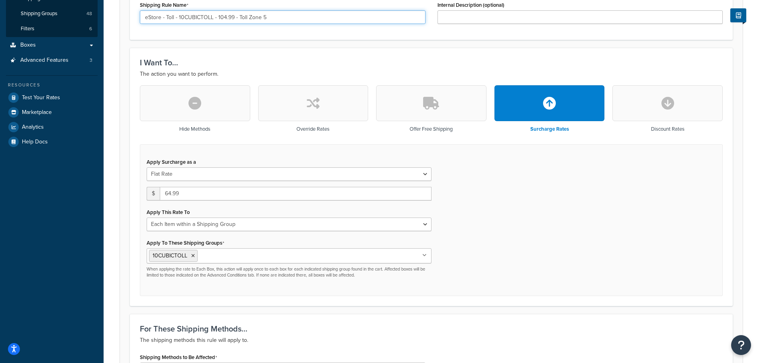
type input "eStore - Toll - 10CUBICTOLL - 104.99 - Toll Zone 5"
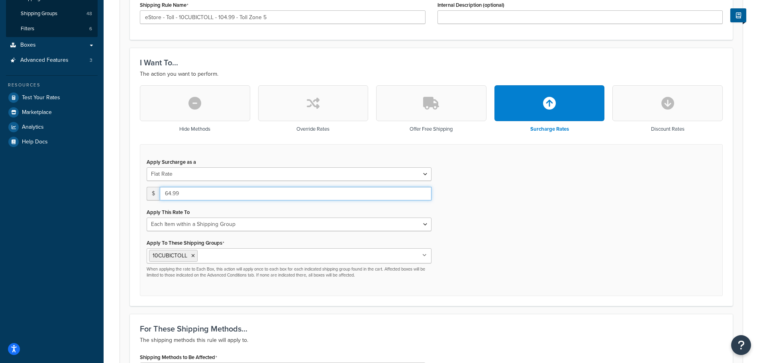
drag, startPoint x: 182, startPoint y: 190, endPoint x: 141, endPoint y: 191, distance: 41.1
click at [141, 191] on div "Apply Surcharge as a Flat Rate Percentage Flat Rate & Percentage $ 64.99 Apply …" at bounding box center [289, 217] width 297 height 122
type input "104.99"
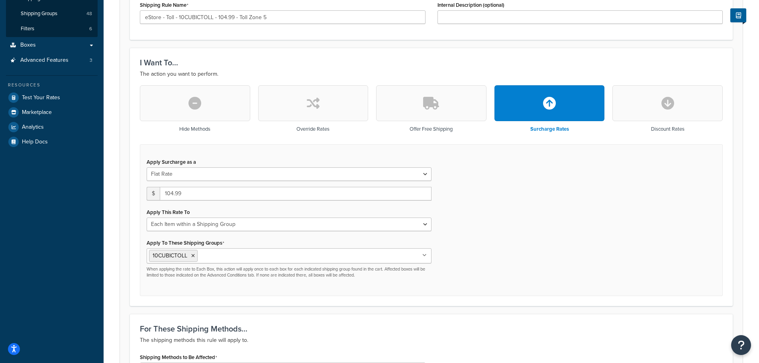
click at [140, 191] on div "Apply Surcharge as a Flat Rate Percentage Flat Rate & Percentage $ 104.99 Apply…" at bounding box center [431, 220] width 583 height 152
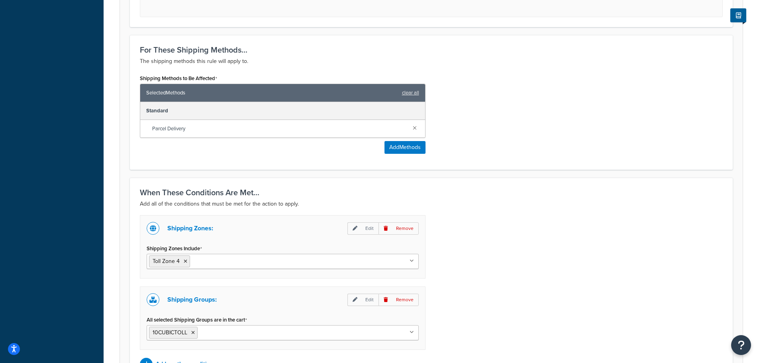
scroll to position [478, 0]
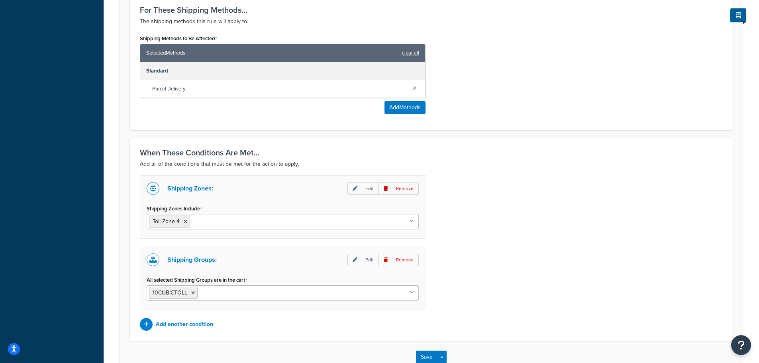
click at [237, 224] on input "Shipping Zones Include" at bounding box center [227, 221] width 71 height 9
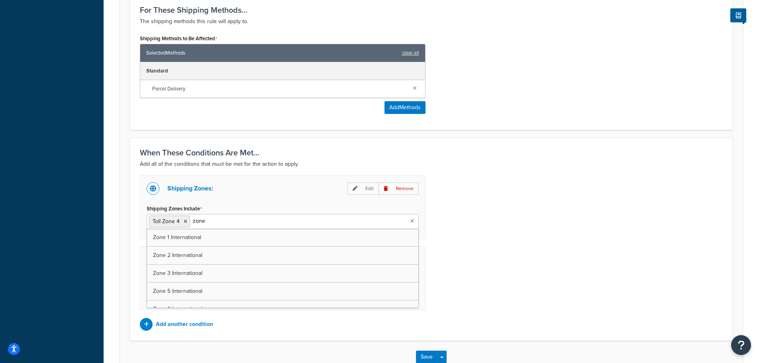
type input "zone 5"
click at [184, 220] on icon at bounding box center [186, 221] width 4 height 5
click at [491, 239] on div "Shipping Zones: Edit Remove Shipping Zones Include Toll Zone 5 [GEOGRAPHIC_DATA…" at bounding box center [431, 252] width 595 height 155
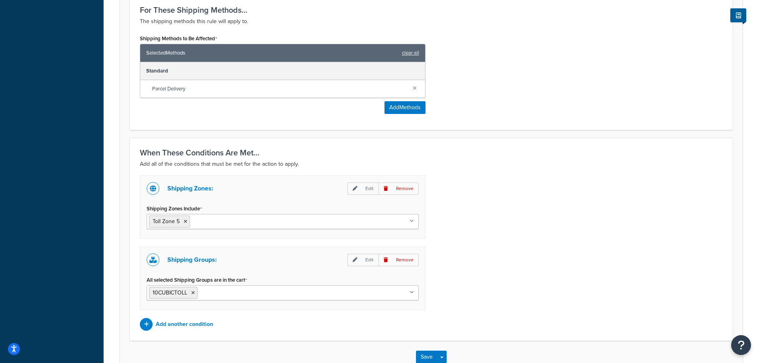
scroll to position [529, 0]
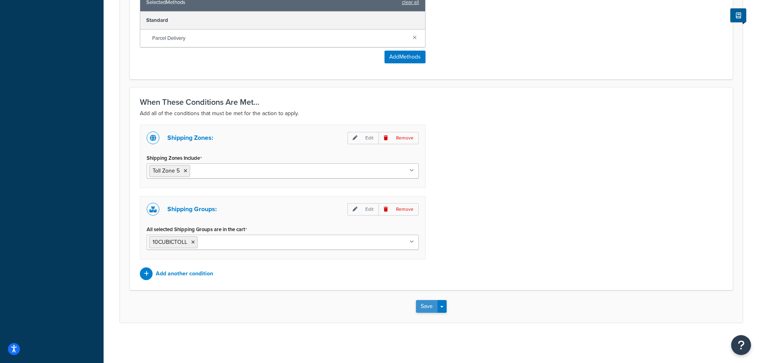
click at [431, 309] on button "Save" at bounding box center [427, 306] width 22 height 13
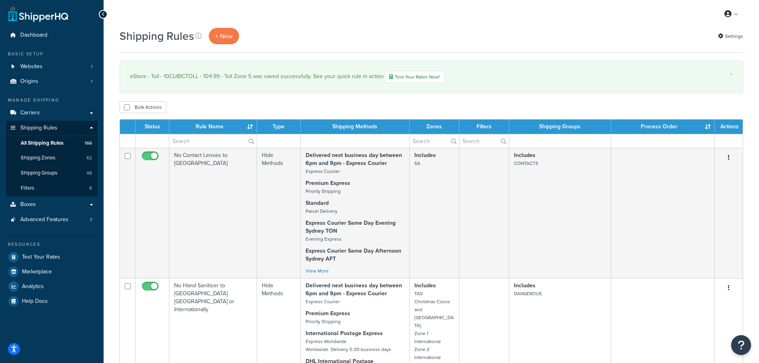
select select "1000"
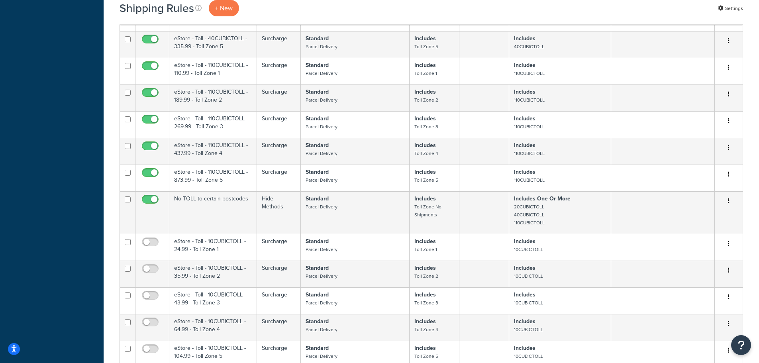
scroll to position [6478, 0]
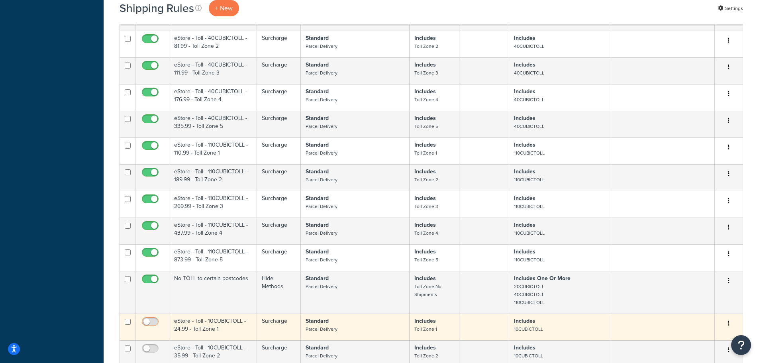
click at [154, 319] on input "checkbox" at bounding box center [151, 324] width 22 height 10
checkbox input "true"
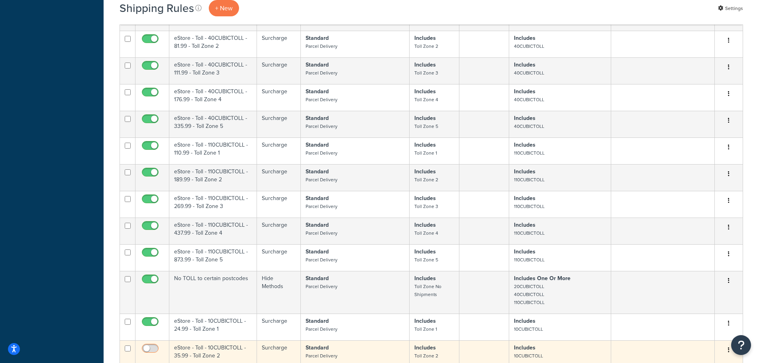
click at [151, 346] on input "checkbox" at bounding box center [151, 351] width 22 height 10
checkbox input "true"
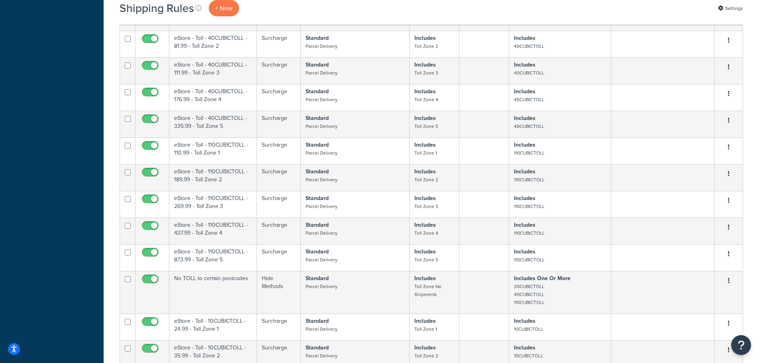
checkbox input "true"
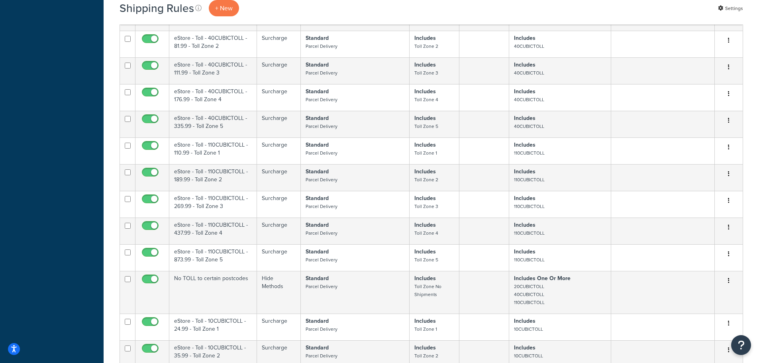
checkbox input "true"
